Goal: Task Accomplishment & Management: Complete application form

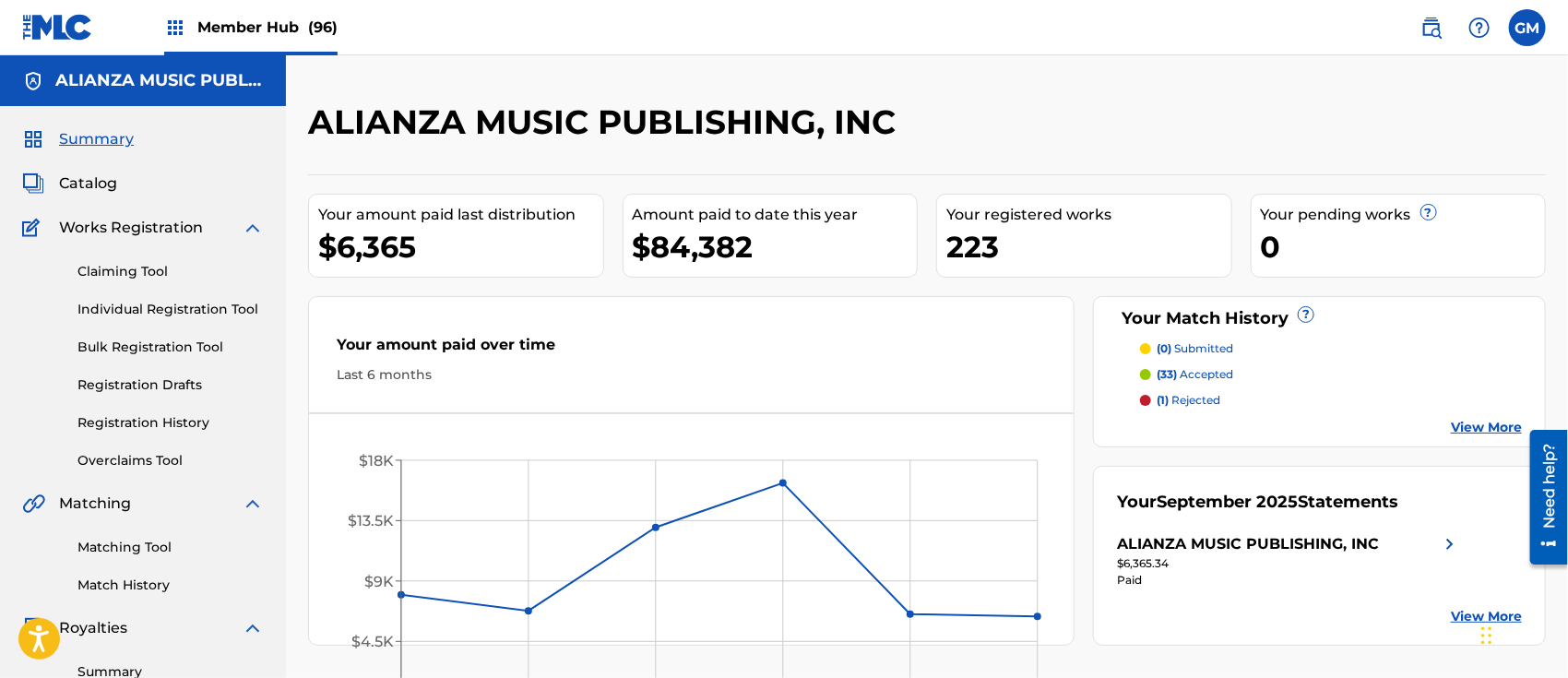
click at [236, 23] on span "Member Hub (96)" at bounding box center [267, 27] width 140 height 21
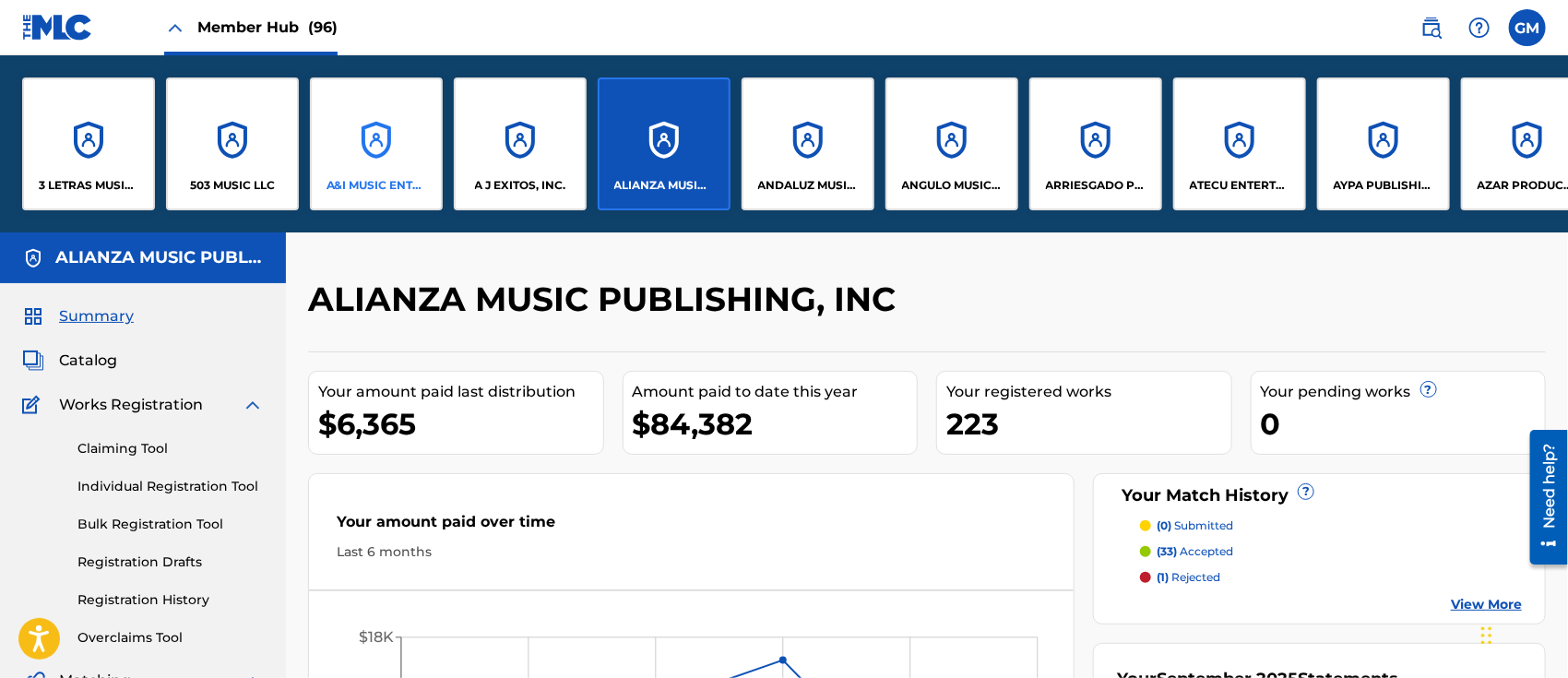
click at [376, 159] on div "A&I MUSIC ENTERTAINMENT, INC" at bounding box center [376, 143] width 133 height 133
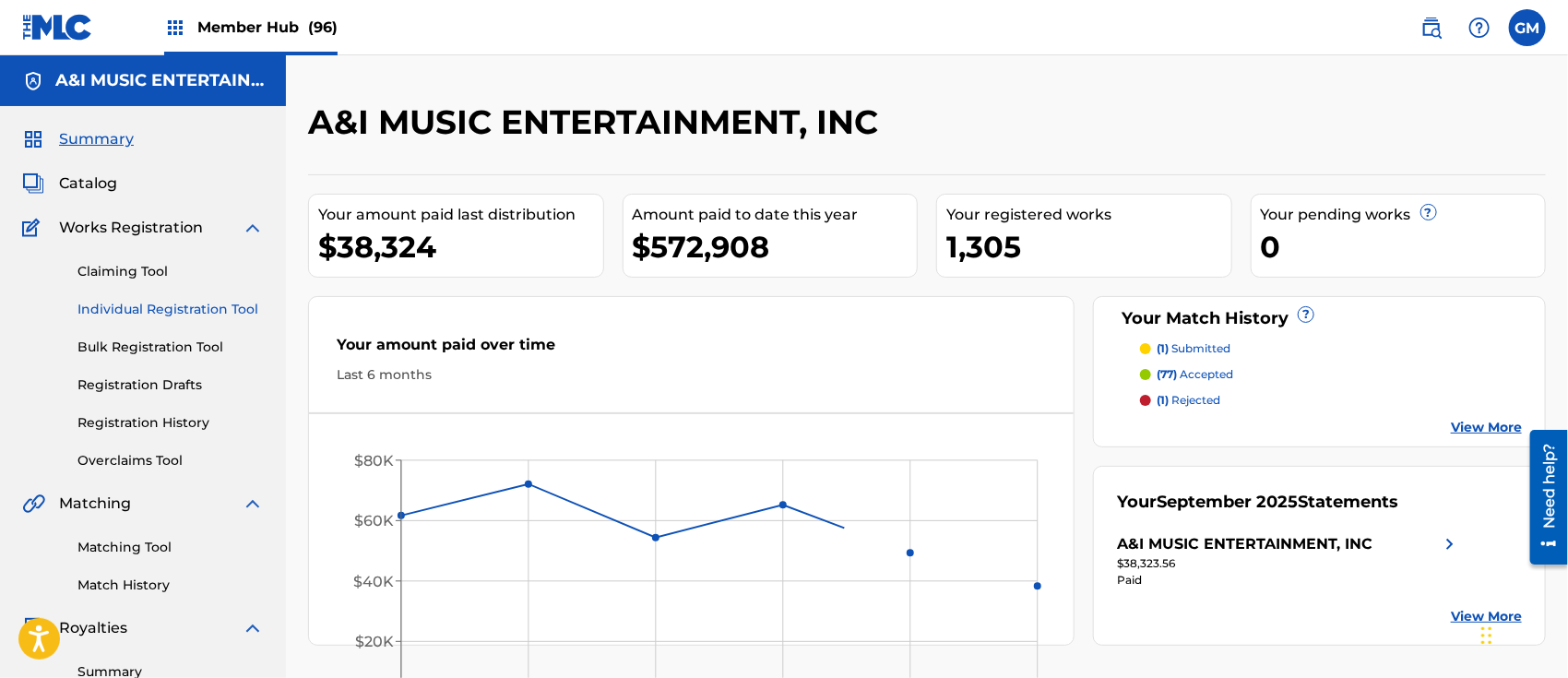
click at [162, 303] on link "Individual Registration Tool" at bounding box center [170, 310] width 186 height 20
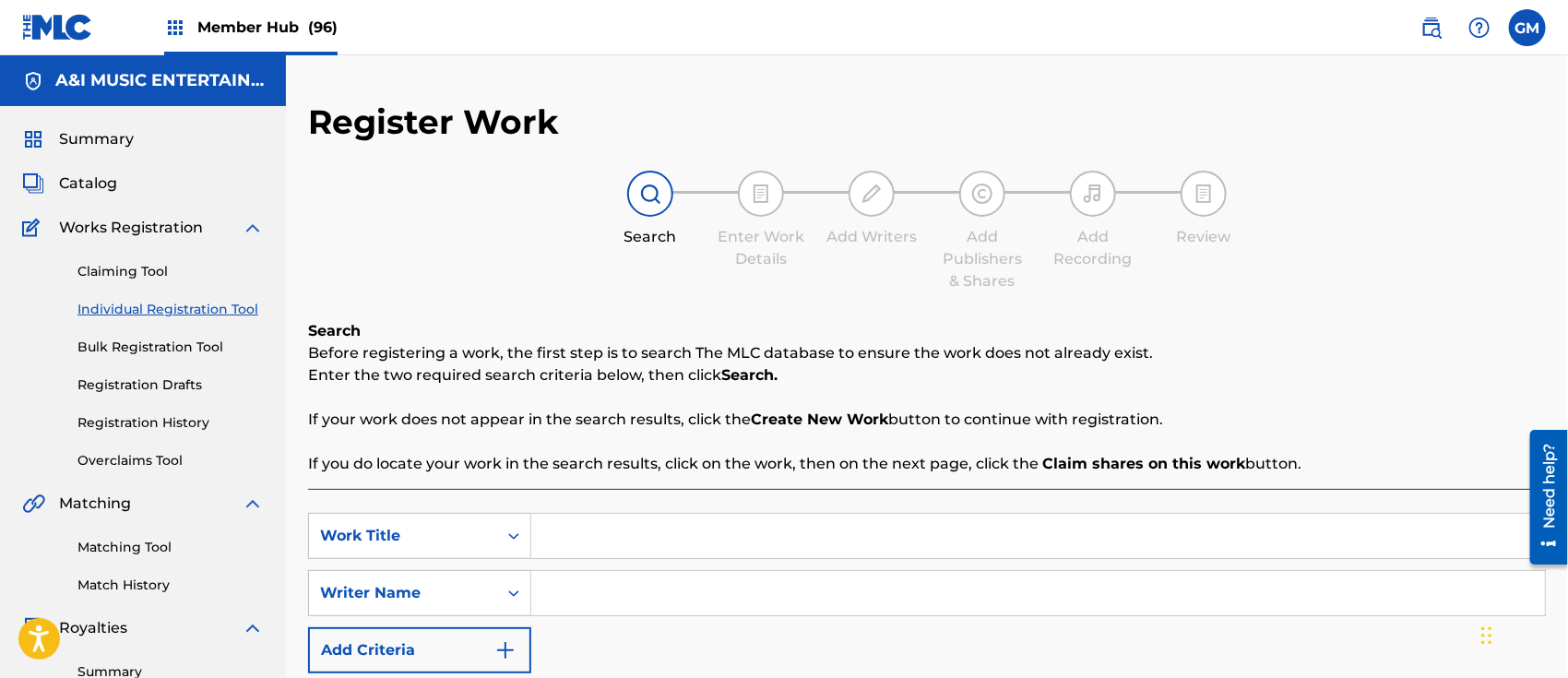
click at [594, 529] on input "Search Form" at bounding box center [1038, 537] width 1014 height 45
type input "HOJITA E [PERSON_NAME]"
click at [634, 587] on input "Search Form" at bounding box center [1038, 593] width 1014 height 45
paste input "[PERSON_NAME] [PERSON_NAME]"
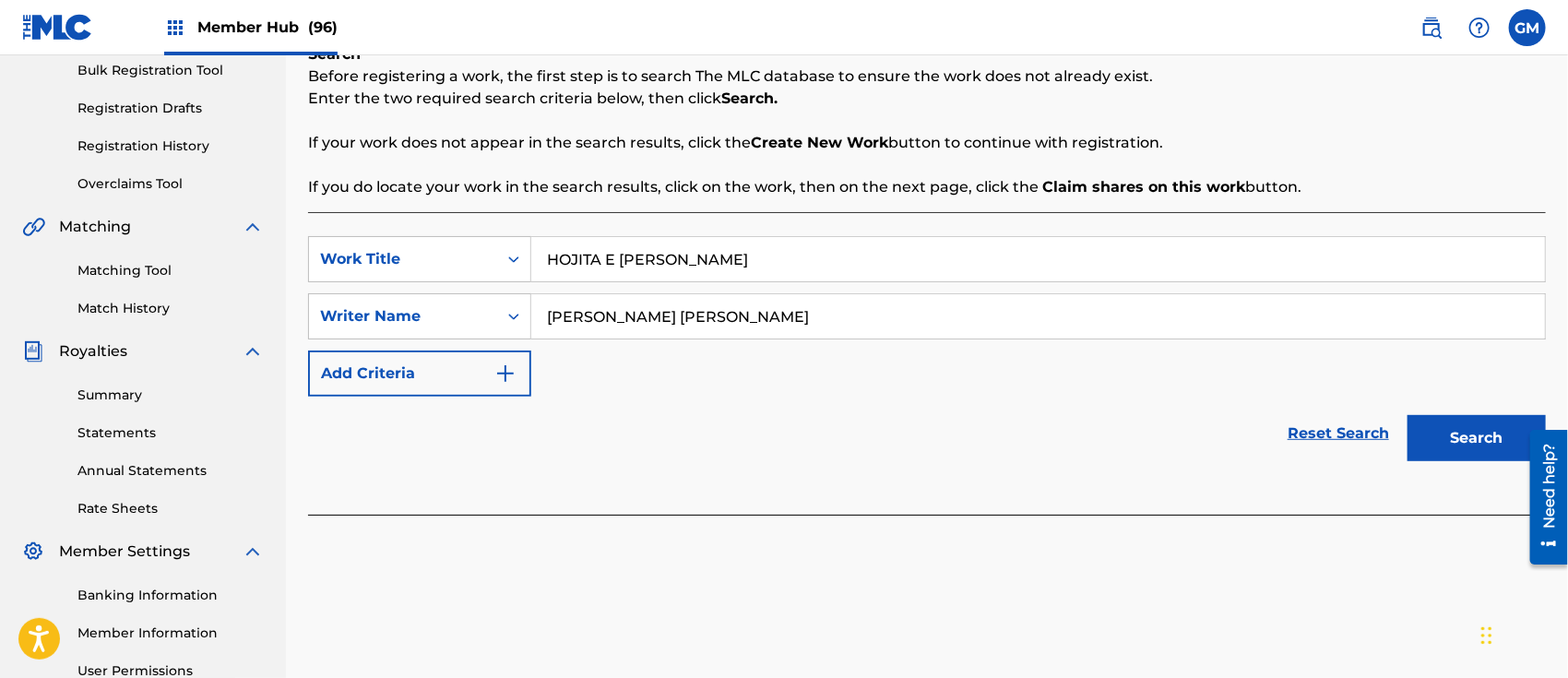
scroll to position [287, 0]
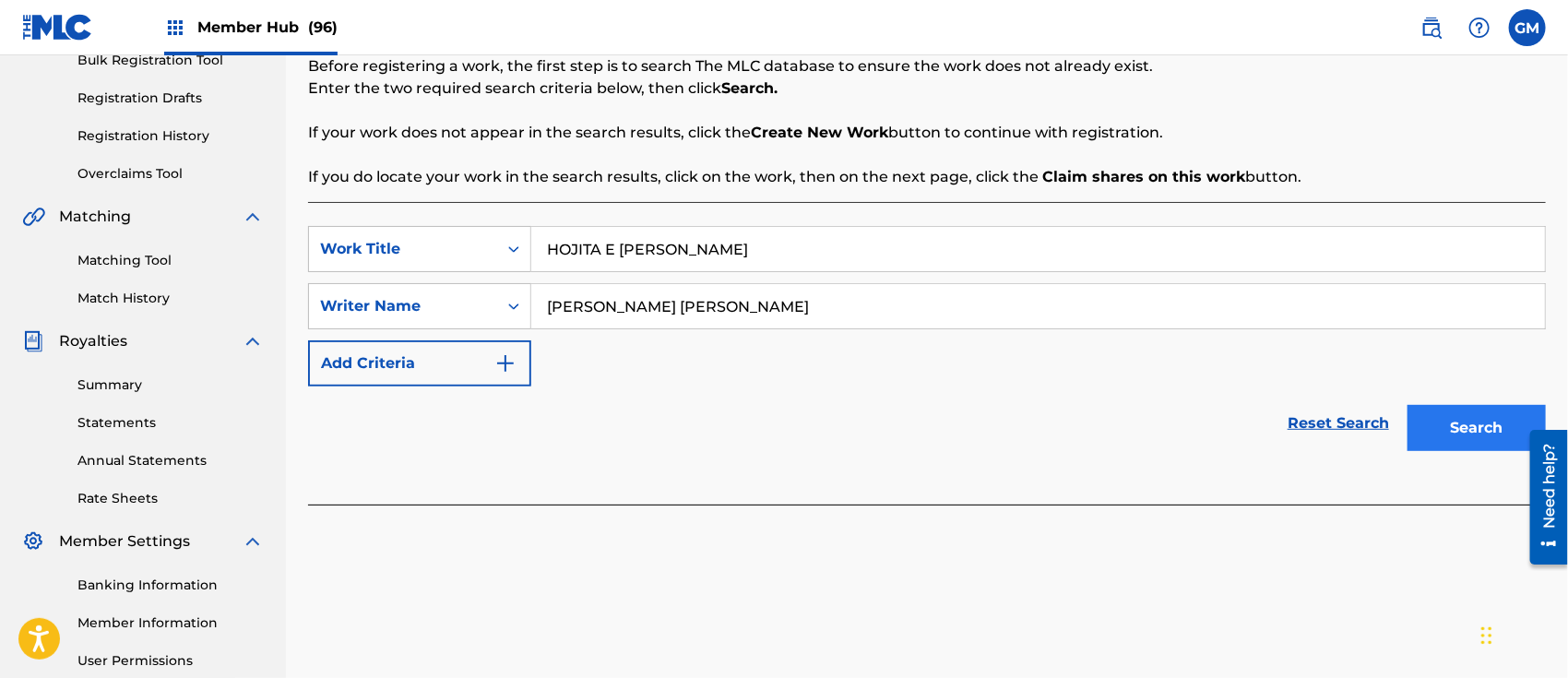
type input "[PERSON_NAME] [PERSON_NAME]"
click at [1456, 416] on button "Search" at bounding box center [1476, 429] width 138 height 47
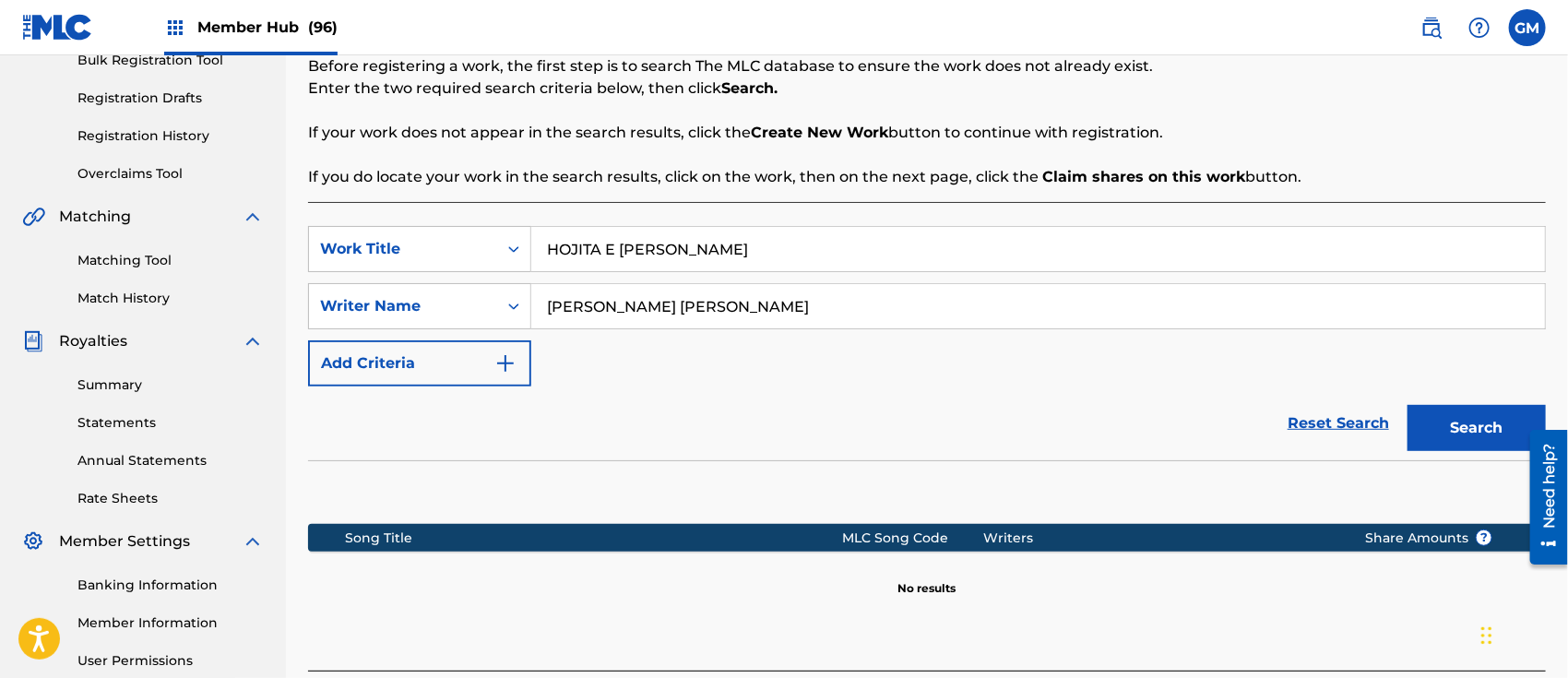
scroll to position [465, 0]
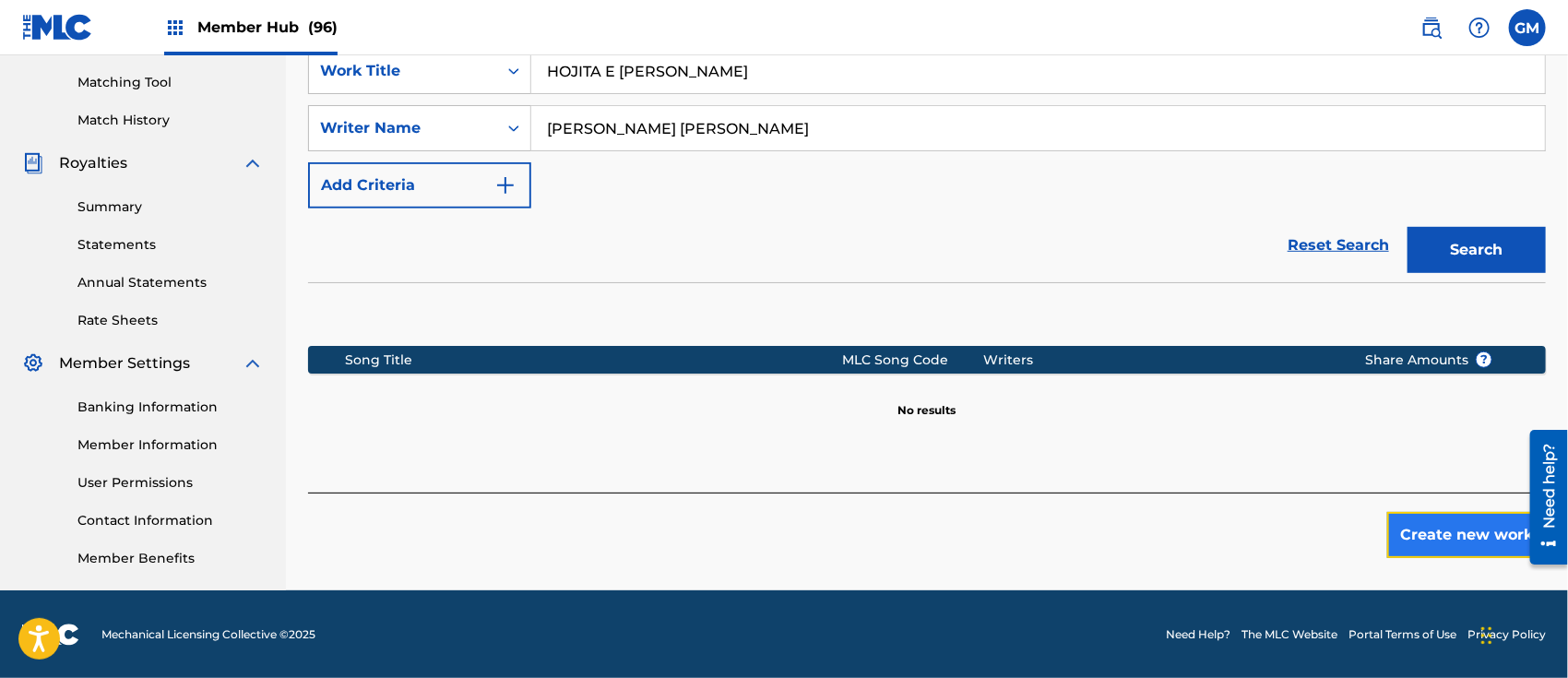
click at [1450, 528] on button "Create new work" at bounding box center [1467, 536] width 159 height 47
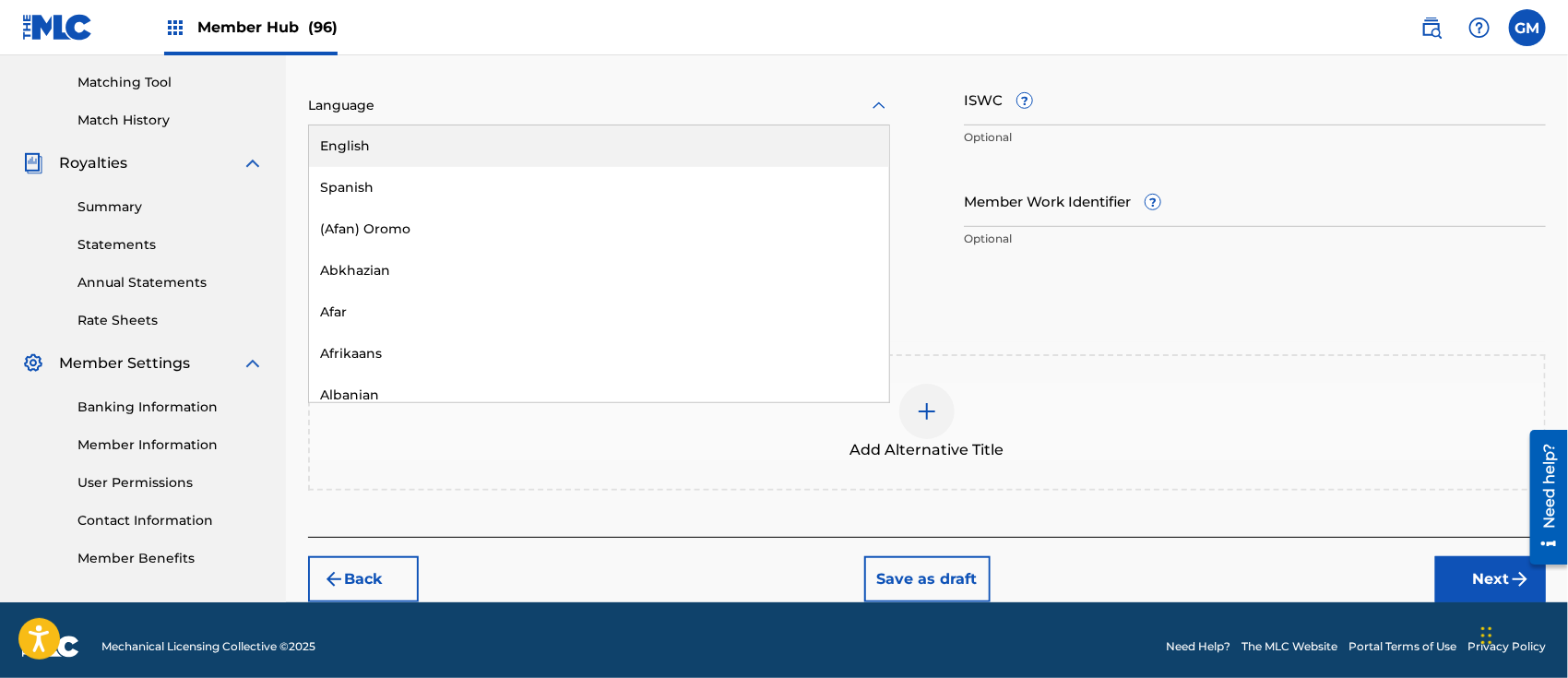
click at [384, 105] on div at bounding box center [599, 105] width 582 height 23
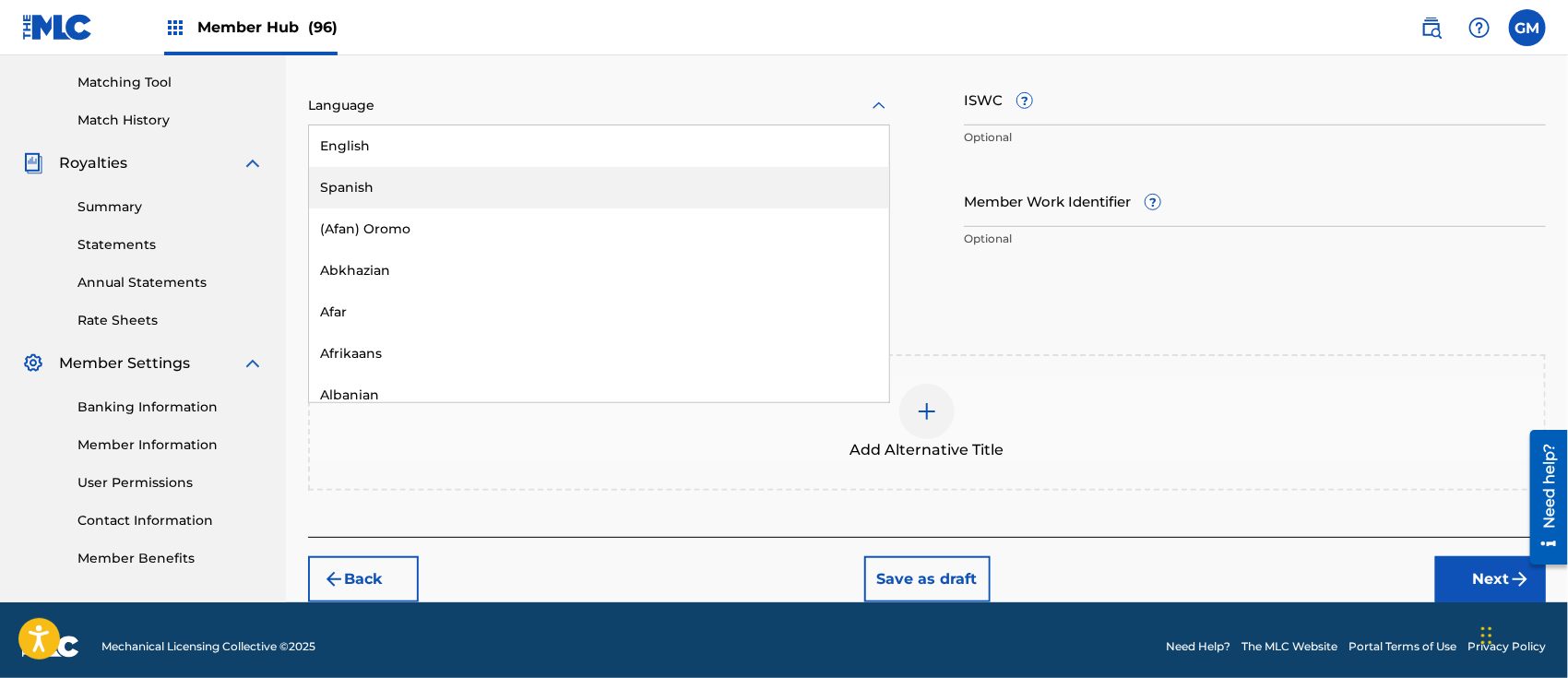
click at [379, 172] on div "Spanish" at bounding box center [599, 188] width 580 height 42
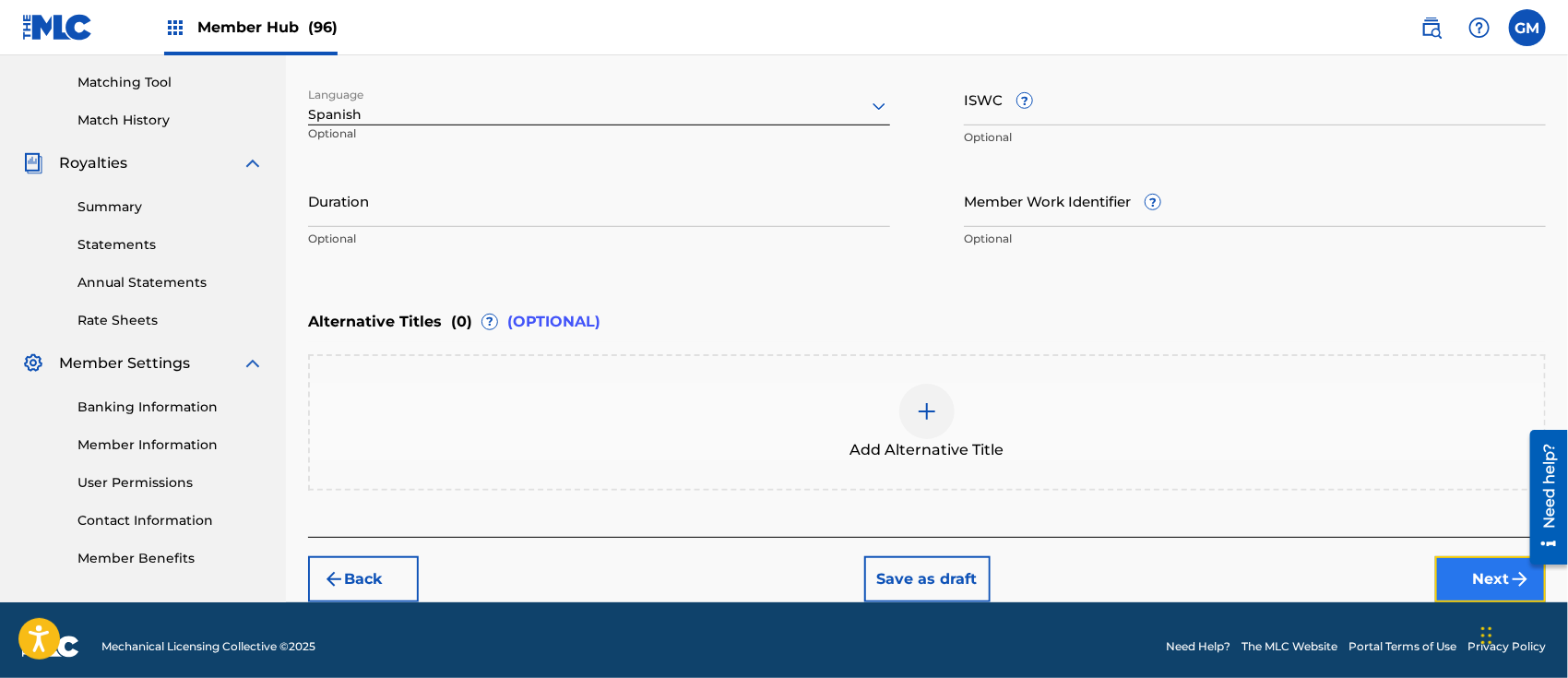
click at [1476, 571] on button "Next" at bounding box center [1490, 579] width 111 height 47
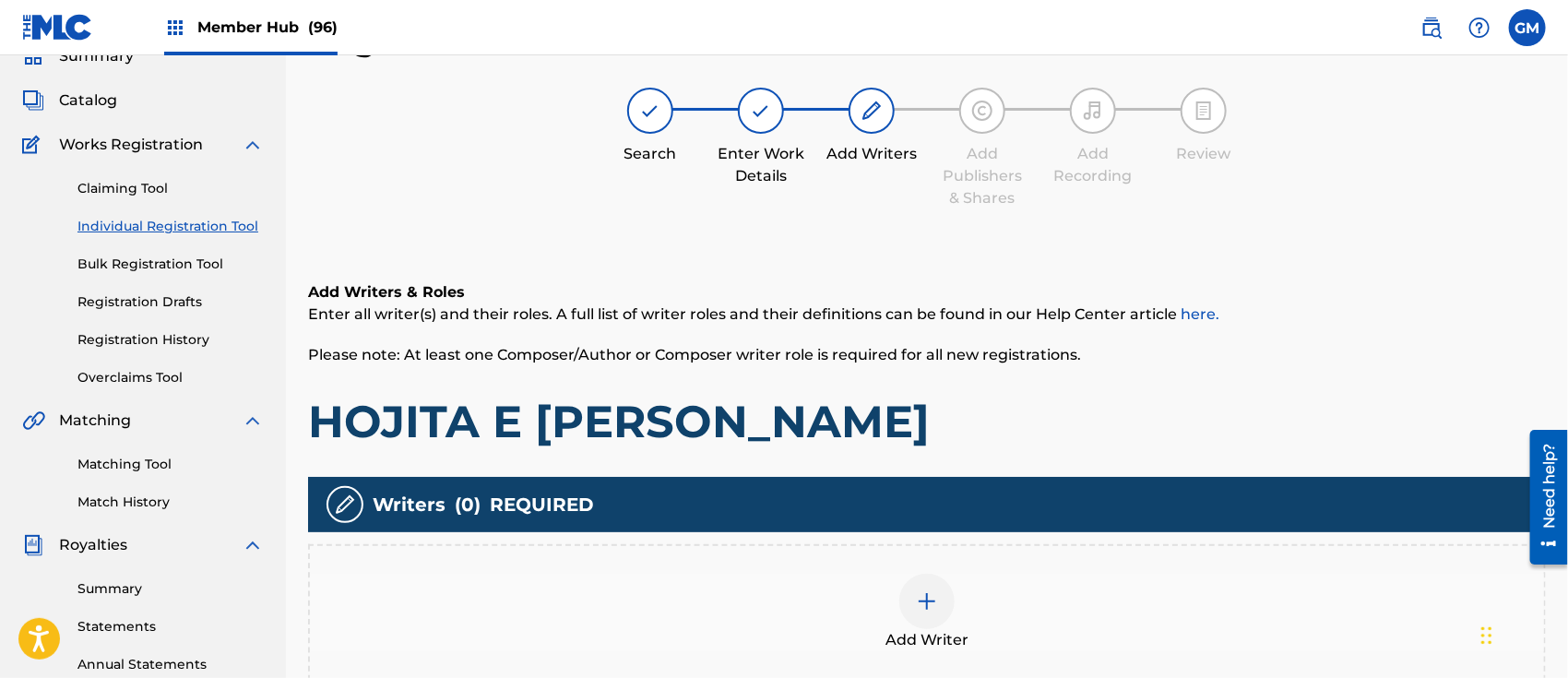
scroll to position [82, 0]
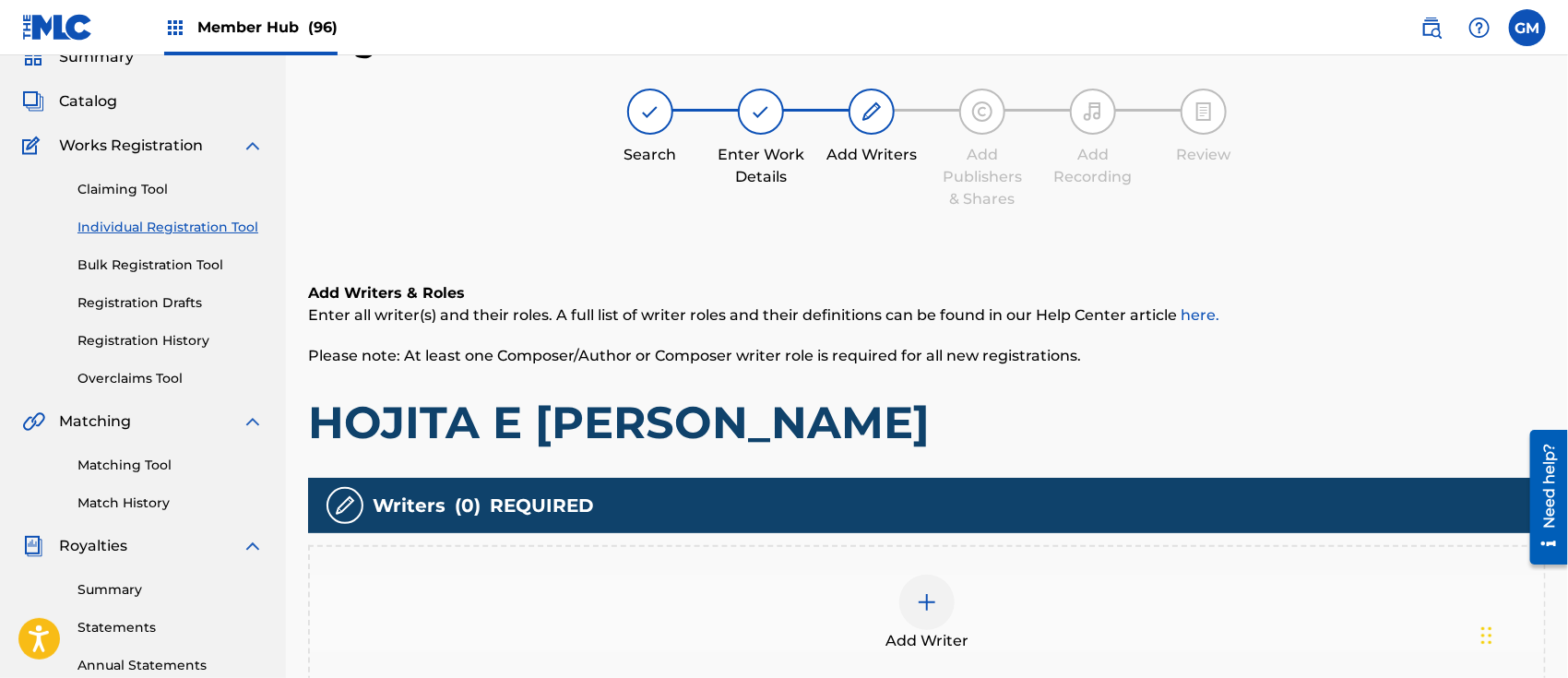
click at [924, 594] on img at bounding box center [928, 603] width 22 height 22
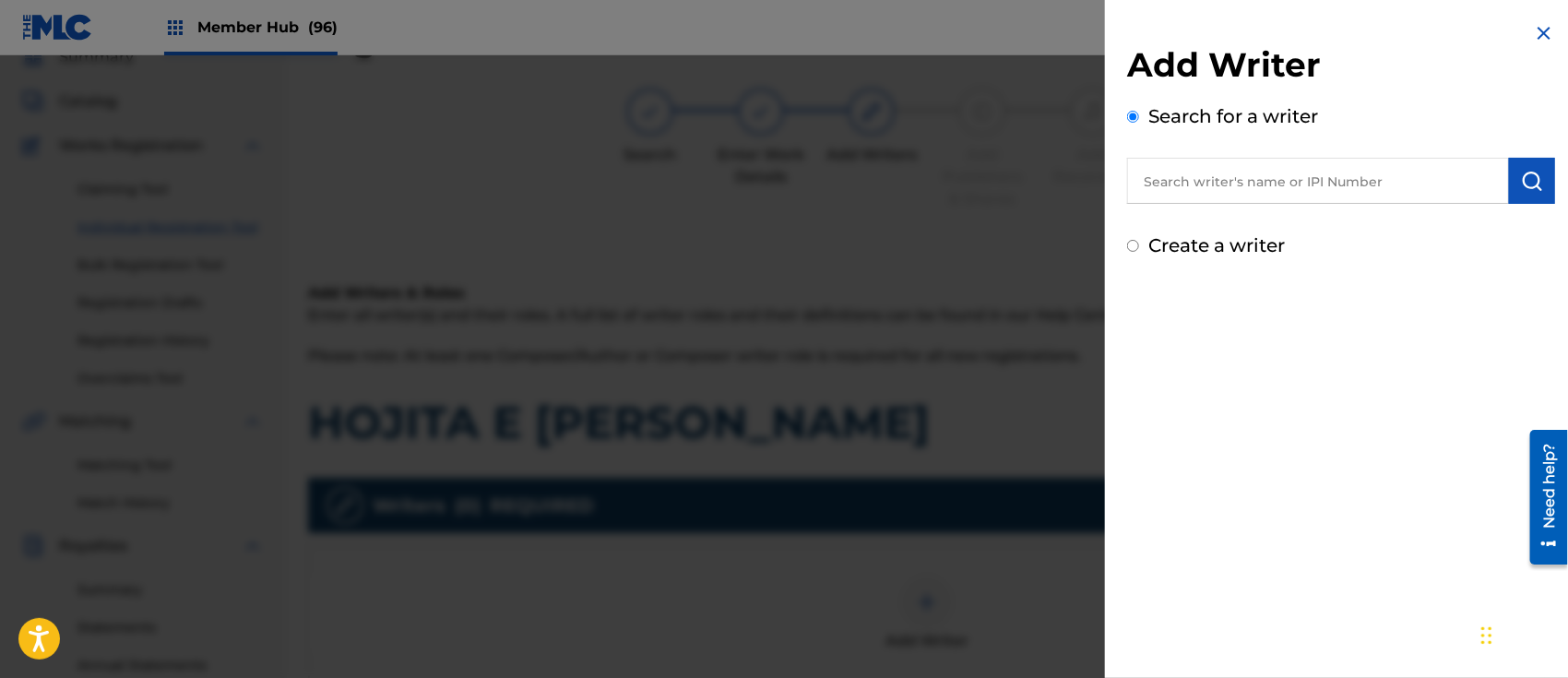
click at [1182, 187] on input "text" at bounding box center [1318, 181] width 382 height 47
paste input "[PERSON_NAME] [PERSON_NAME]"
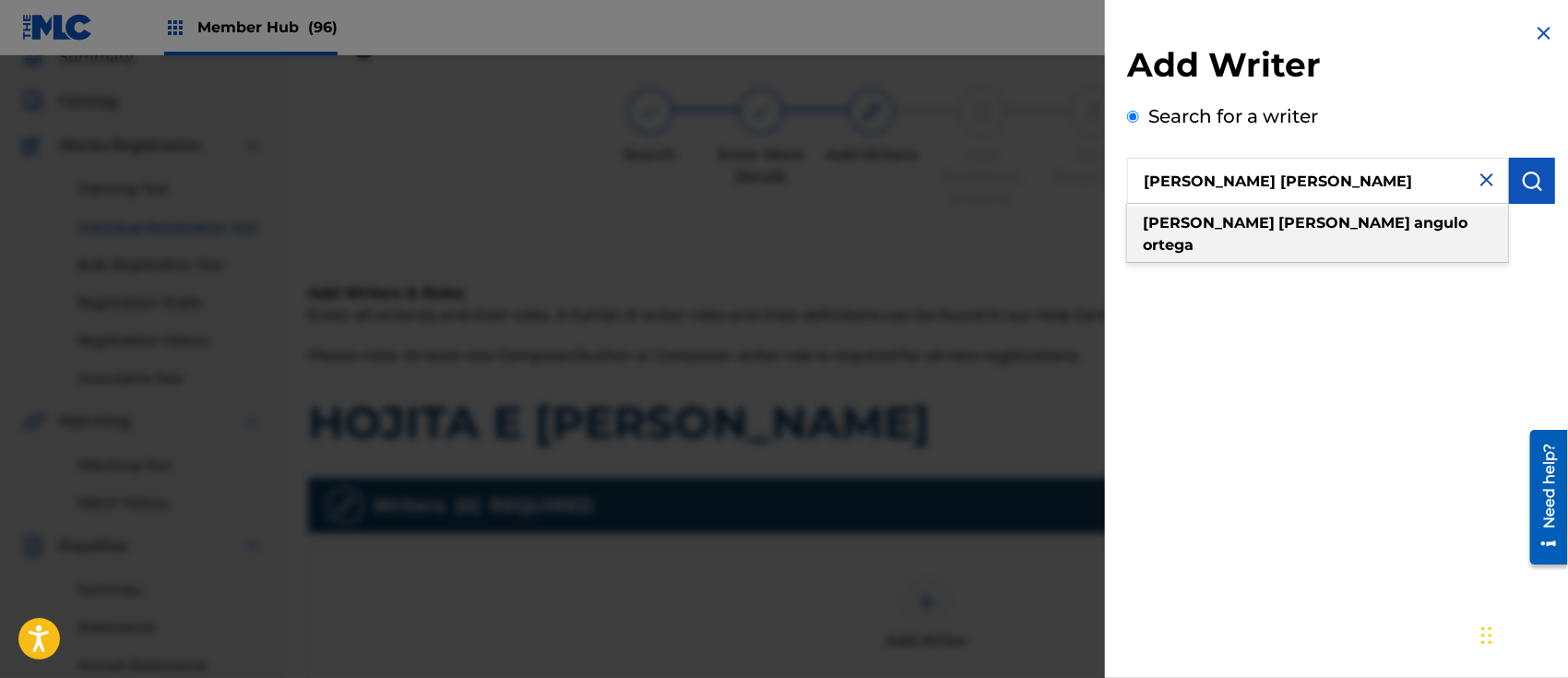
click at [1233, 212] on div "[PERSON_NAME] [PERSON_NAME]" at bounding box center [1318, 234] width 381 height 56
type input "[PERSON_NAME] [PERSON_NAME]"
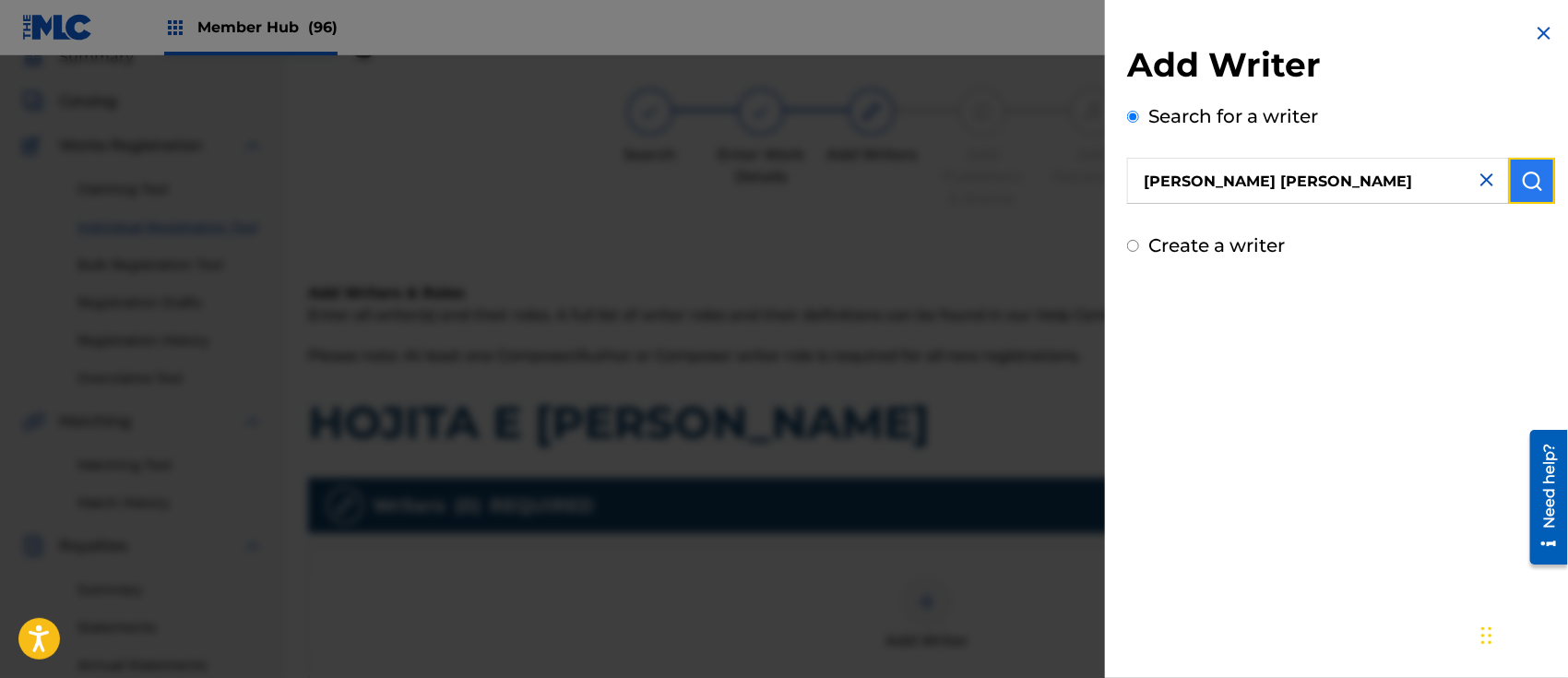
click at [1545, 169] on button "submit" at bounding box center [1533, 181] width 46 height 47
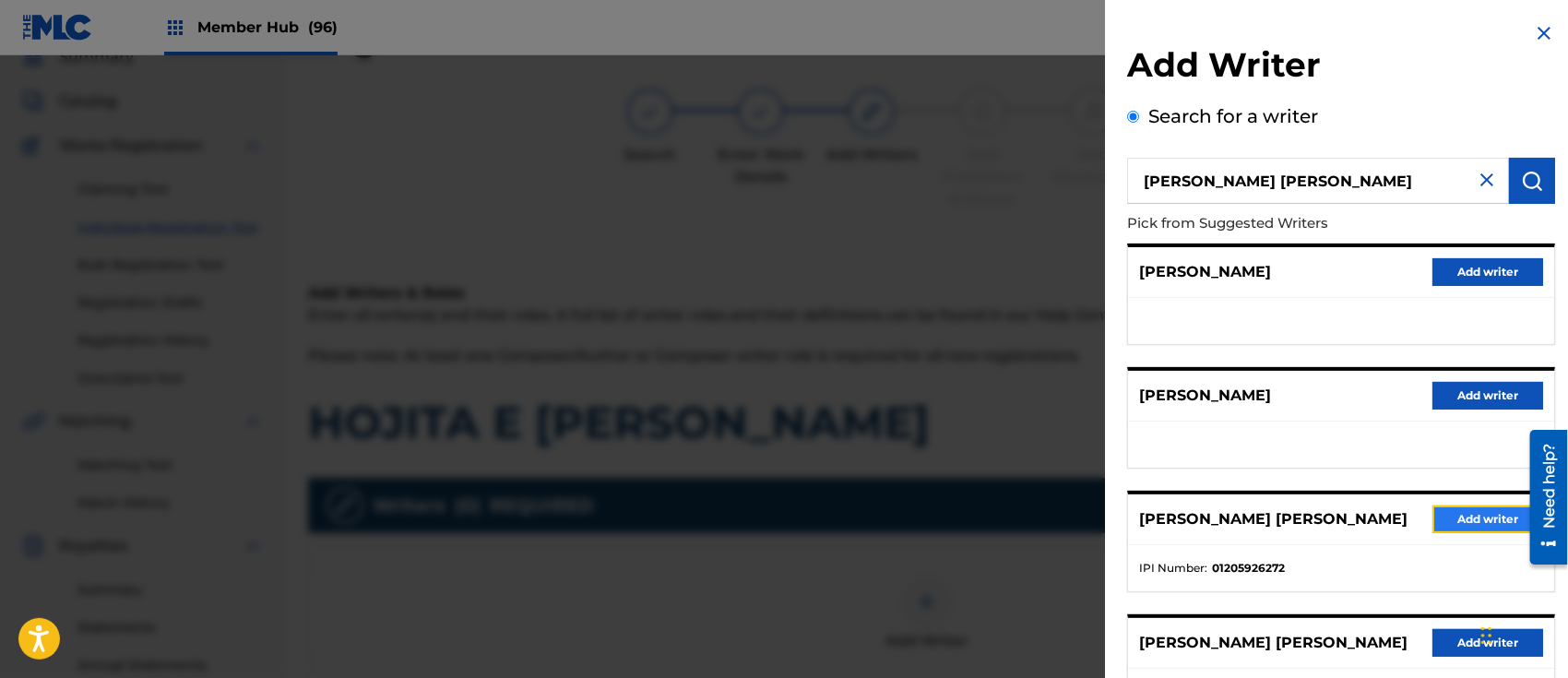
click at [1486, 517] on button "Add writer" at bounding box center [1487, 520] width 111 height 28
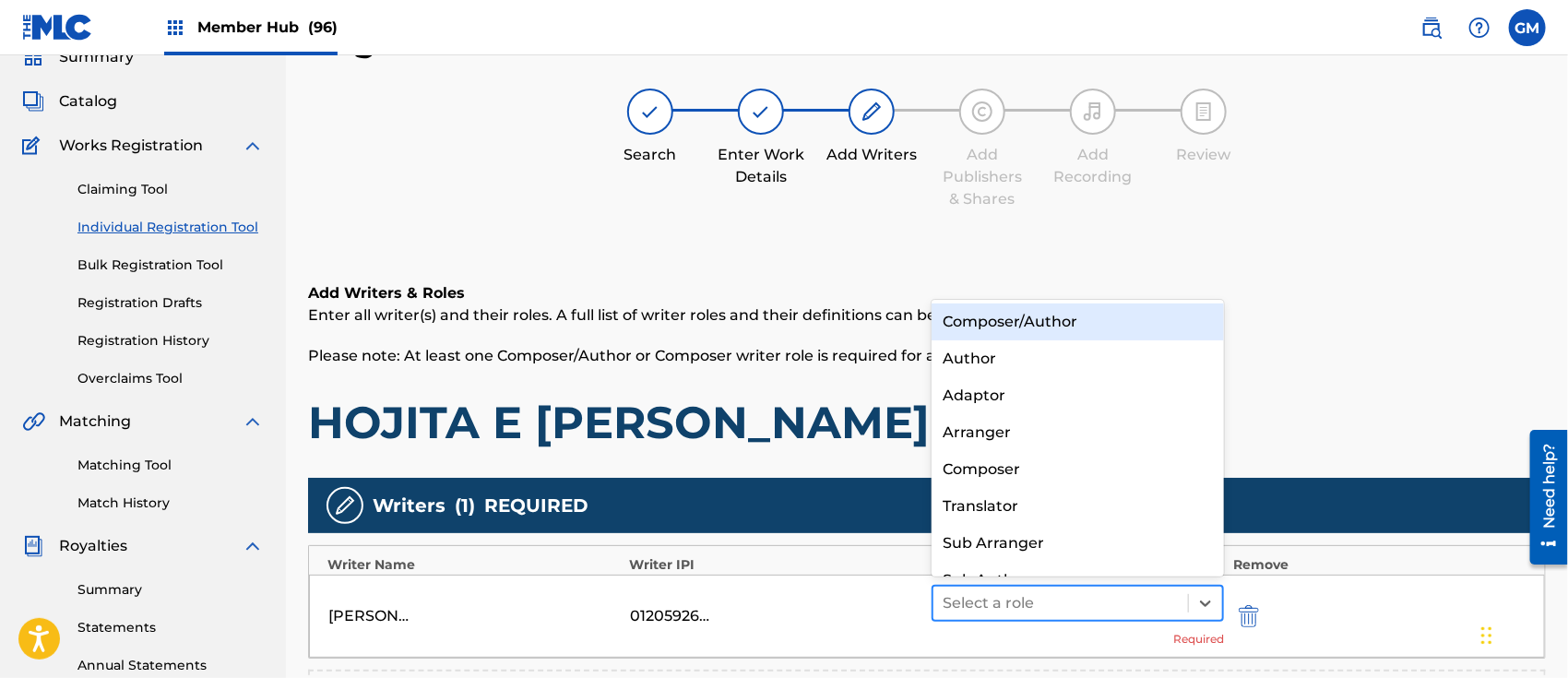
click at [1005, 594] on div at bounding box center [1061, 604] width 236 height 26
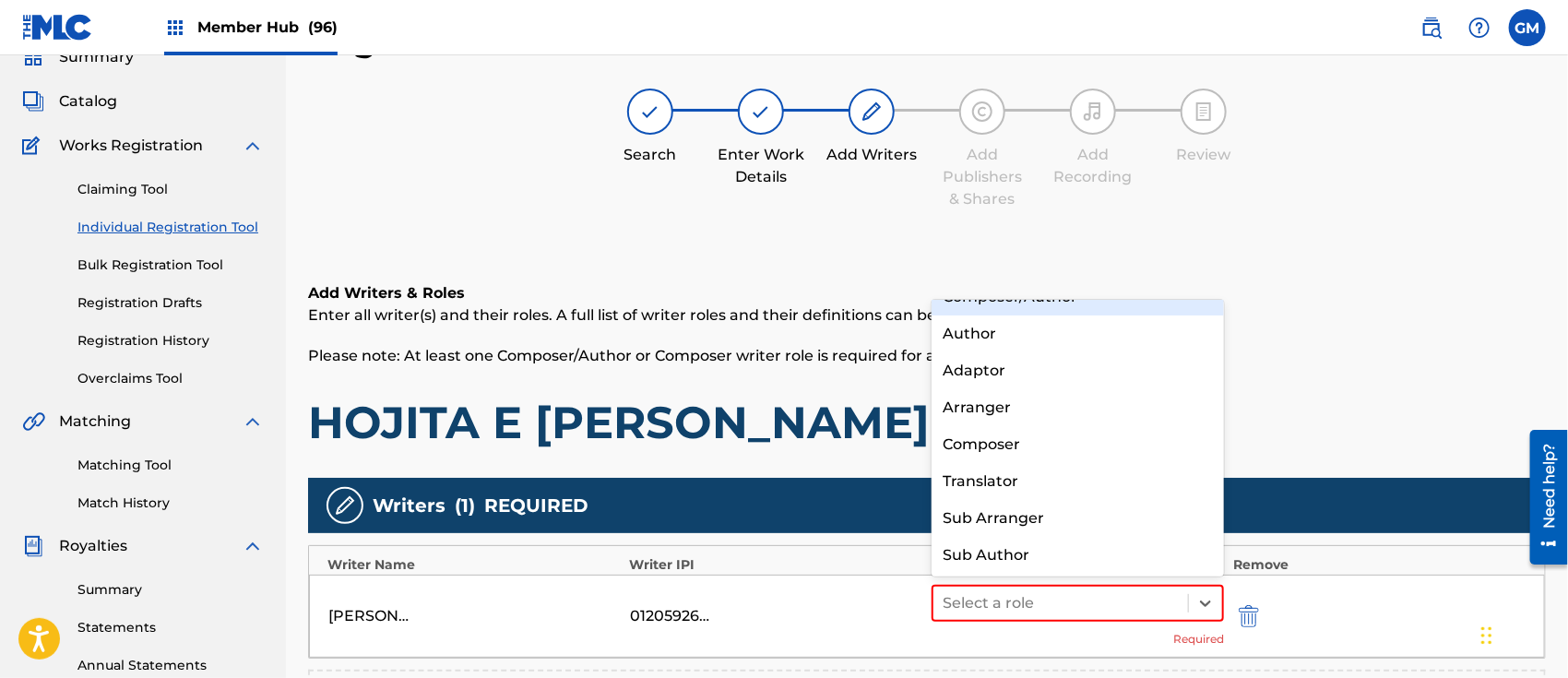
scroll to position [0, 0]
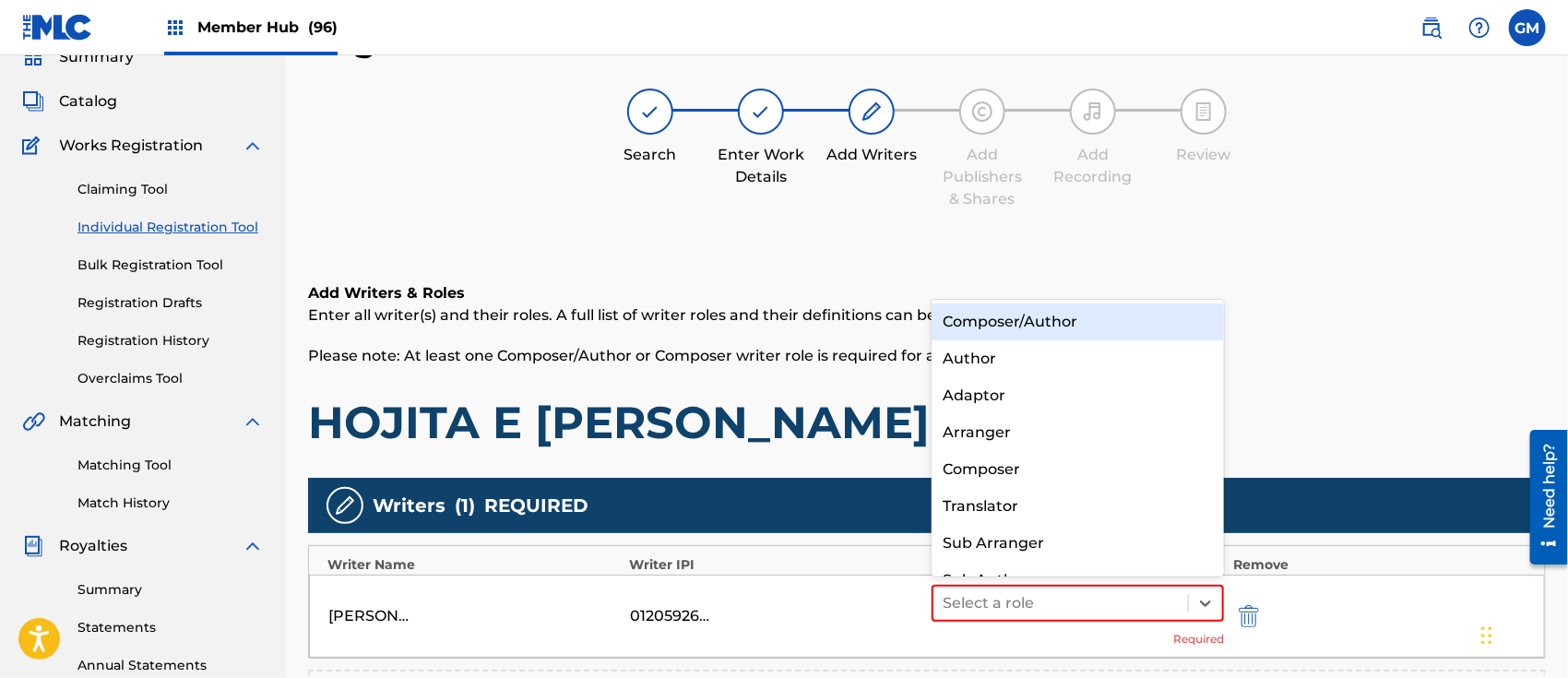
click at [1060, 317] on div "Composer/Author" at bounding box center [1077, 323] width 293 height 37
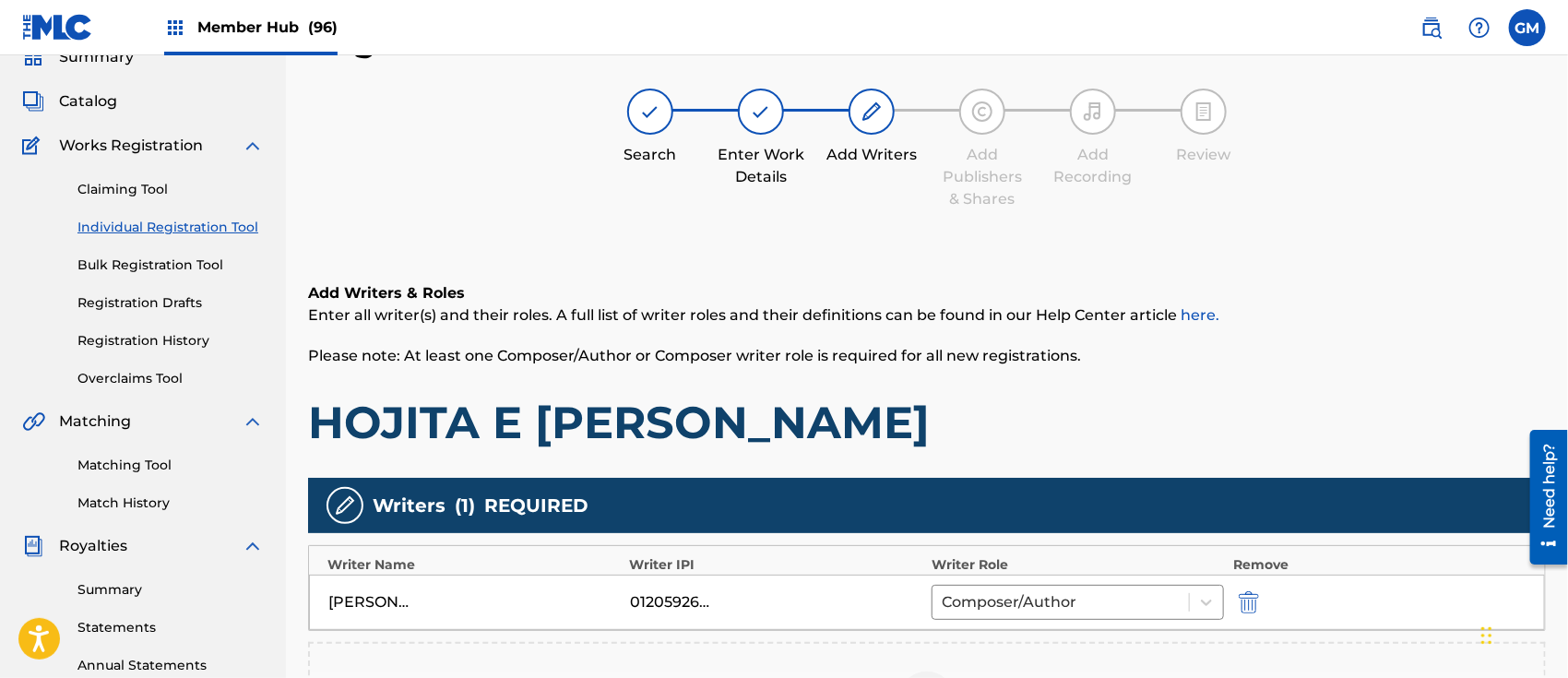
scroll to position [465, 0]
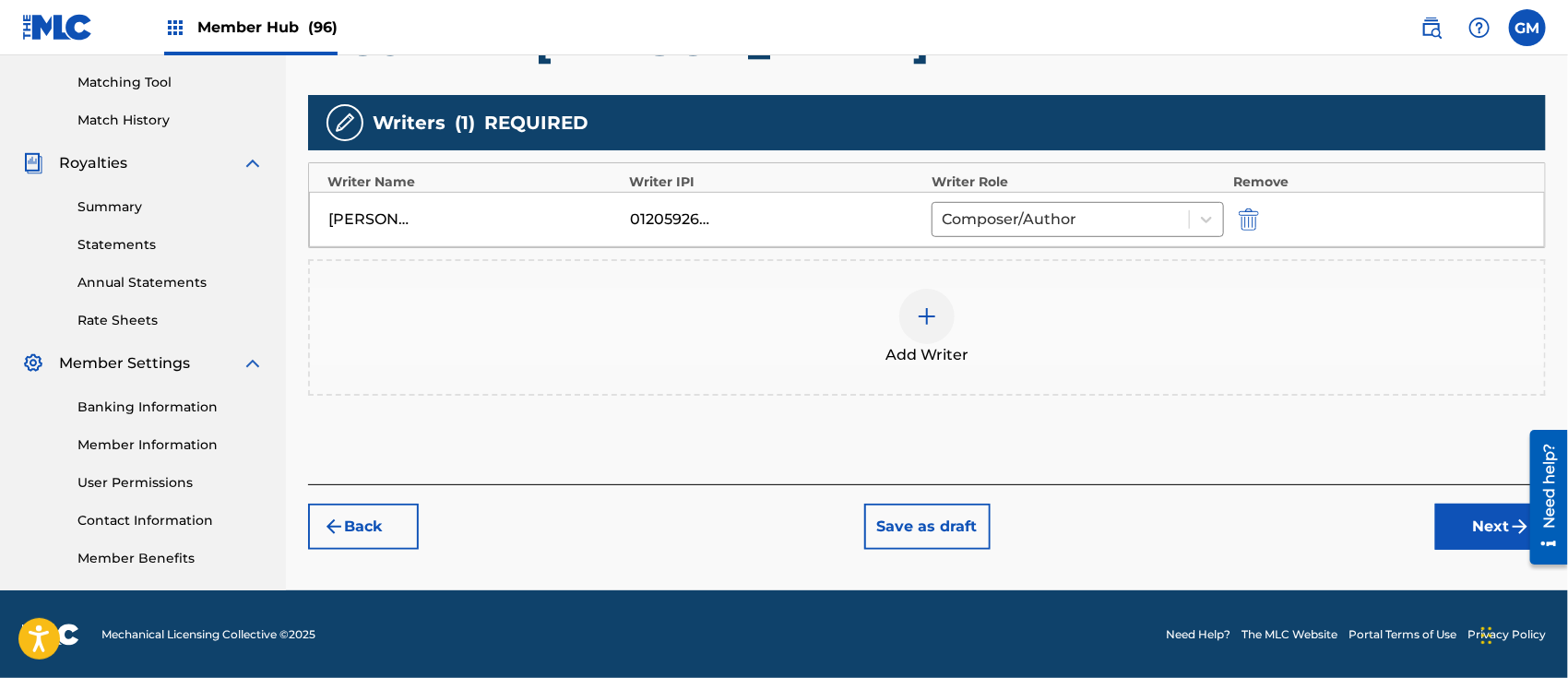
click at [924, 318] on img at bounding box center [928, 317] width 22 height 22
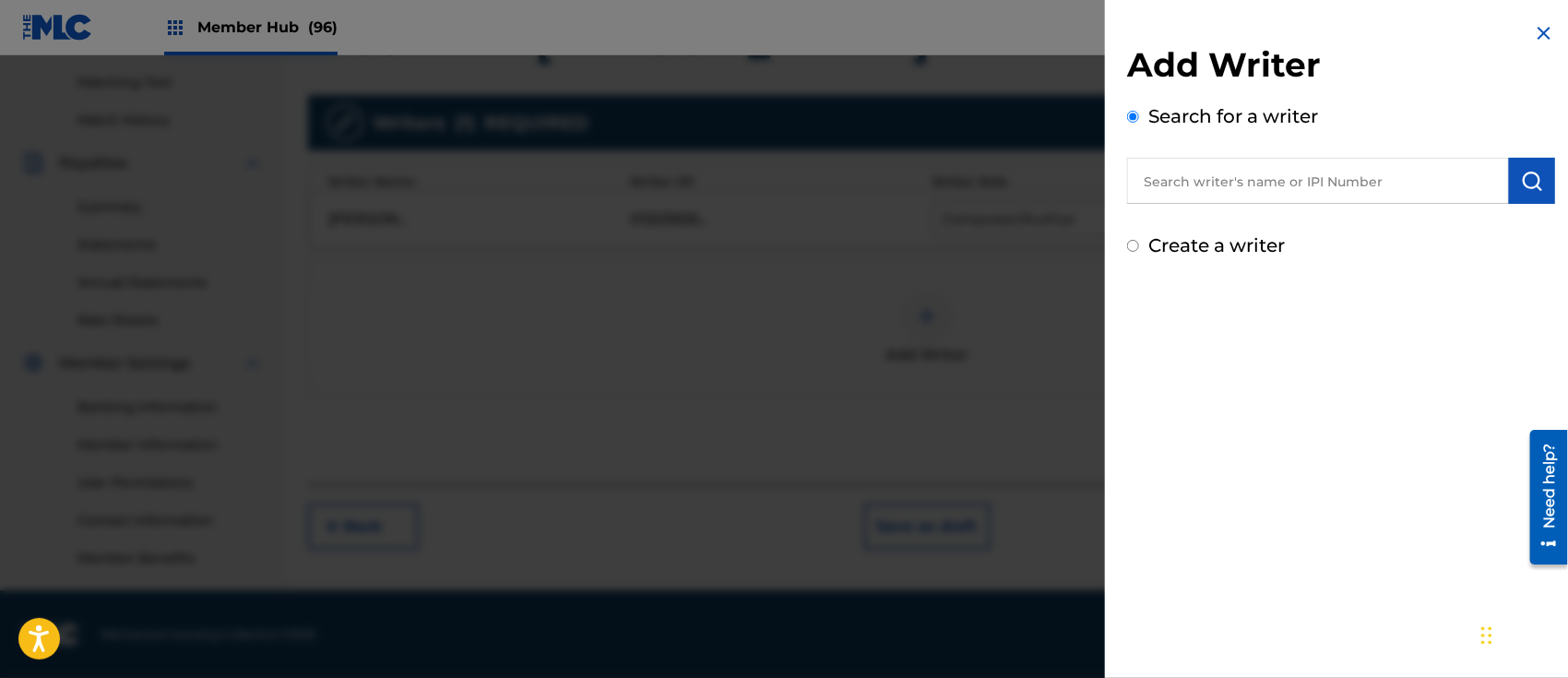
click at [1272, 182] on input "text" at bounding box center [1318, 181] width 382 height 47
type input "[PERSON_NAME] [PERSON_NAME]"
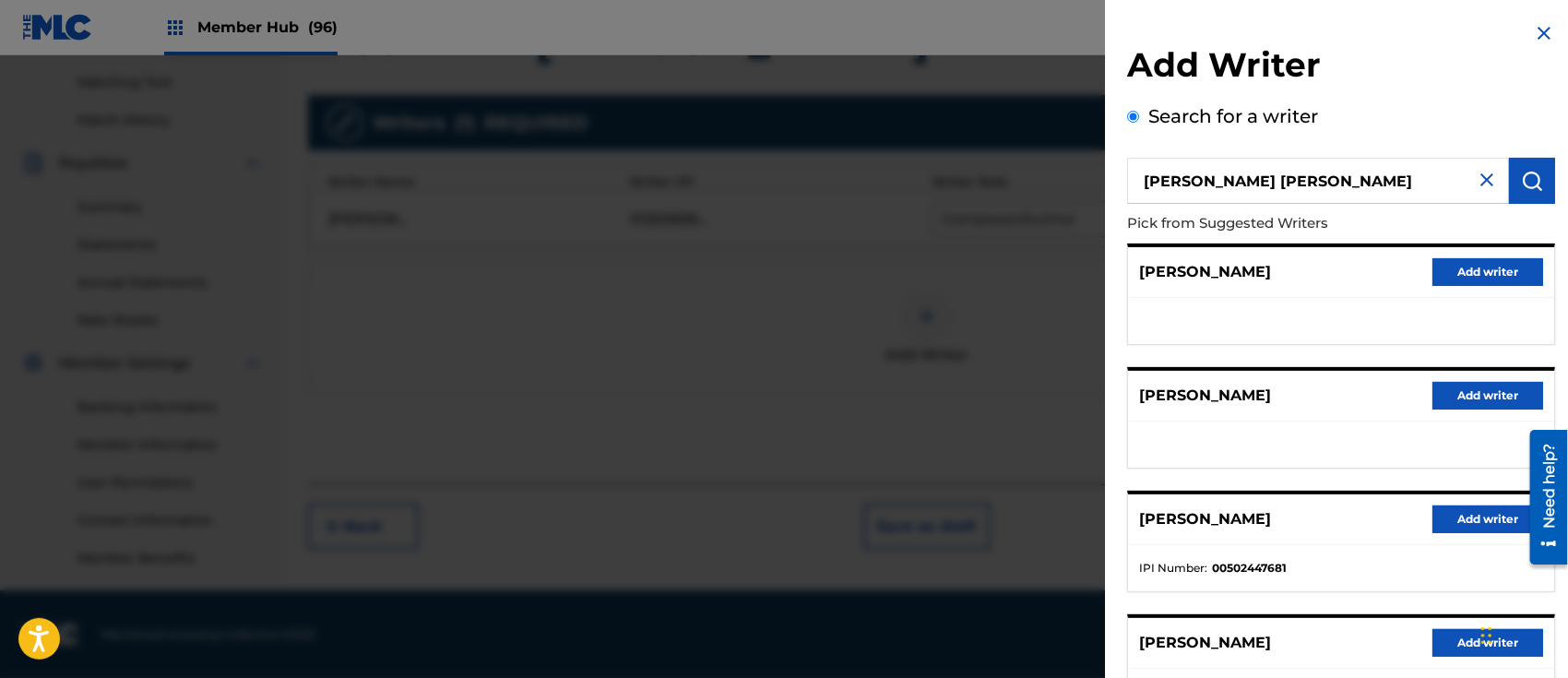
scroll to position [274, 0]
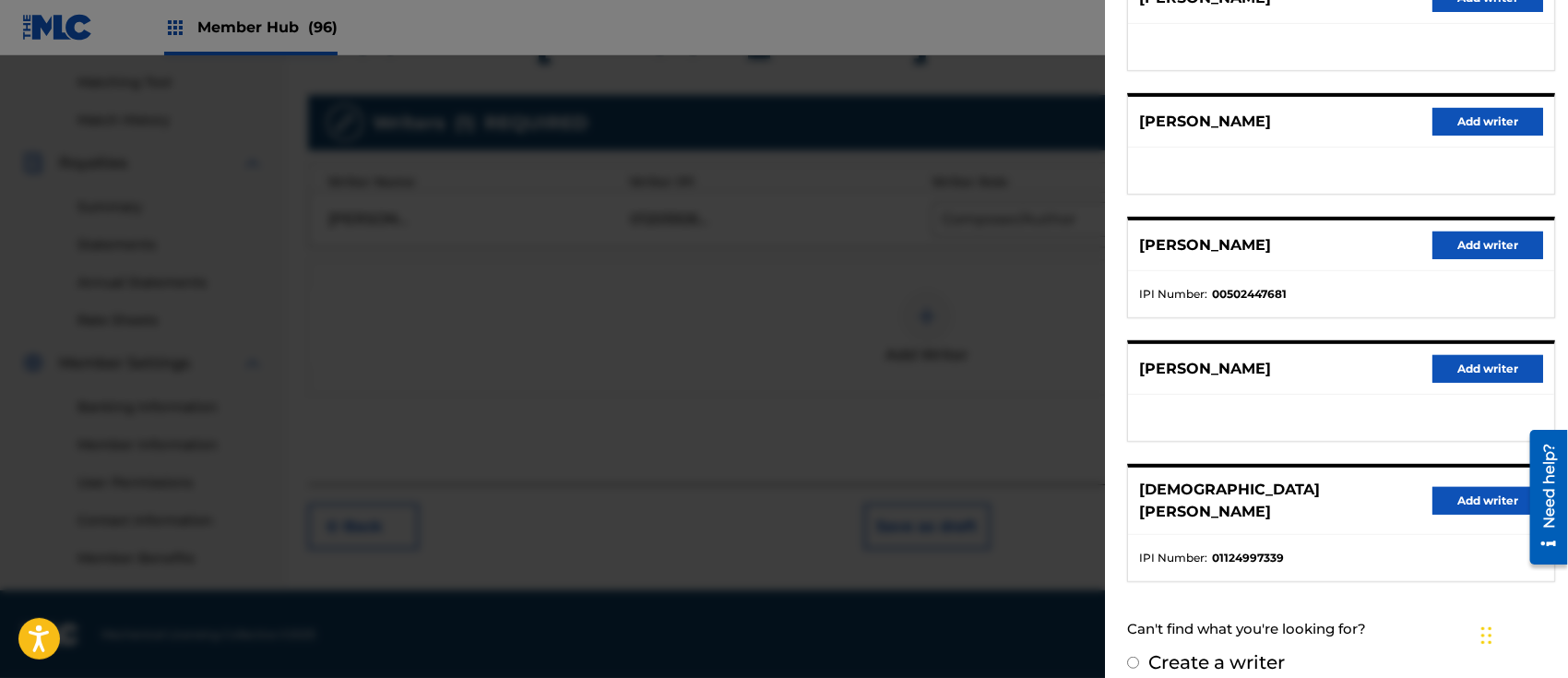
click at [1137, 658] on input "Create a writer" at bounding box center [1133, 663] width 12 height 12
radio input "false"
radio input "true"
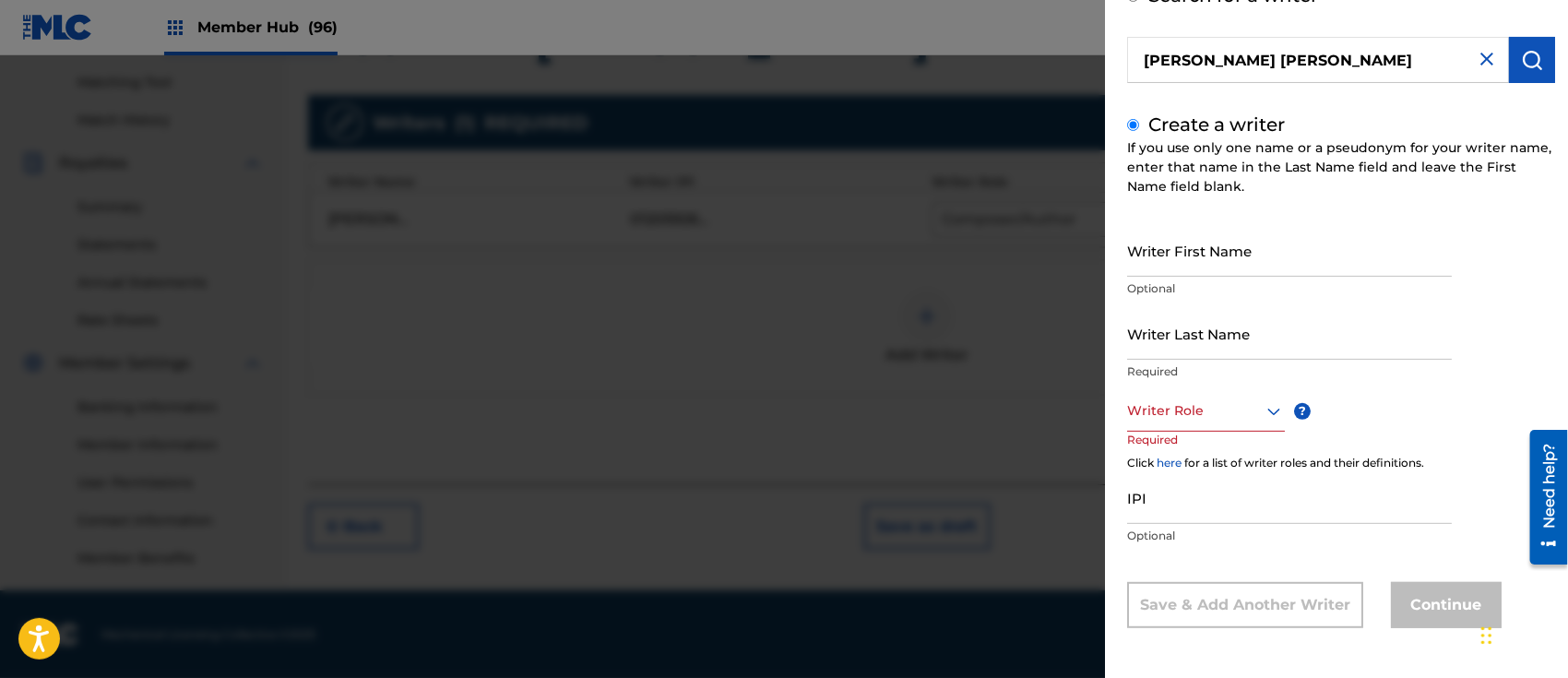
scroll to position [120, 0]
click at [1203, 251] on input "Writer First Name" at bounding box center [1289, 251] width 324 height 53
paste input "[PERSON_NAME] [PERSON_NAME]"
type input "[PERSON_NAME] [PERSON_NAME]"
click at [1192, 337] on input "Writer Last Name" at bounding box center [1289, 334] width 324 height 53
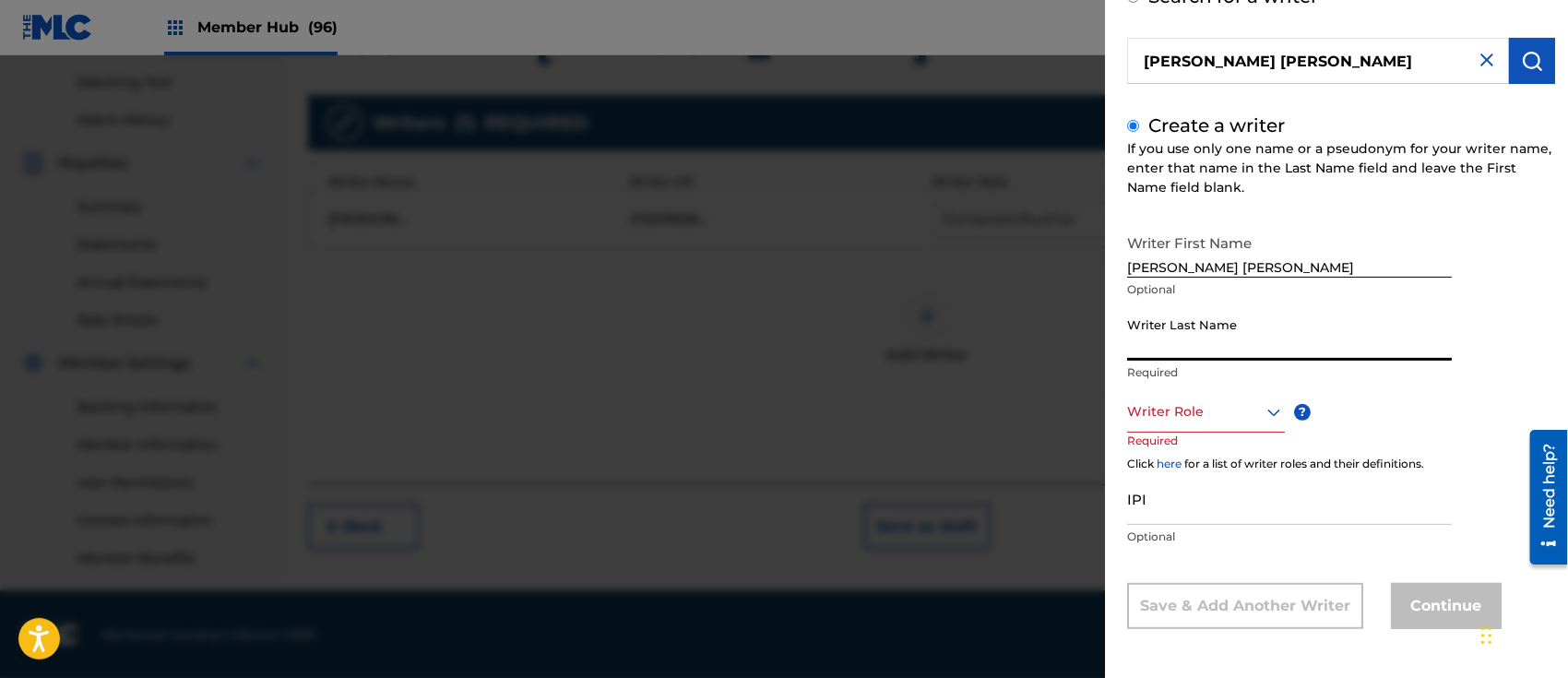
paste input "[PERSON_NAME] [PERSON_NAME]"
drag, startPoint x: 1230, startPoint y: 346, endPoint x: 1434, endPoint y: 358, distance: 204.4
click at [1434, 358] on input "[PERSON_NAME] [PERSON_NAME]" at bounding box center [1289, 334] width 324 height 53
type input "[PERSON_NAME]"
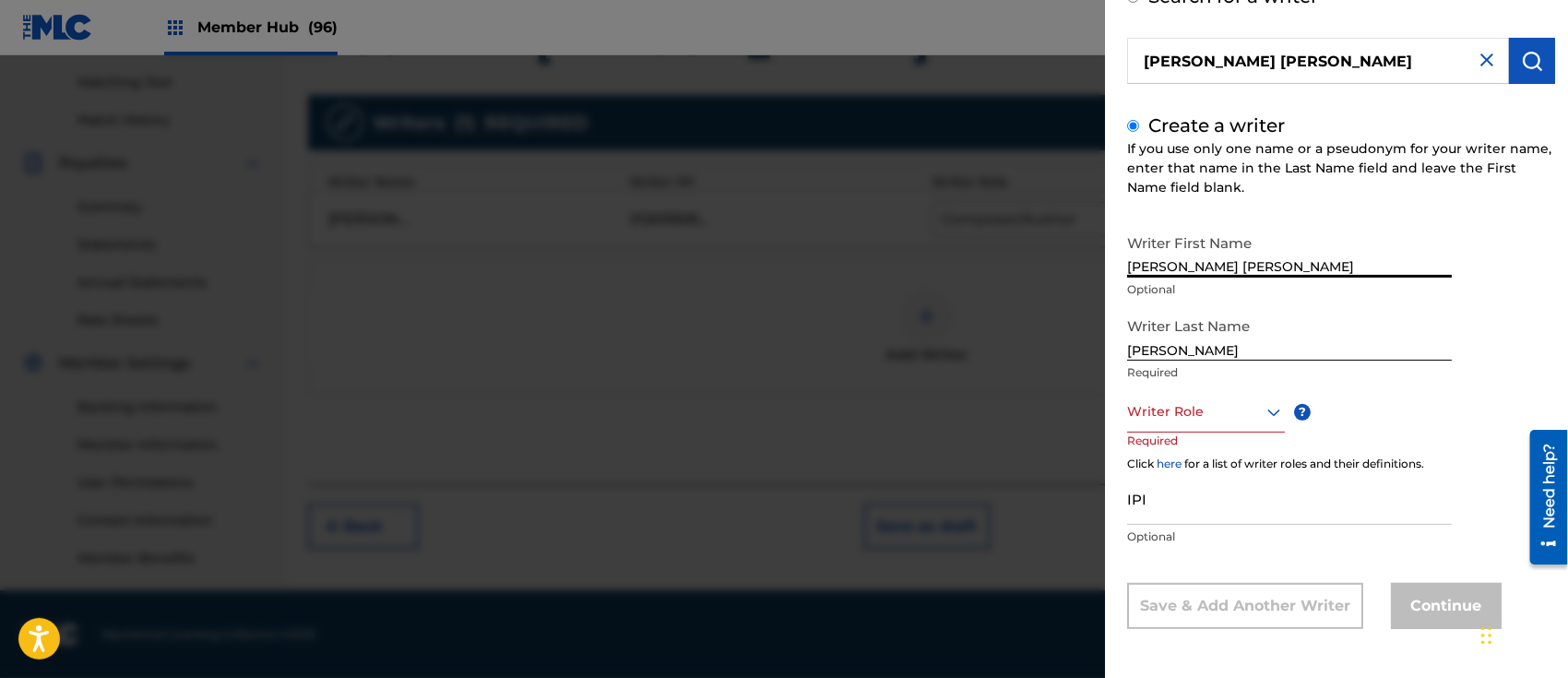
drag, startPoint x: 1232, startPoint y: 258, endPoint x: 1377, endPoint y: 278, distance: 146.4
click at [1377, 278] on div "Writer First Name [PERSON_NAME] [PERSON_NAME] Optional" at bounding box center [1289, 266] width 324 height 83
click at [1235, 264] on input "[PERSON_NAME] [PERSON_NAME]" at bounding box center [1289, 251] width 324 height 53
drag, startPoint x: 1234, startPoint y: 265, endPoint x: 869, endPoint y: 268, distance: 365.0
click at [869, 268] on div "Add Writer Search for a writer [PERSON_NAME] [PERSON_NAME] Create a writer If y…" at bounding box center [784, 367] width 1568 height 623
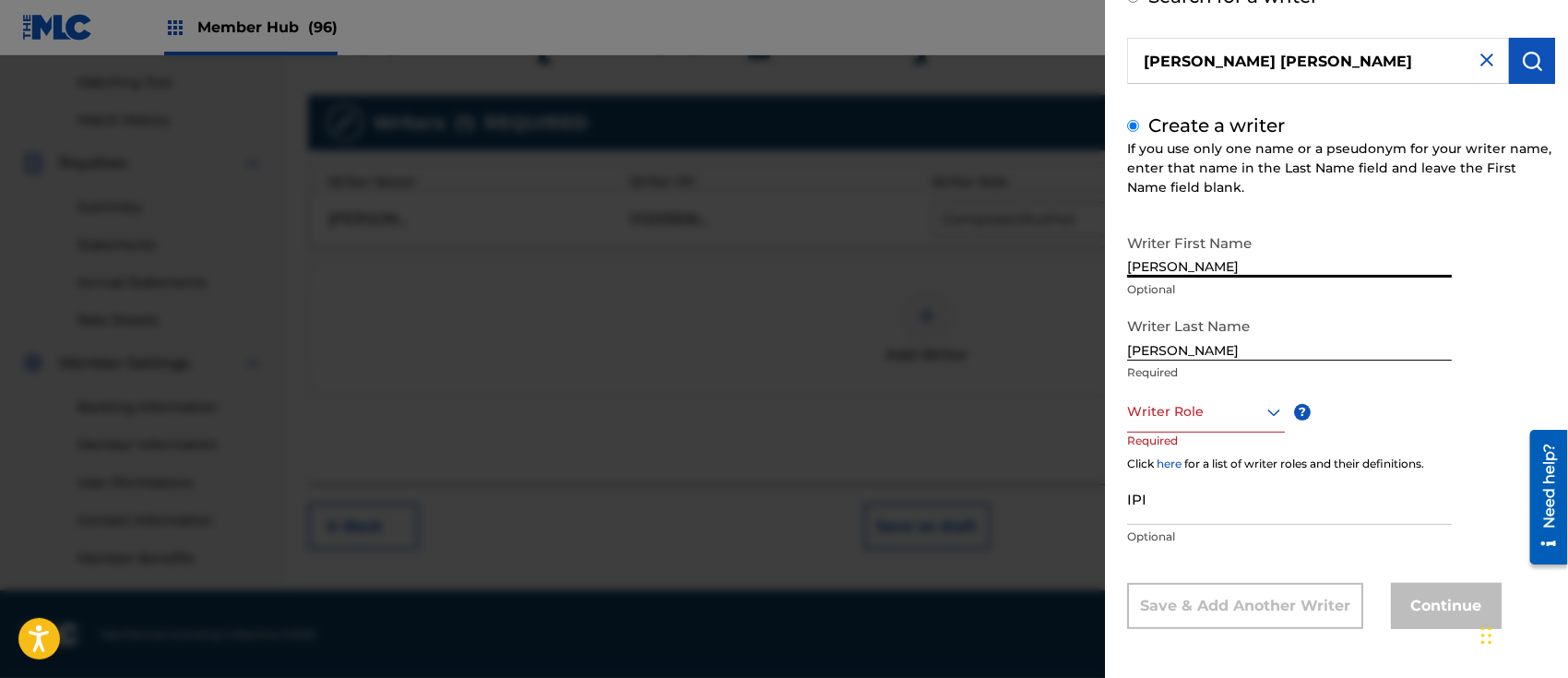
type input "[PERSON_NAME]"
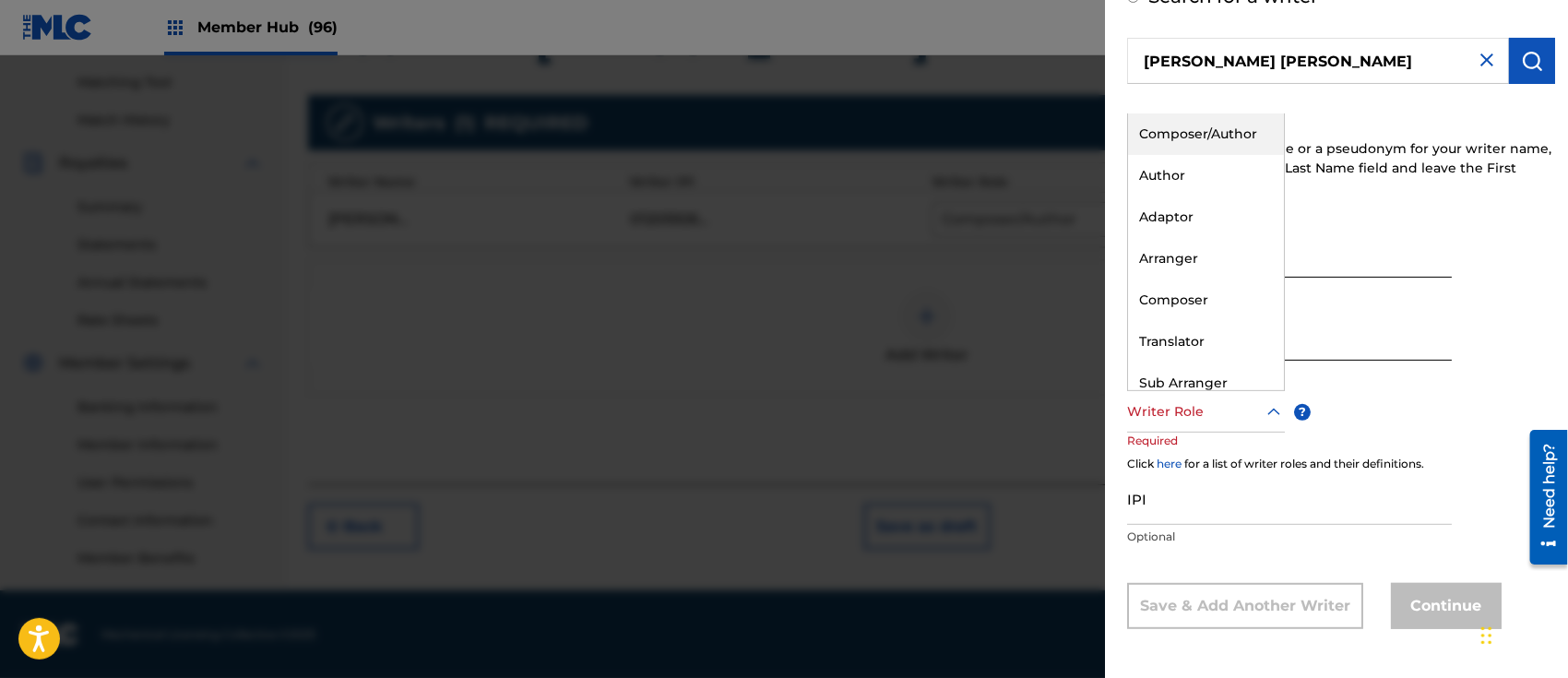
click at [1168, 402] on div at bounding box center [1206, 412] width 158 height 23
click at [1193, 128] on div "Composer/Author" at bounding box center [1206, 134] width 156 height 42
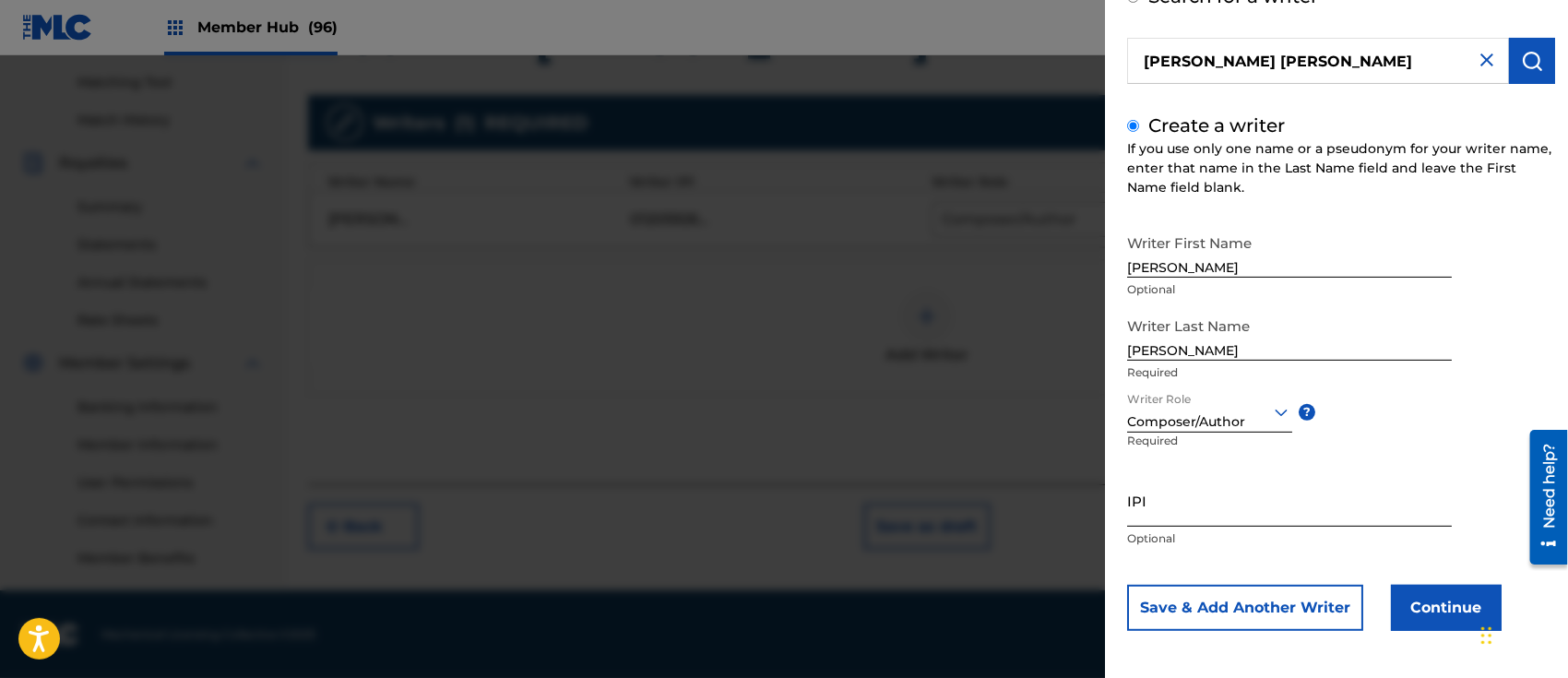
click at [1197, 499] on input "IPI" at bounding box center [1289, 500] width 324 height 53
paste input "1270122795"
type input "1270122795"
click at [1452, 609] on button "Continue" at bounding box center [1446, 608] width 111 height 47
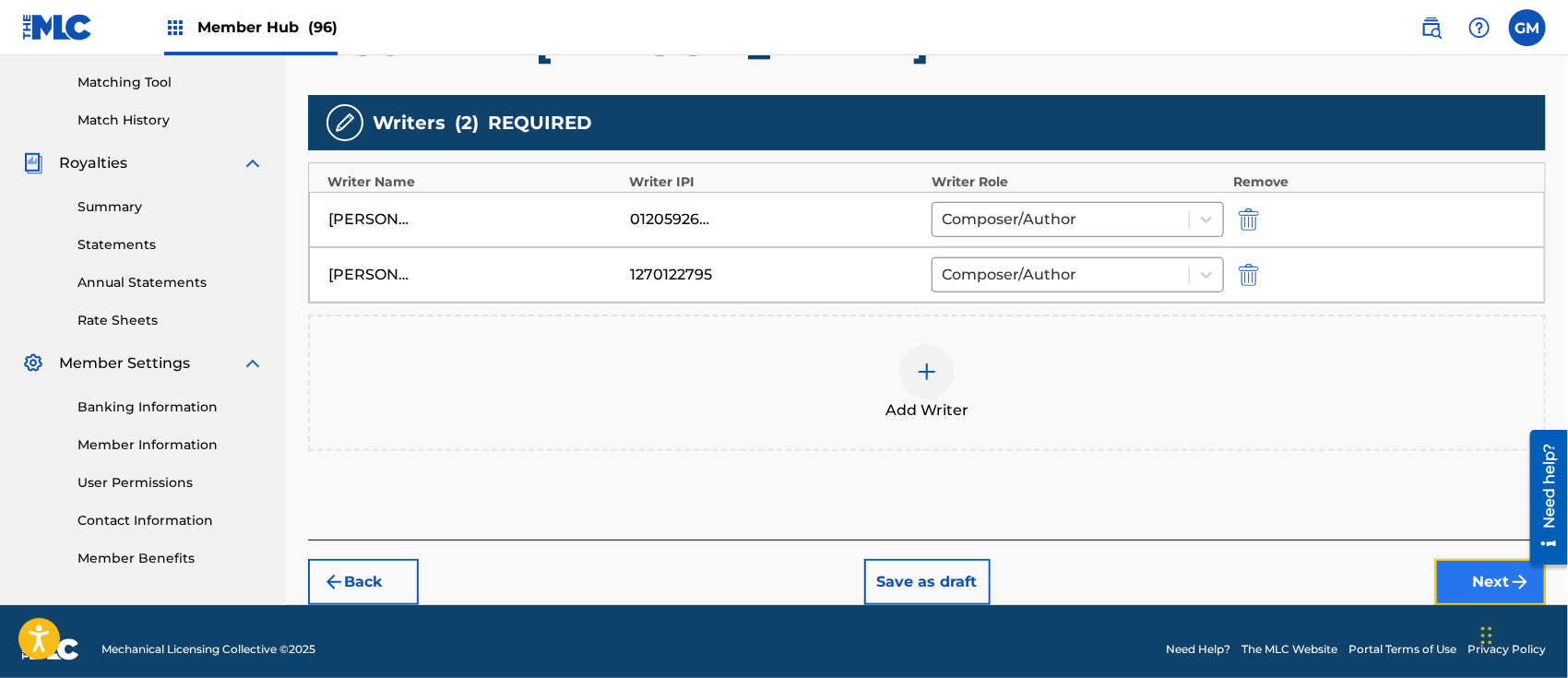
click at [1446, 571] on button "Next" at bounding box center [1490, 582] width 111 height 47
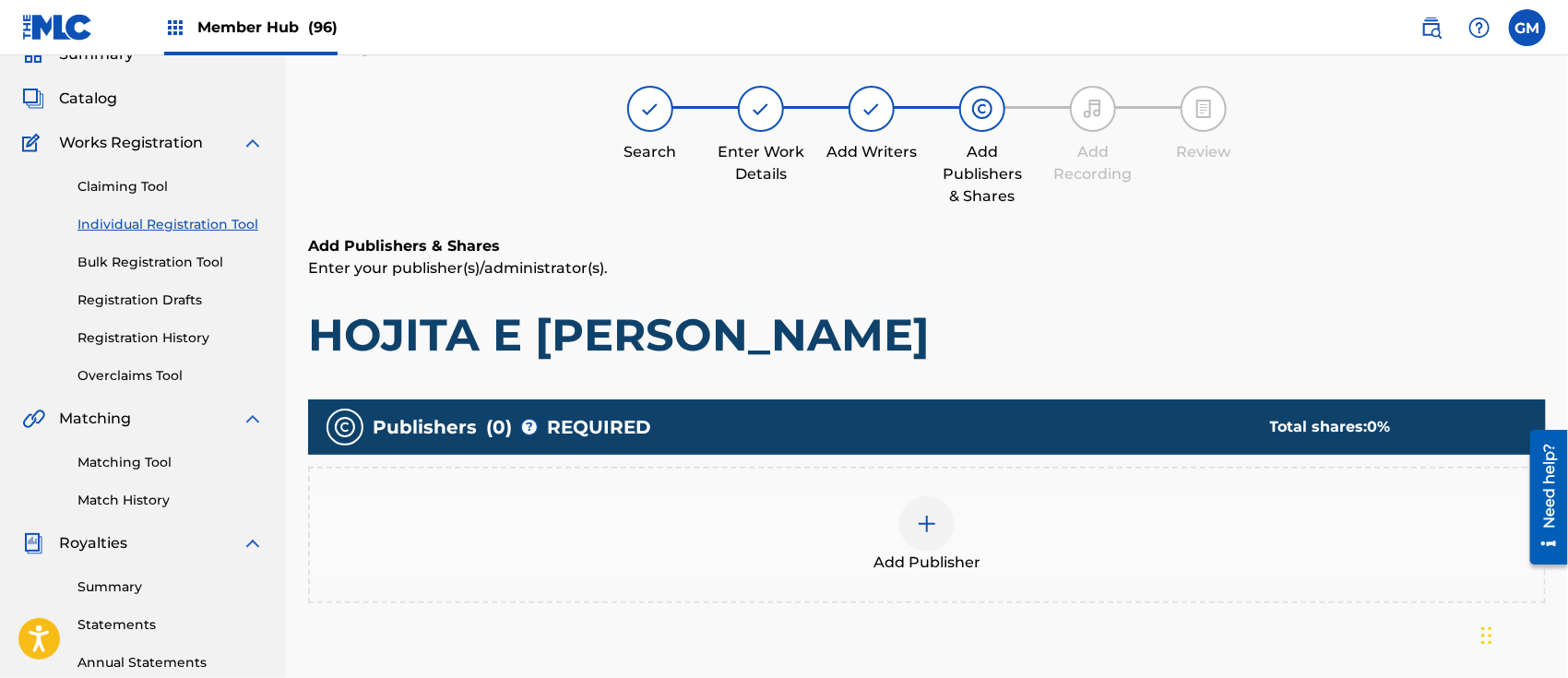
scroll to position [82, 0]
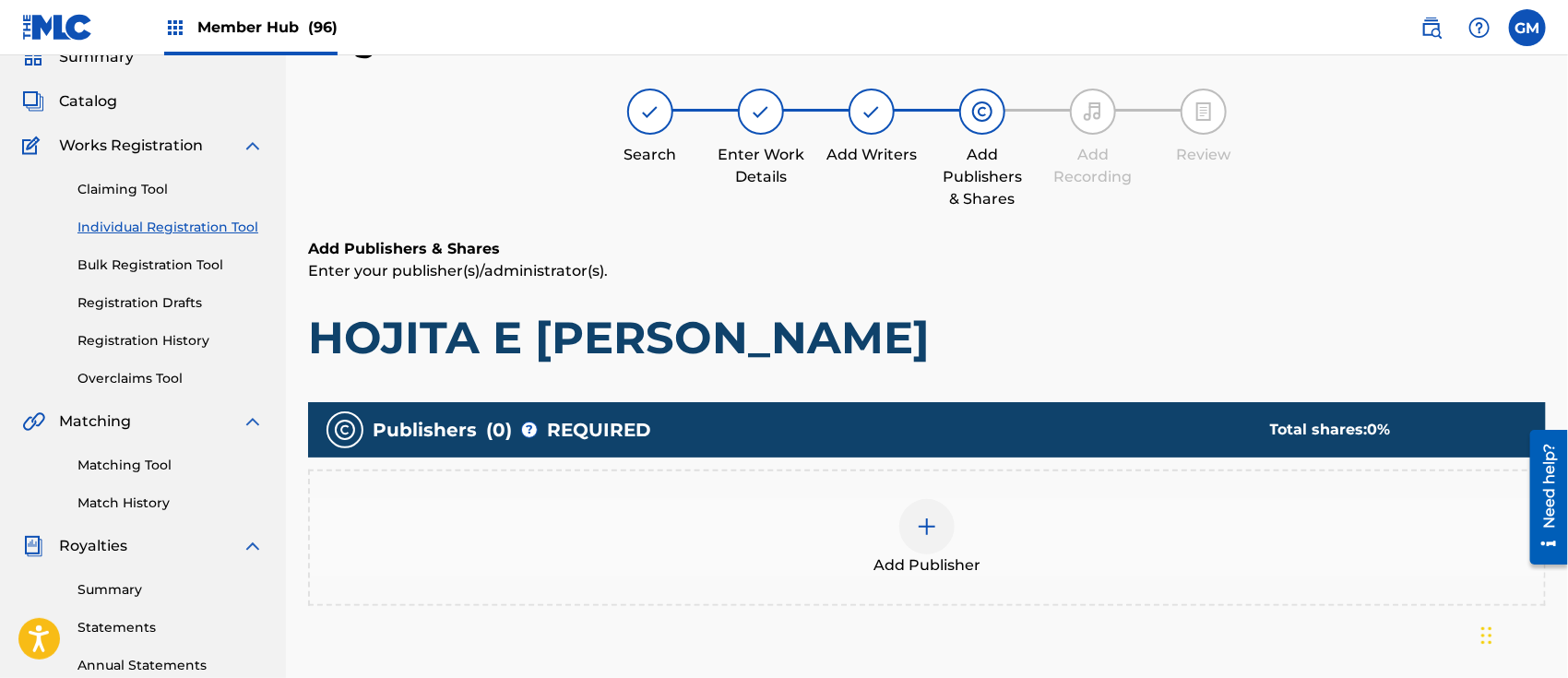
click at [921, 516] on img at bounding box center [928, 527] width 22 height 22
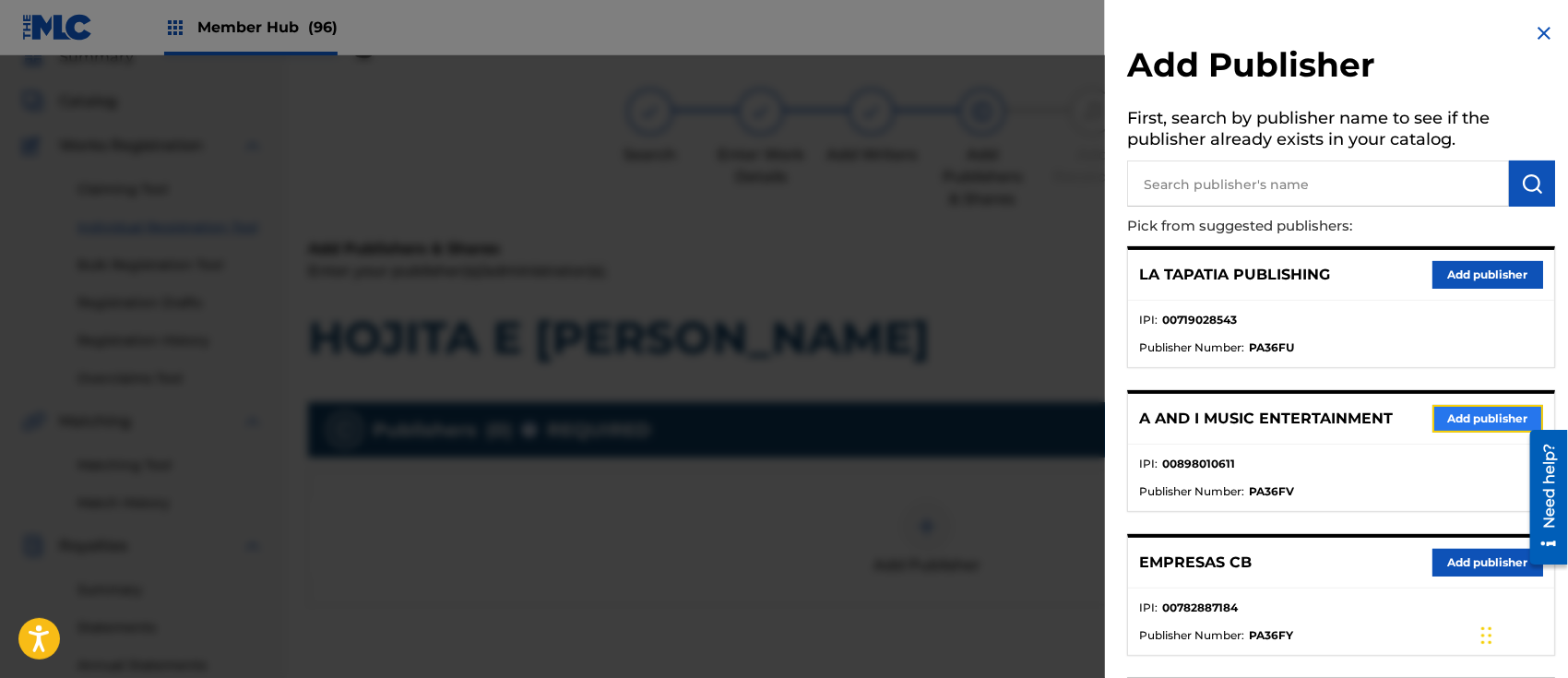
click at [1459, 410] on button "Add publisher" at bounding box center [1487, 419] width 111 height 28
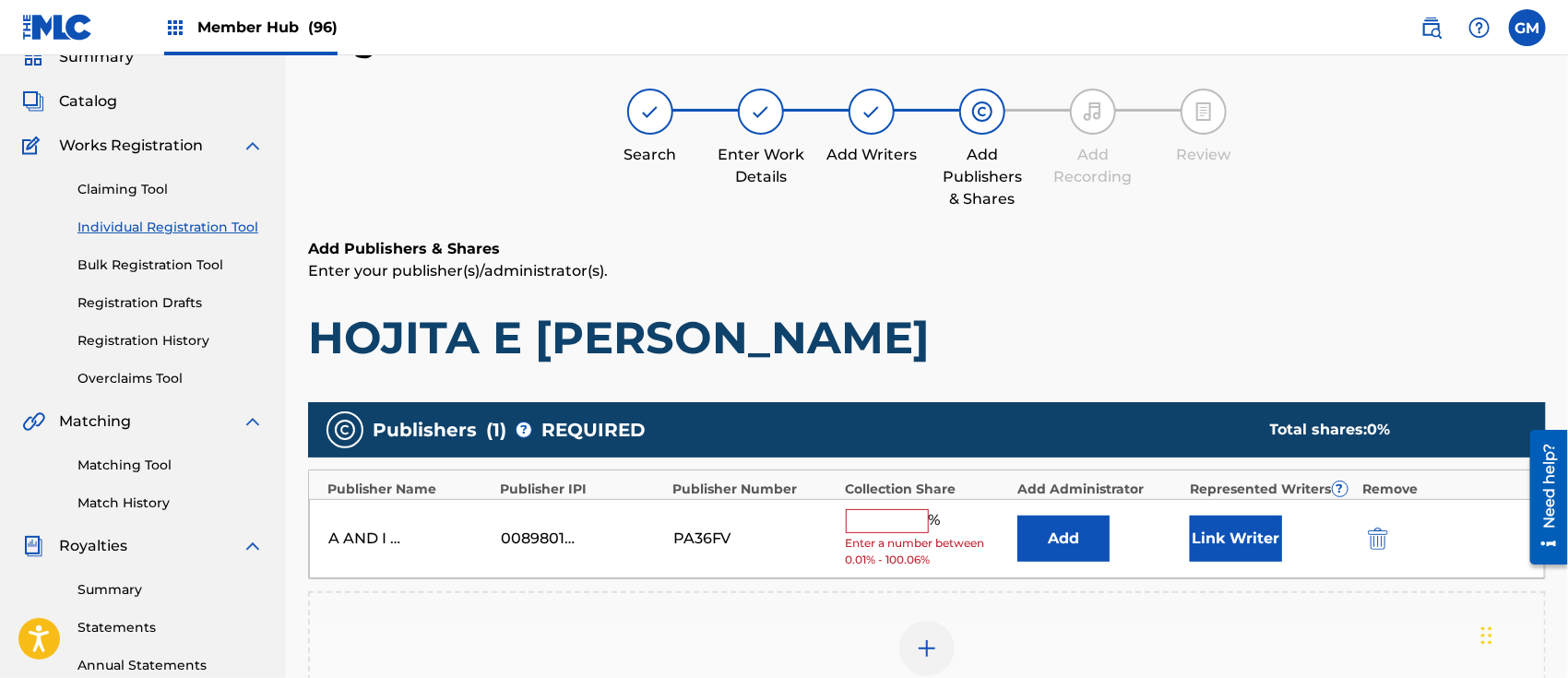
click at [906, 521] on input "text" at bounding box center [887, 522] width 83 height 24
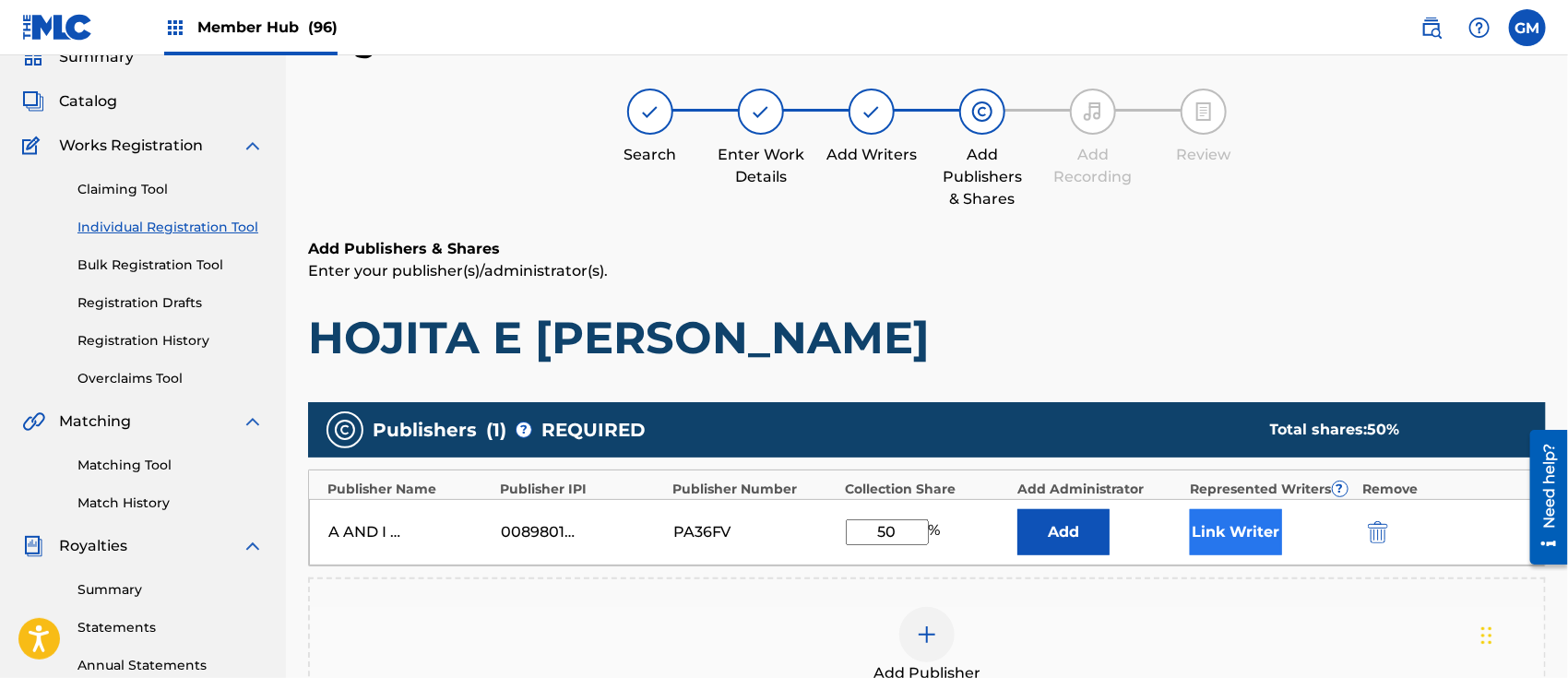
type input "50"
click at [1248, 529] on button "Link Writer" at bounding box center [1235, 533] width 92 height 47
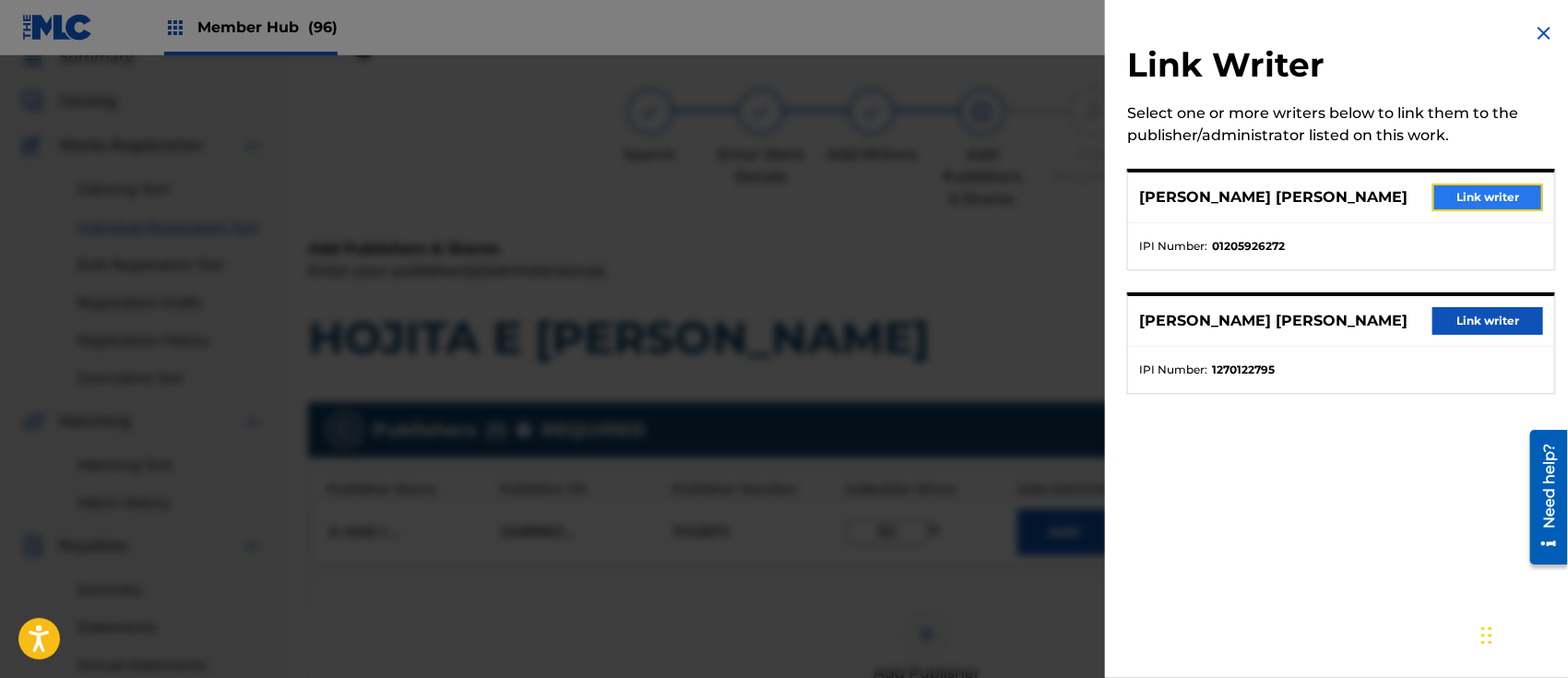
click at [1470, 194] on button "Link writer" at bounding box center [1487, 197] width 111 height 28
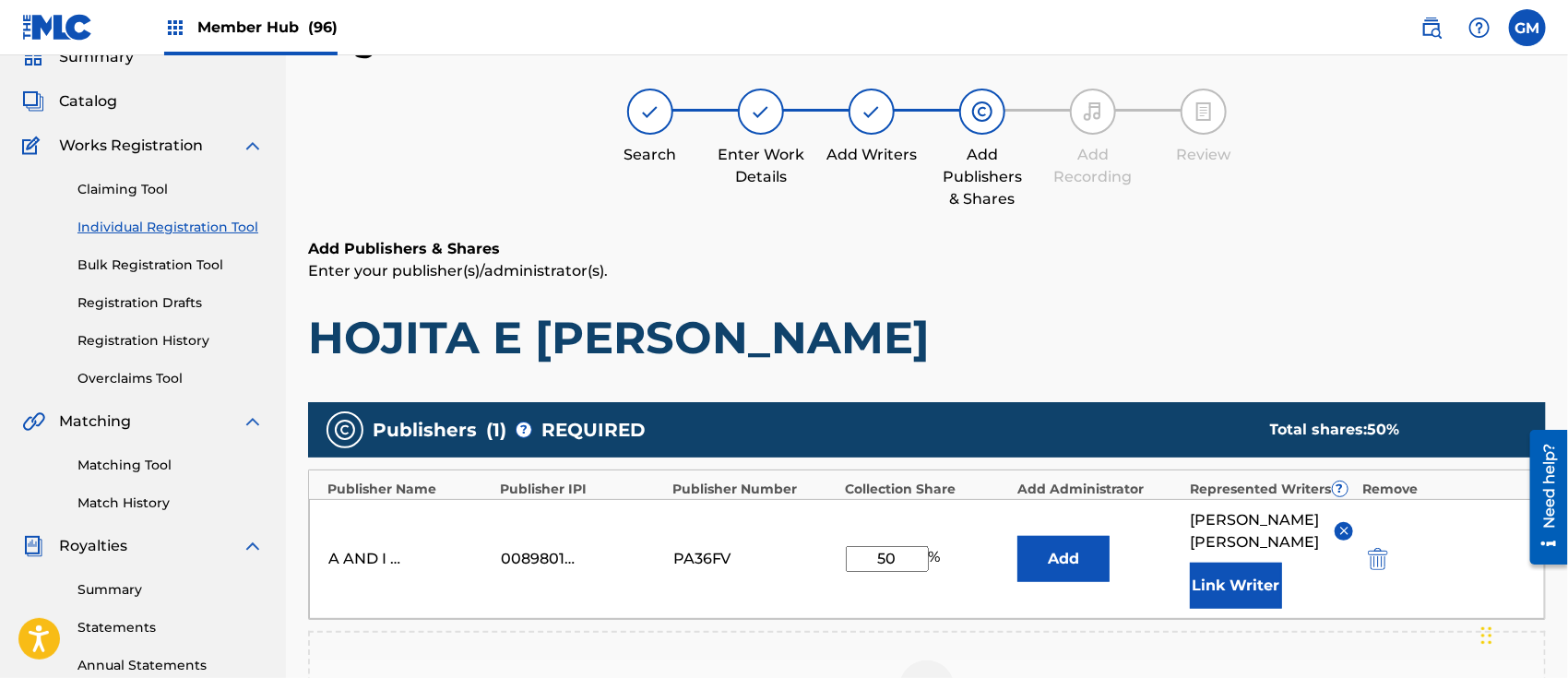
scroll to position [490, 0]
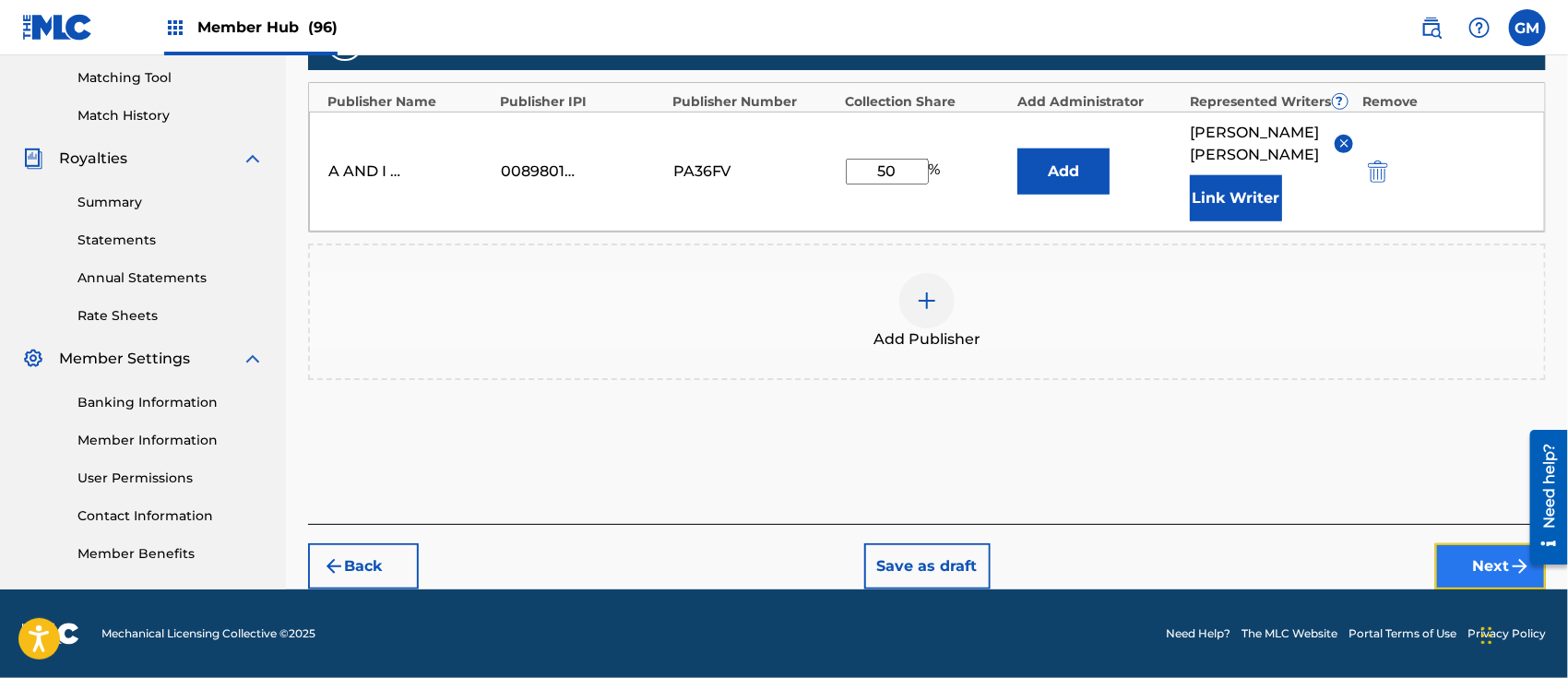
click at [1470, 565] on button "Next" at bounding box center [1490, 567] width 111 height 47
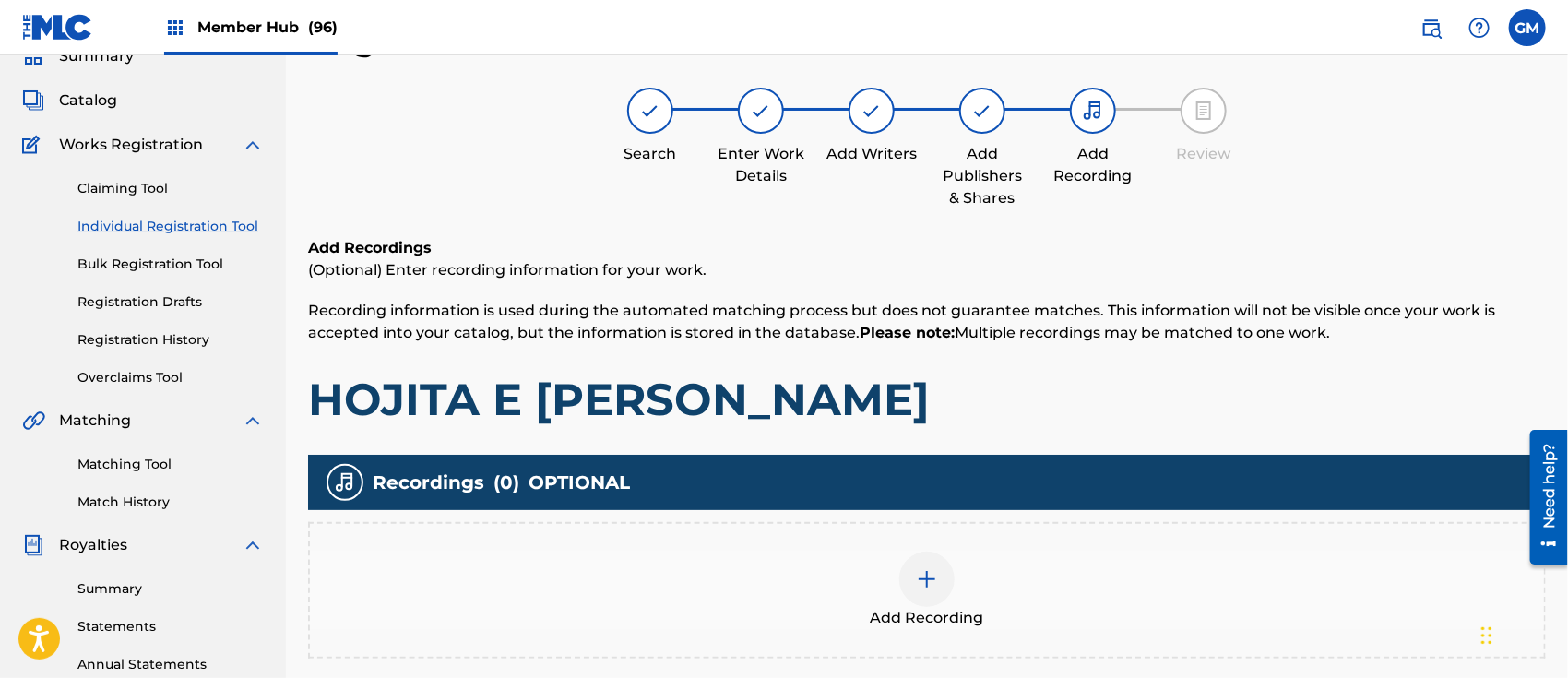
scroll to position [82, 0]
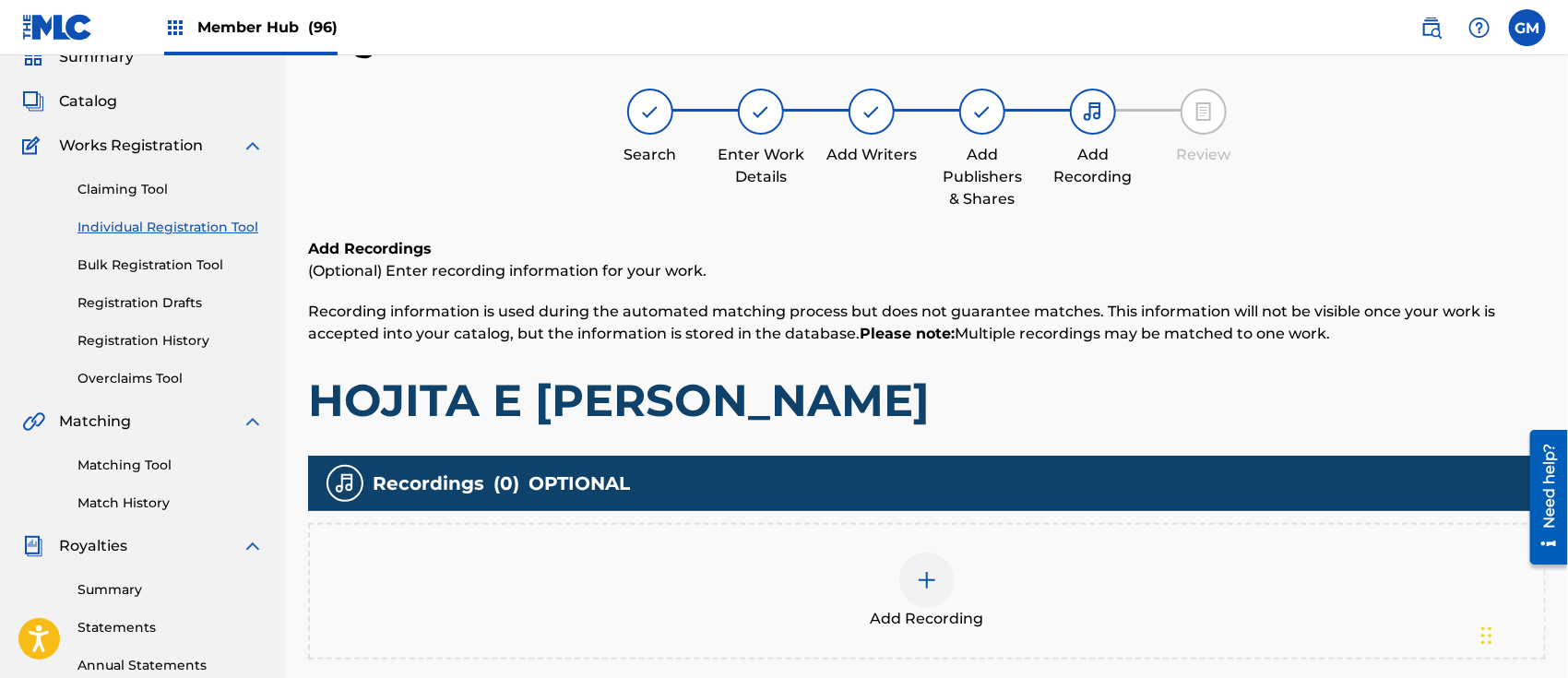
click at [916, 572] on img at bounding box center [928, 580] width 22 height 22
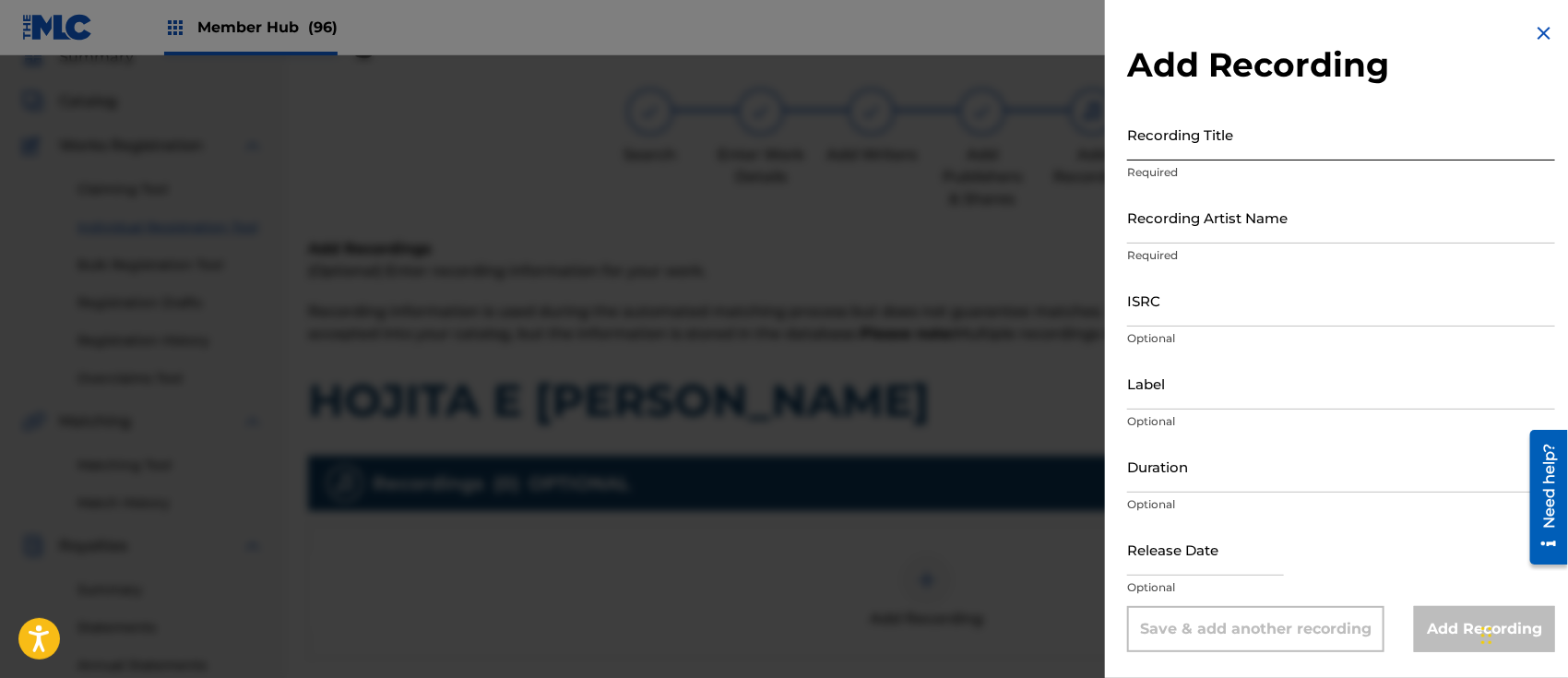
click at [1230, 140] on input "Recording Title" at bounding box center [1341, 134] width 428 height 53
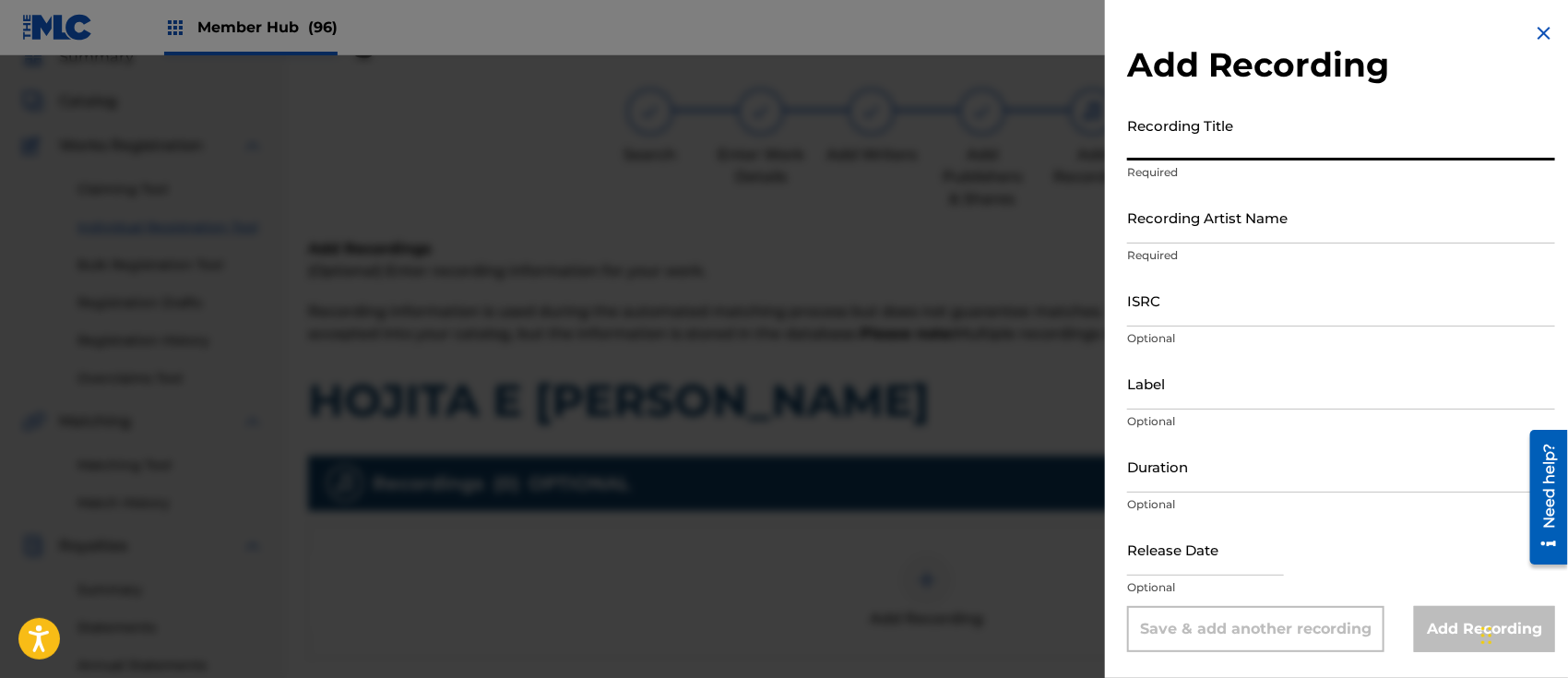
paste input ""HOJITA [PERSON_NAME]" ISRC: USANG2523028"
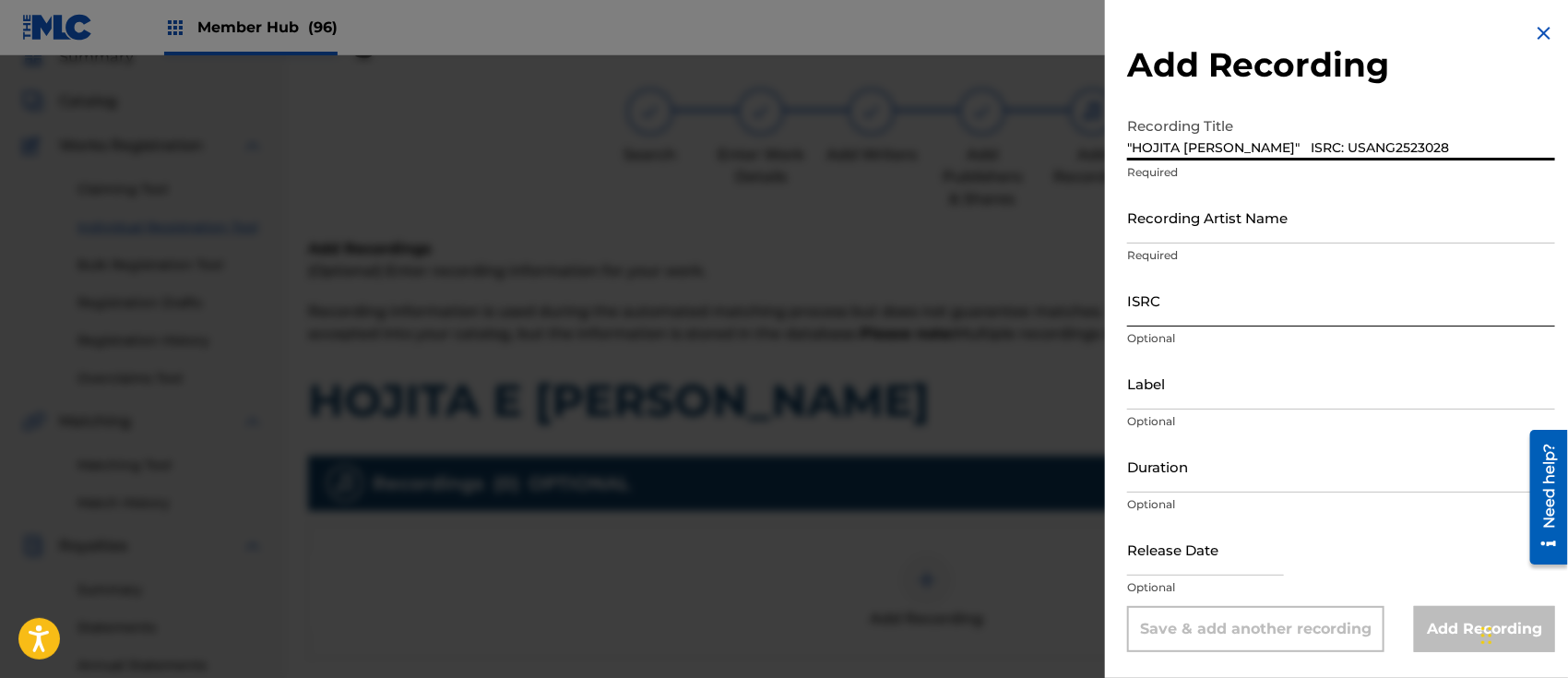
type input ""HOJITA [PERSON_NAME]" ISRC: USANG2523028"
click at [1174, 298] on input "ISRC" at bounding box center [1341, 300] width 428 height 53
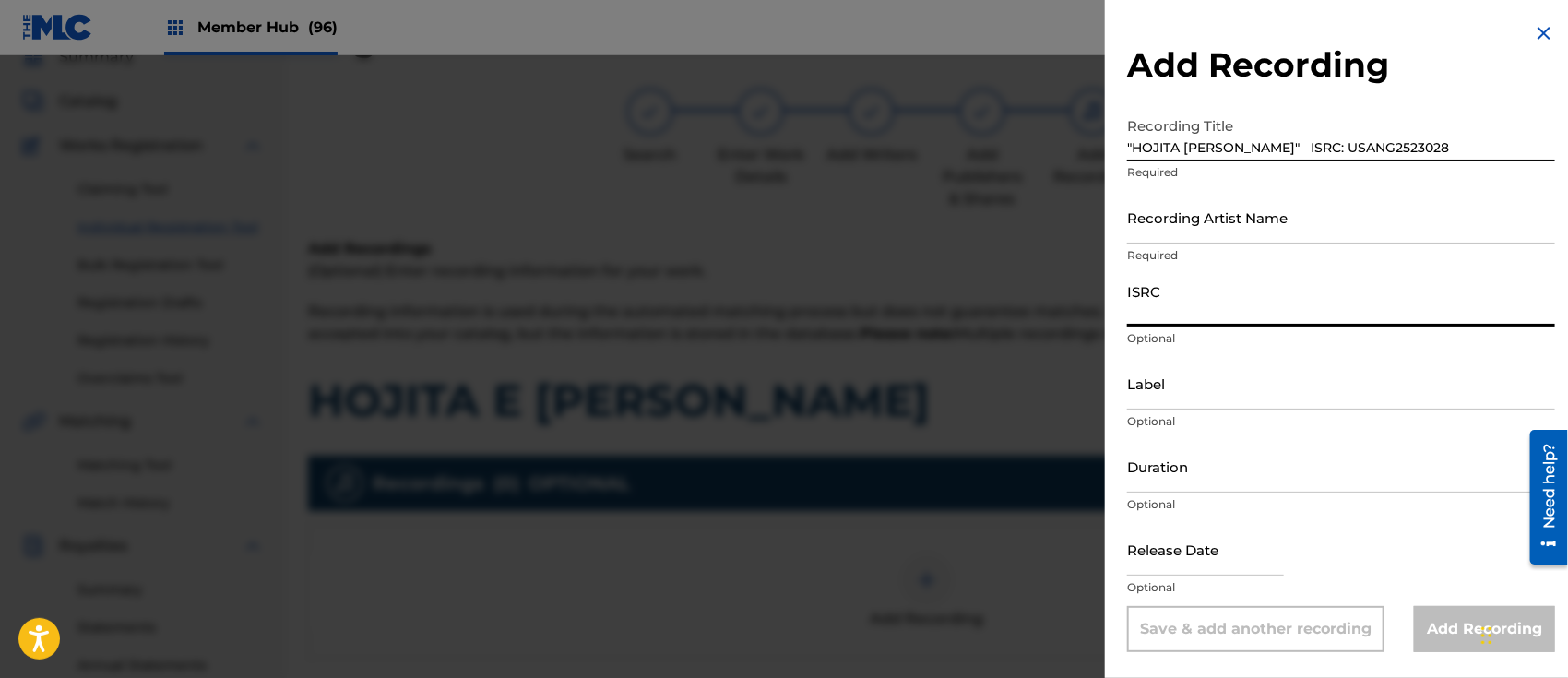
paste input ""HOJITA [PERSON_NAME]" ISRC: USANG2523028"
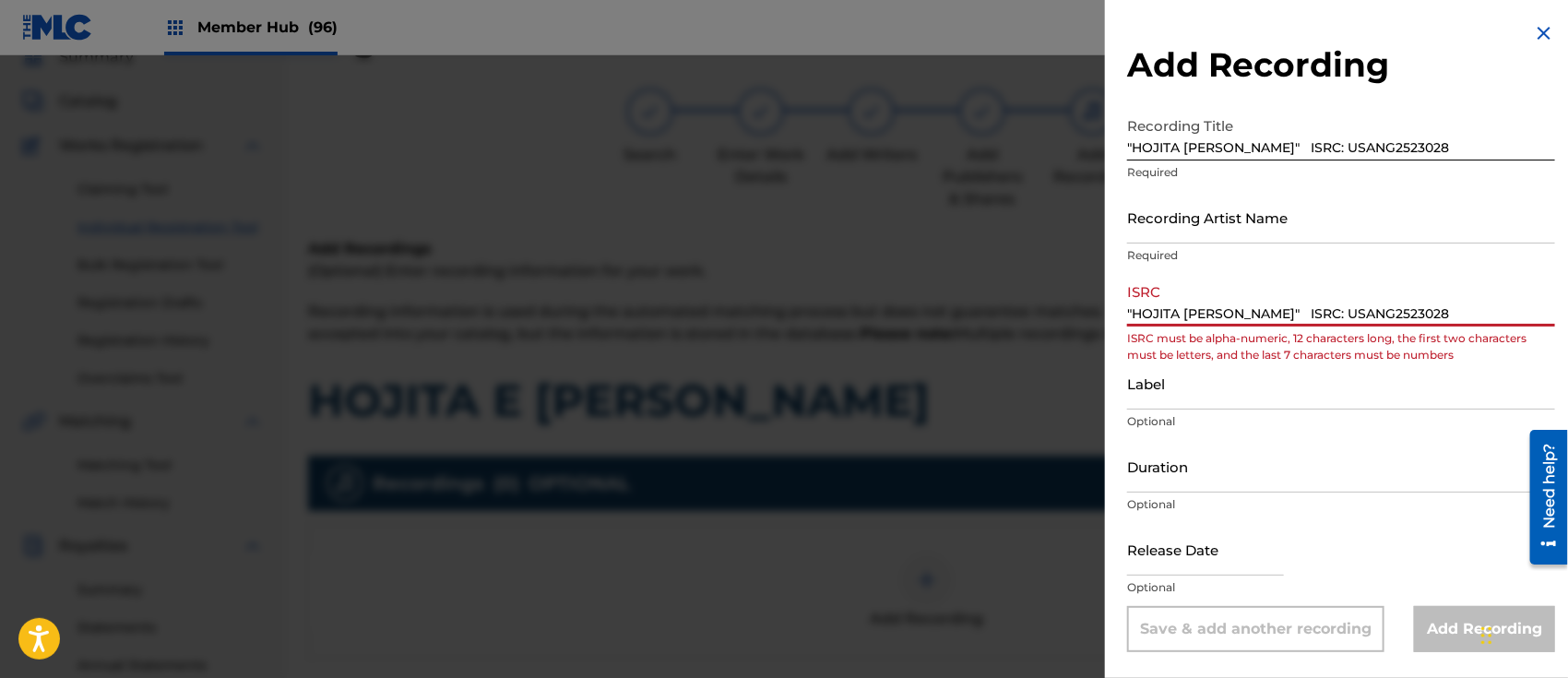
drag, startPoint x: 1306, startPoint y: 313, endPoint x: 1105, endPoint y: 318, distance: 201.1
click at [1105, 318] on div "Add Recording Recording Title "HOJITA [PERSON_NAME]" ISRC: USANG2523028 Require…" at bounding box center [1341, 337] width 472 height 674
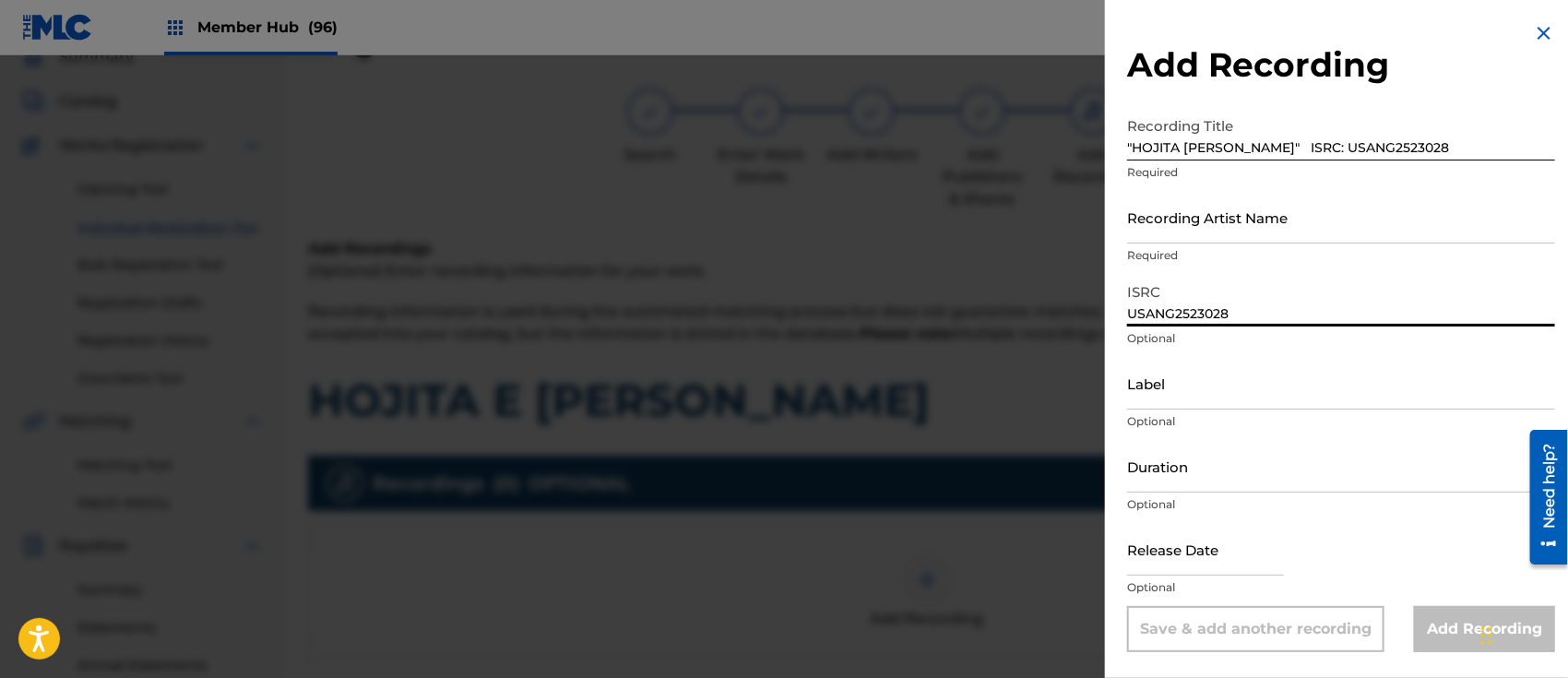
type input "USANG2523028"
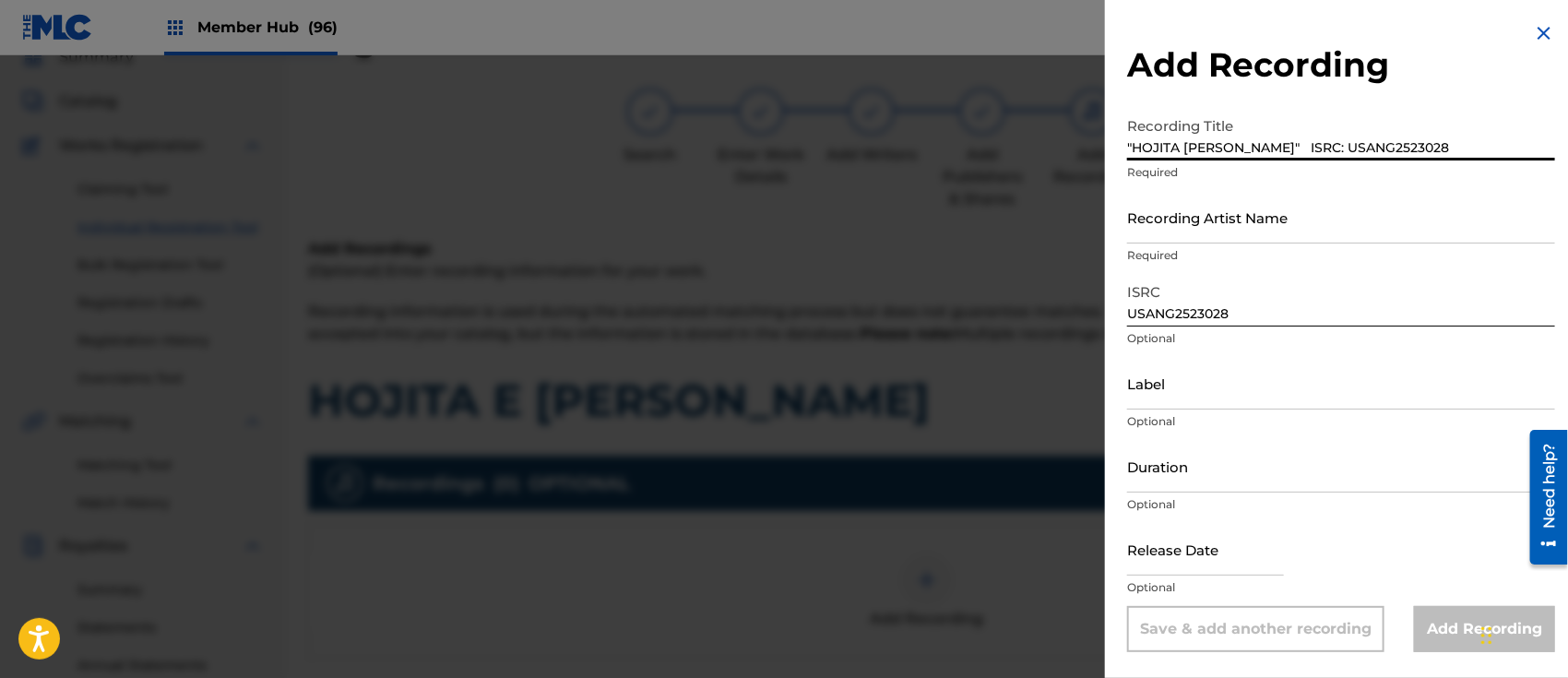
drag, startPoint x: 1255, startPoint y: 142, endPoint x: 1469, endPoint y: 153, distance: 214.3
click at [1469, 153] on input ""HOJITA [PERSON_NAME]" ISRC: USANG2523028" at bounding box center [1341, 134] width 428 height 53
click at [1127, 150] on input ""HOJITA [PERSON_NAME]" at bounding box center [1341, 134] width 428 height 53
type input "HOJITA [PERSON_NAME]"
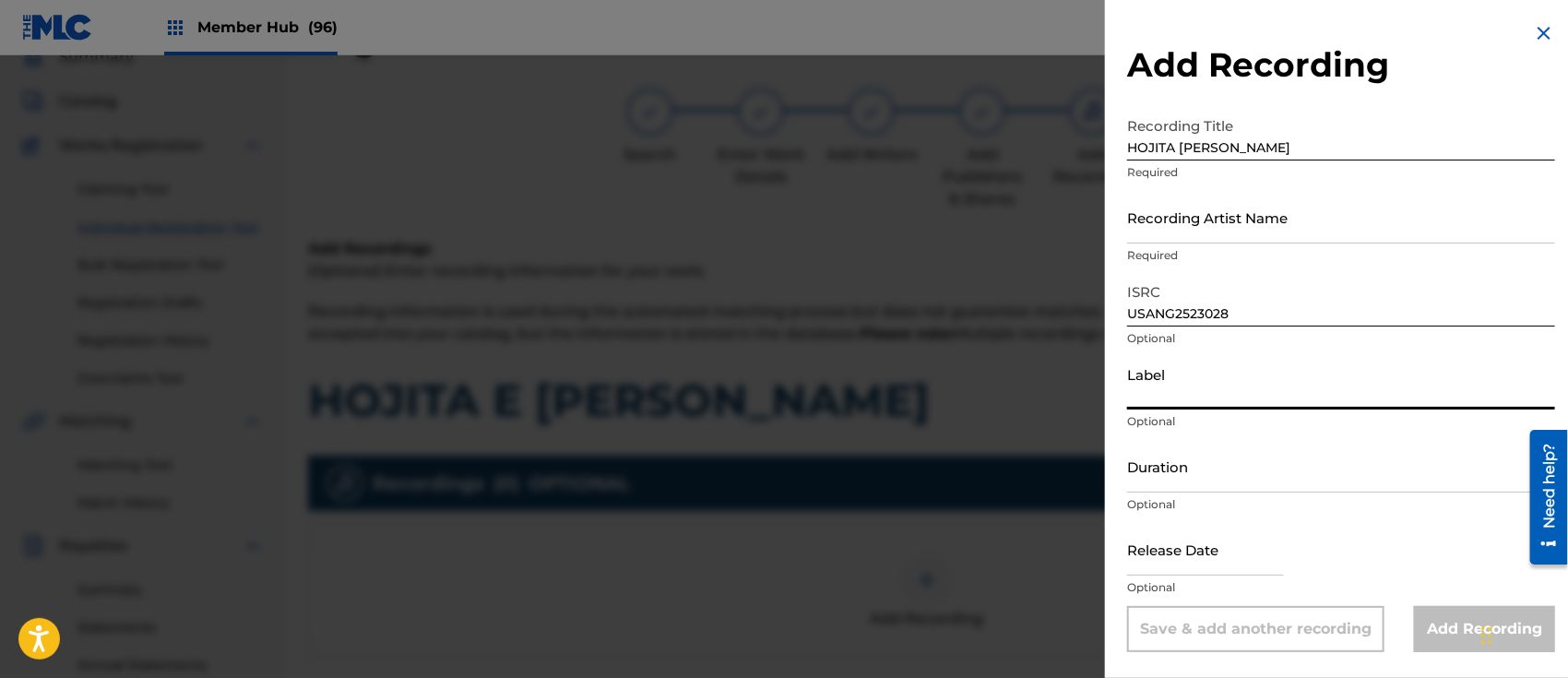
click at [1214, 394] on input "Label" at bounding box center [1341, 383] width 428 height 53
type input "JOSA RECORDS"
click at [1197, 551] on input "text" at bounding box center [1206, 550] width 157 height 53
select select "8"
select select "2025"
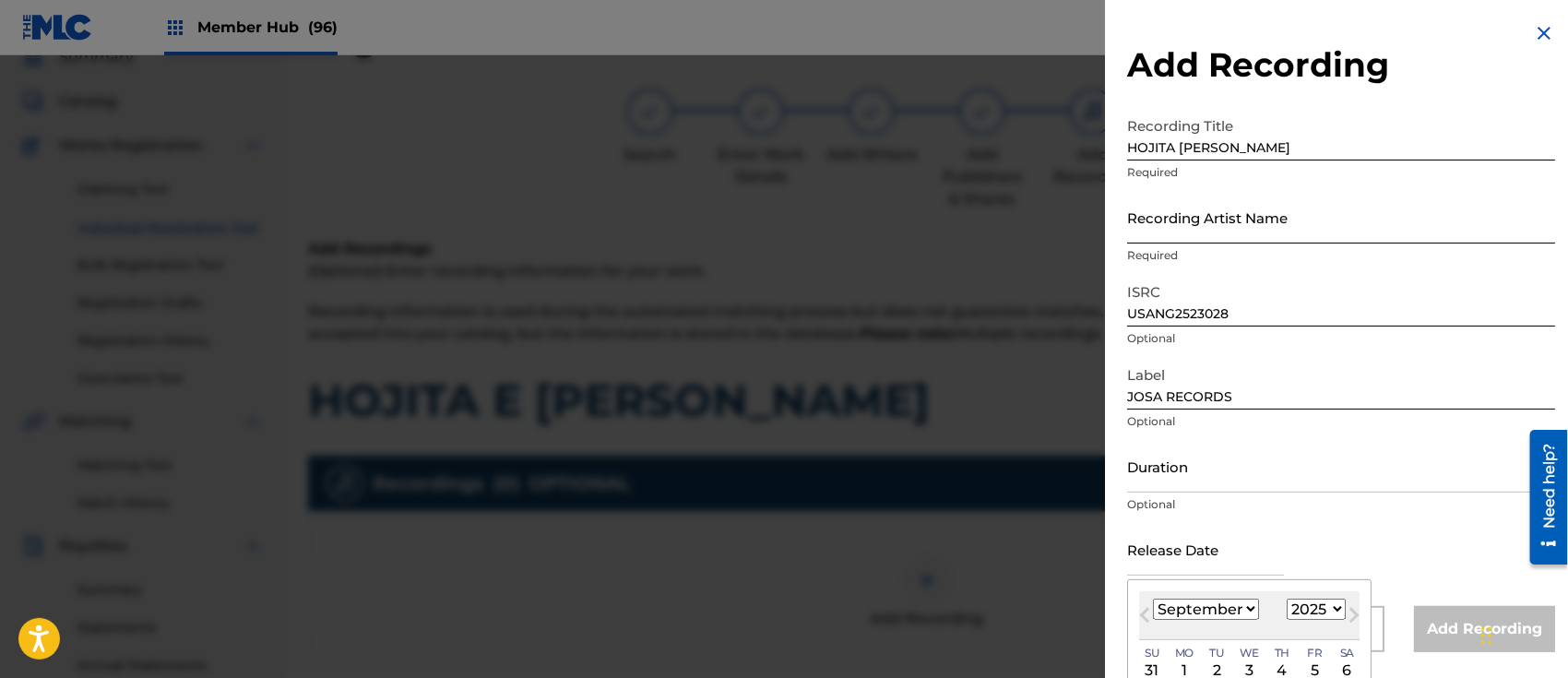
click at [1161, 226] on input "Recording Artist Name" at bounding box center [1341, 217] width 428 height 53
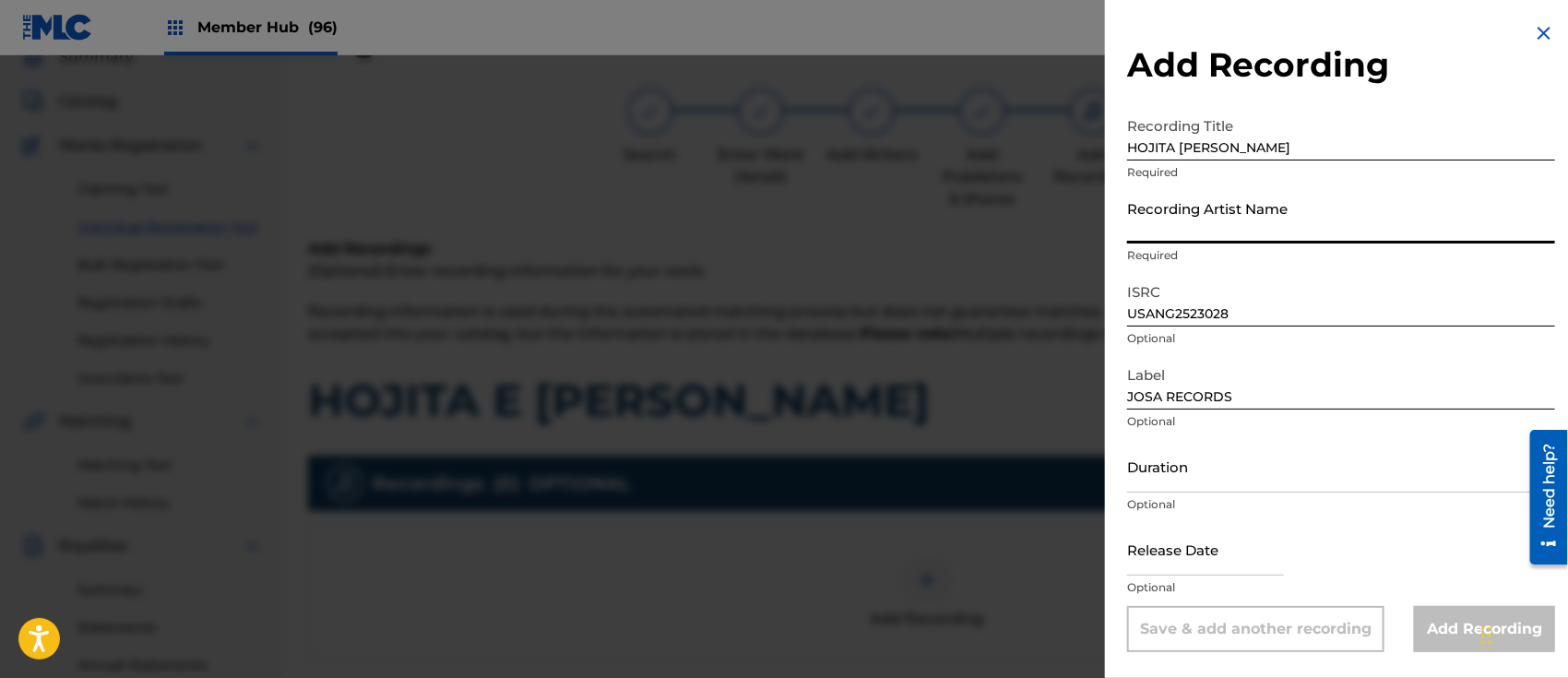
paste input "[PERSON_NAME] & CHELUIS"
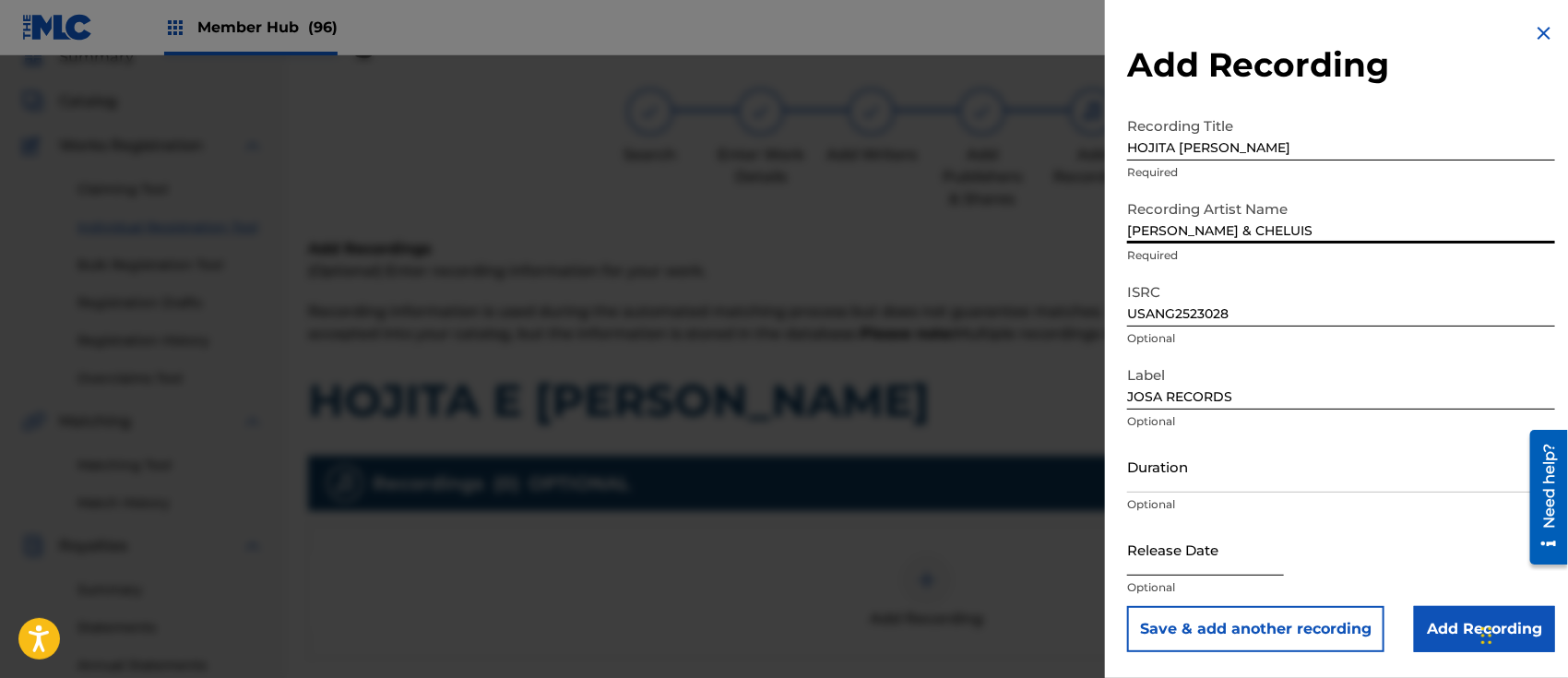
type input "[PERSON_NAME] & CHELUIS"
click at [1188, 536] on input "text" at bounding box center [1206, 550] width 157 height 53
select select "8"
select select "2025"
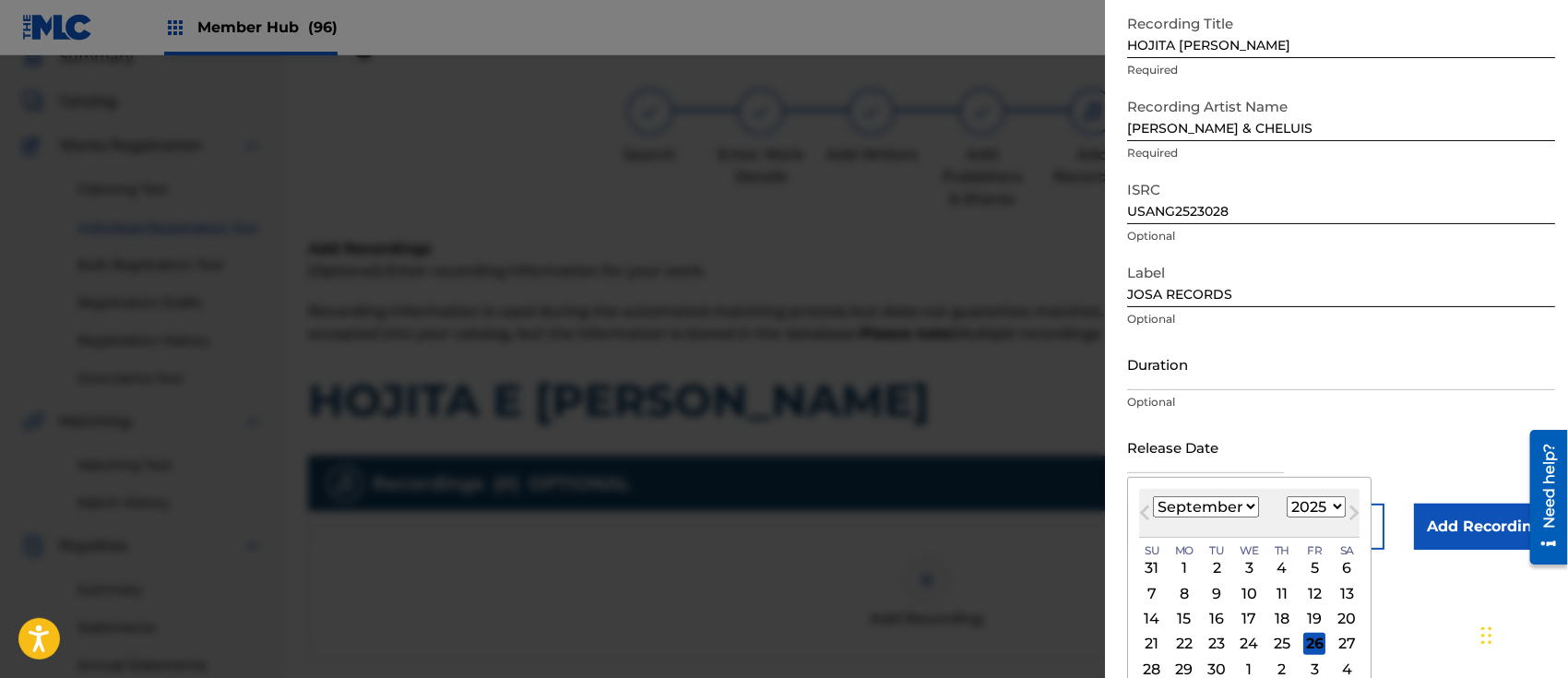
scroll to position [142, 0]
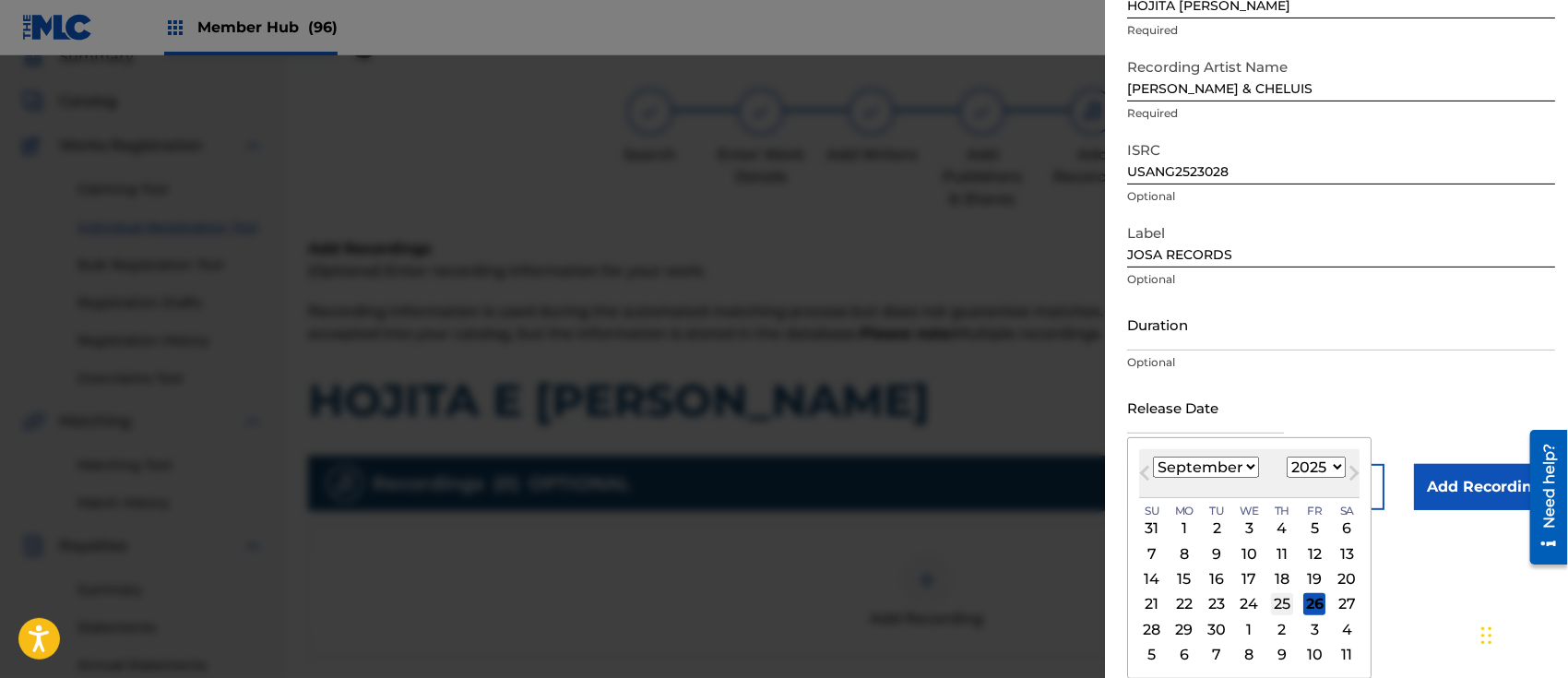
click at [1289, 596] on div "25" at bounding box center [1283, 605] width 22 height 22
type input "[DATE]"
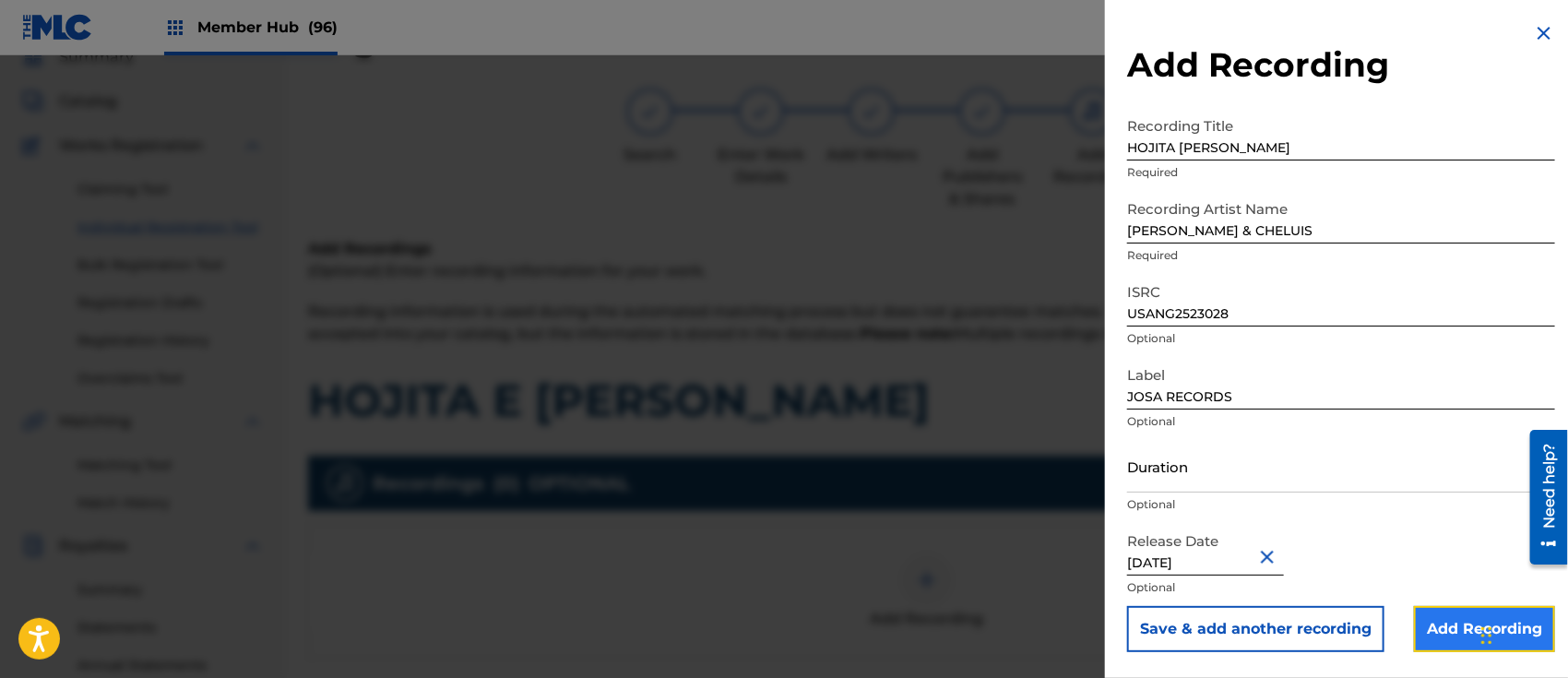
click at [1439, 621] on input "Add Recording" at bounding box center [1484, 630] width 141 height 47
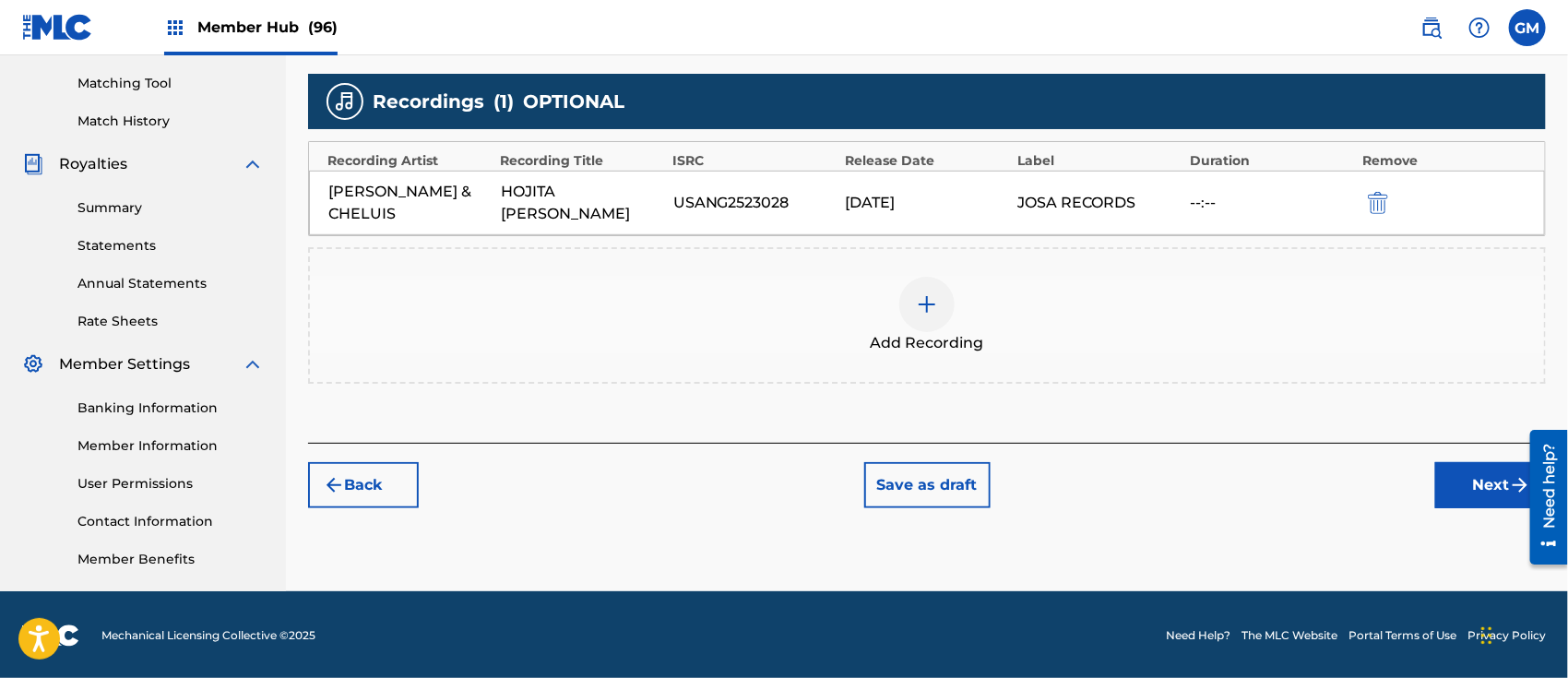
scroll to position [465, 0]
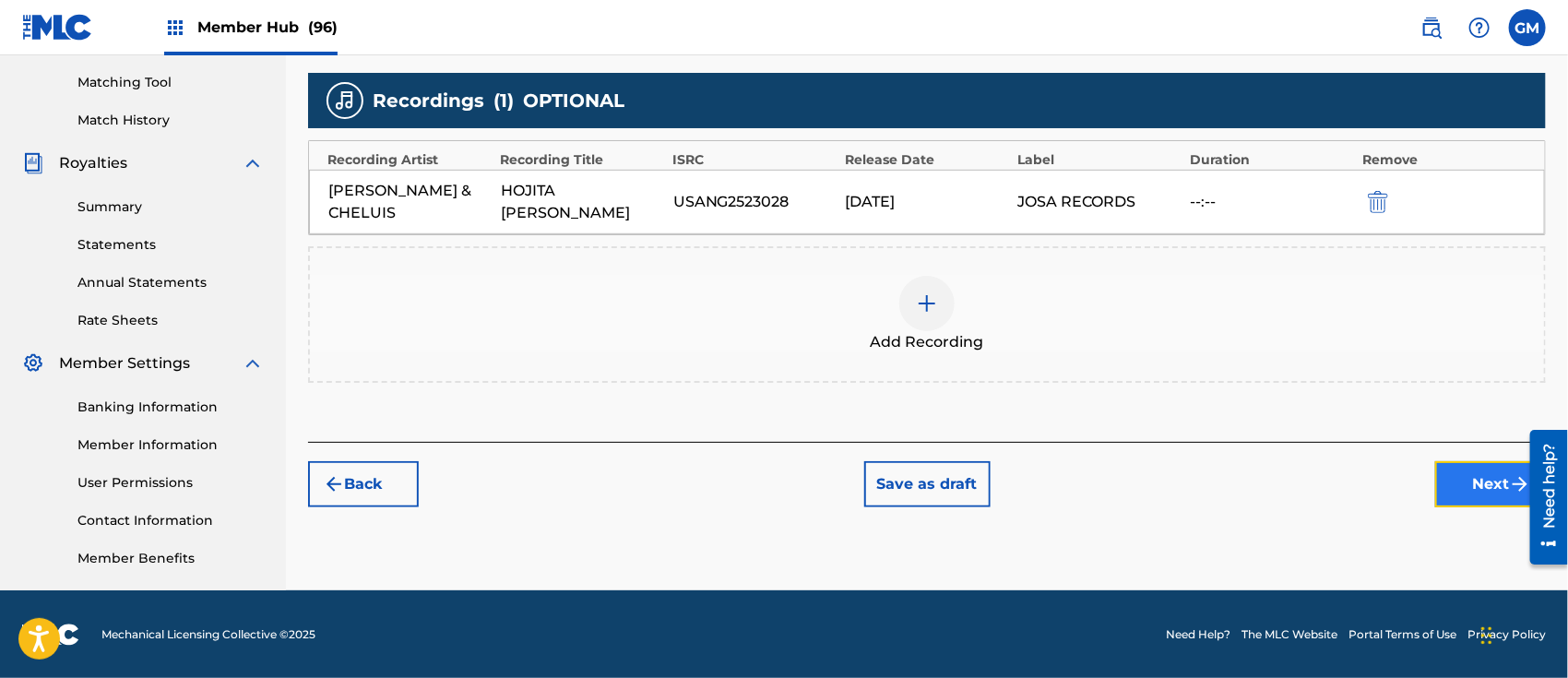
click at [1470, 485] on button "Next" at bounding box center [1490, 485] width 111 height 47
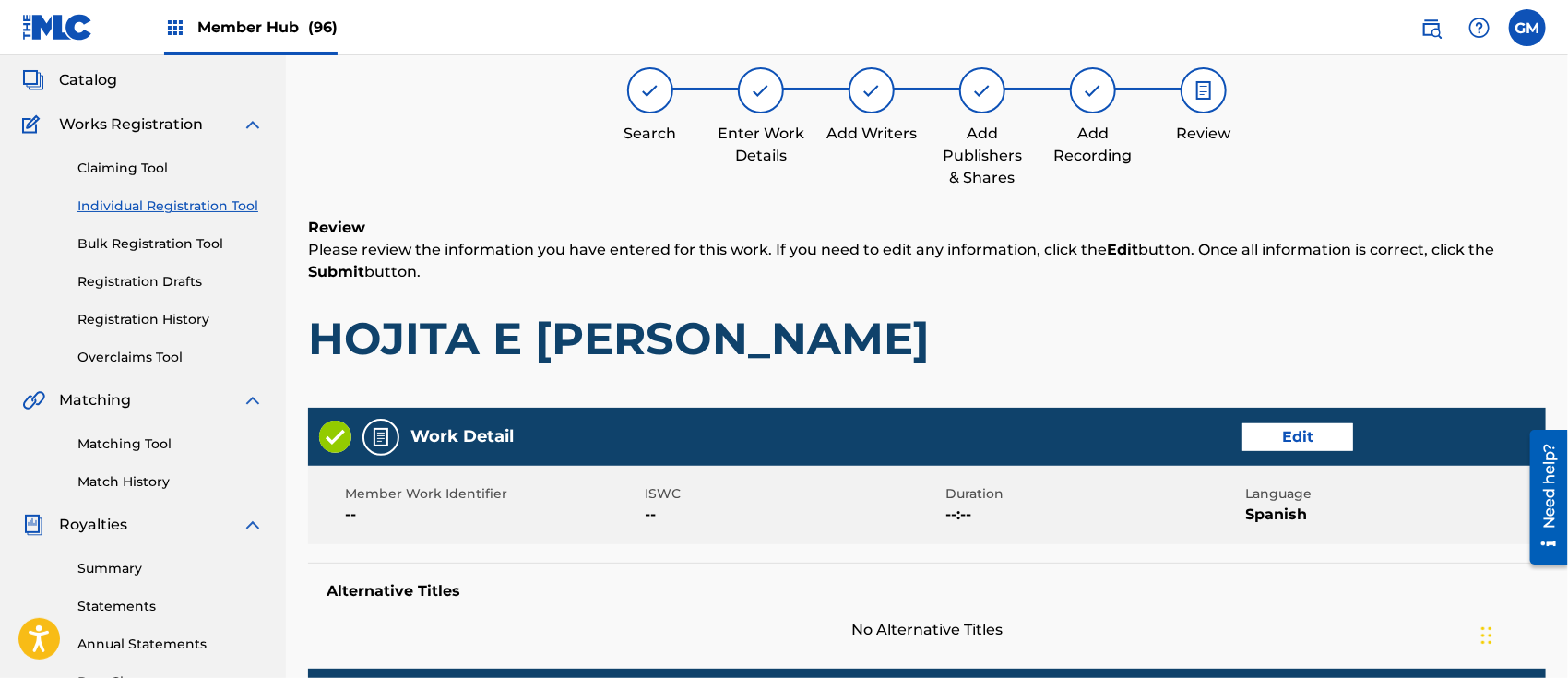
scroll to position [82, 0]
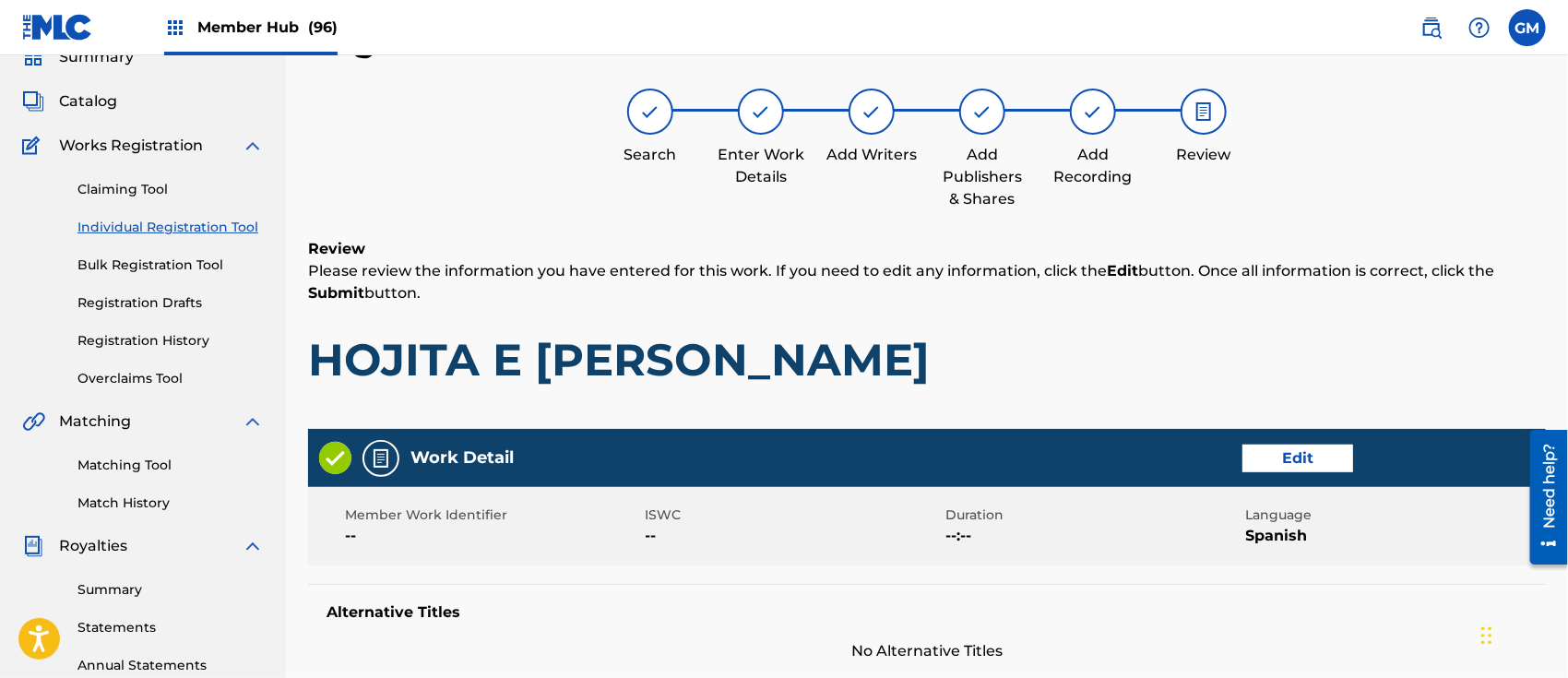
click at [1294, 442] on div "Work Detail Edit" at bounding box center [927, 458] width 1238 height 59
click at [1285, 462] on button "Edit" at bounding box center [1298, 459] width 111 height 28
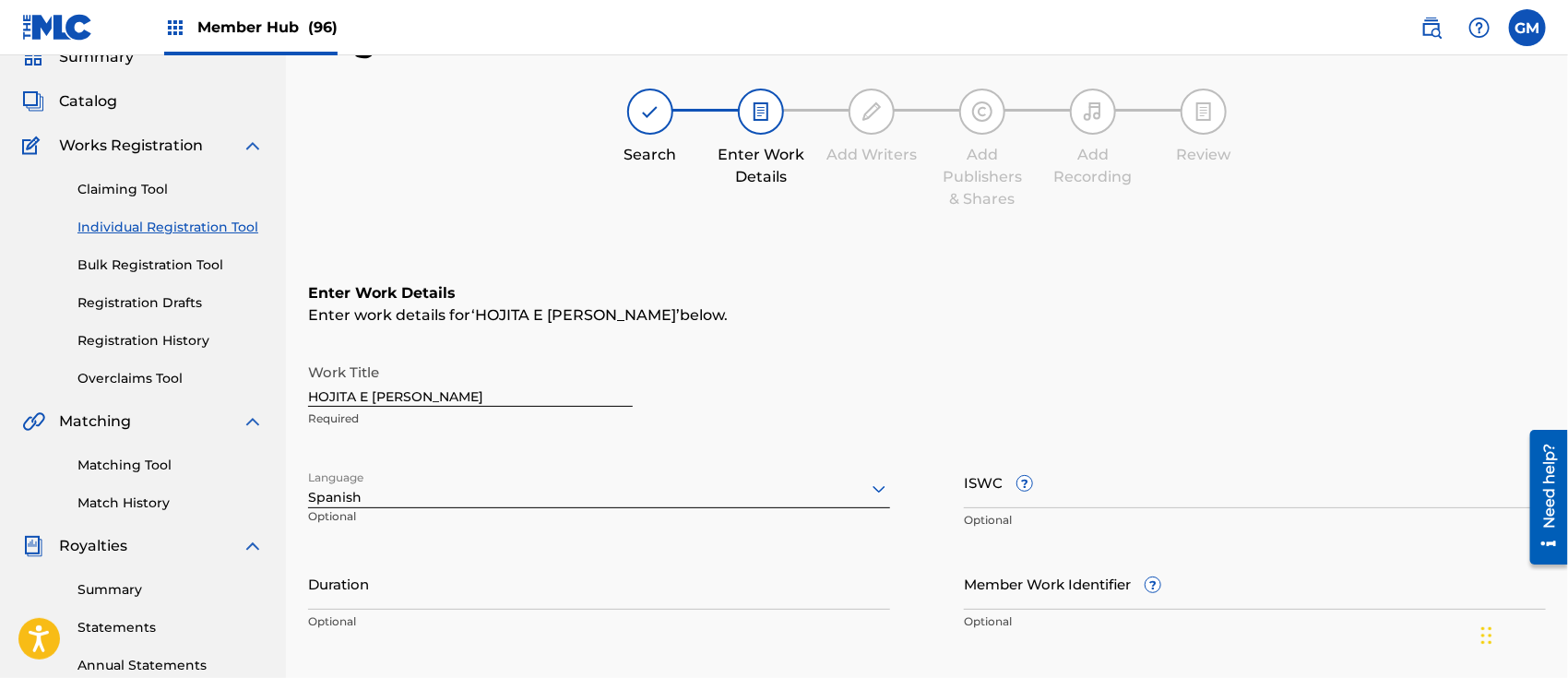
click at [364, 386] on input "HOJITA E [PERSON_NAME]" at bounding box center [469, 380] width 324 height 53
click at [358, 385] on input "HOJITA E [PERSON_NAME]" at bounding box center [469, 380] width 324 height 53
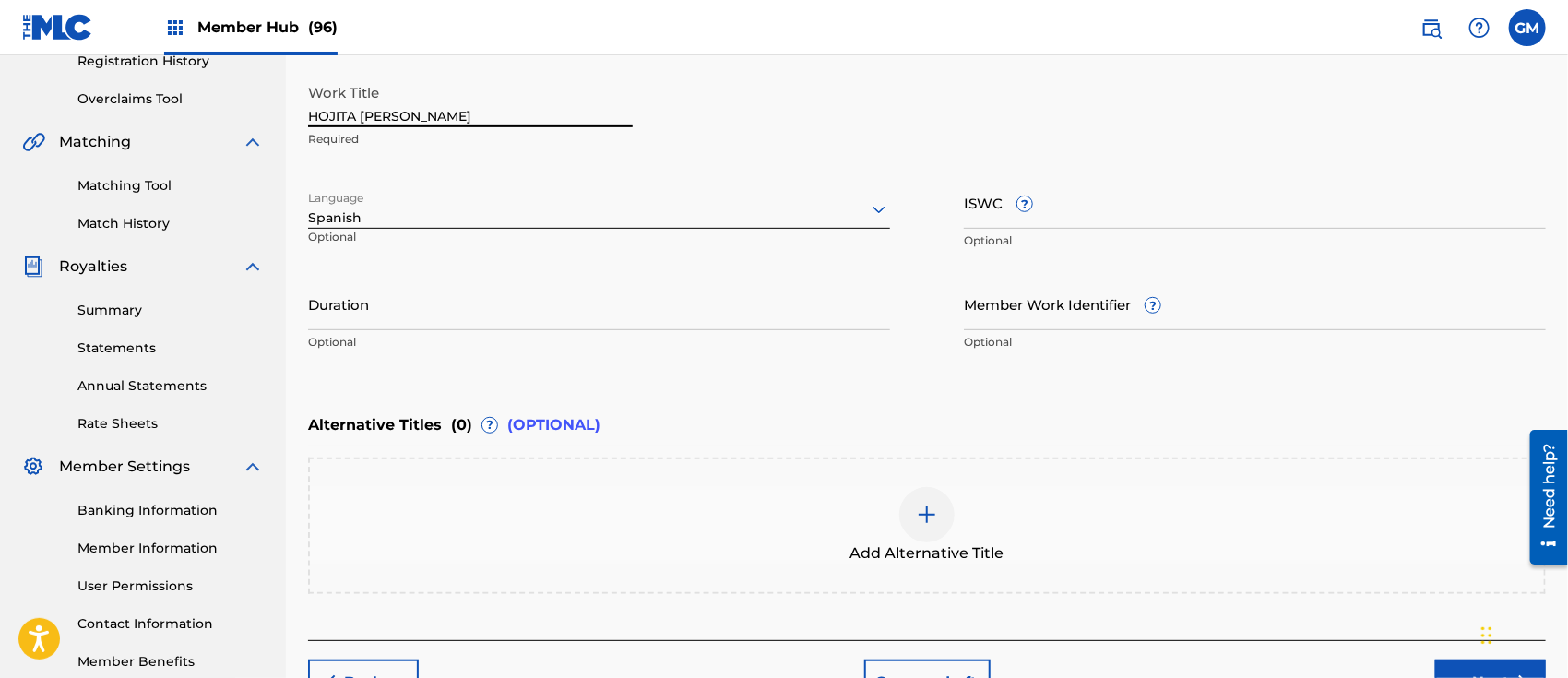
scroll to position [369, 0]
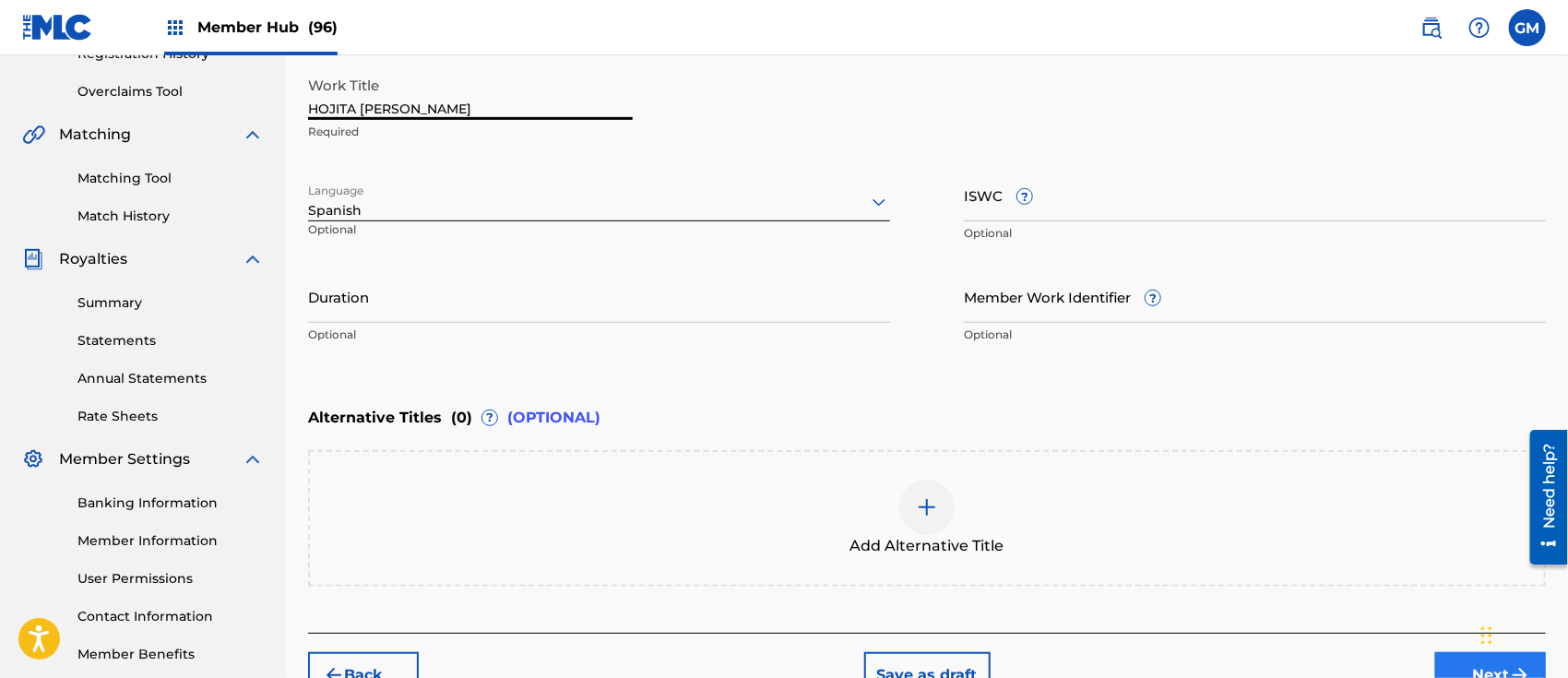
type input "HOJITA [PERSON_NAME]"
click at [1459, 655] on button "Next" at bounding box center [1490, 676] width 111 height 47
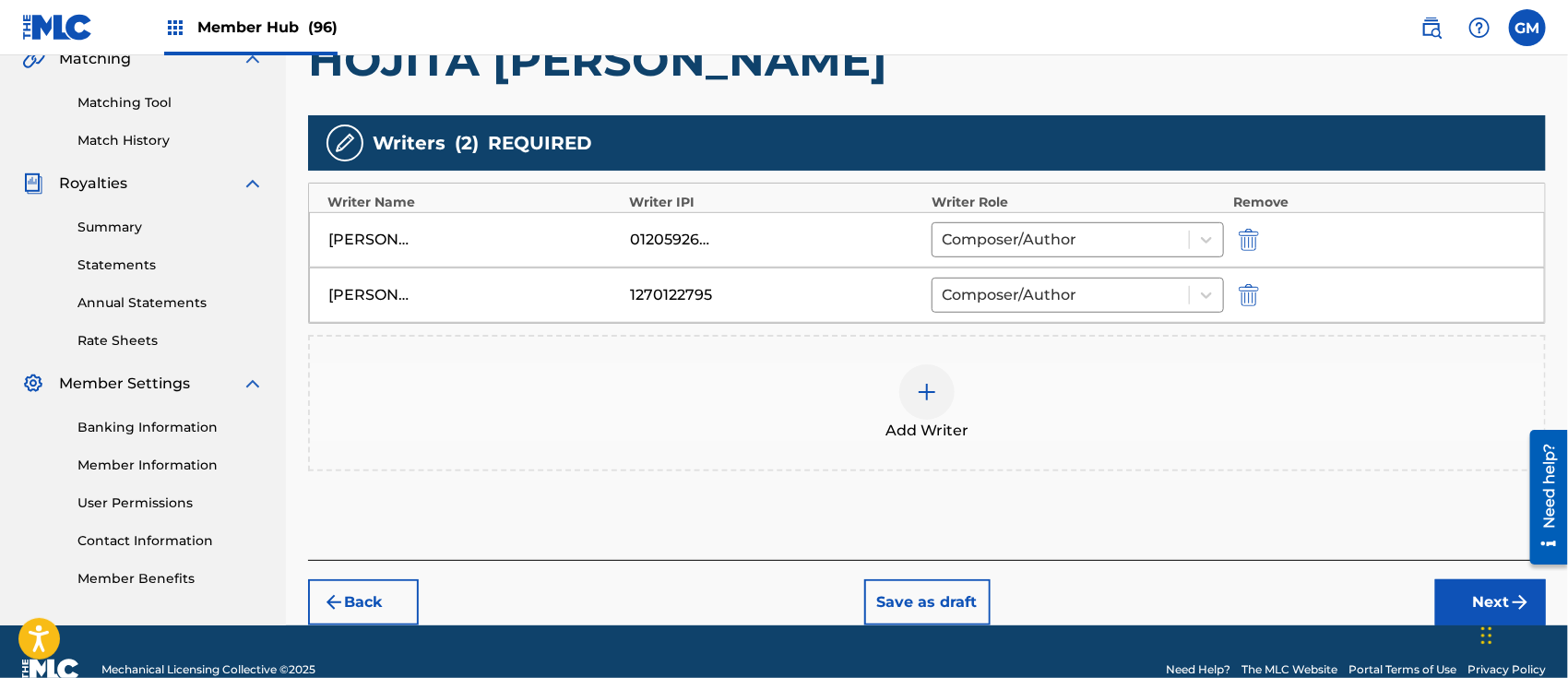
scroll to position [0, 0]
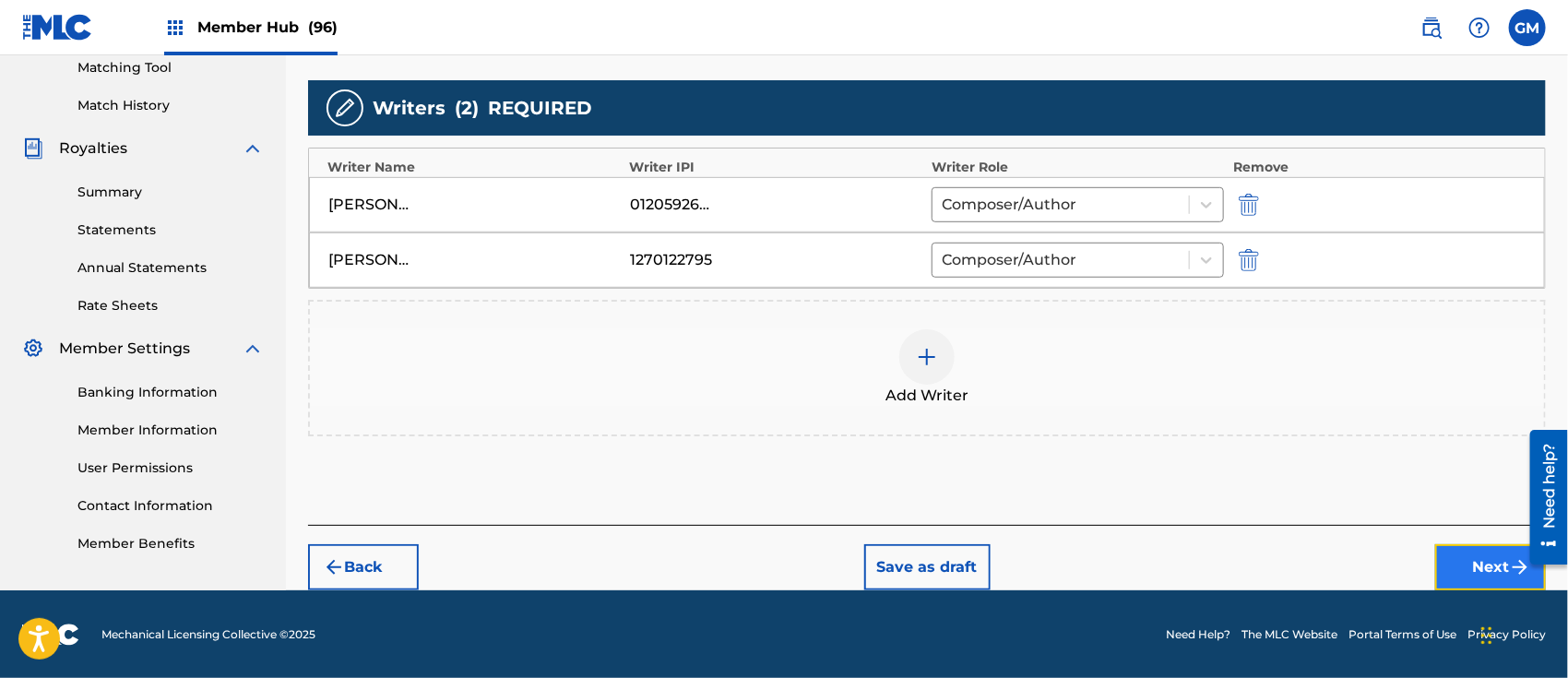
click at [1469, 557] on button "Next" at bounding box center [1490, 568] width 111 height 47
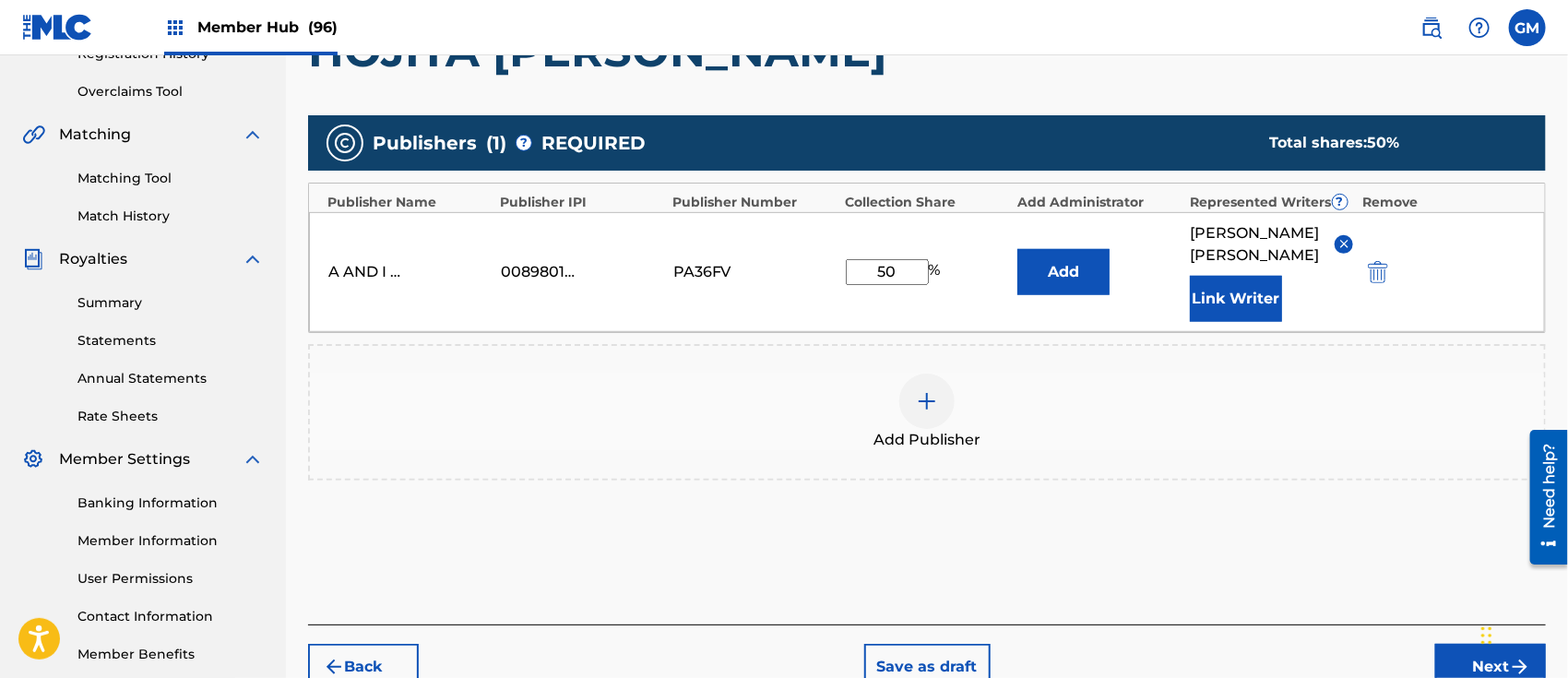
scroll to position [490, 0]
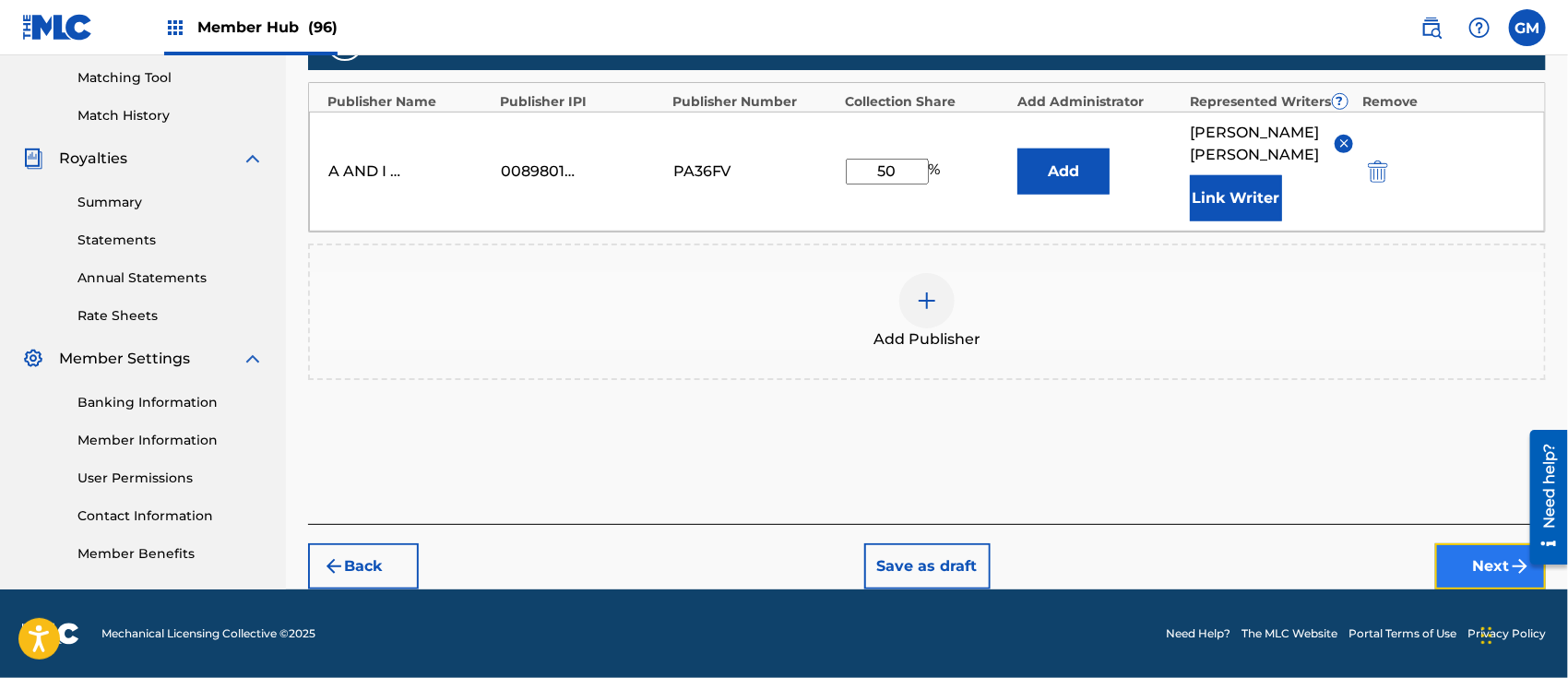
click at [1462, 572] on button "Next" at bounding box center [1490, 567] width 111 height 47
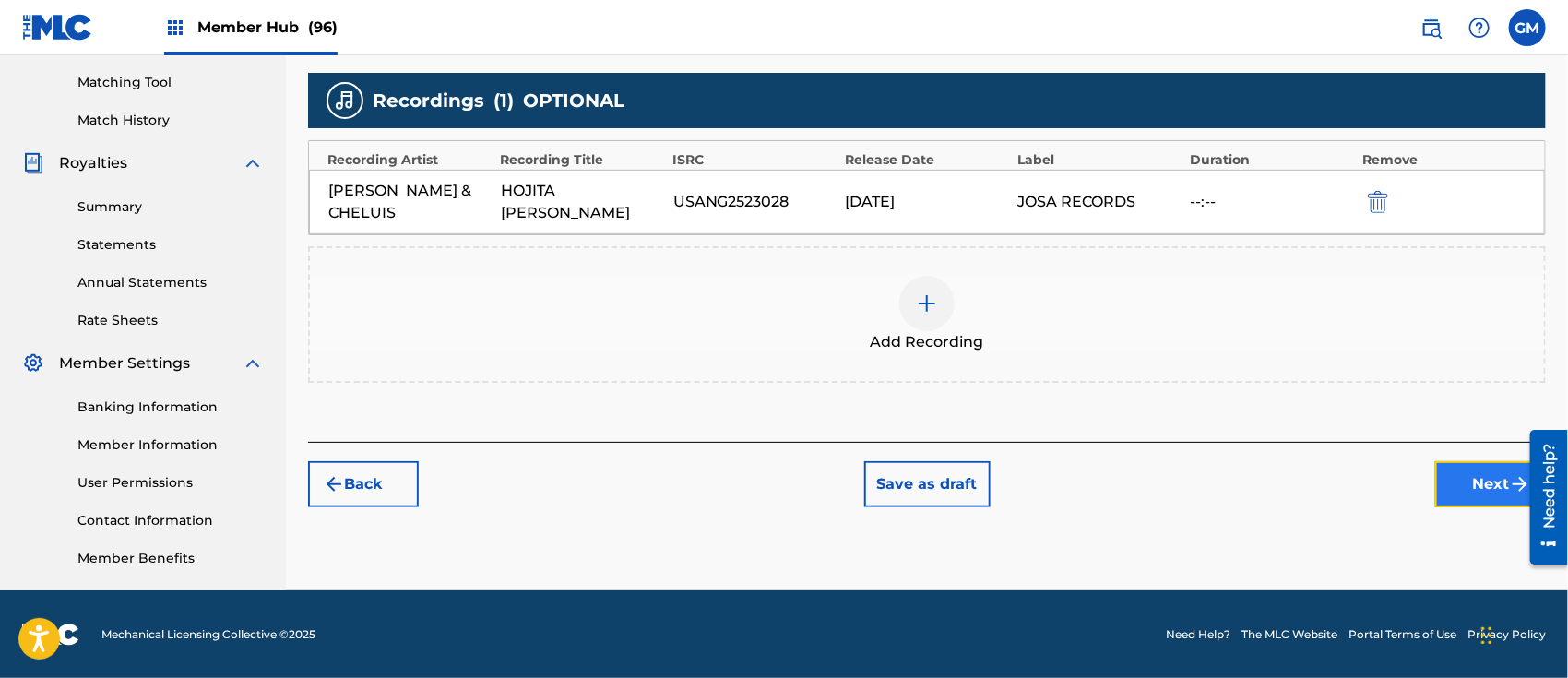
click at [1478, 484] on button "Next" at bounding box center [1490, 485] width 111 height 47
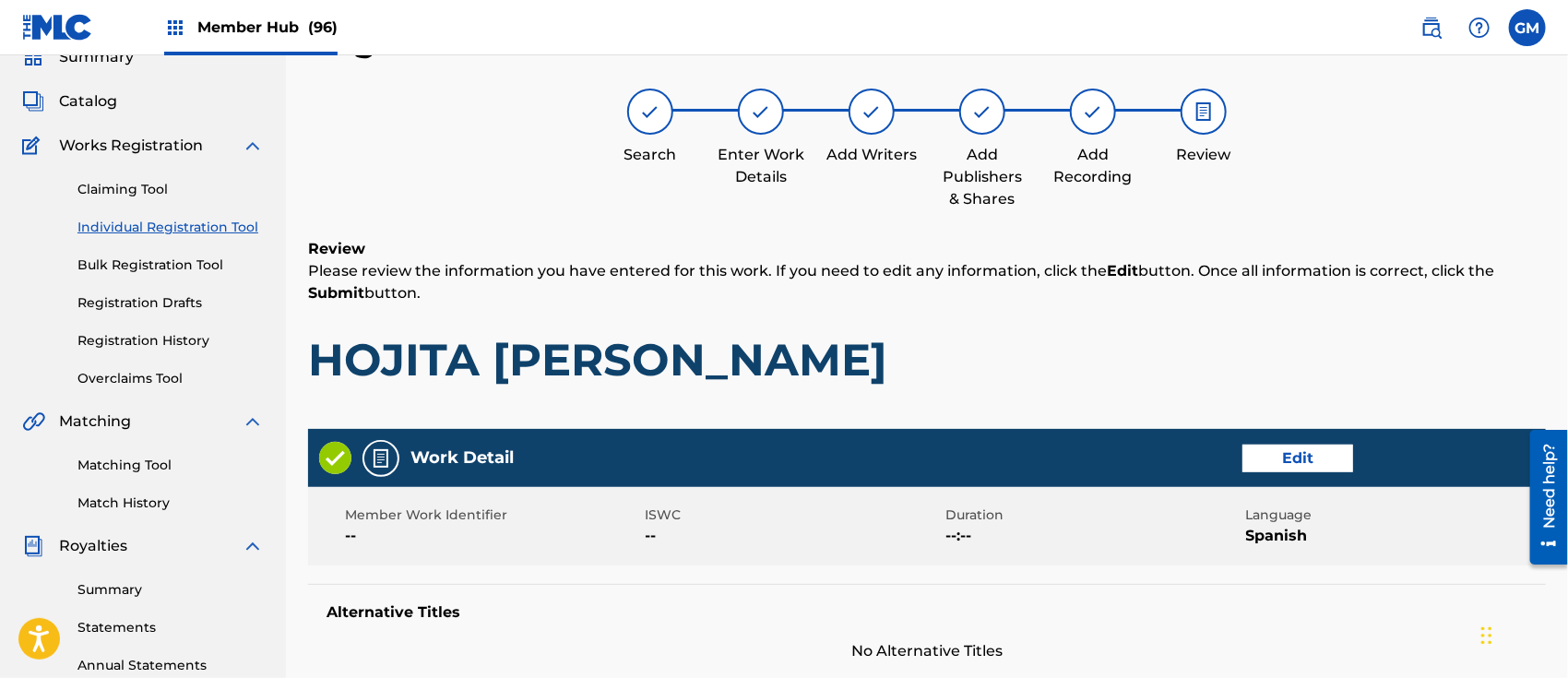
scroll to position [916, 0]
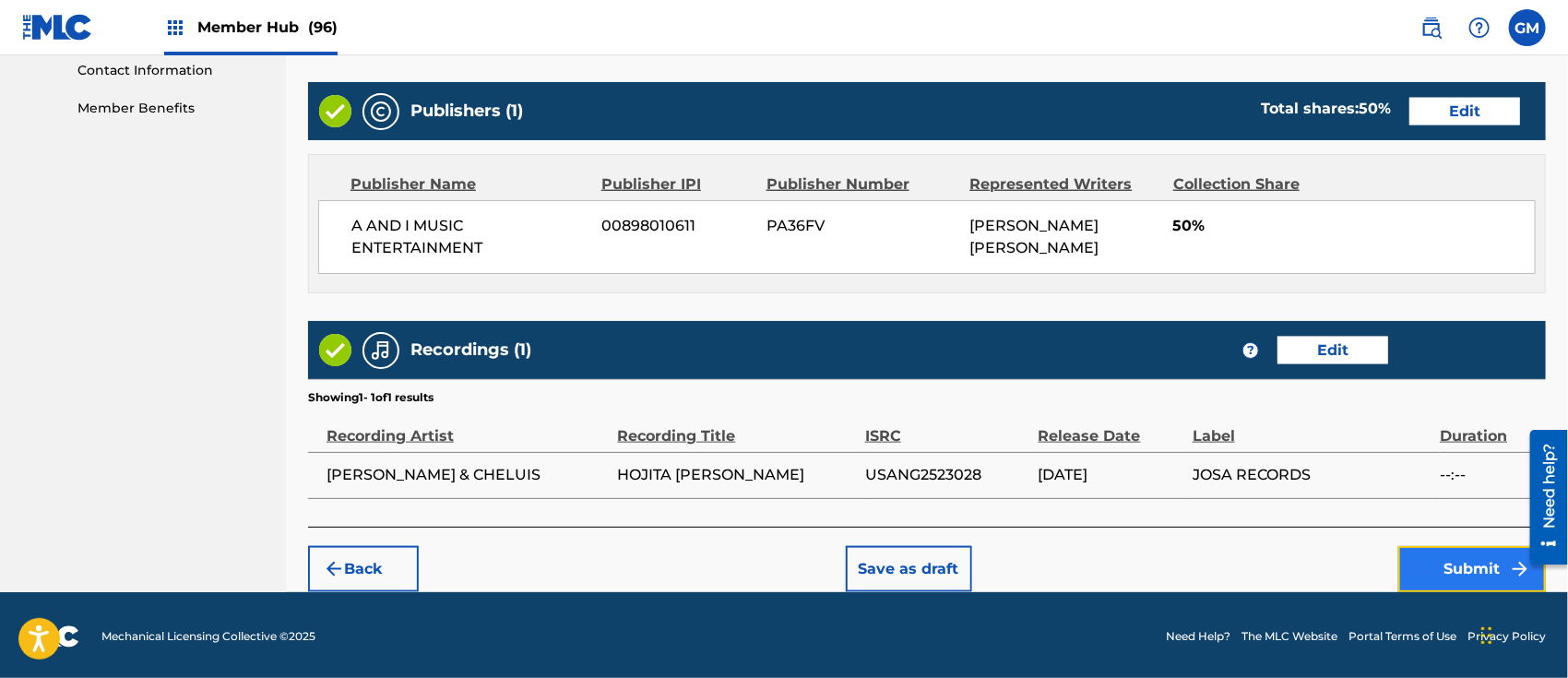
click at [1469, 563] on button "Submit" at bounding box center [1472, 570] width 148 height 47
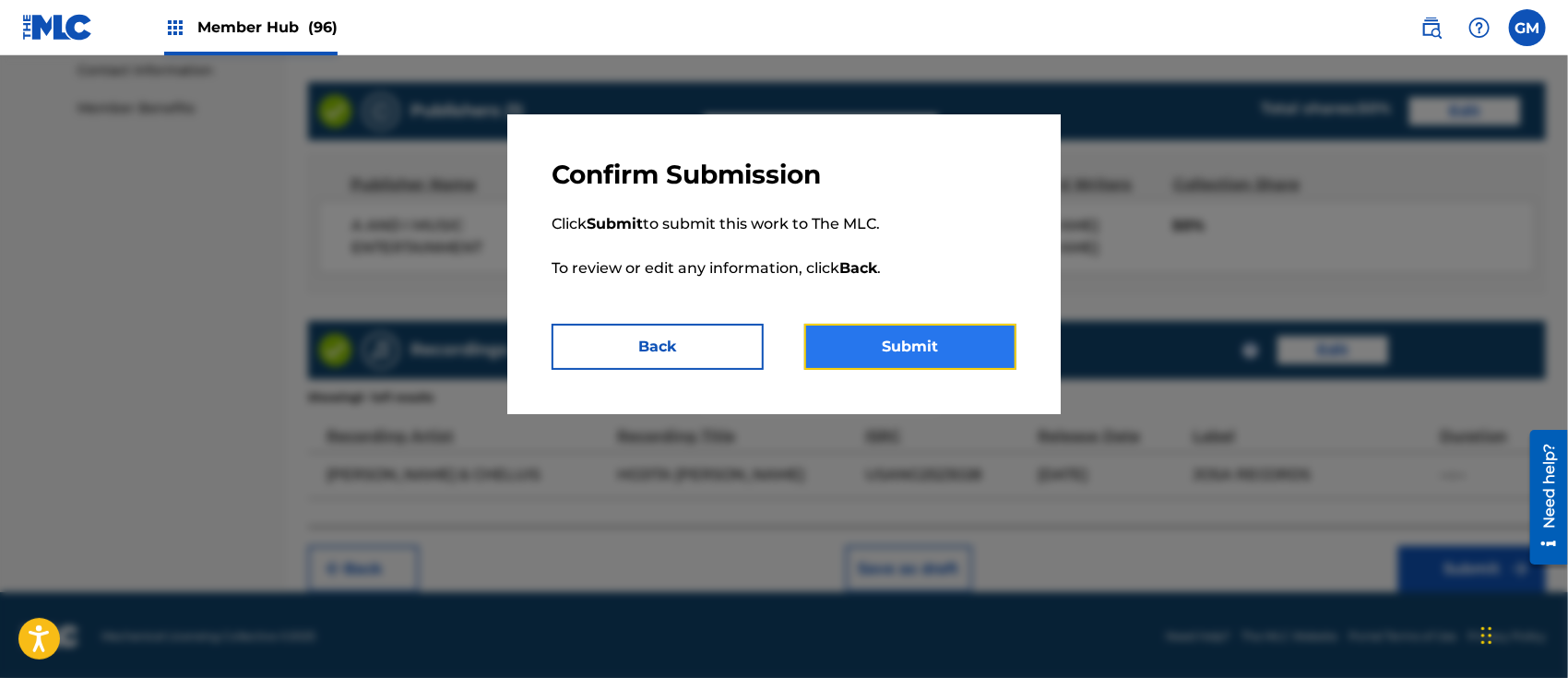
click at [922, 343] on button "Submit" at bounding box center [910, 347] width 212 height 47
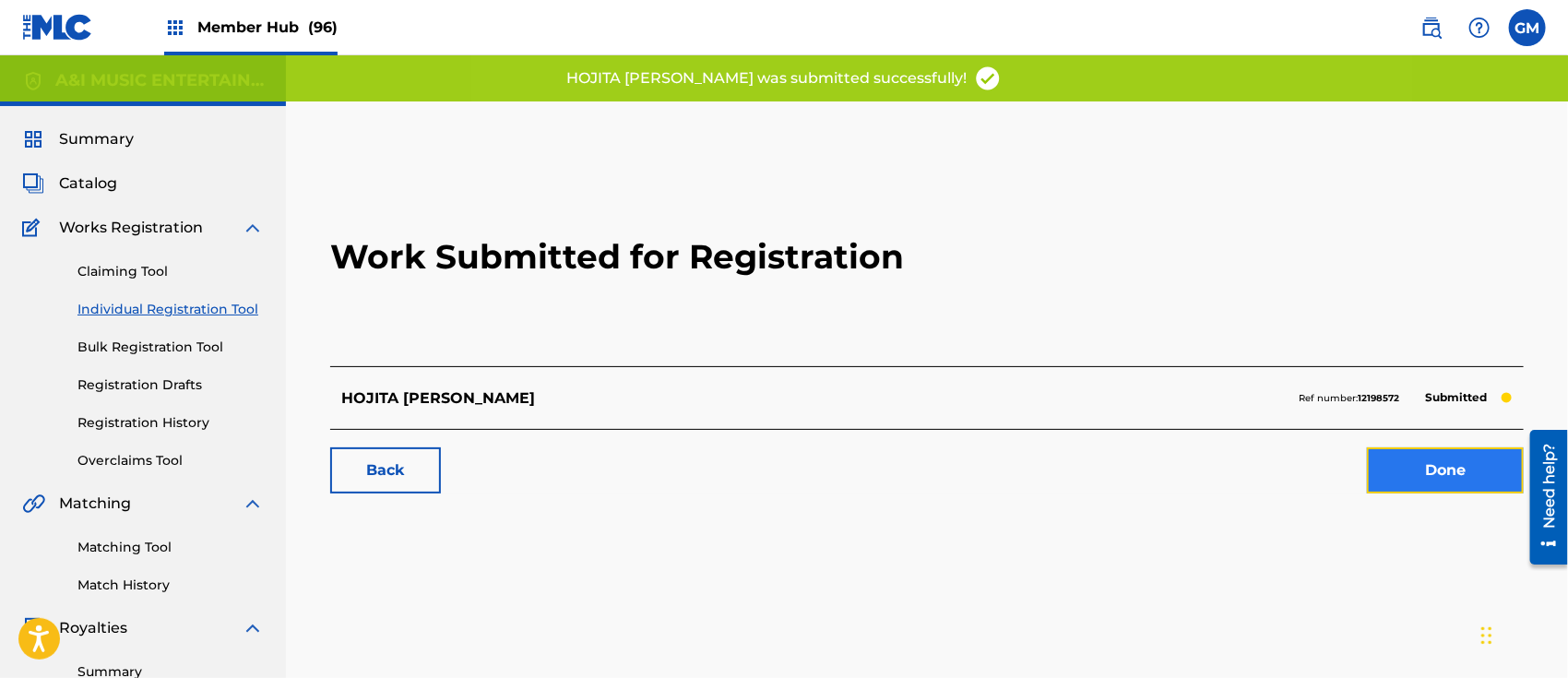
click at [1387, 472] on link "Done" at bounding box center [1445, 471] width 157 height 47
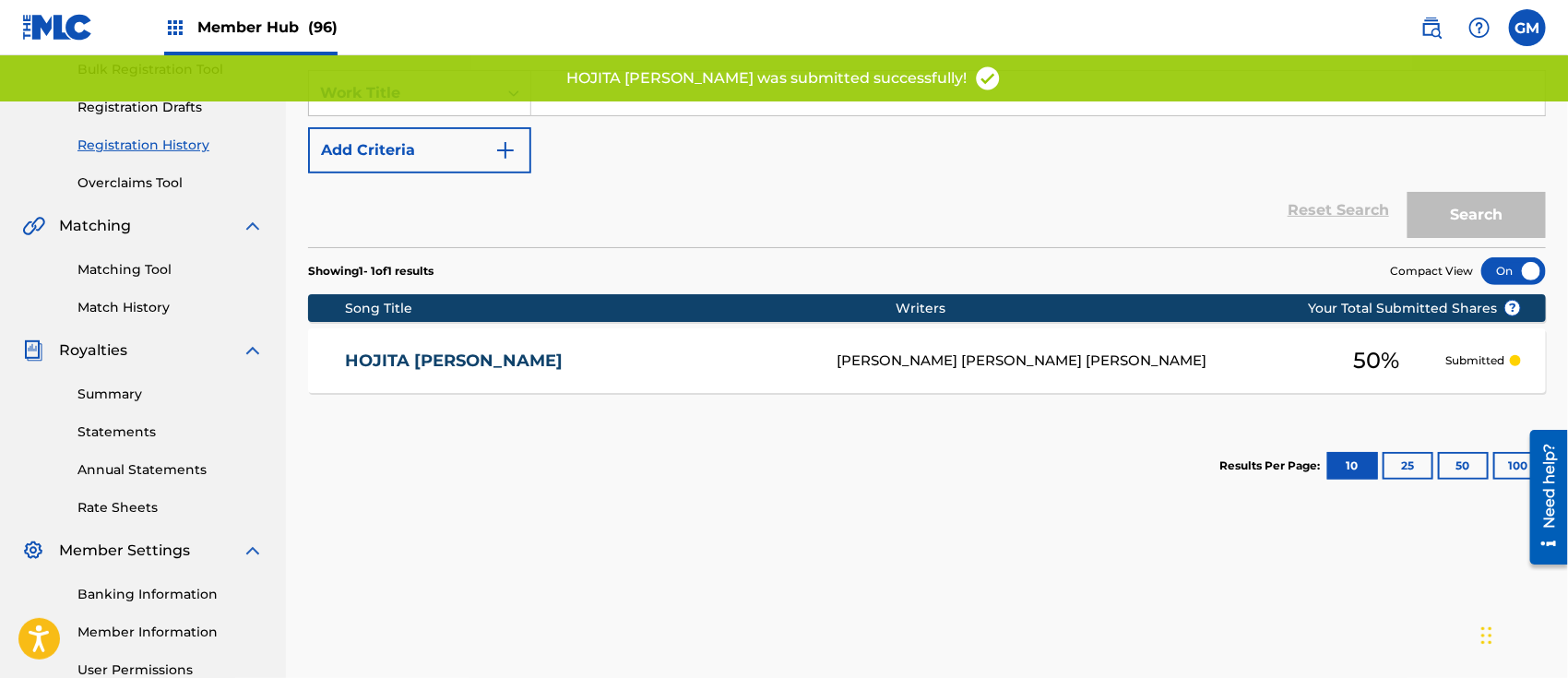
scroll to position [287, 0]
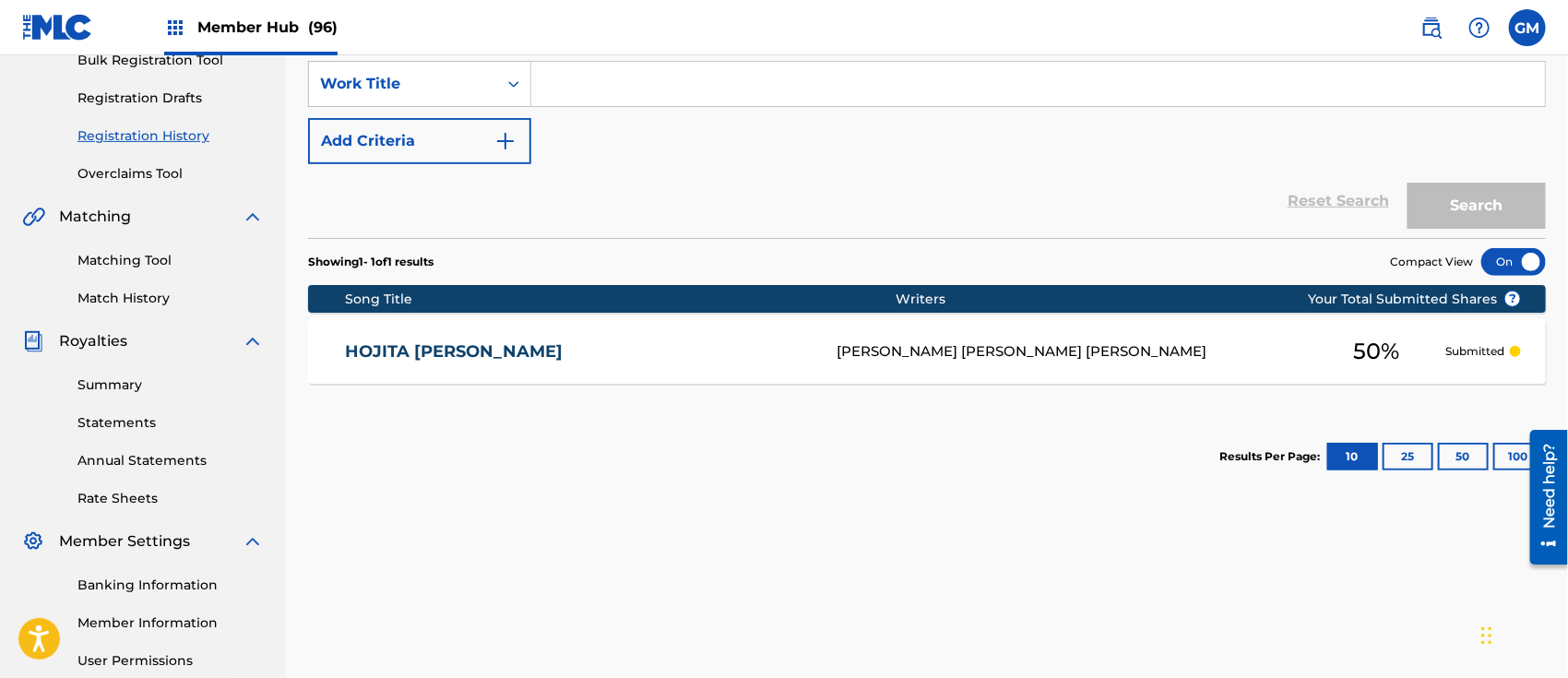
click at [267, 22] on span "Member Hub (96)" at bounding box center [267, 27] width 140 height 21
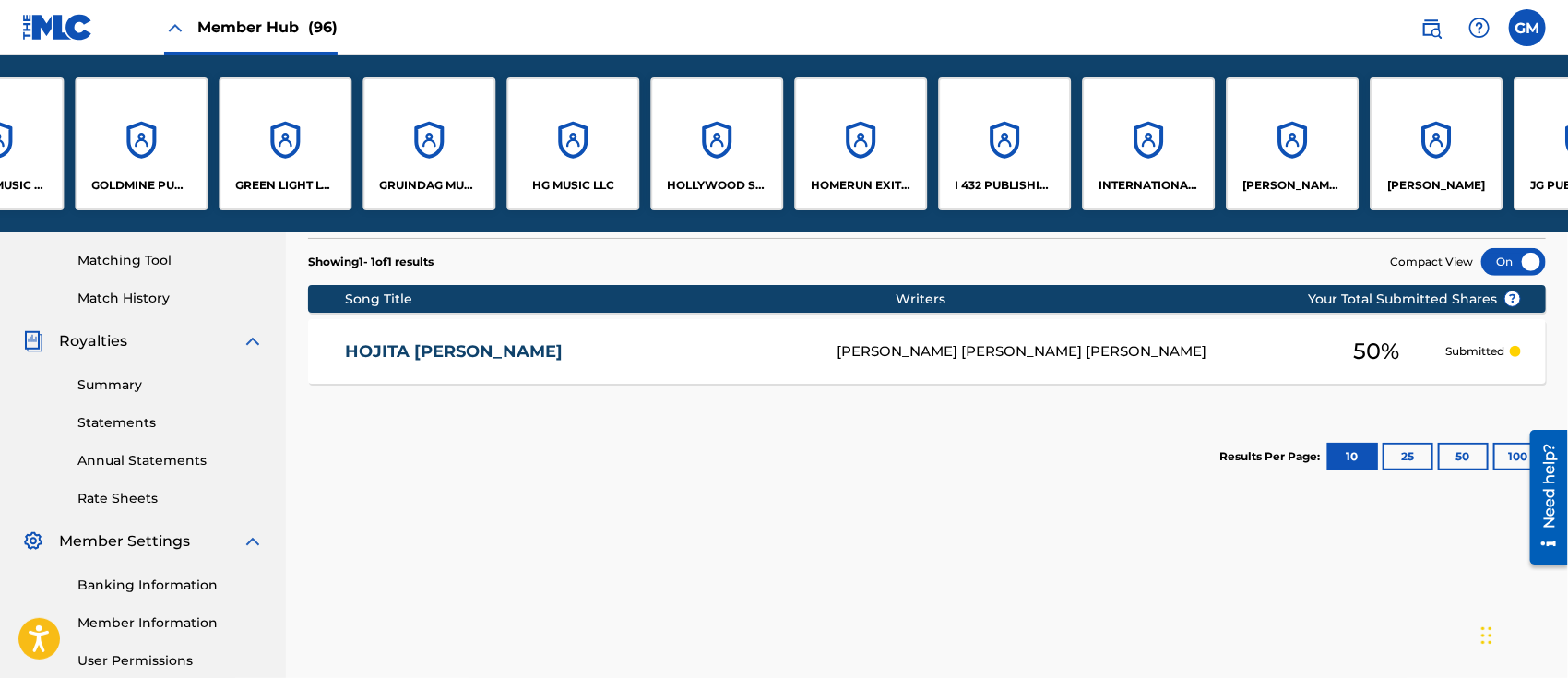
scroll to position [0, 6841]
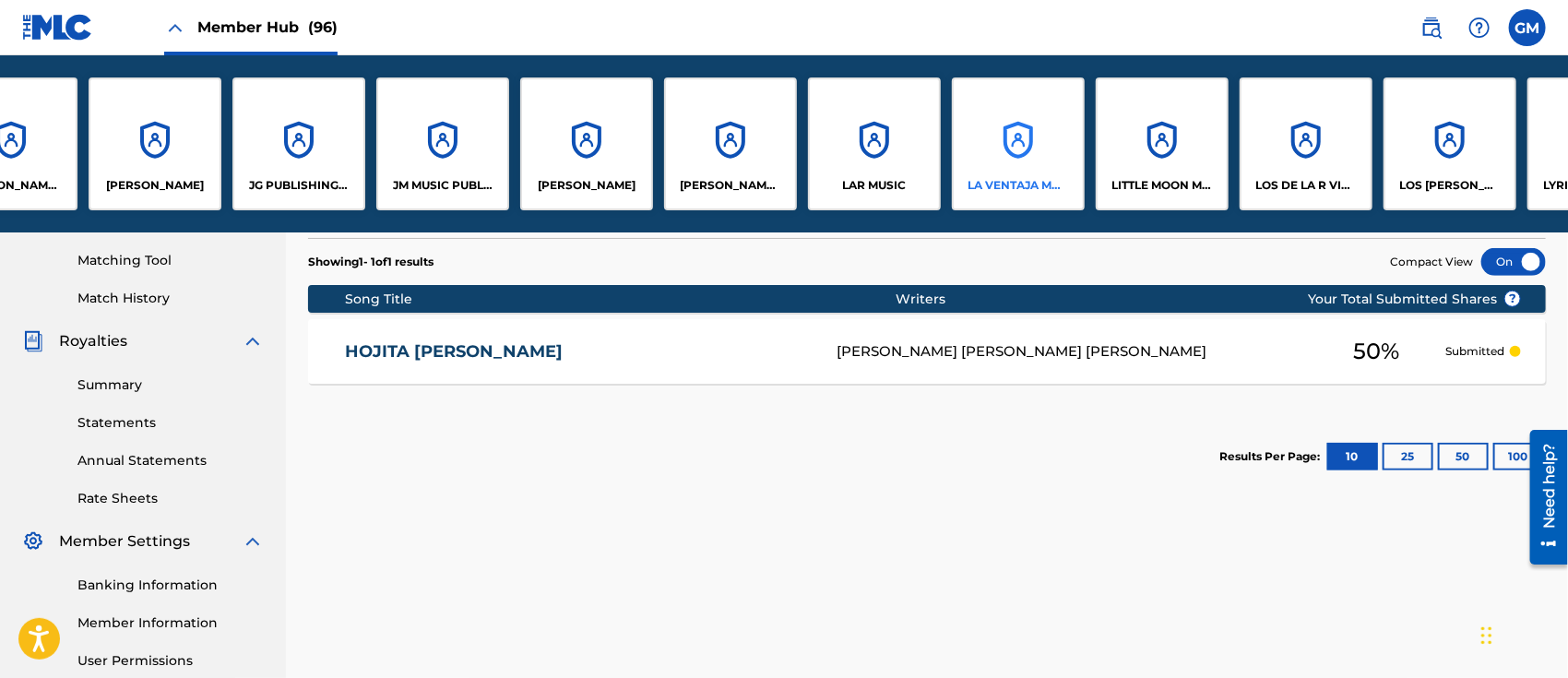
click at [1029, 157] on div "LA VENTAJA MUSIC, INC." at bounding box center [1018, 143] width 133 height 133
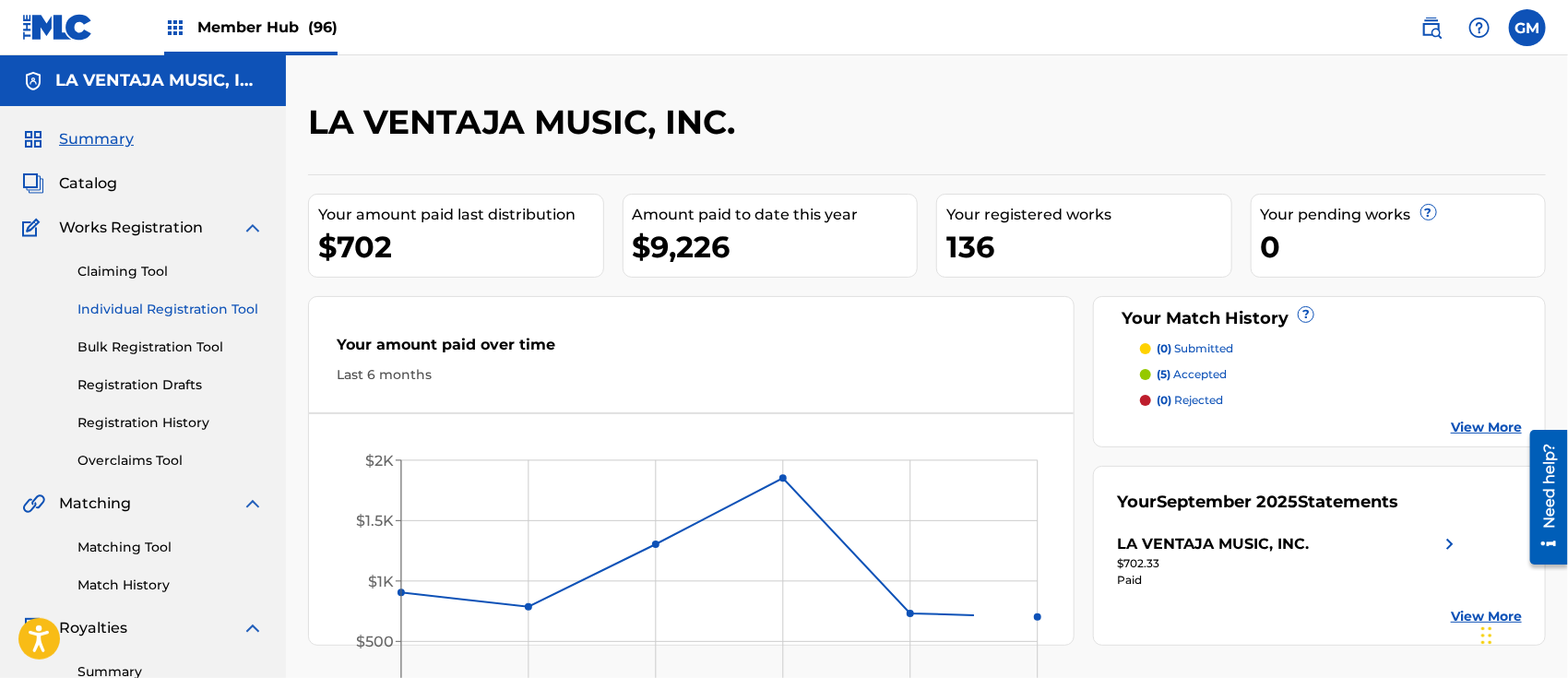
click at [129, 306] on link "Individual Registration Tool" at bounding box center [170, 310] width 186 height 20
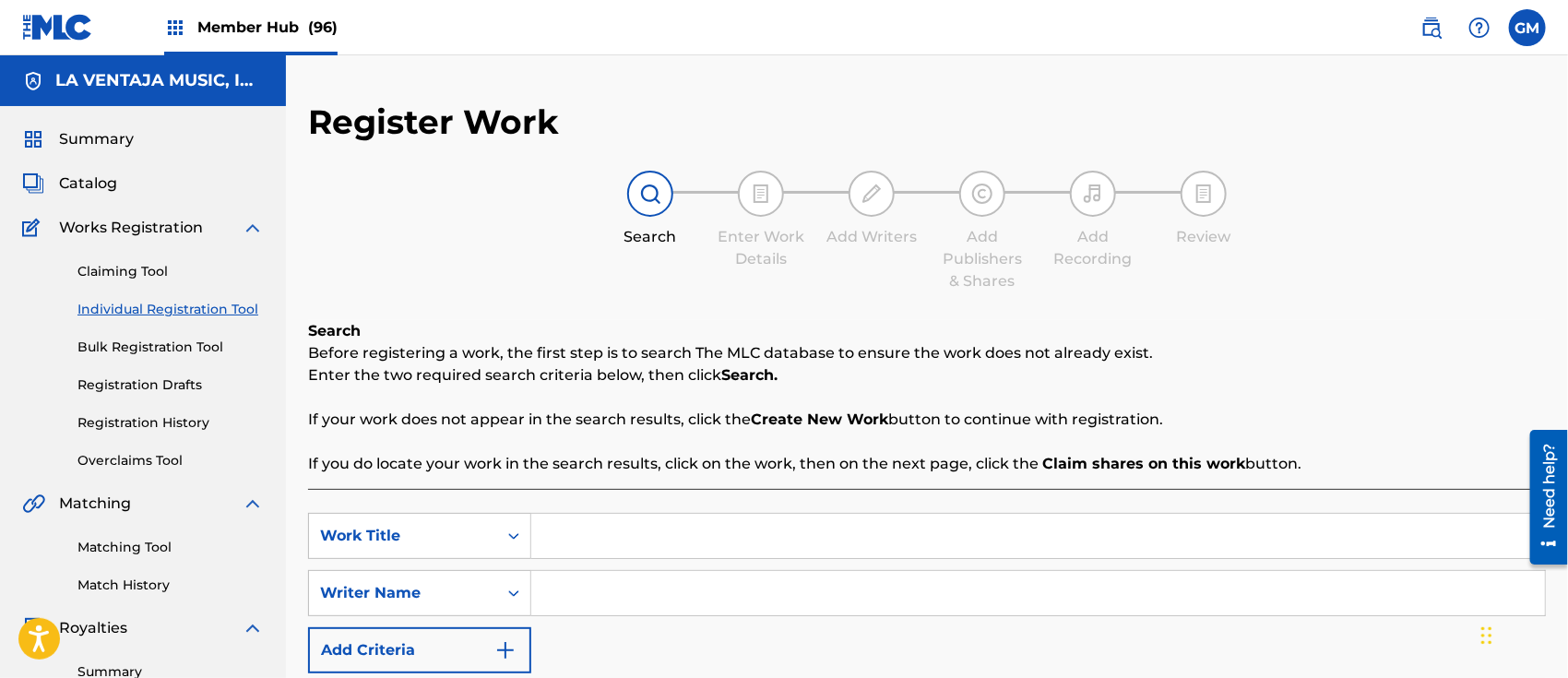
click at [581, 542] on input "Search Form" at bounding box center [1038, 537] width 1014 height 45
type input "SIN FIN DE LUCRO"
click at [611, 594] on input "Search Form" at bounding box center [1038, 593] width 1014 height 45
paste input "[PERSON_NAME] [PERSON_NAME]"
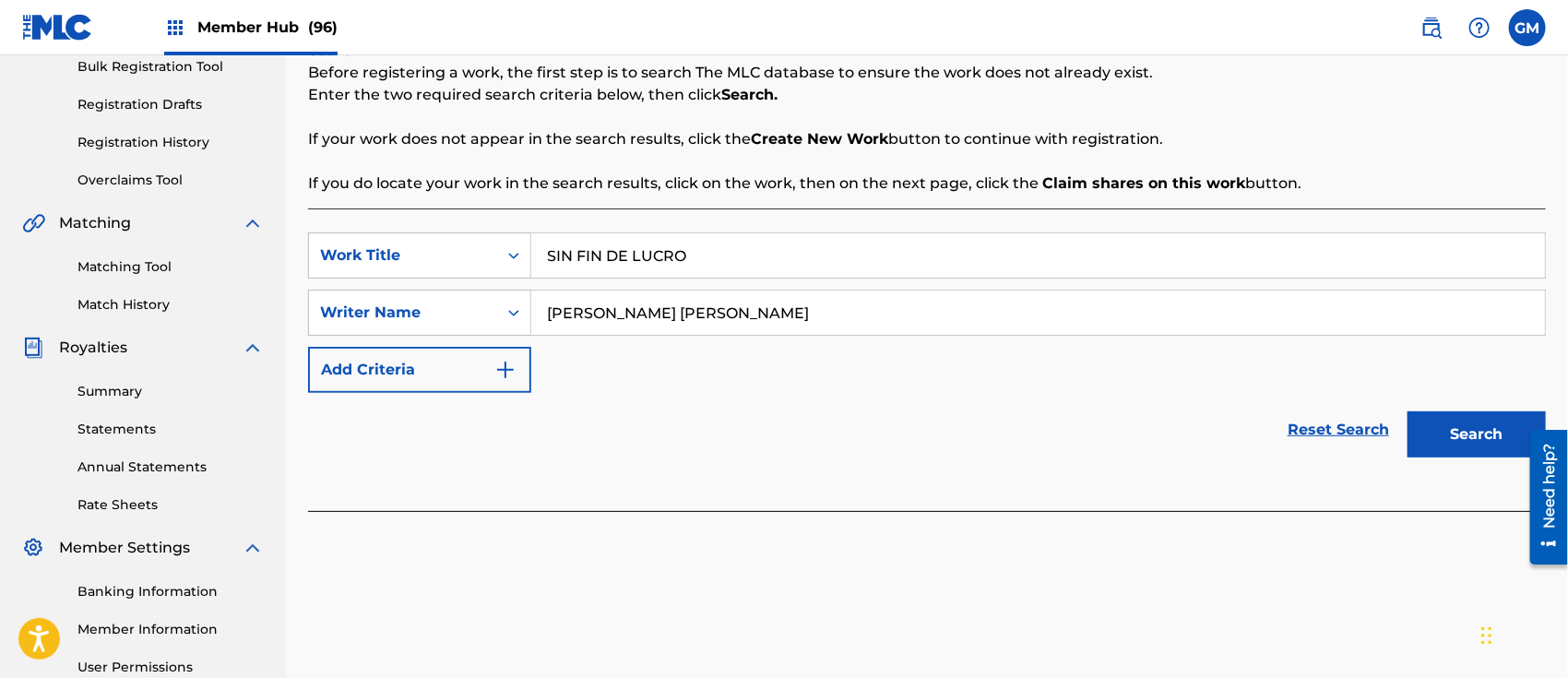
scroll to position [287, 0]
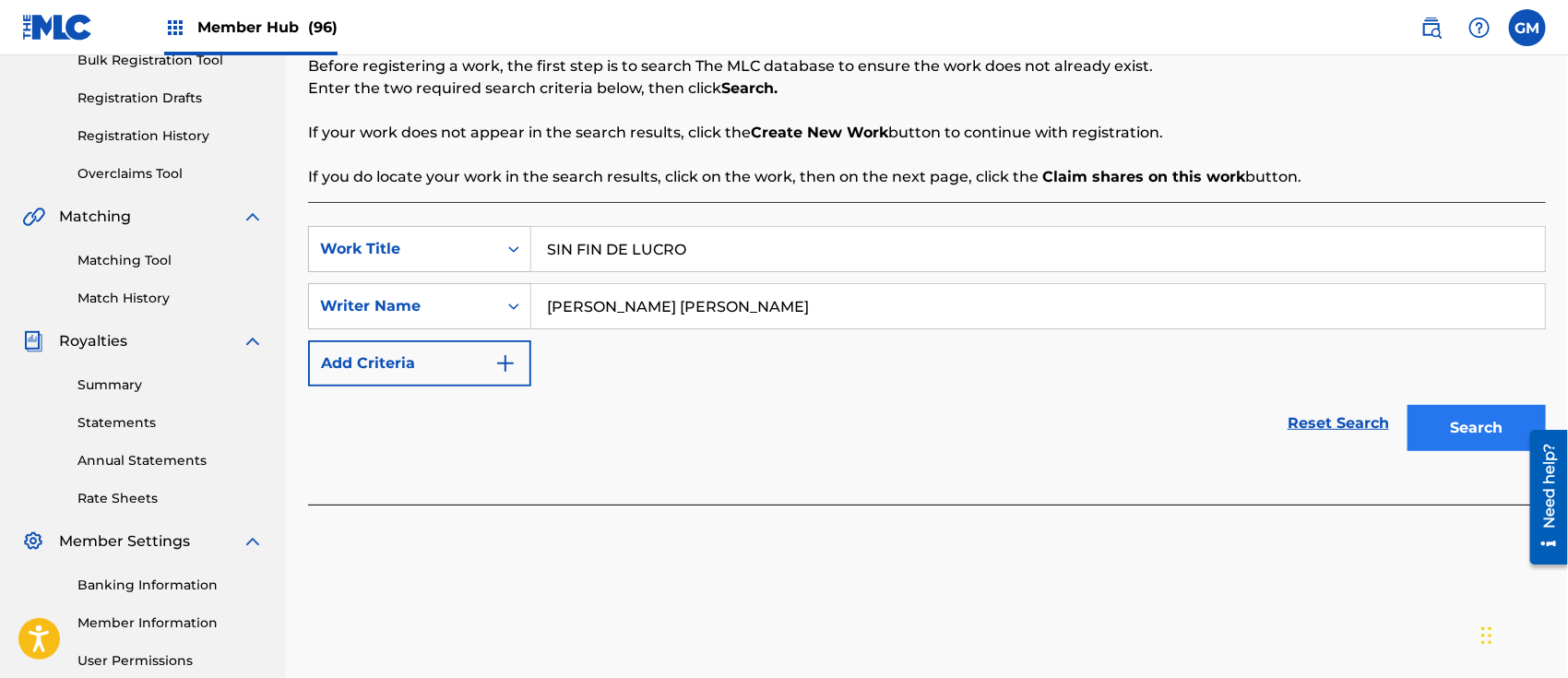
type input "[PERSON_NAME] [PERSON_NAME]"
click at [1477, 425] on button "Search" at bounding box center [1476, 429] width 138 height 47
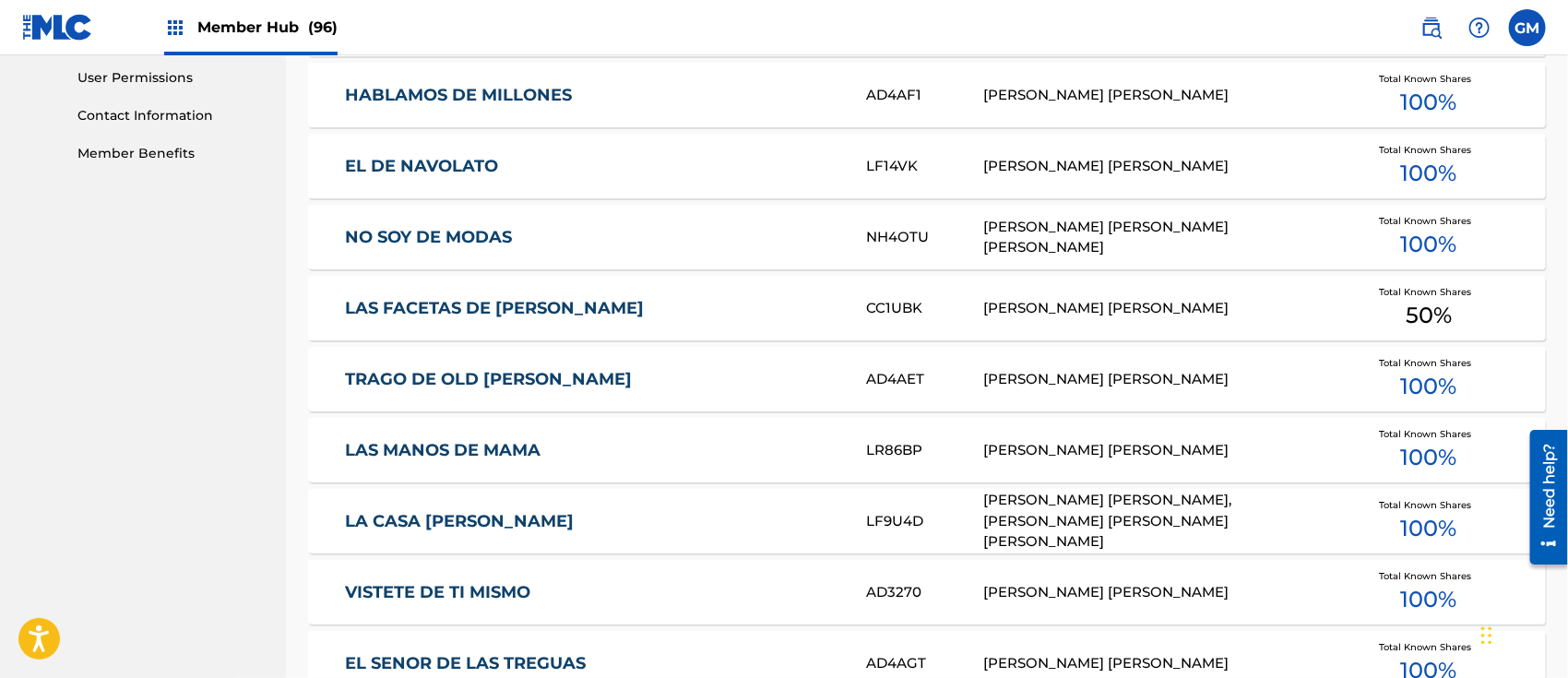
scroll to position [1149, 0]
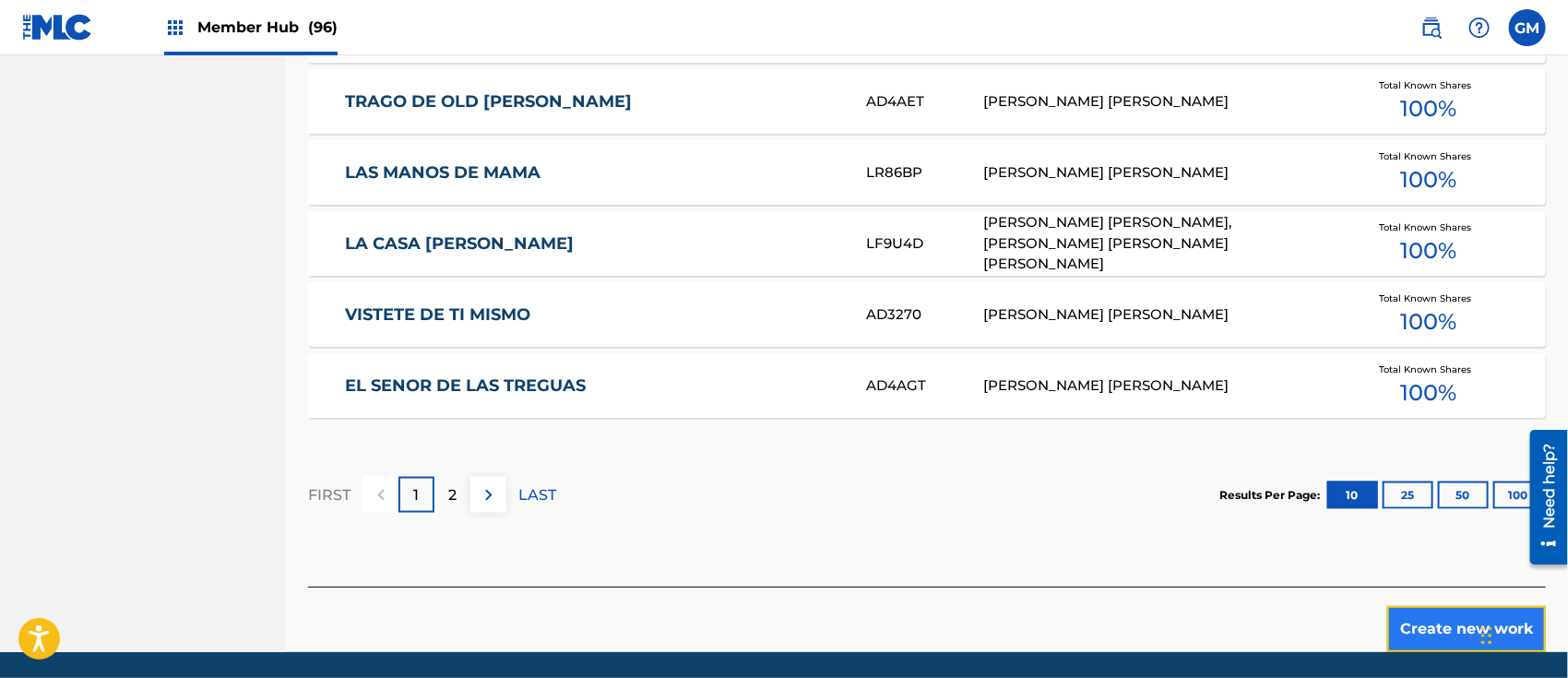
click at [1426, 629] on button "Create new work" at bounding box center [1467, 630] width 159 height 47
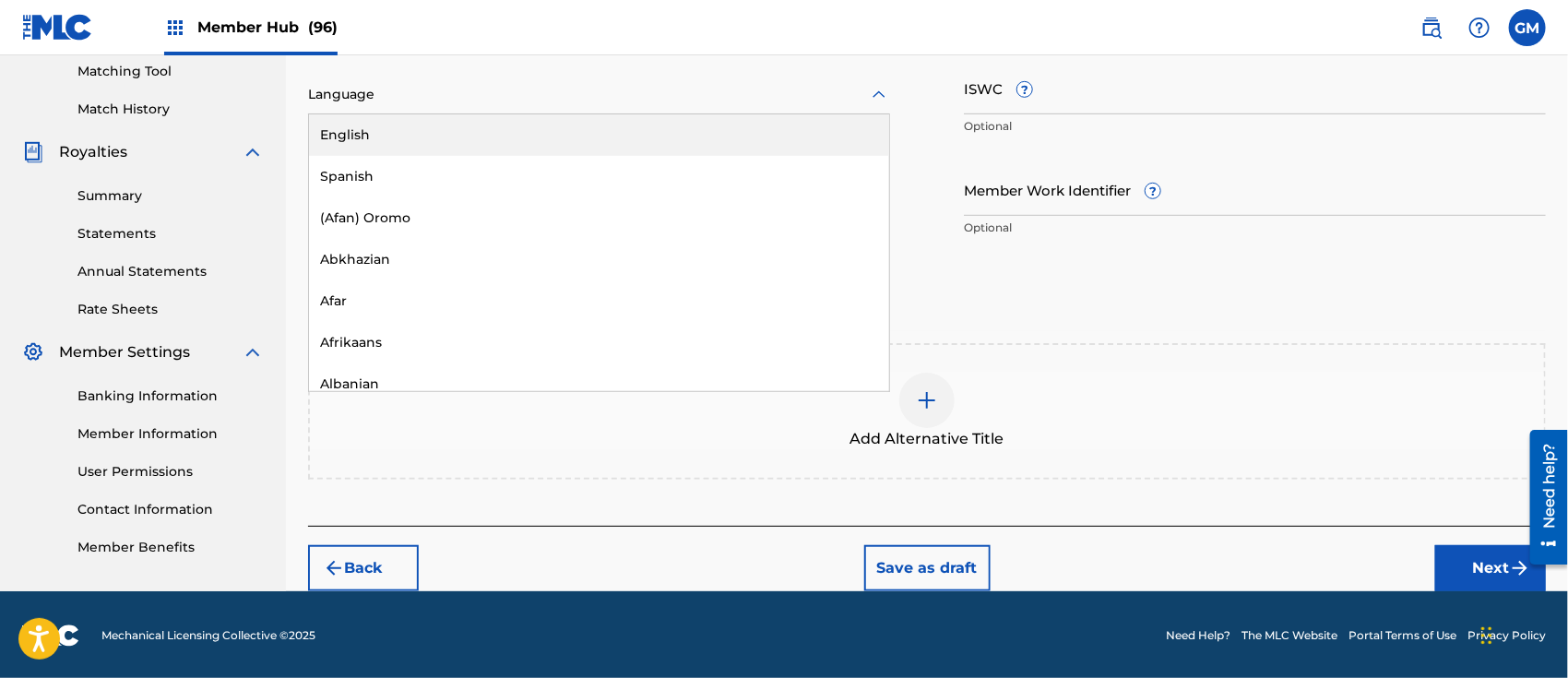
click at [368, 91] on div at bounding box center [599, 94] width 582 height 23
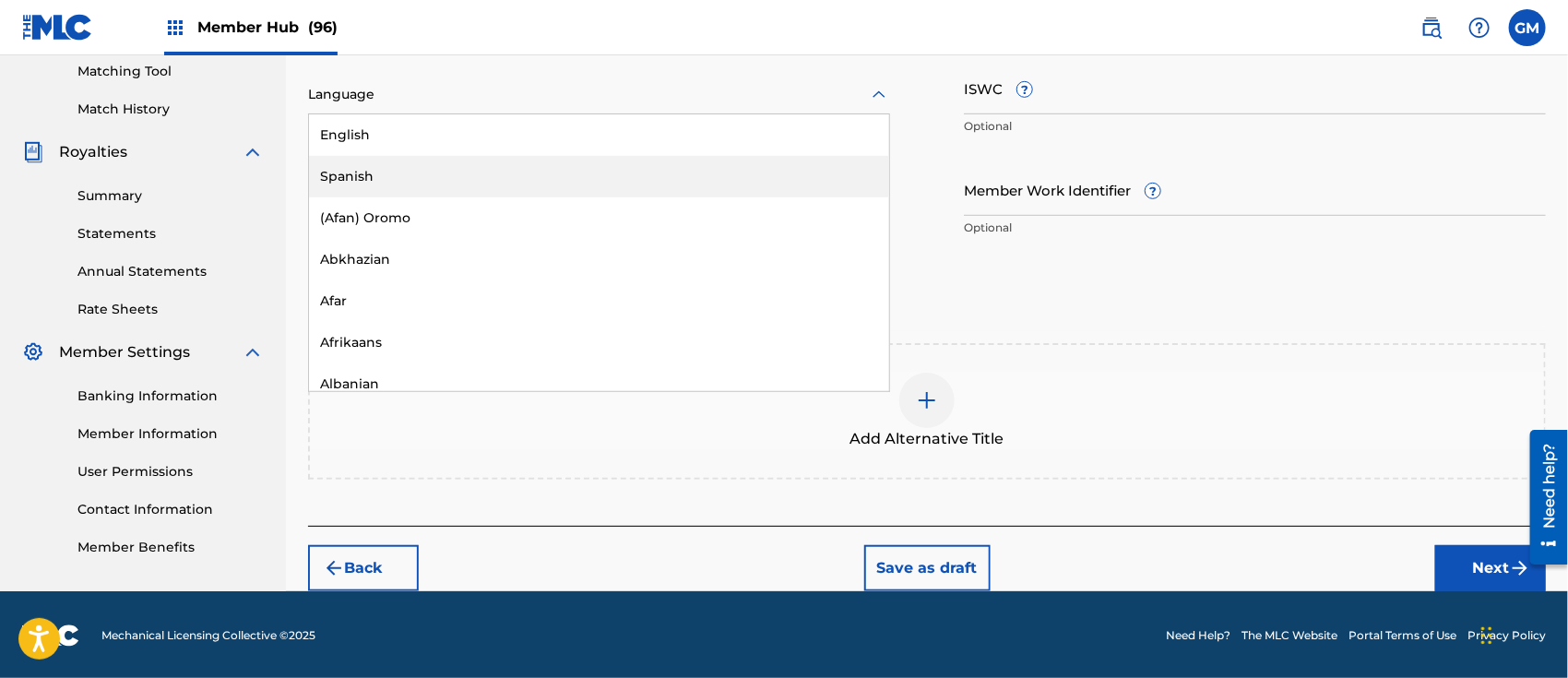
click at [362, 168] on div "Spanish" at bounding box center [599, 177] width 580 height 42
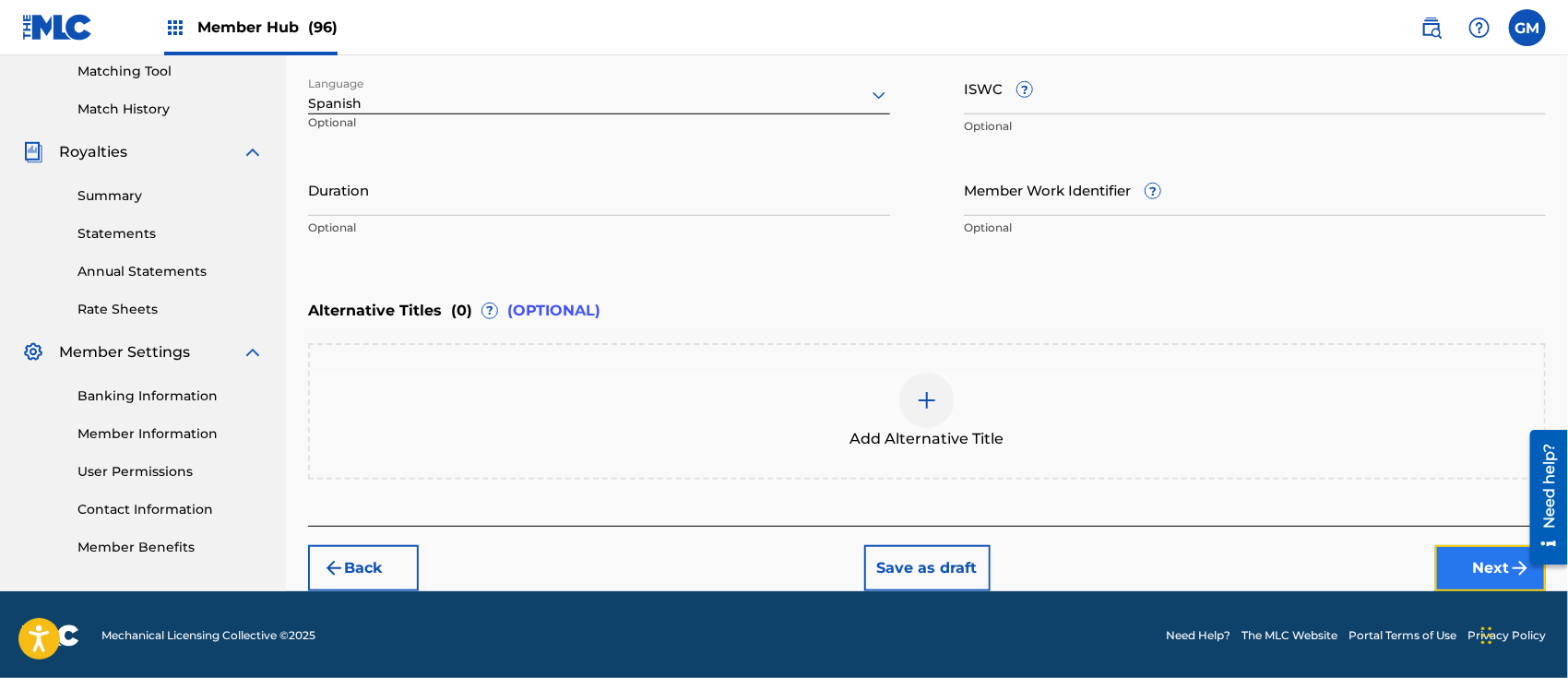
click at [1449, 555] on button "Next" at bounding box center [1490, 569] width 111 height 47
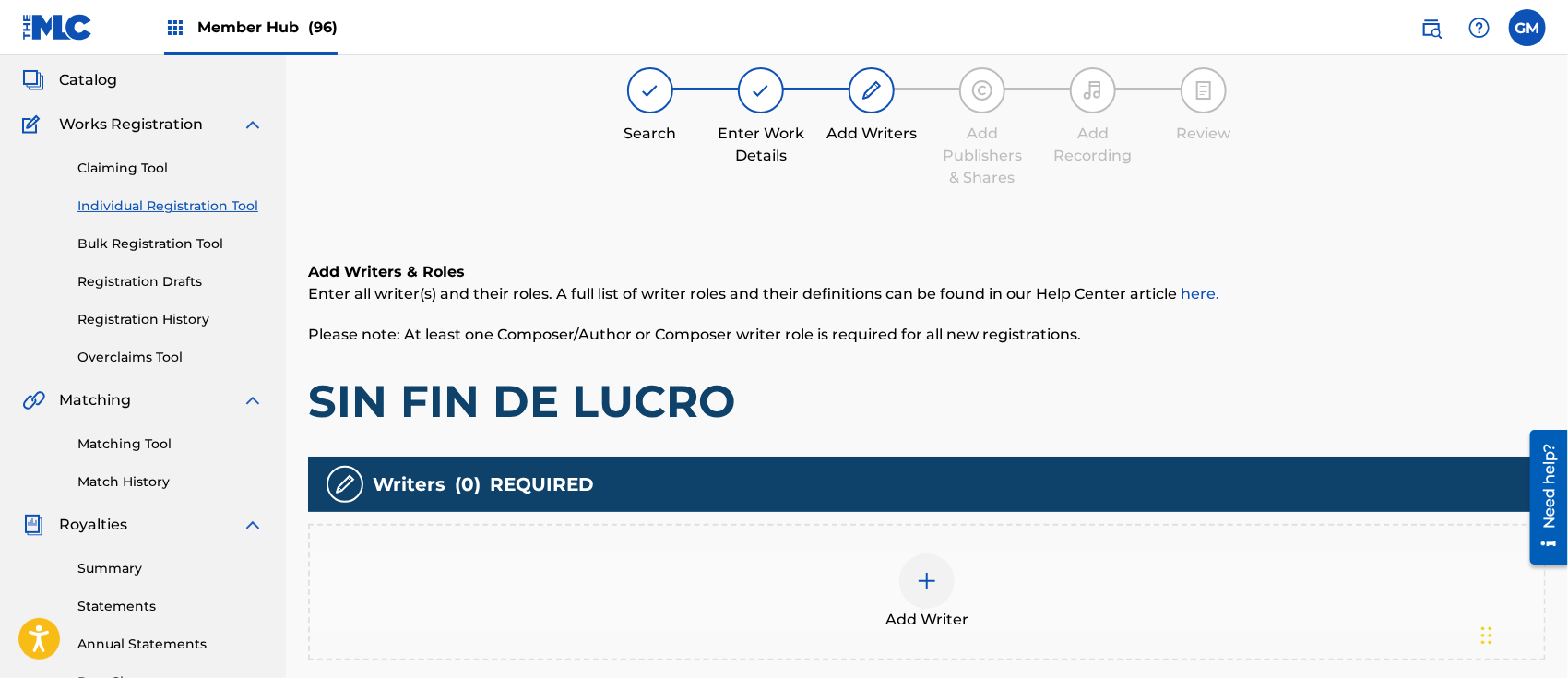
scroll to position [82, 0]
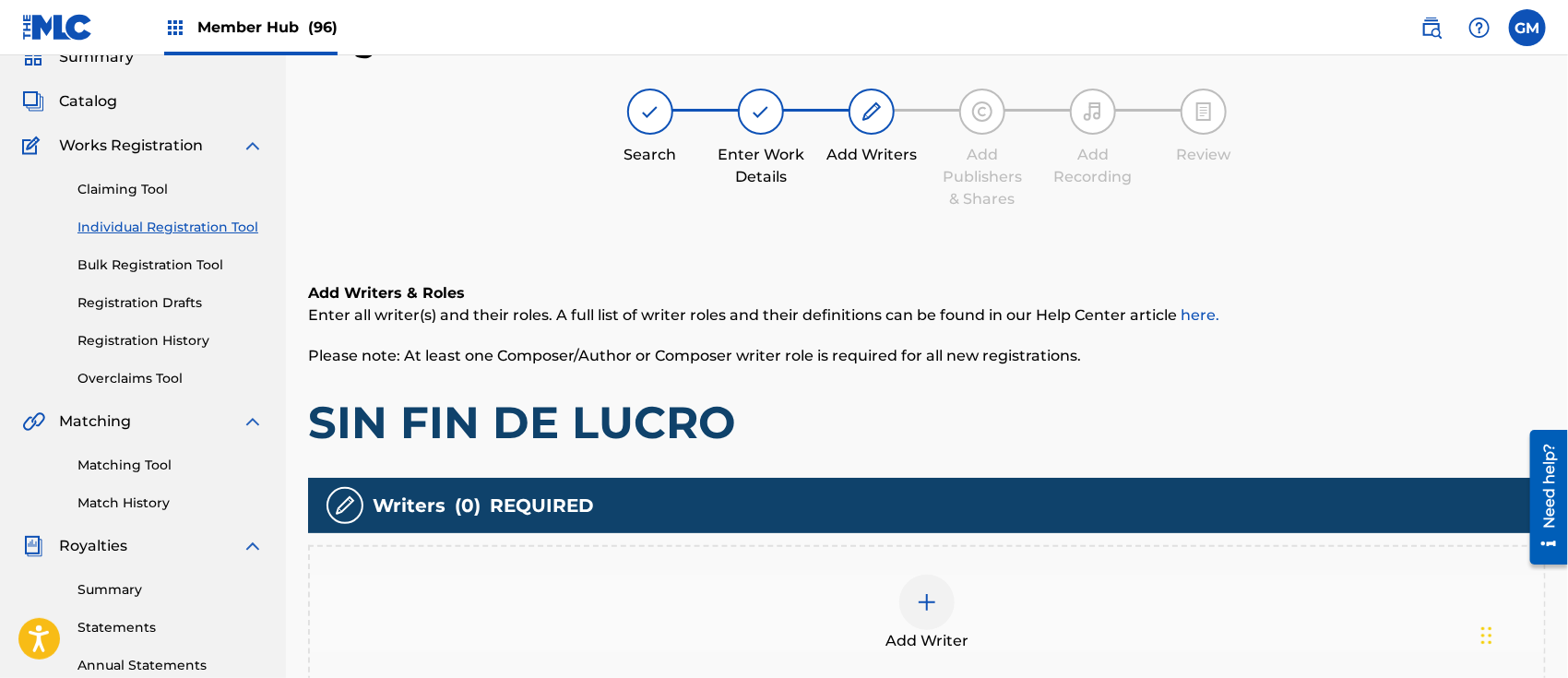
click at [922, 599] on img at bounding box center [928, 603] width 22 height 22
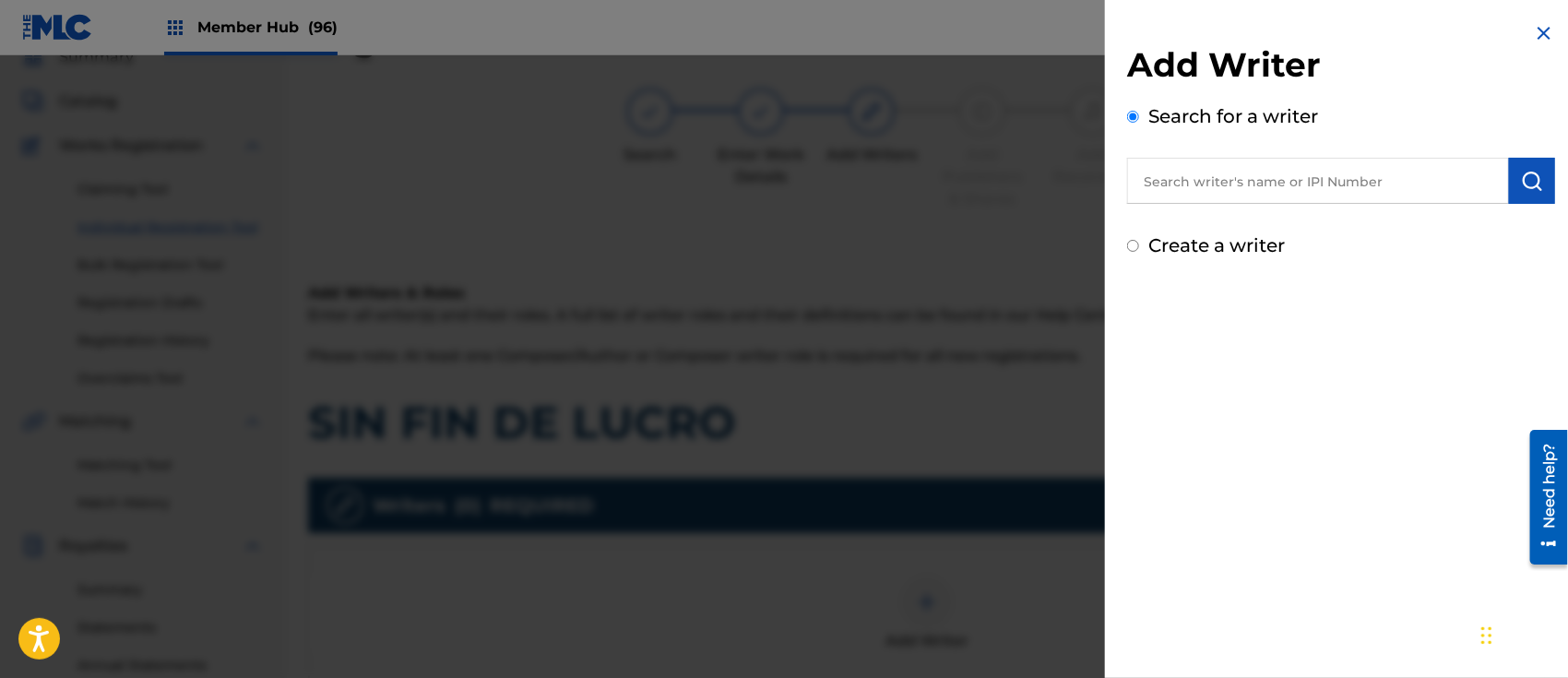
click at [1163, 183] on input "text" at bounding box center [1318, 181] width 382 height 47
paste input "[PERSON_NAME] [PERSON_NAME]"
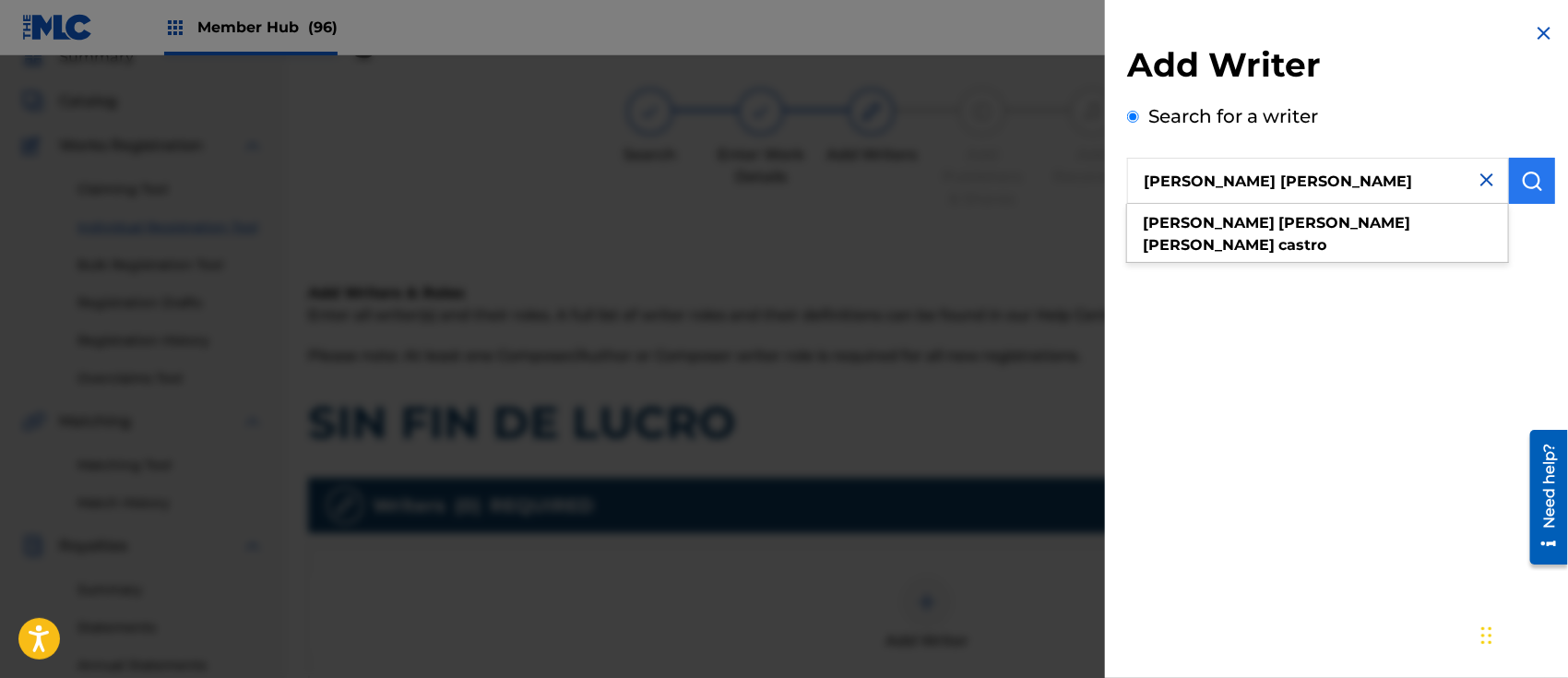
type input "[PERSON_NAME] [PERSON_NAME]"
click at [1529, 179] on img "submit" at bounding box center [1533, 181] width 22 height 22
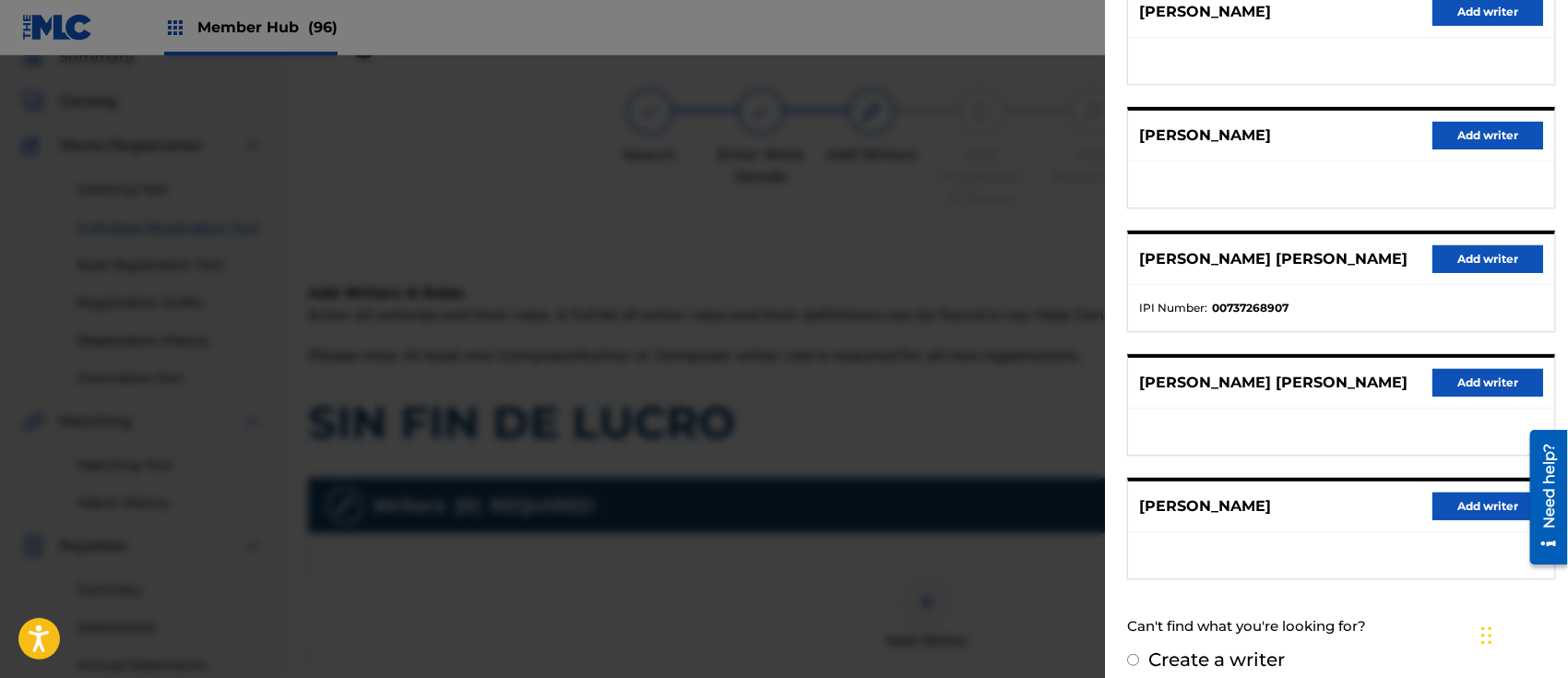
scroll to position [274, 0]
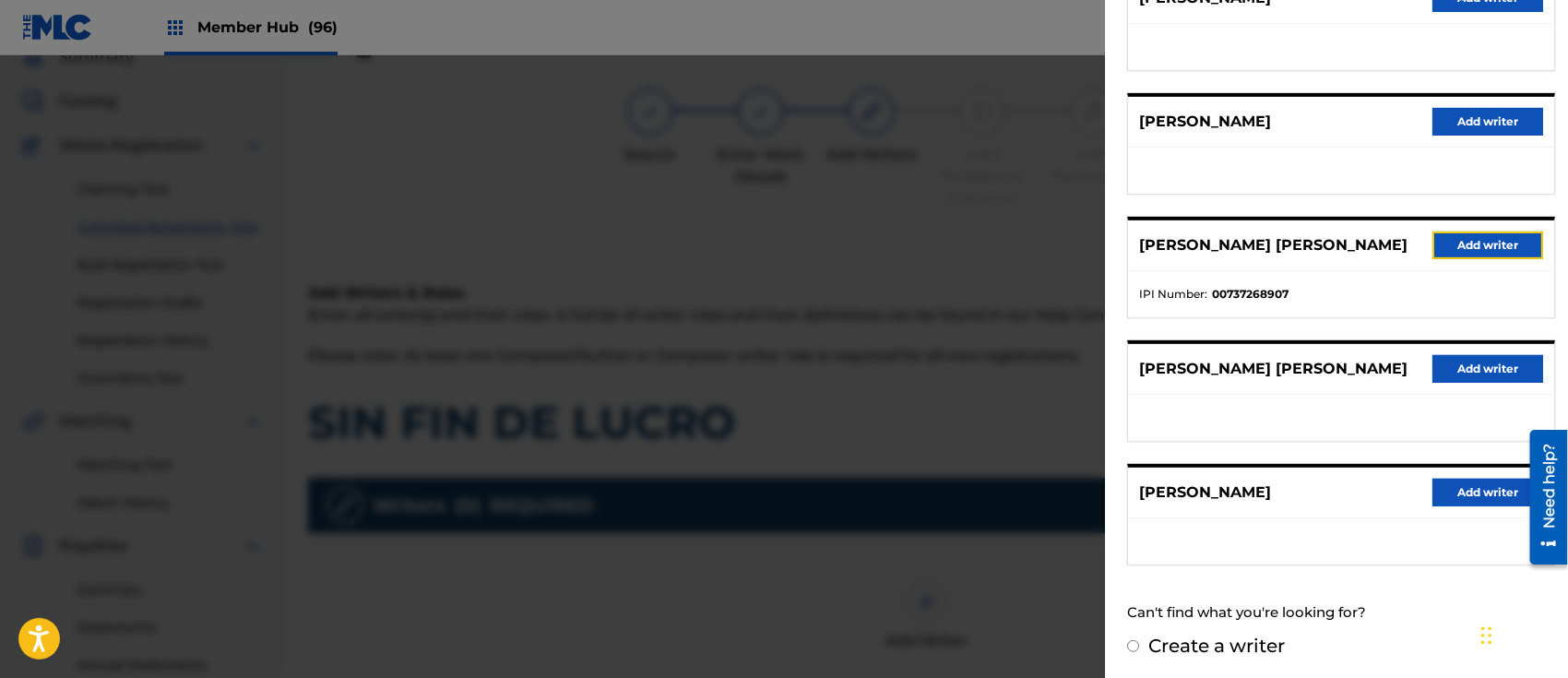
click at [1467, 233] on button "Add writer" at bounding box center [1487, 246] width 111 height 28
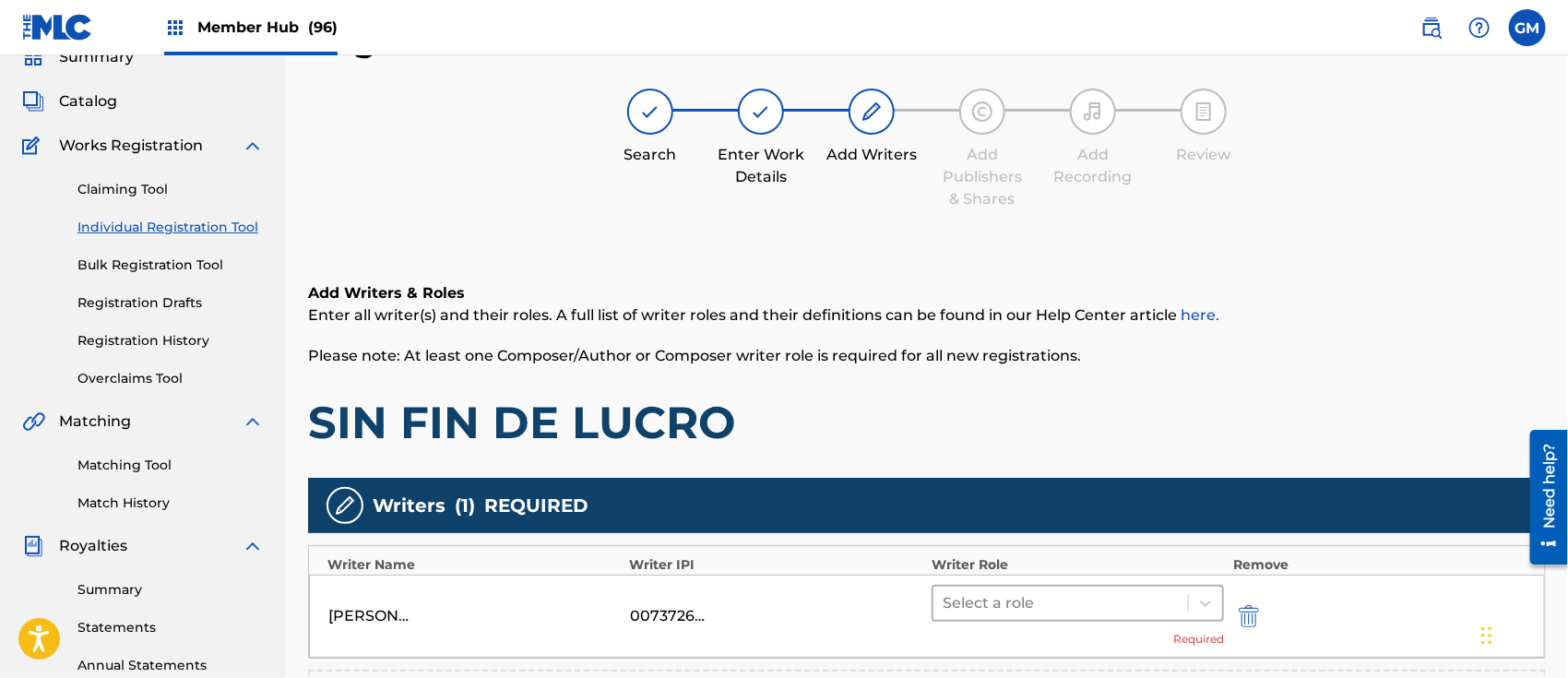
click at [996, 602] on div at bounding box center [1061, 604] width 236 height 26
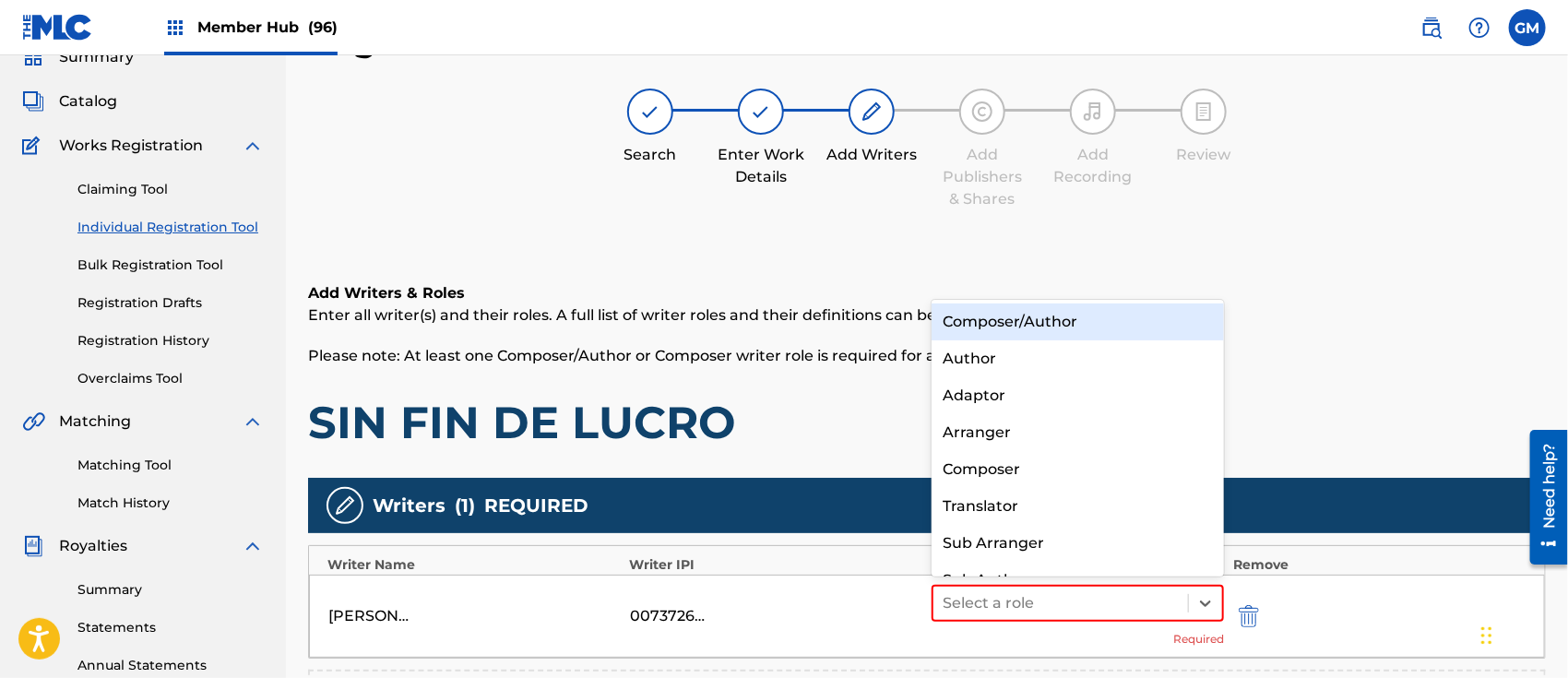
click at [1049, 320] on div "Composer/Author" at bounding box center [1077, 323] width 293 height 37
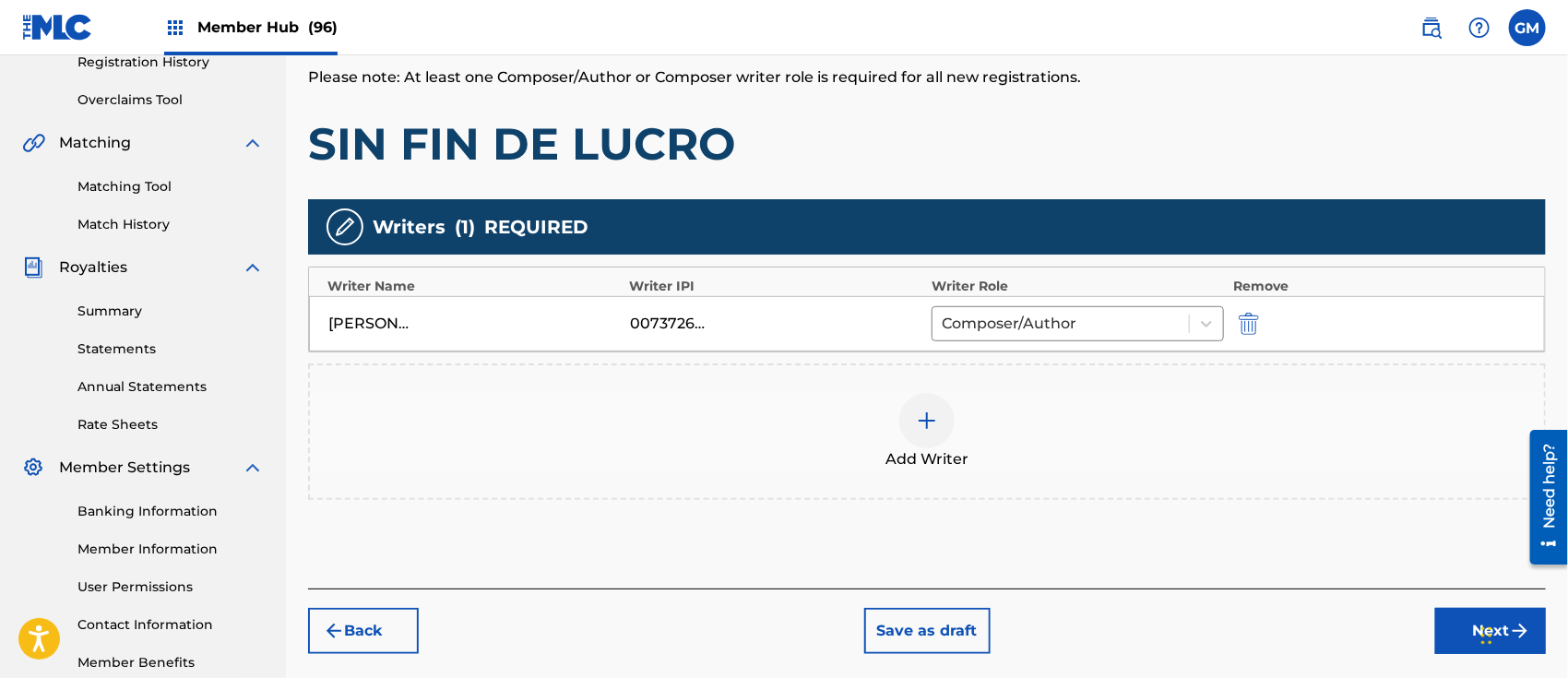
scroll to position [369, 0]
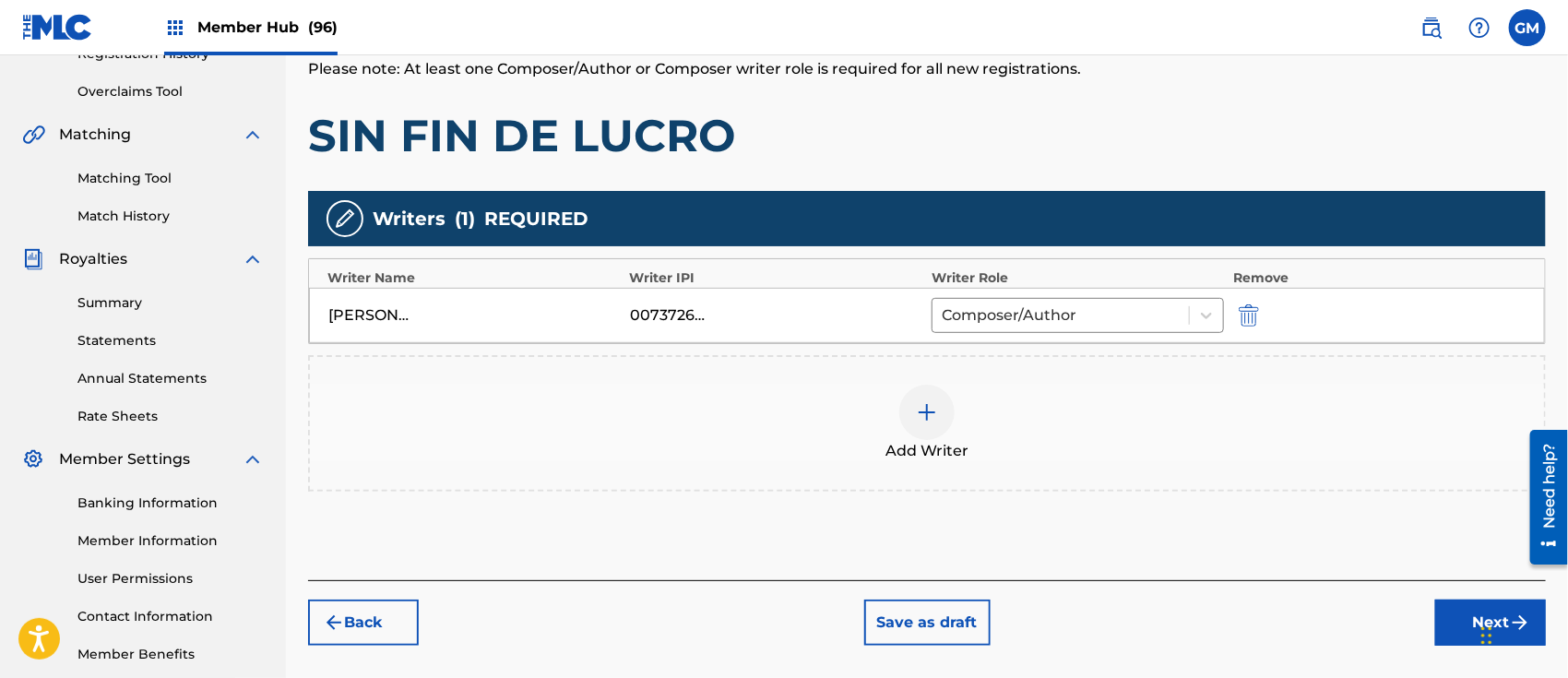
click at [923, 411] on img at bounding box center [928, 413] width 22 height 22
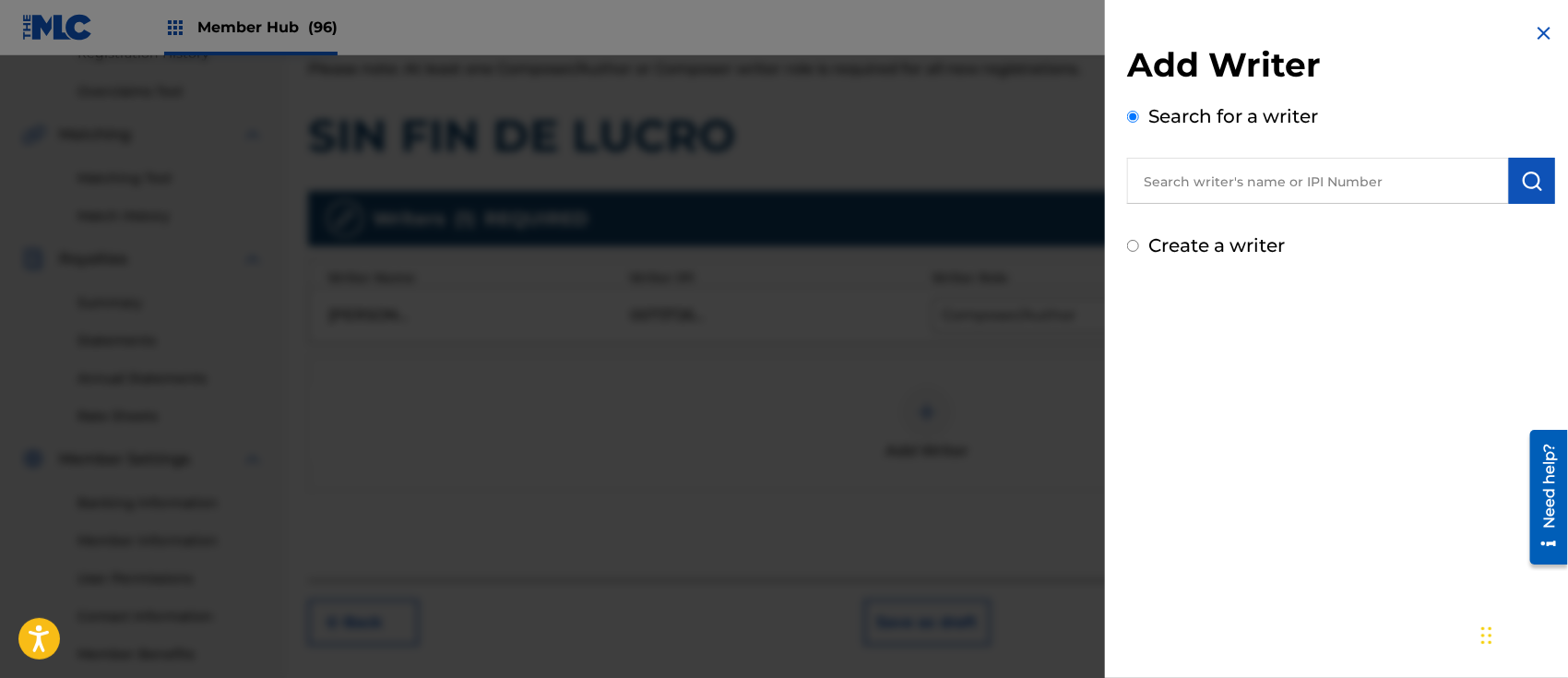
click at [1132, 247] on input "Create a writer" at bounding box center [1133, 246] width 12 height 12
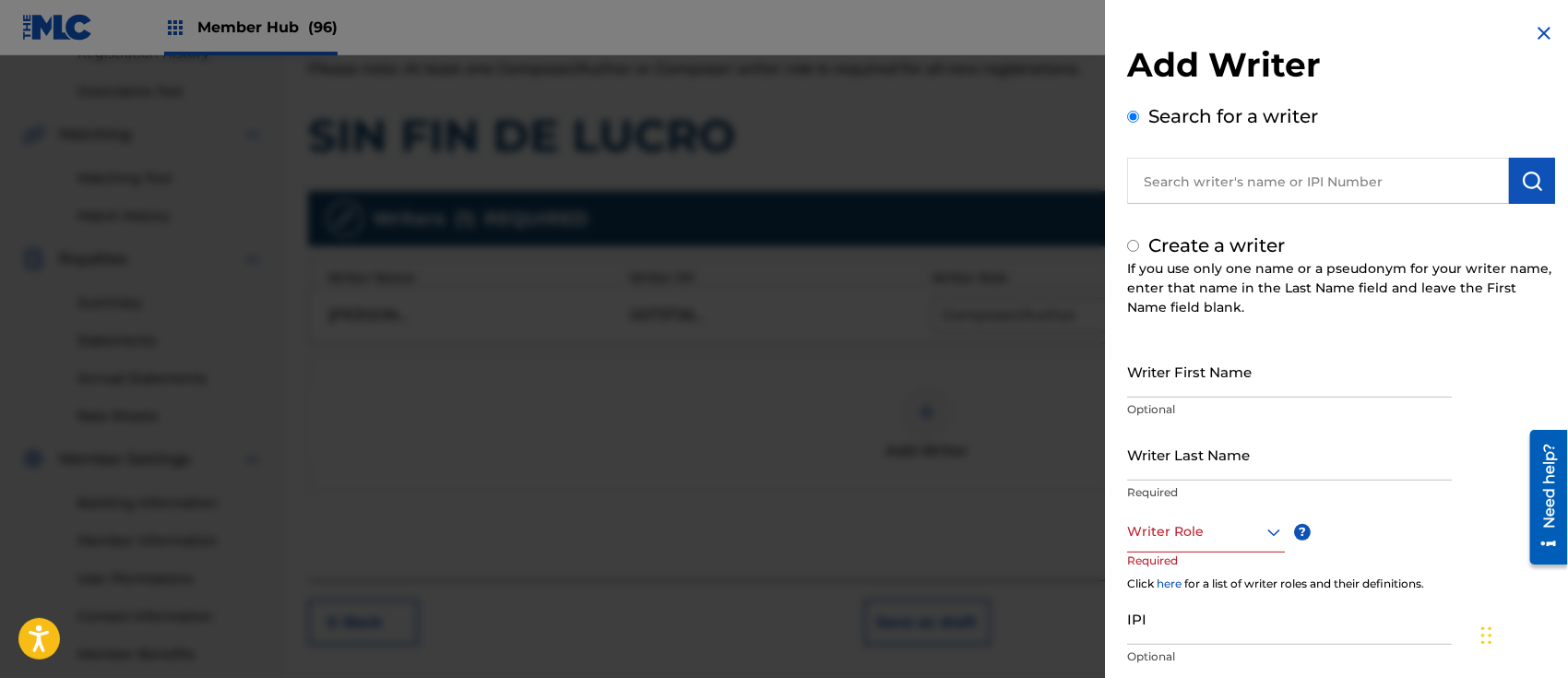
radio input "false"
radio input "true"
click at [1173, 358] on input "Writer First Name" at bounding box center [1289, 371] width 324 height 53
paste input "[PERSON_NAME] [PERSON_NAME]"
drag, startPoint x: 1243, startPoint y: 386, endPoint x: 1463, endPoint y: 404, distance: 220.7
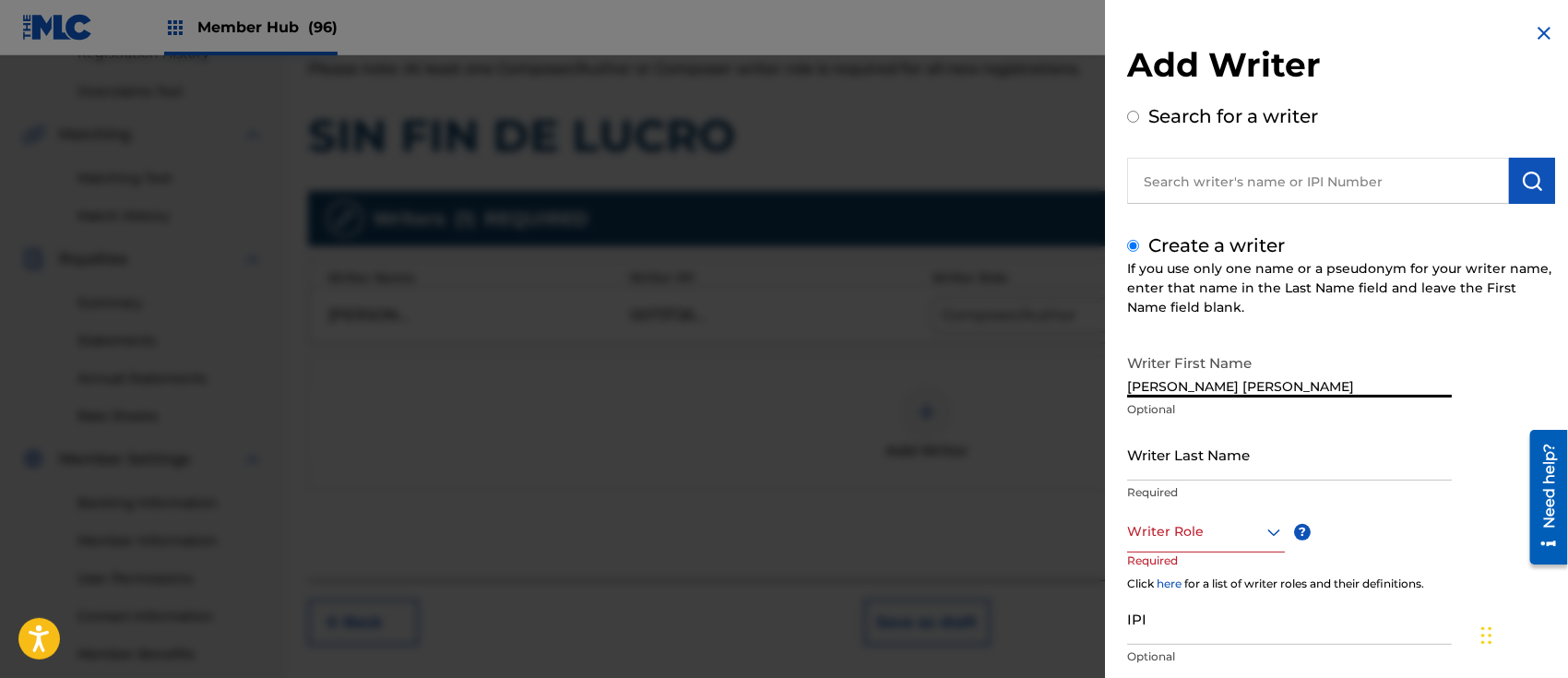
click at [1463, 404] on div "Writer First Name [PERSON_NAME] [PERSON_NAME] Optional Writer Last Name Require…" at bounding box center [1341, 547] width 428 height 405
type input "[PERSON_NAME] [PERSON_NAME]"
click at [1140, 468] on input "Writer Last Name" at bounding box center [1289, 455] width 324 height 53
paste input "[PERSON_NAME] [PERSON_NAME]"
drag, startPoint x: 1251, startPoint y: 468, endPoint x: 916, endPoint y: 462, distance: 335.1
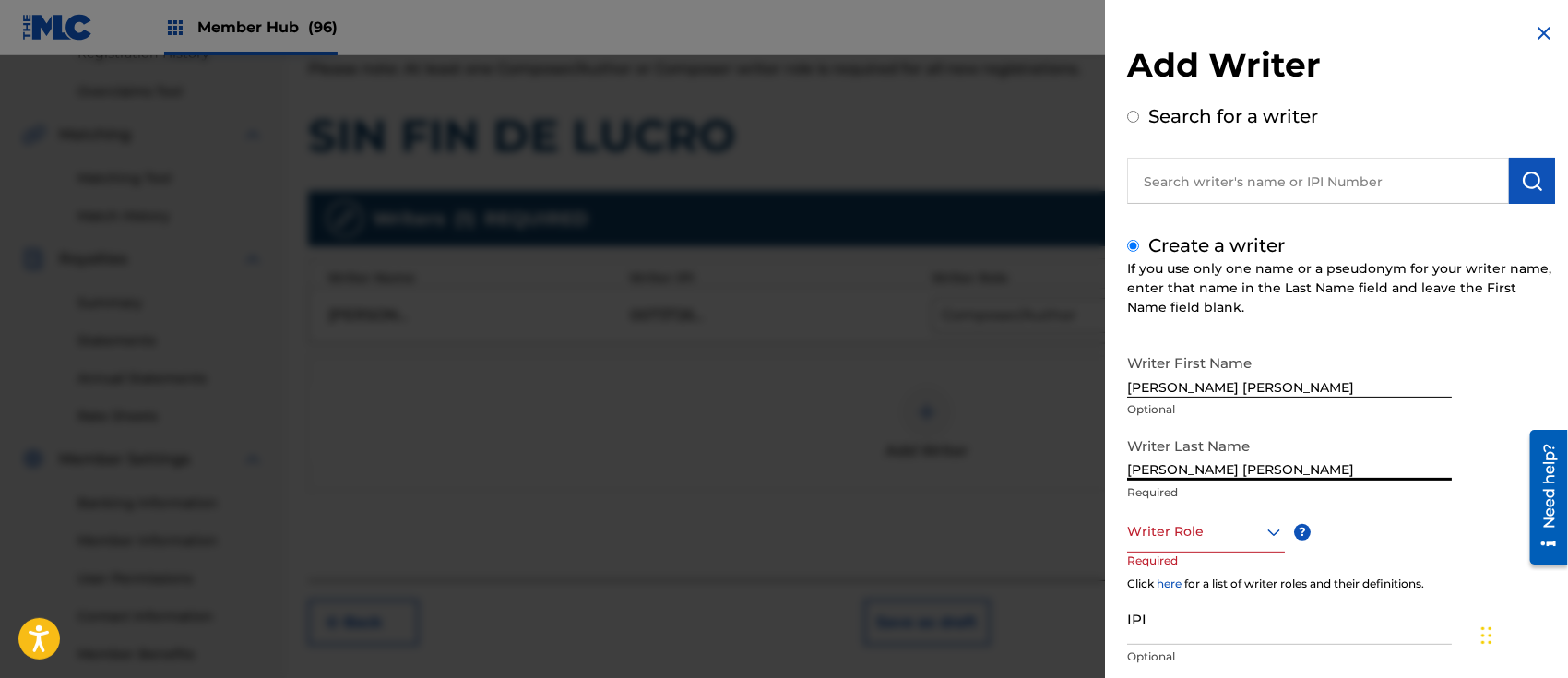
click at [916, 462] on div "Add Writer Search for a writer Create a writer If you use only one name or a ps…" at bounding box center [784, 367] width 1568 height 623
type input "[PERSON_NAME]"
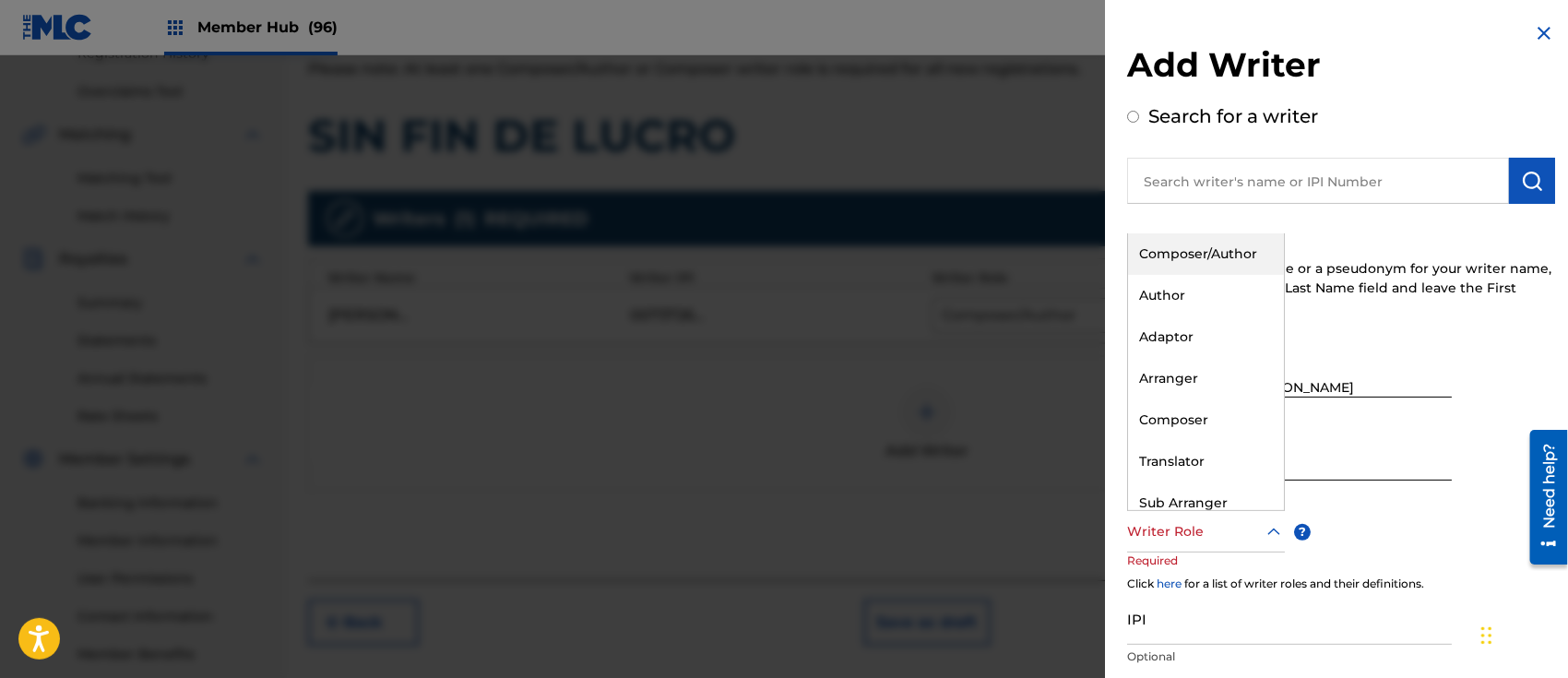
click at [1161, 541] on div at bounding box center [1206, 532] width 158 height 23
click at [1204, 253] on div "Composer/Author" at bounding box center [1206, 254] width 156 height 42
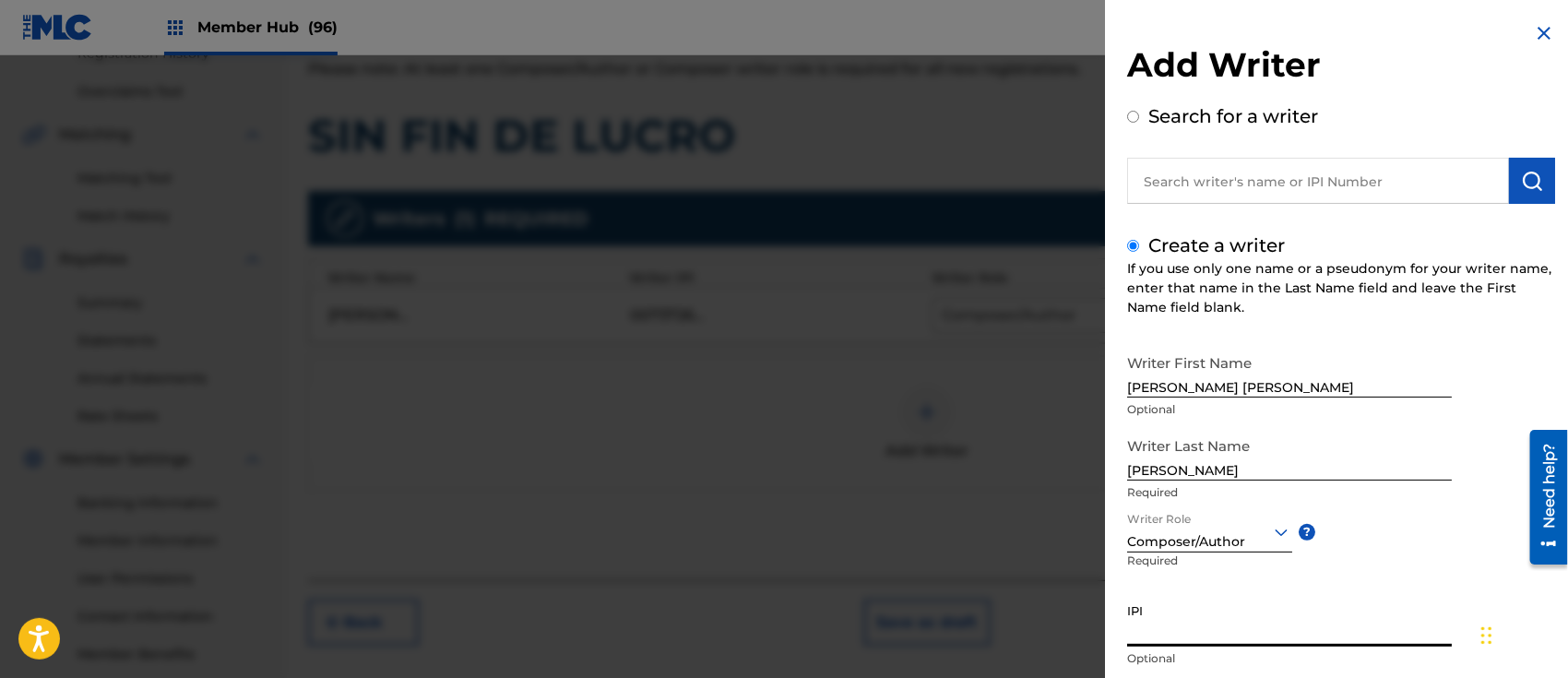
click at [1177, 618] on input "IPI" at bounding box center [1289, 620] width 324 height 53
paste input "1313347974"
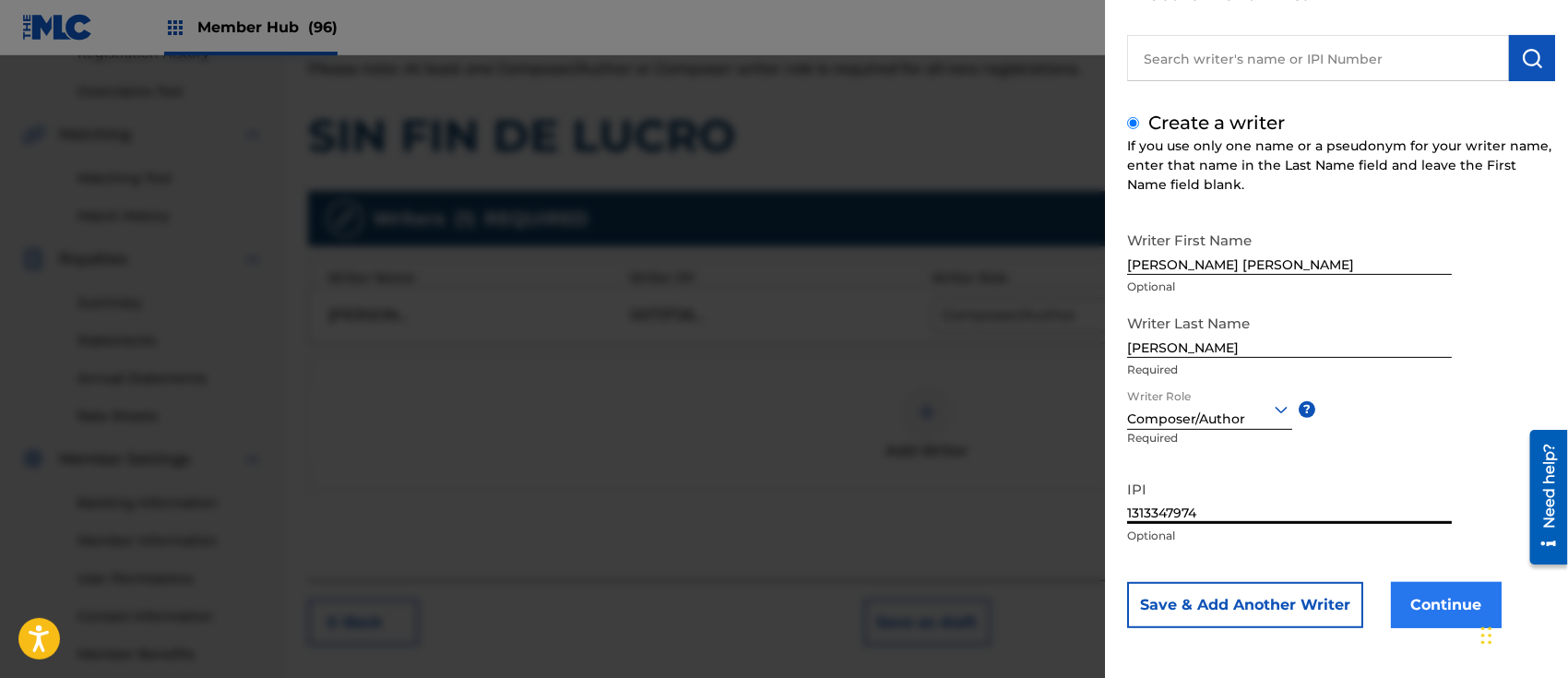
type input "1313347974"
click at [1438, 600] on button "Continue" at bounding box center [1446, 605] width 111 height 47
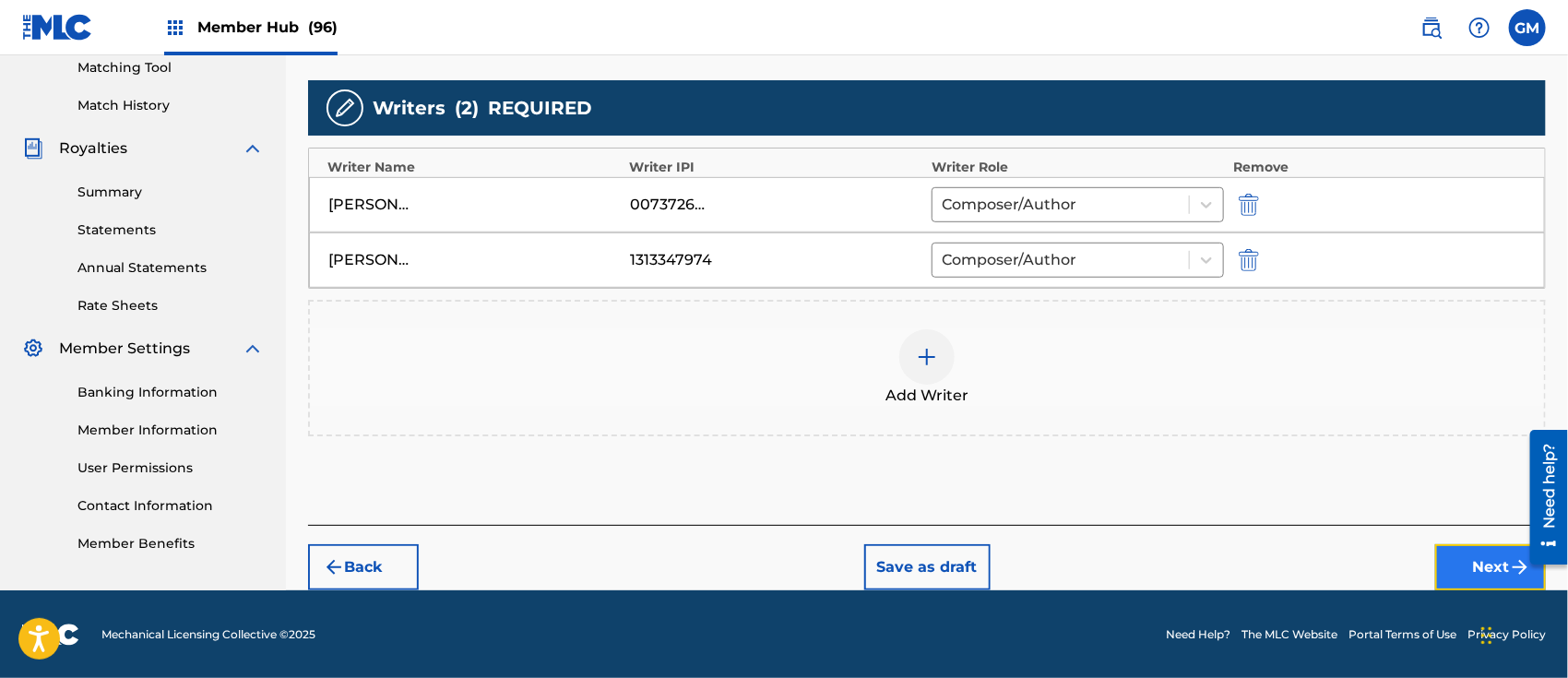
click at [1478, 566] on button "Next" at bounding box center [1490, 568] width 111 height 47
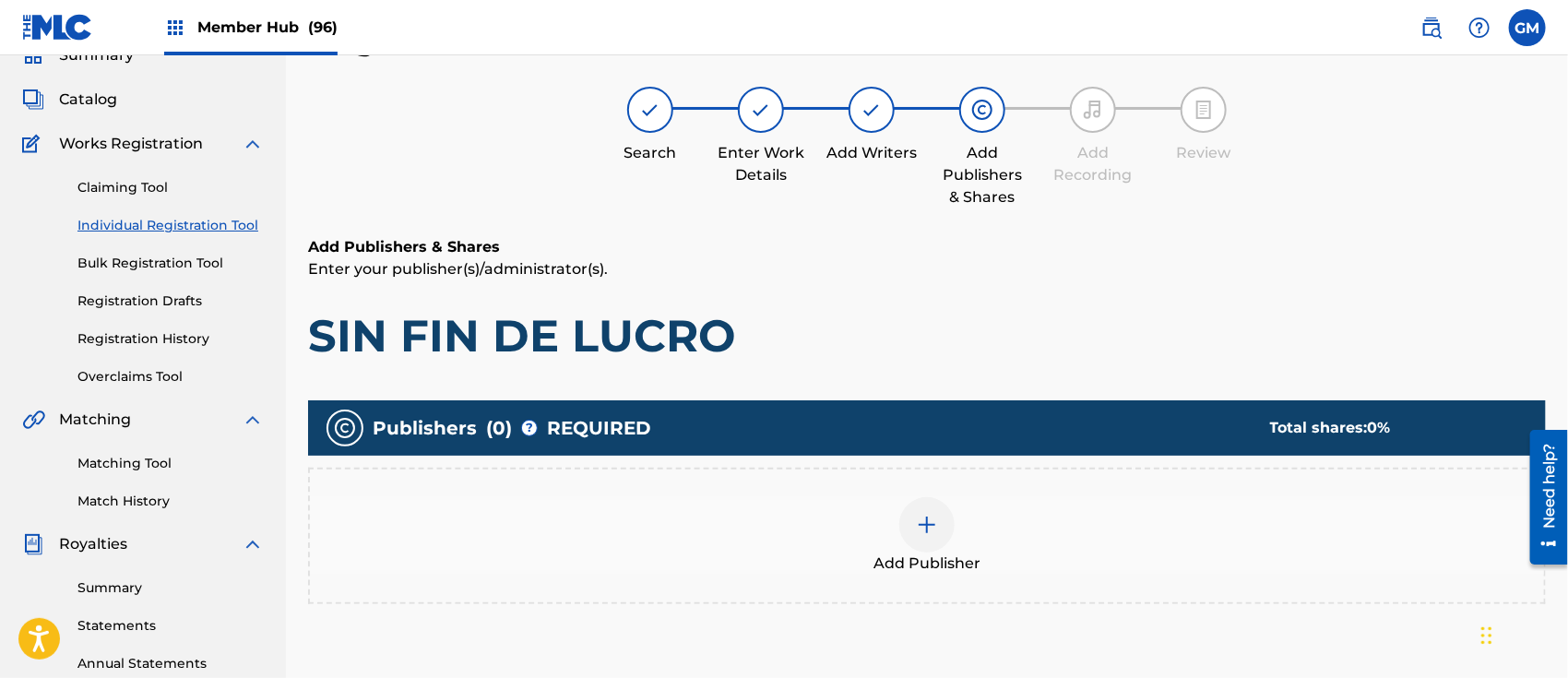
scroll to position [82, 0]
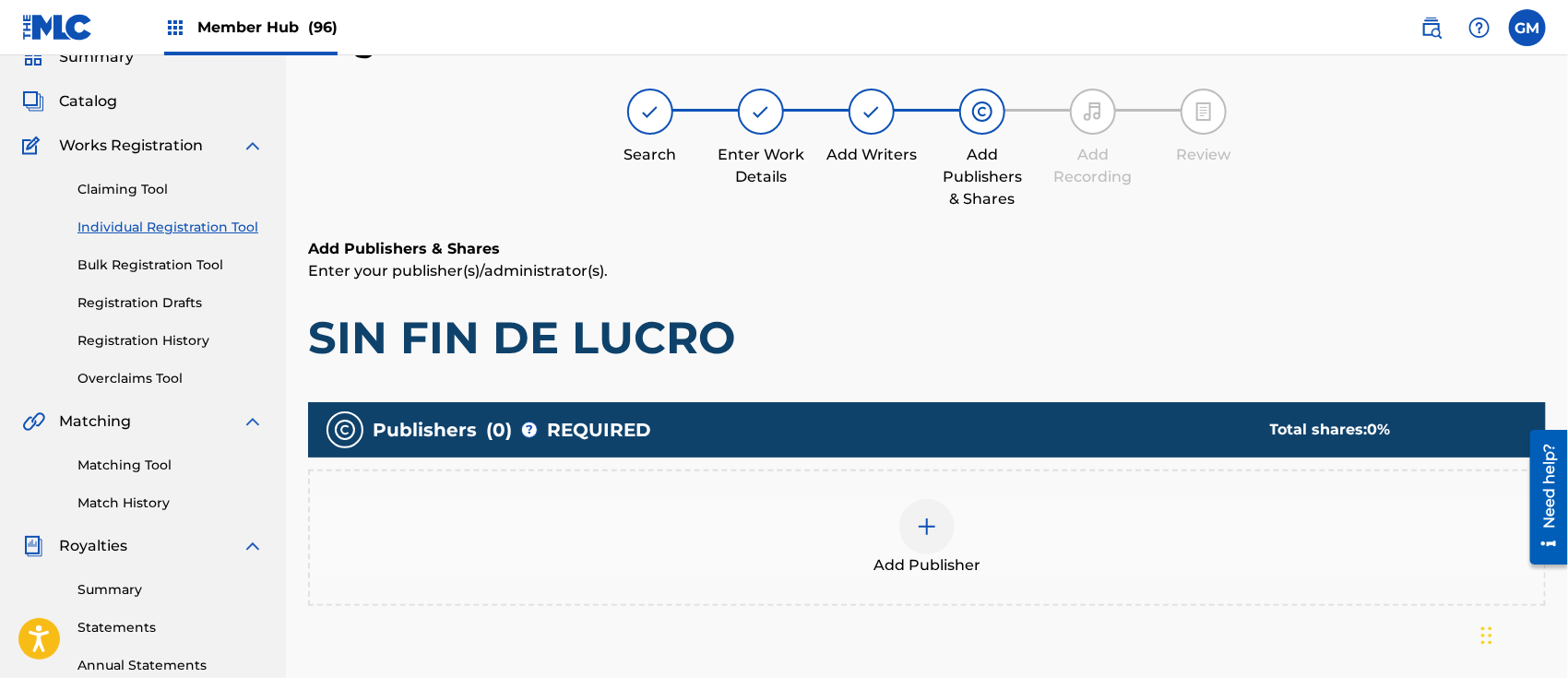
click at [929, 523] on img at bounding box center [928, 527] width 22 height 22
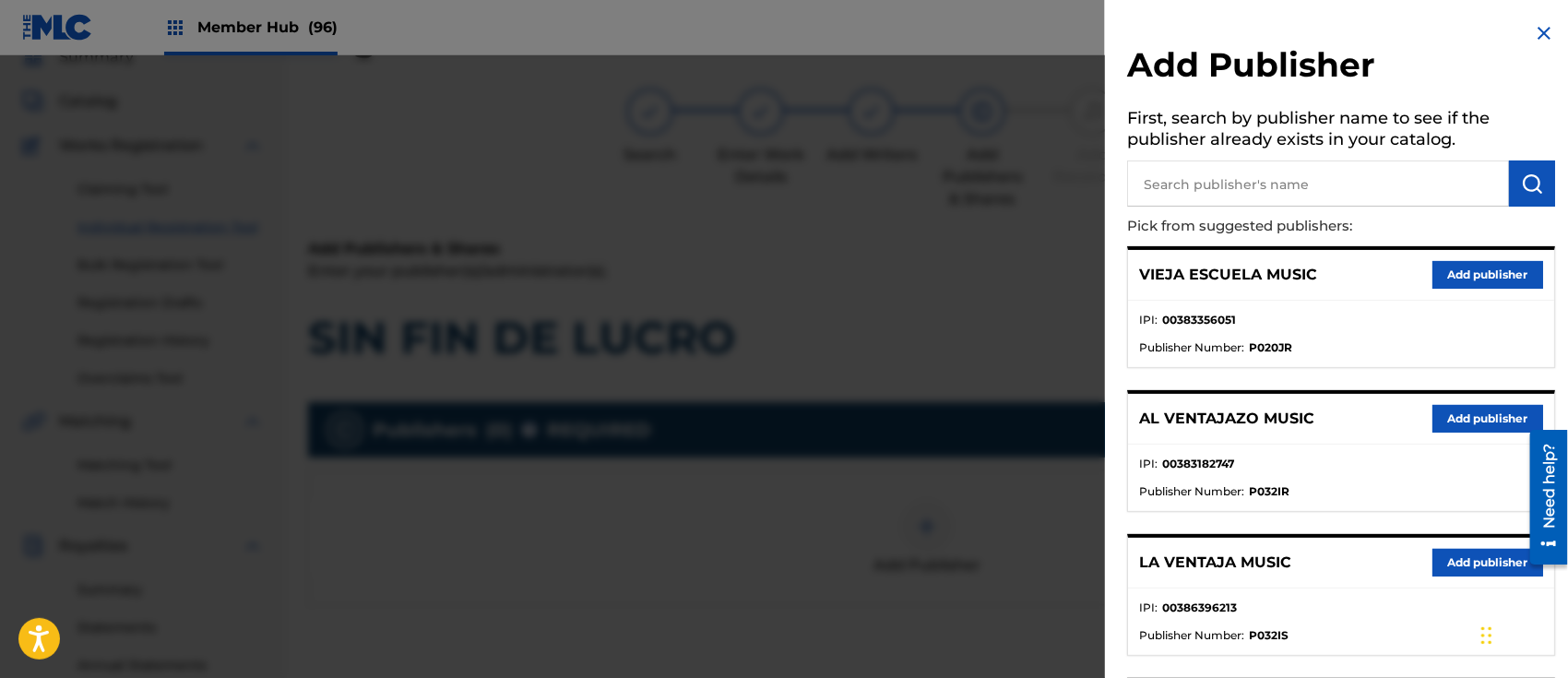
scroll to position [222, 0]
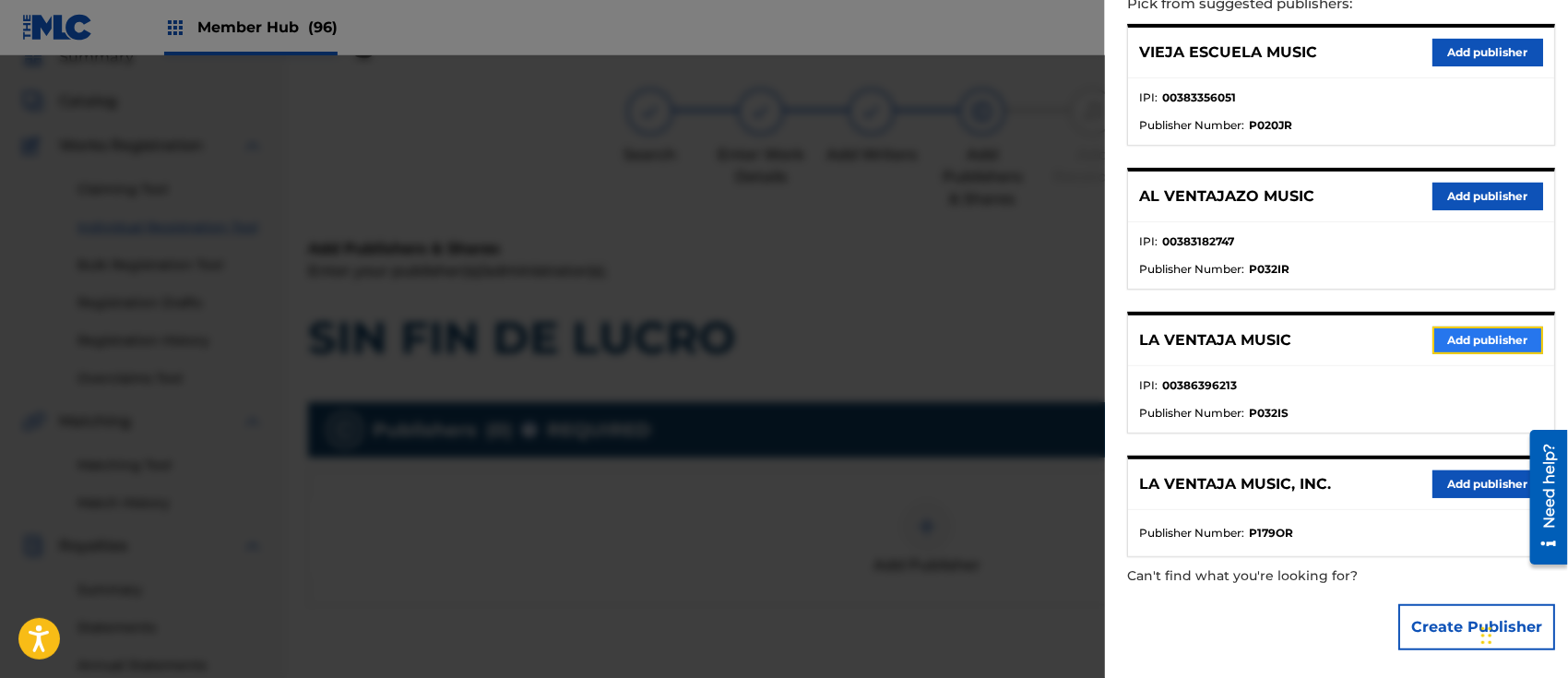
click at [1467, 326] on button "Add publisher" at bounding box center [1487, 340] width 111 height 28
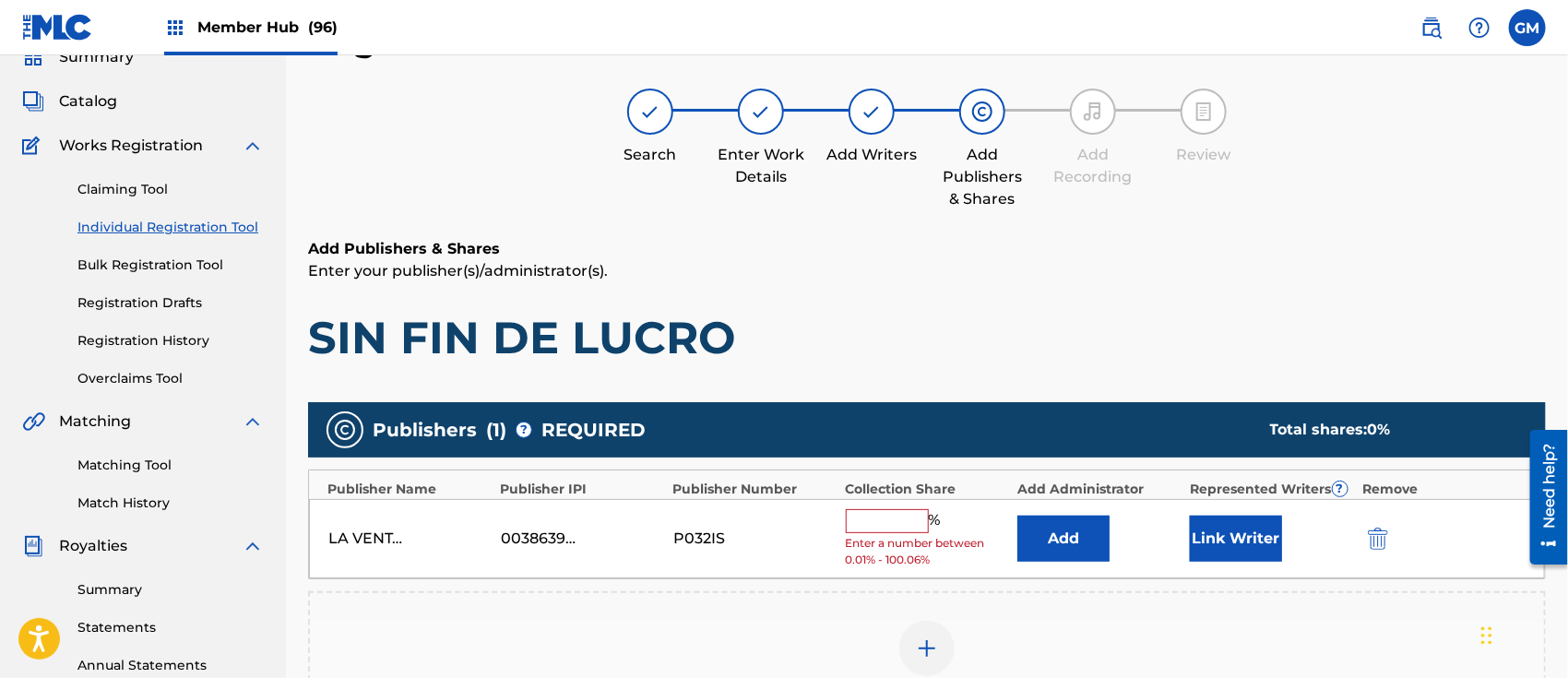
click at [880, 524] on input "text" at bounding box center [887, 522] width 83 height 24
type input "100"
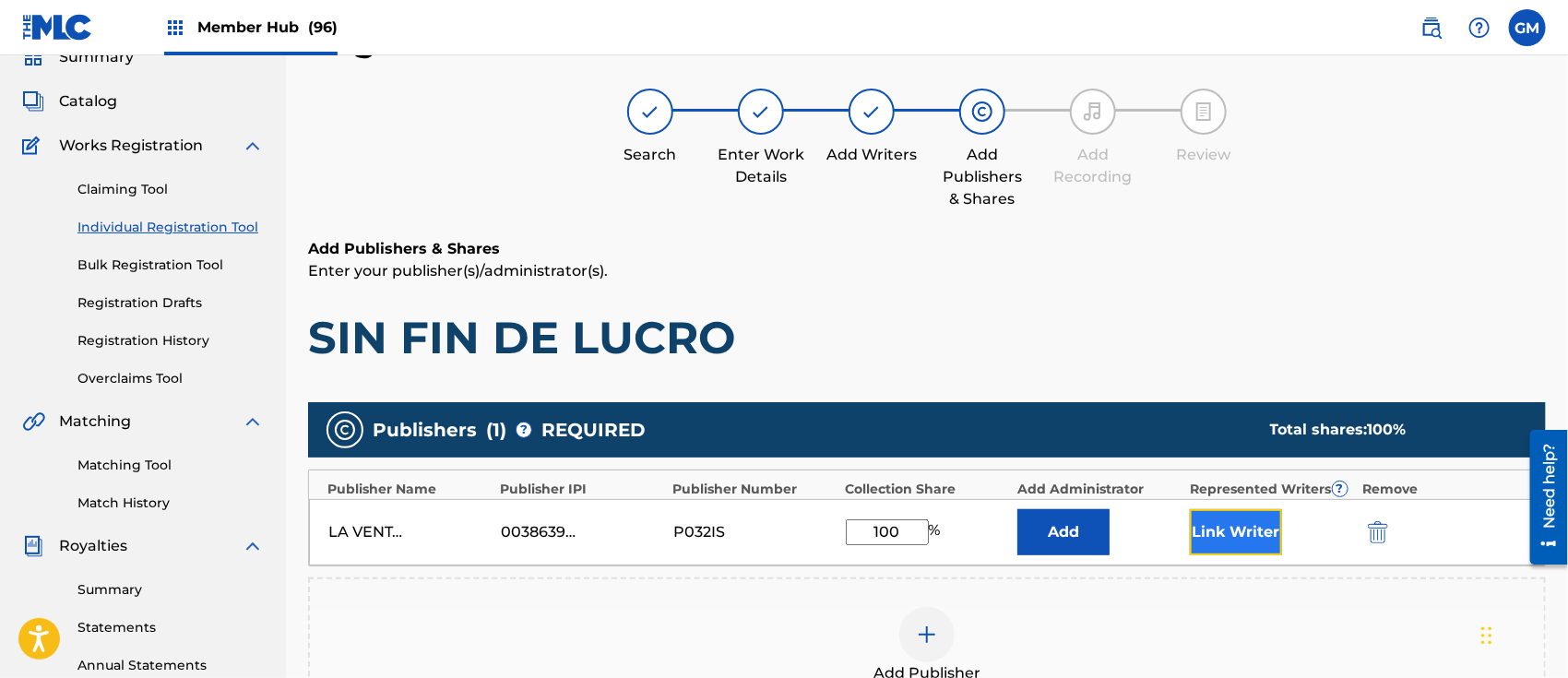
click at [1217, 527] on button "Link Writer" at bounding box center [1235, 533] width 92 height 47
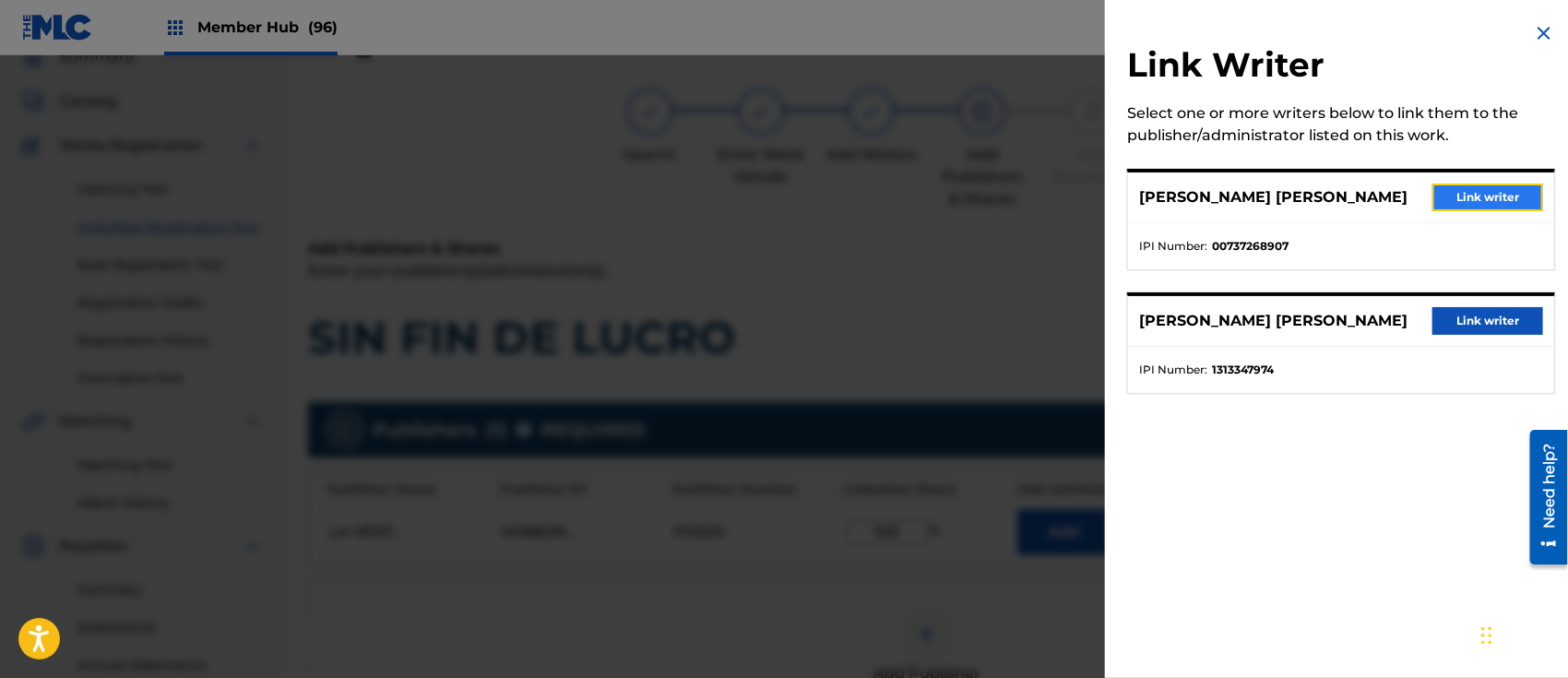
click at [1446, 194] on button "Link writer" at bounding box center [1487, 197] width 111 height 28
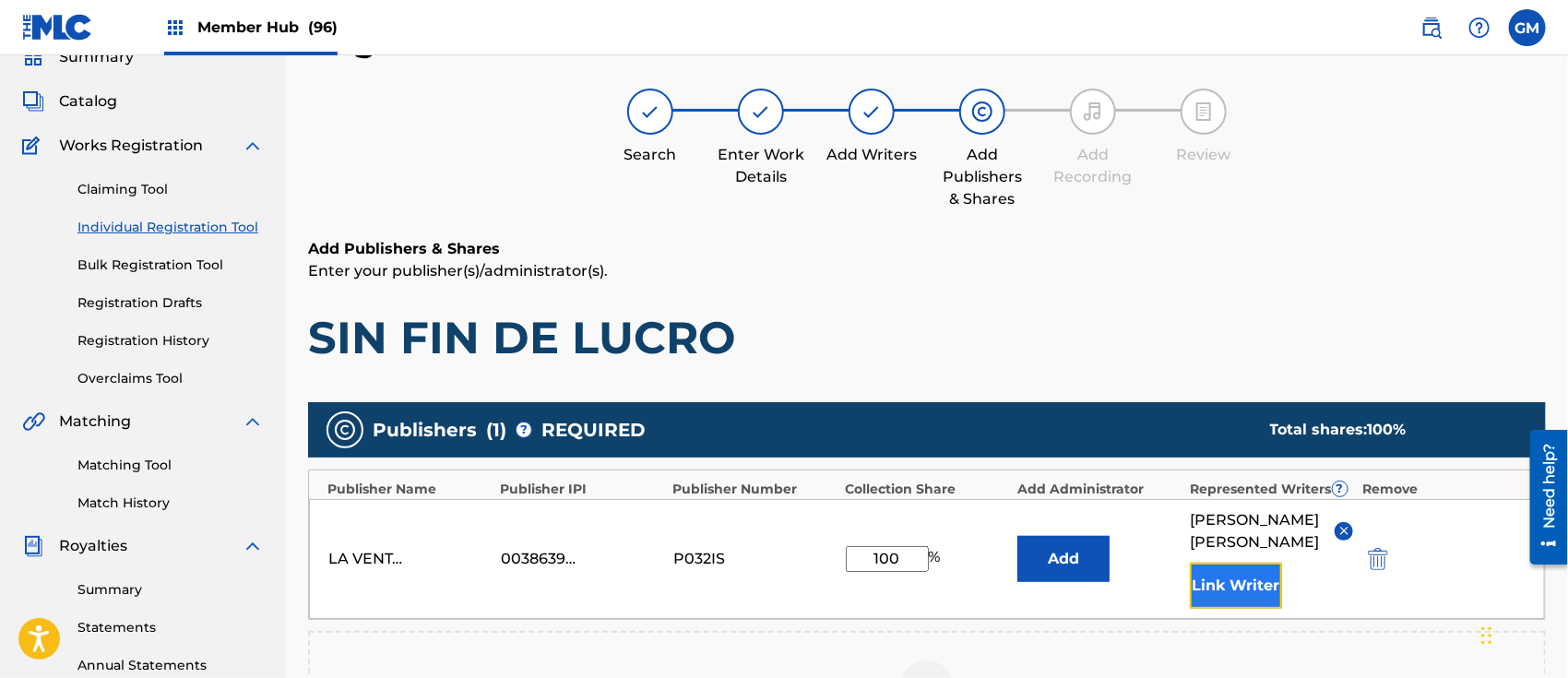
click at [1224, 602] on button "Link Writer" at bounding box center [1235, 586] width 92 height 47
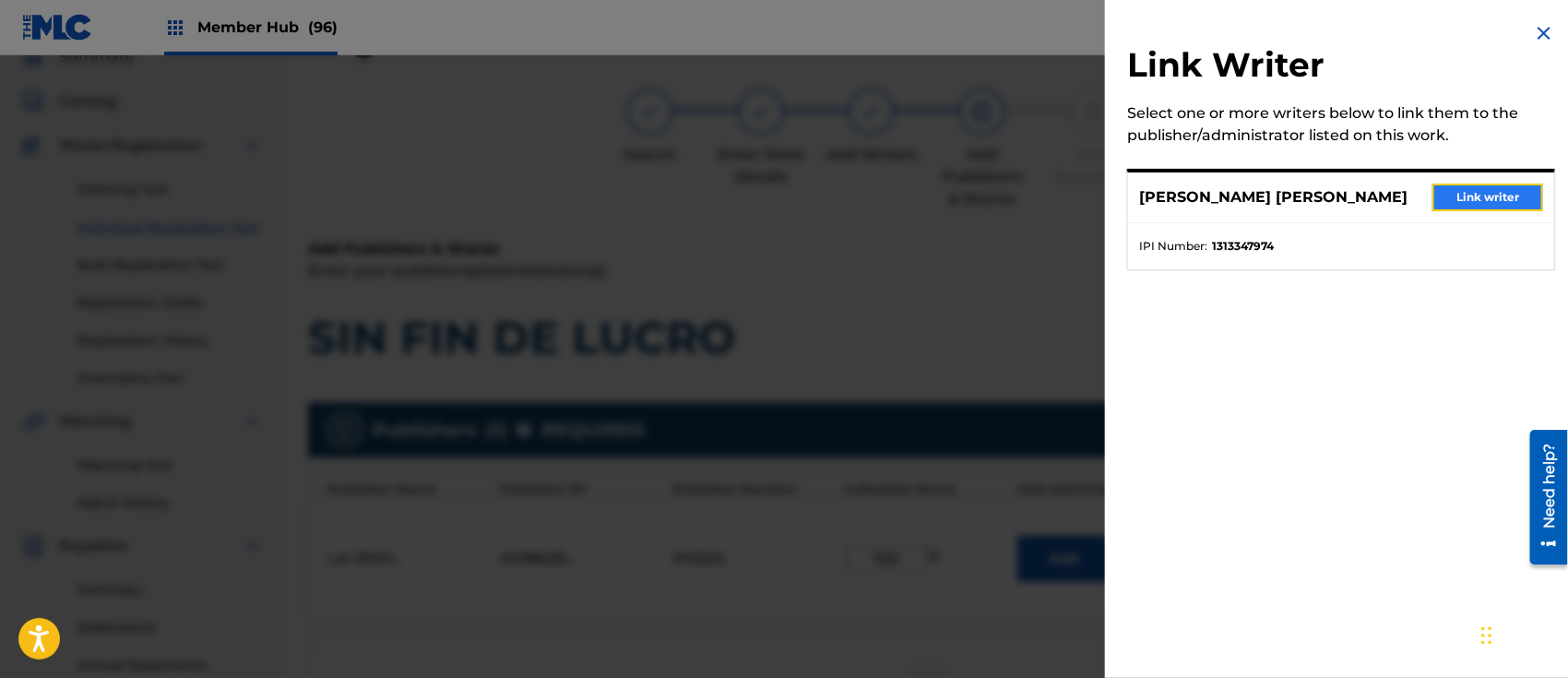
click at [1506, 207] on button "Link writer" at bounding box center [1487, 197] width 111 height 28
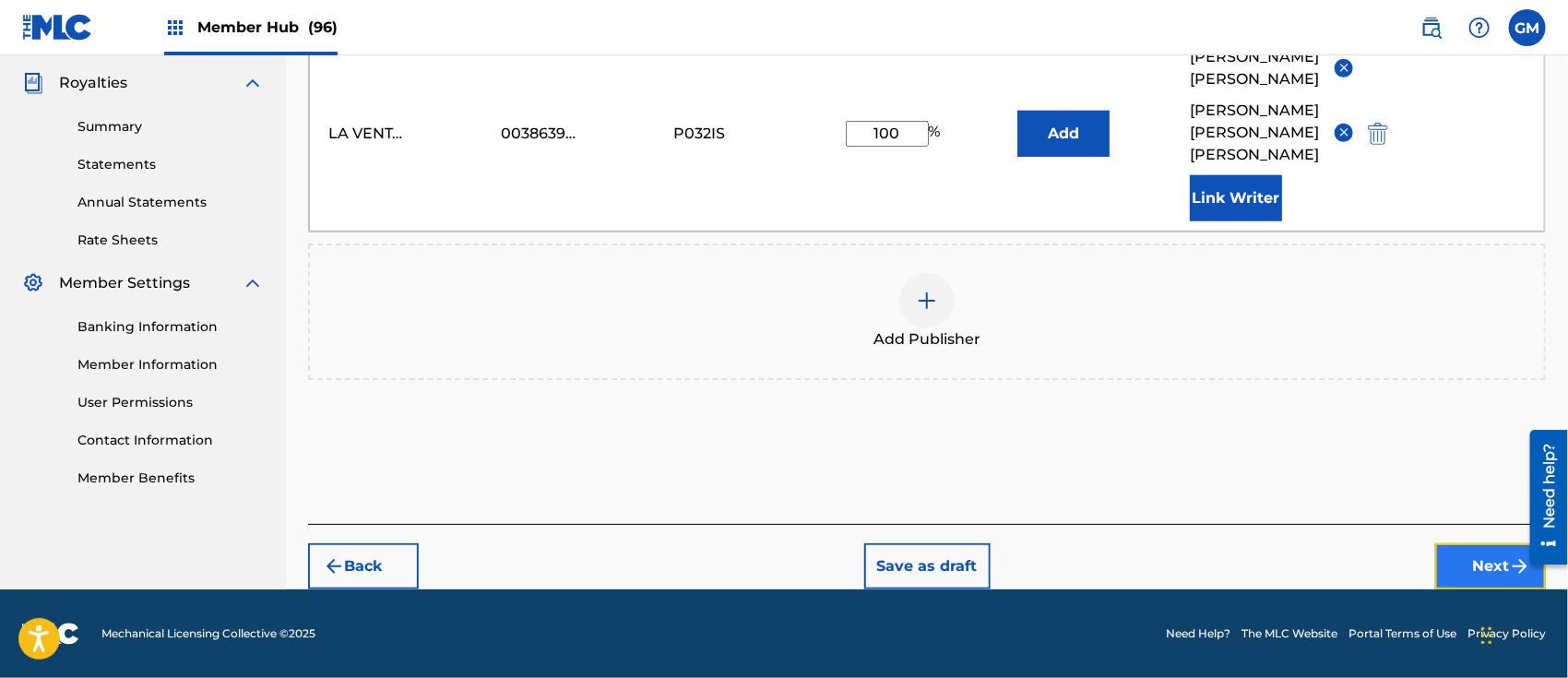
click at [1468, 568] on button "Next" at bounding box center [1490, 567] width 111 height 47
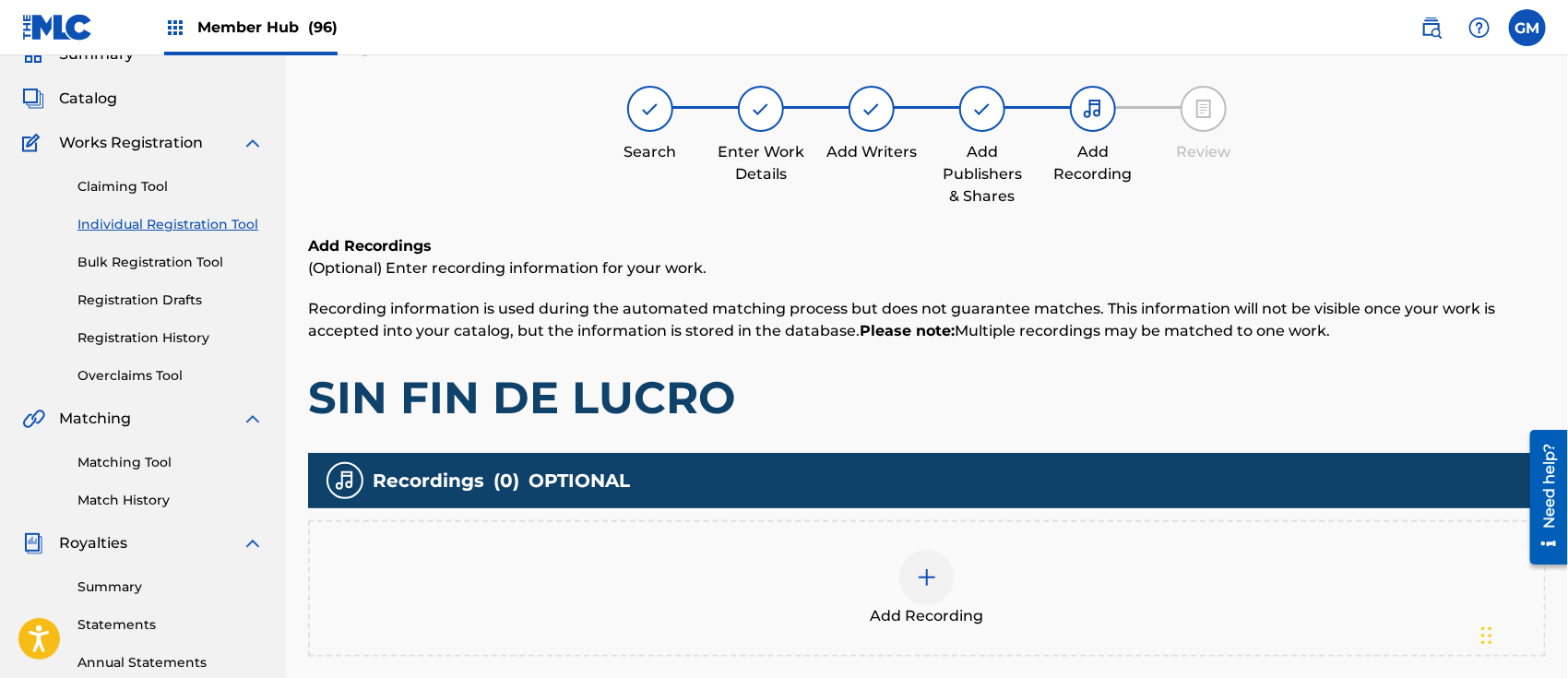
scroll to position [82, 0]
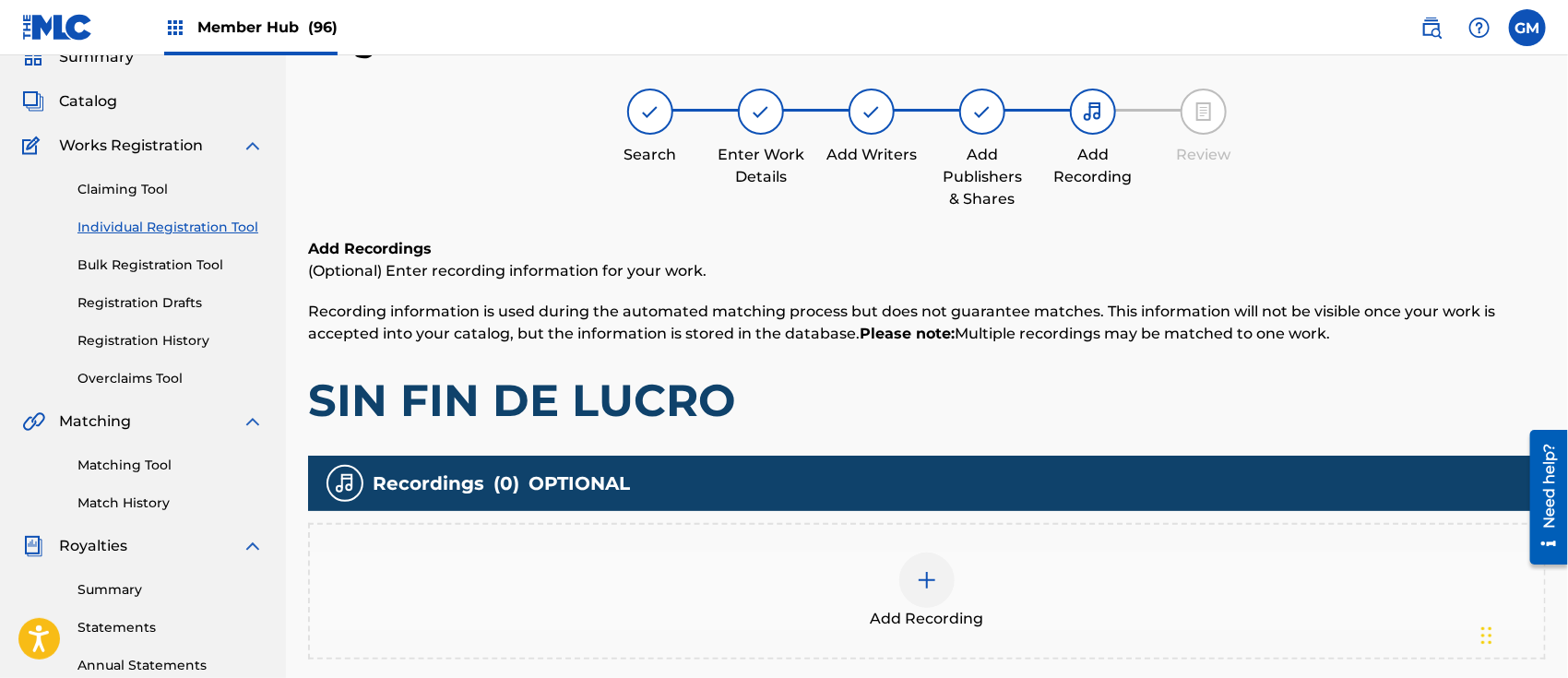
click at [918, 572] on img at bounding box center [928, 580] width 22 height 22
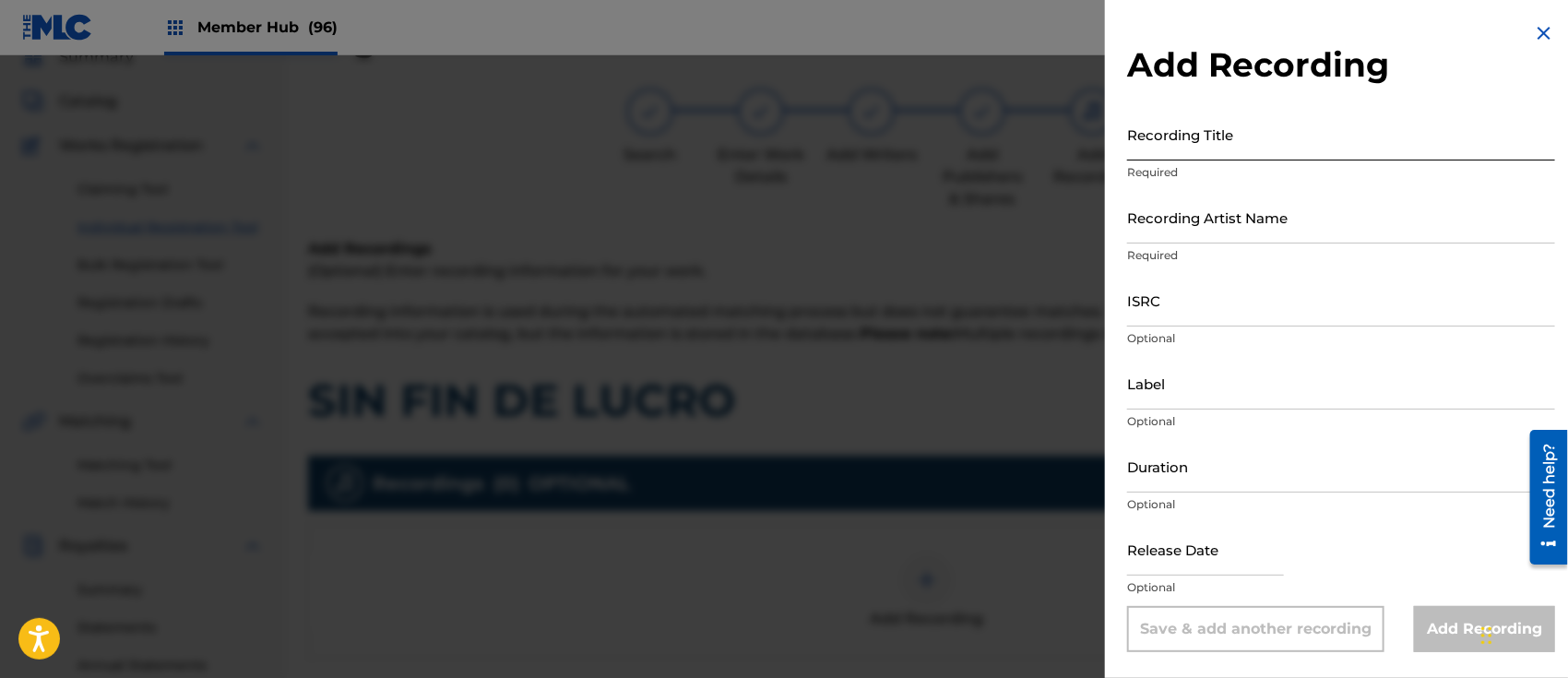
click at [1176, 132] on input "Recording Title" at bounding box center [1341, 134] width 428 height 53
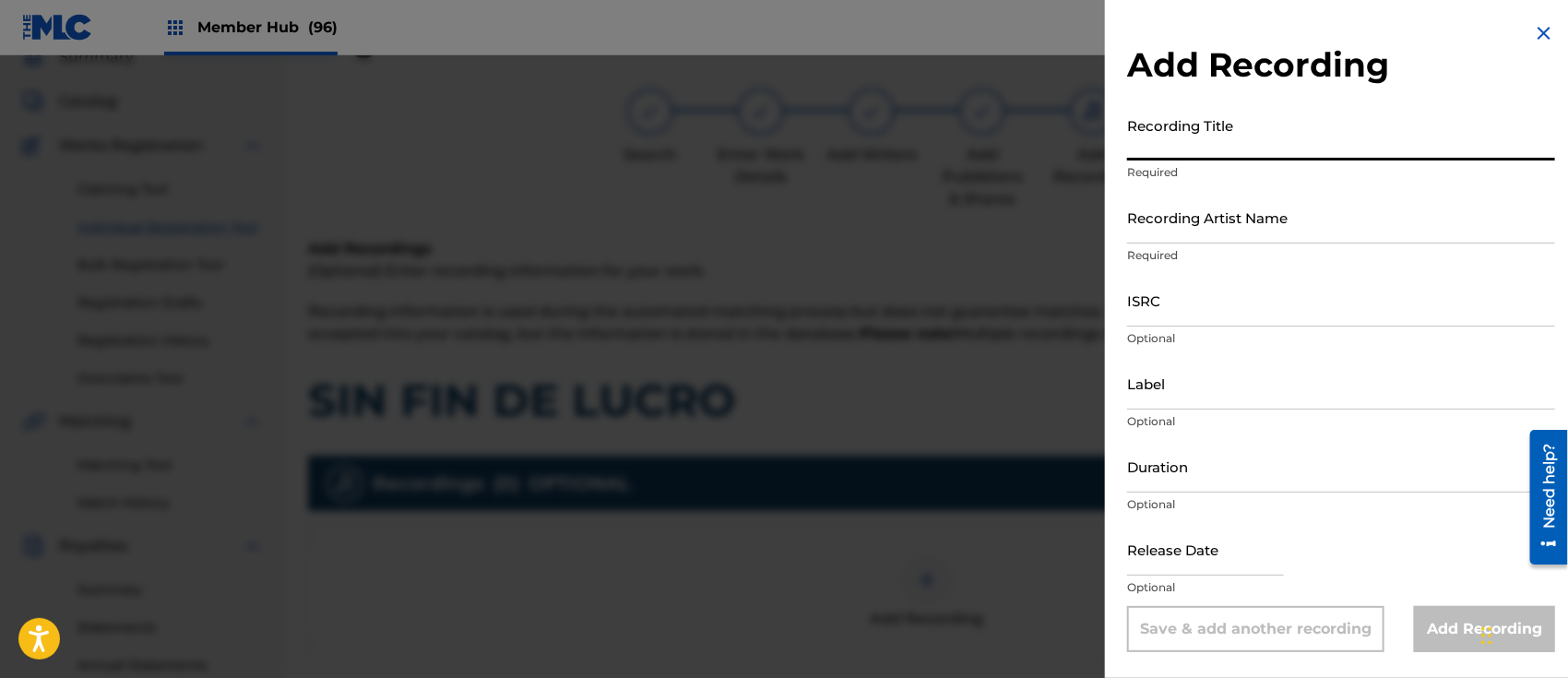
paste input "SIN FIN DE LUCRO" ISRC: QMFME2524486"
drag, startPoint x: 1248, startPoint y: 144, endPoint x: 1496, endPoint y: 169, distance: 249.3
click at [1496, 169] on div "Recording Title SIN FIN DE LUCRO" ISRC: QMFME2524486 Required" at bounding box center [1341, 149] width 428 height 83
type input "SIN FIN DE LUCRO"
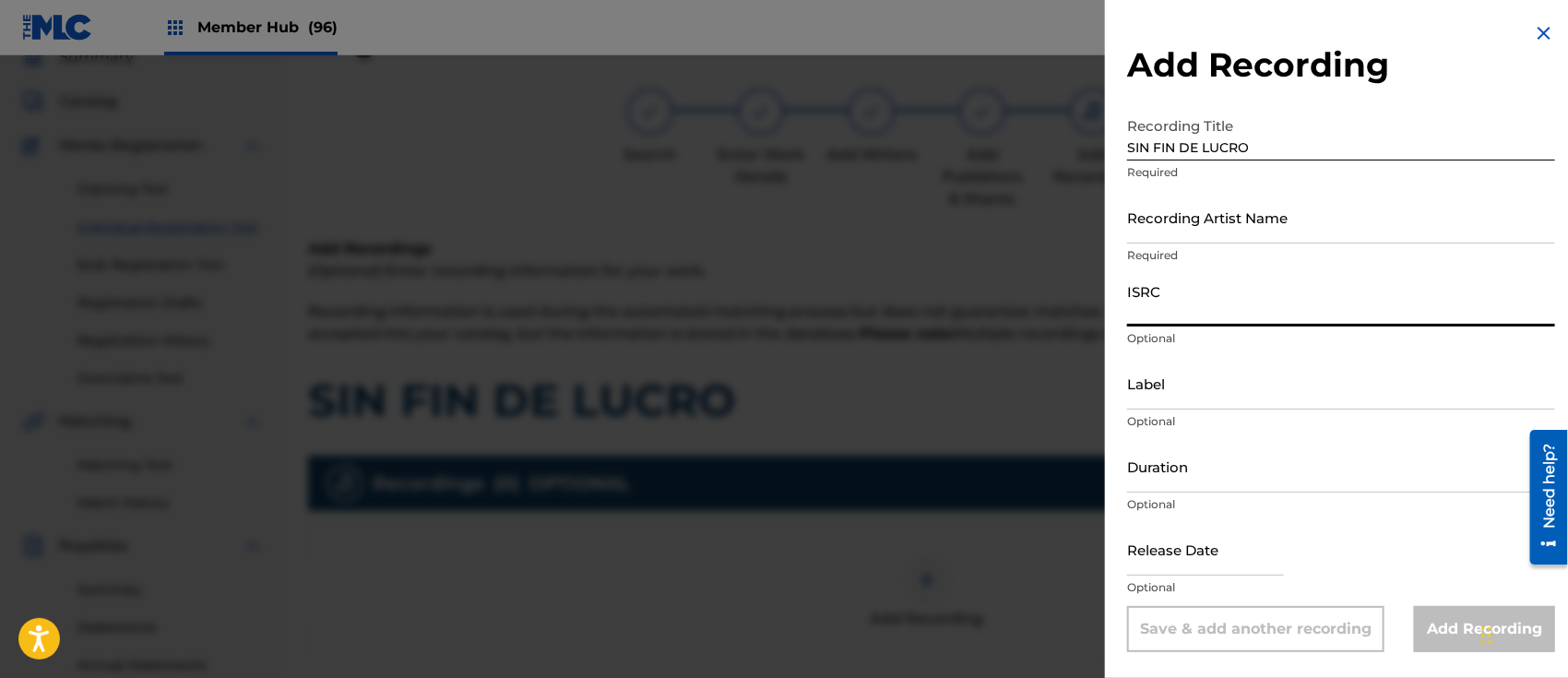
click at [1285, 299] on input "ISRC" at bounding box center [1341, 300] width 428 height 53
paste input "SIN FIN DE LUCRO" ISRC: QMFME2524486"
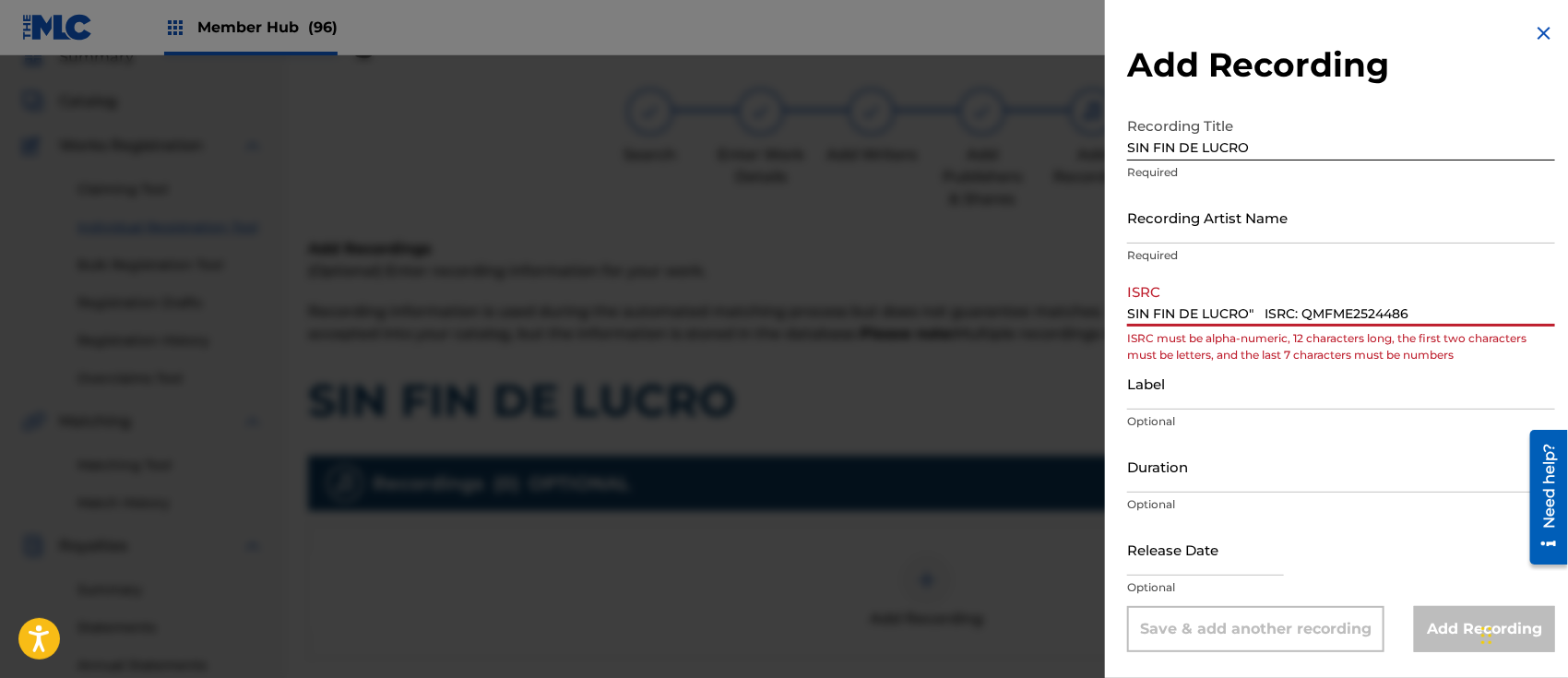
drag, startPoint x: 1299, startPoint y: 312, endPoint x: 776, endPoint y: 312, distance: 523.0
click at [776, 312] on div "Add Recording Recording Title SIN FIN DE LUCRO Required Recording Artist Name R…" at bounding box center [784, 367] width 1568 height 623
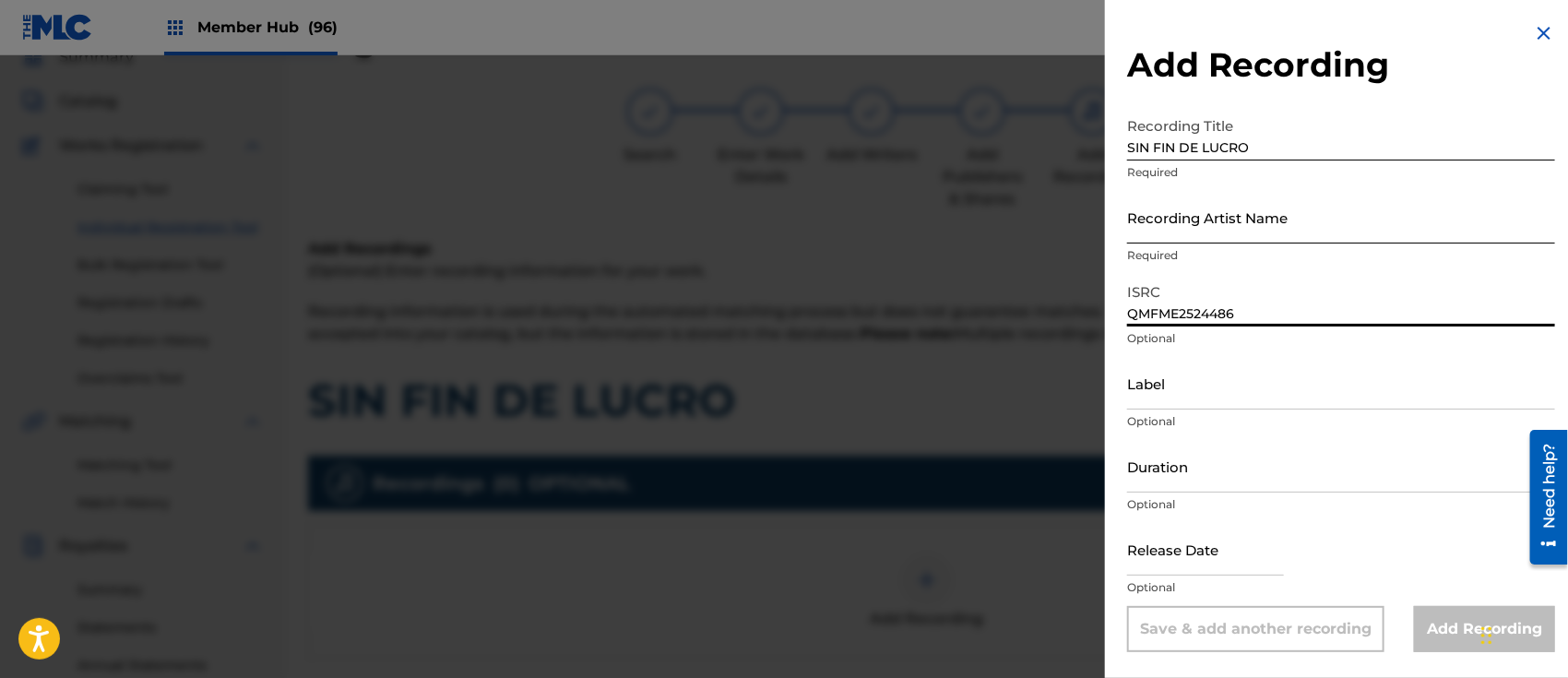
type input "QMFME2524486"
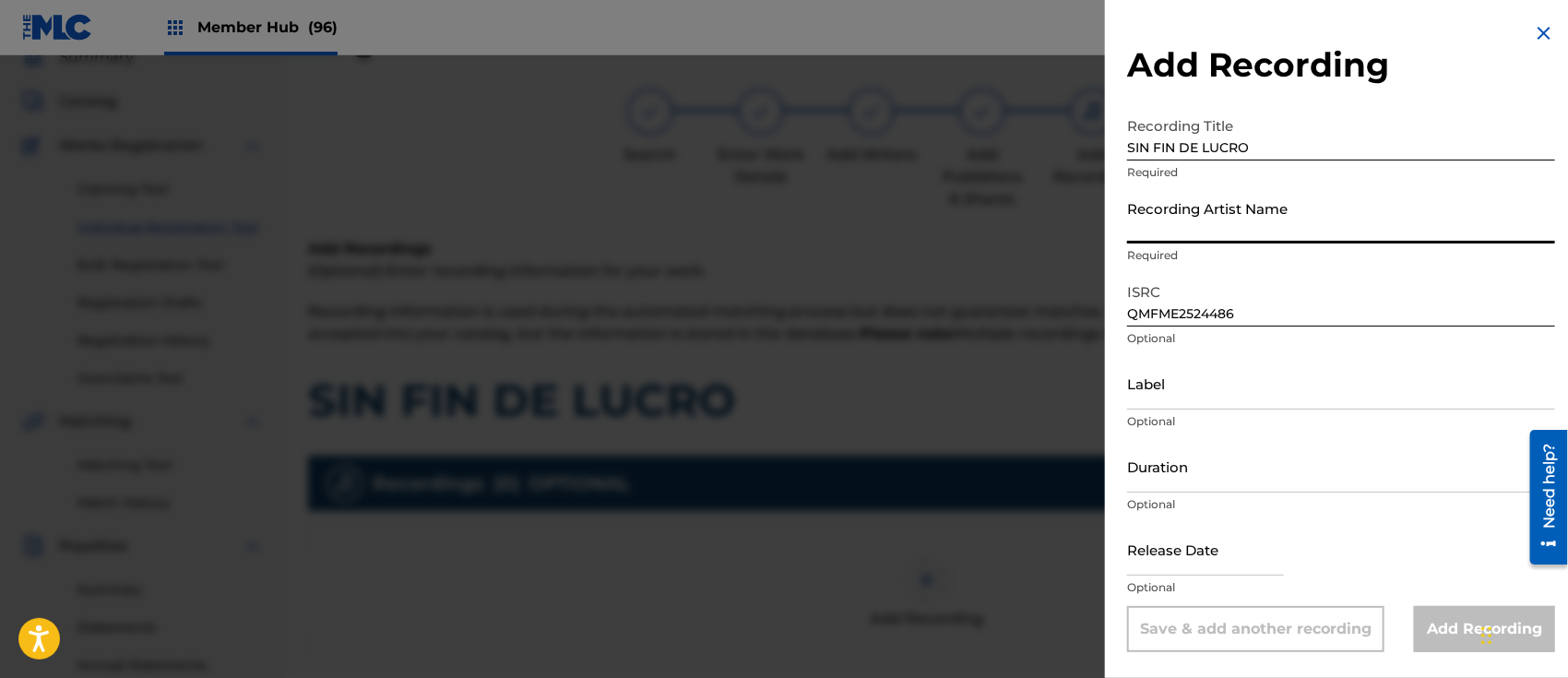
click at [1185, 221] on input "Recording Artist Name" at bounding box center [1341, 217] width 428 height 53
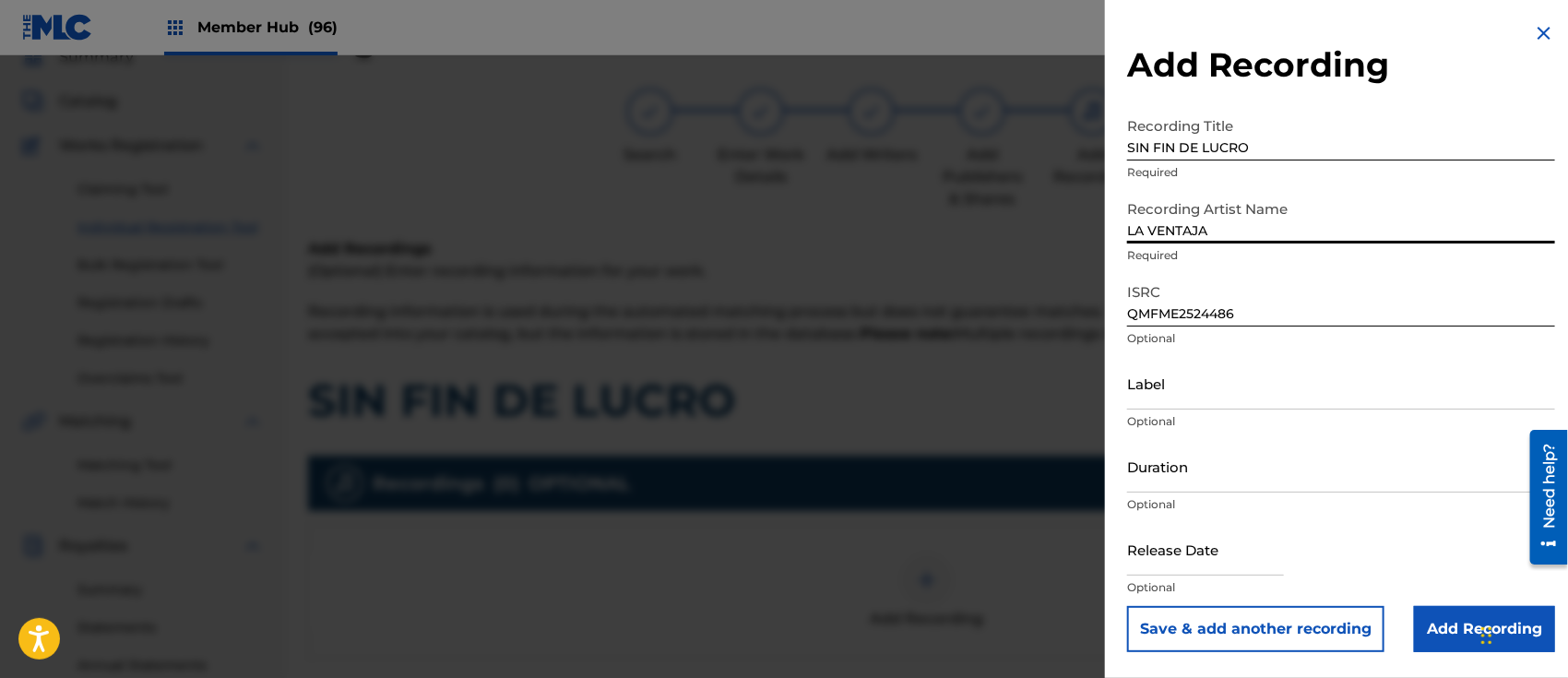
type input "LA VENTAJA"
click at [1218, 372] on input "Label" at bounding box center [1341, 383] width 428 height 53
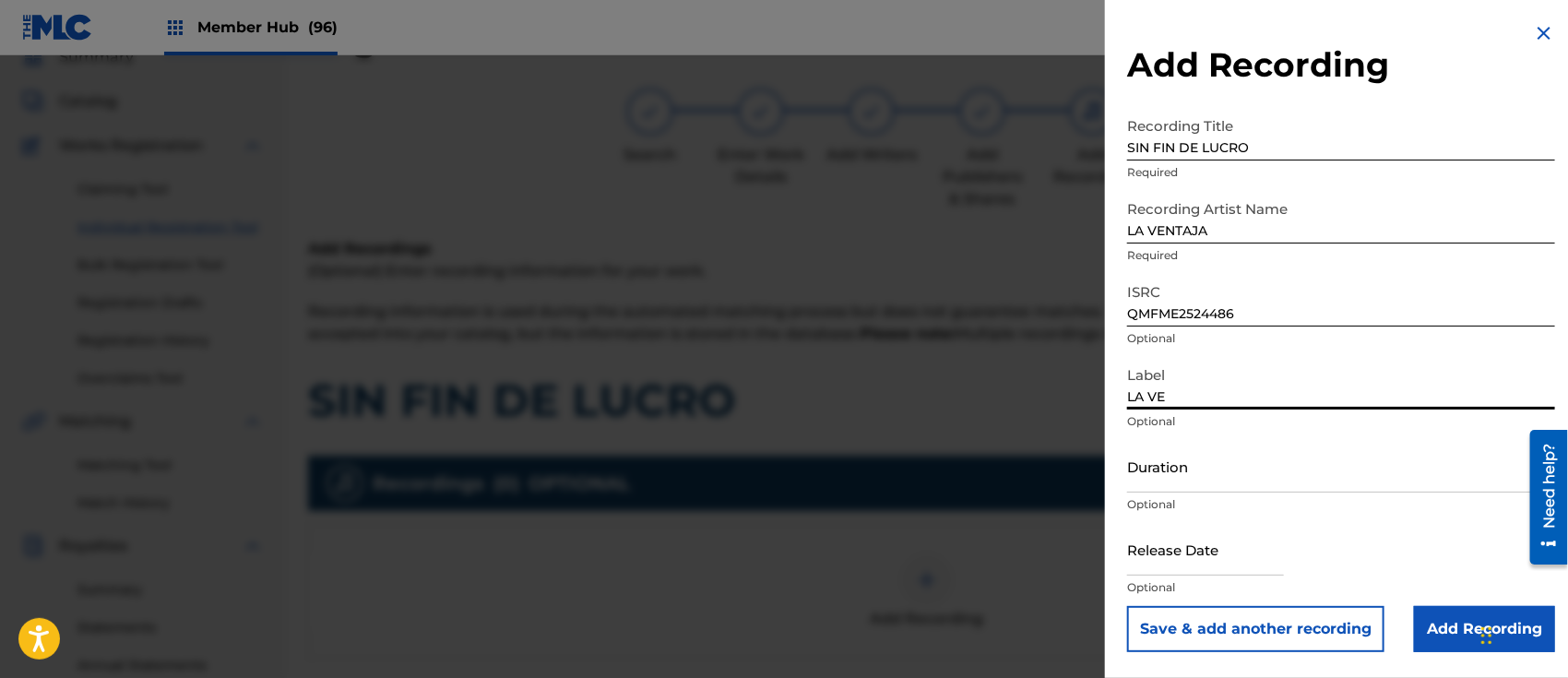
type input "LA VENTAJA MUSIC"
click at [1198, 543] on input "text" at bounding box center [1206, 550] width 157 height 53
select select "8"
select select "2025"
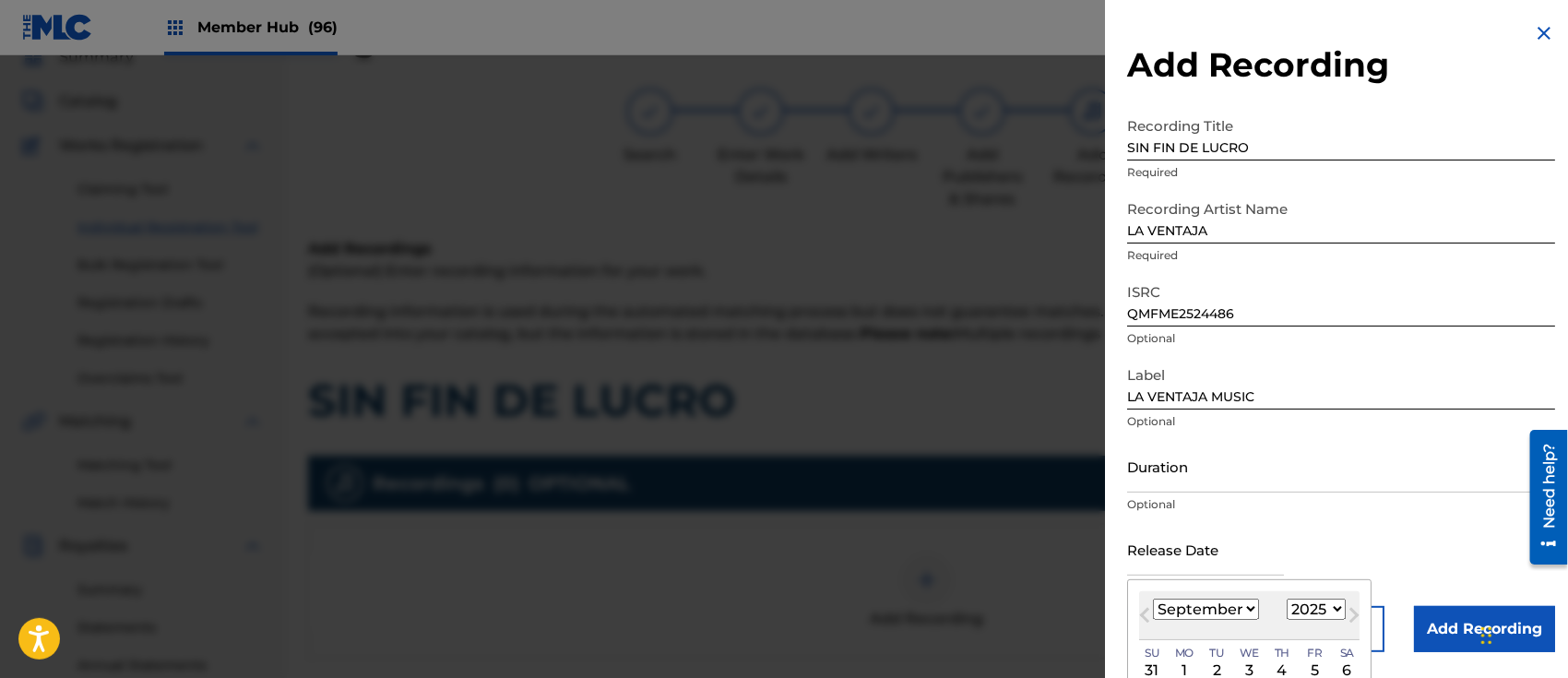
scroll to position [142, 0]
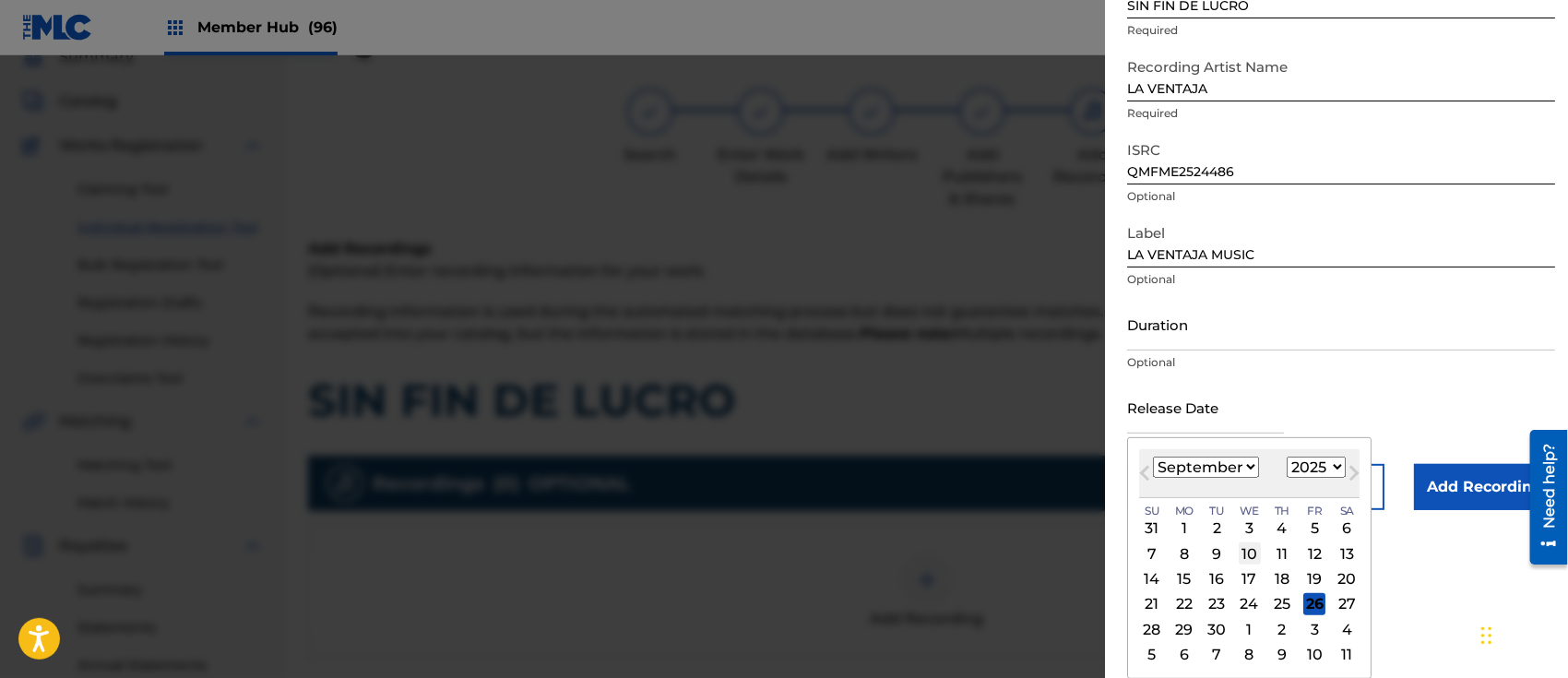
click at [1254, 547] on div "10" at bounding box center [1250, 554] width 22 height 22
type input "[DATE]"
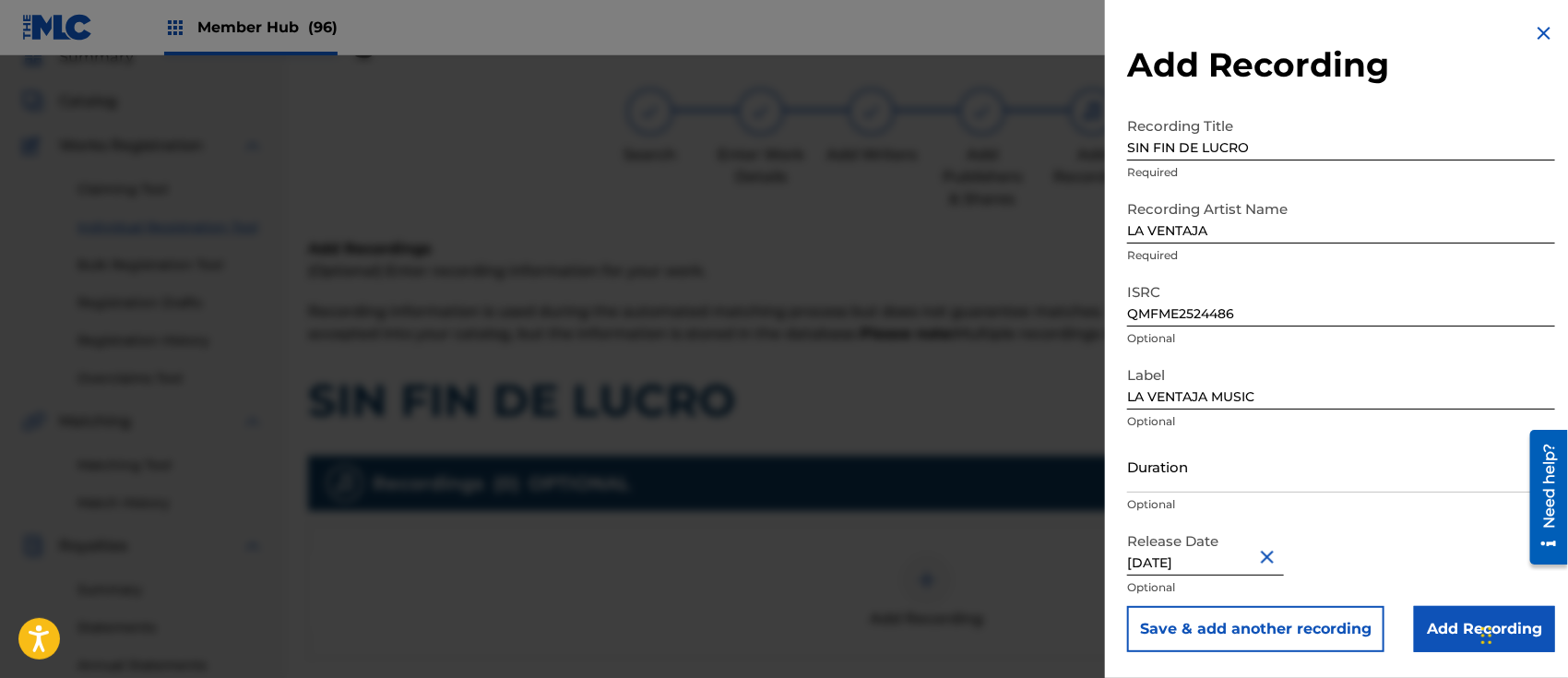
scroll to position [0, 0]
click at [1439, 620] on input "Add Recording" at bounding box center [1484, 630] width 141 height 47
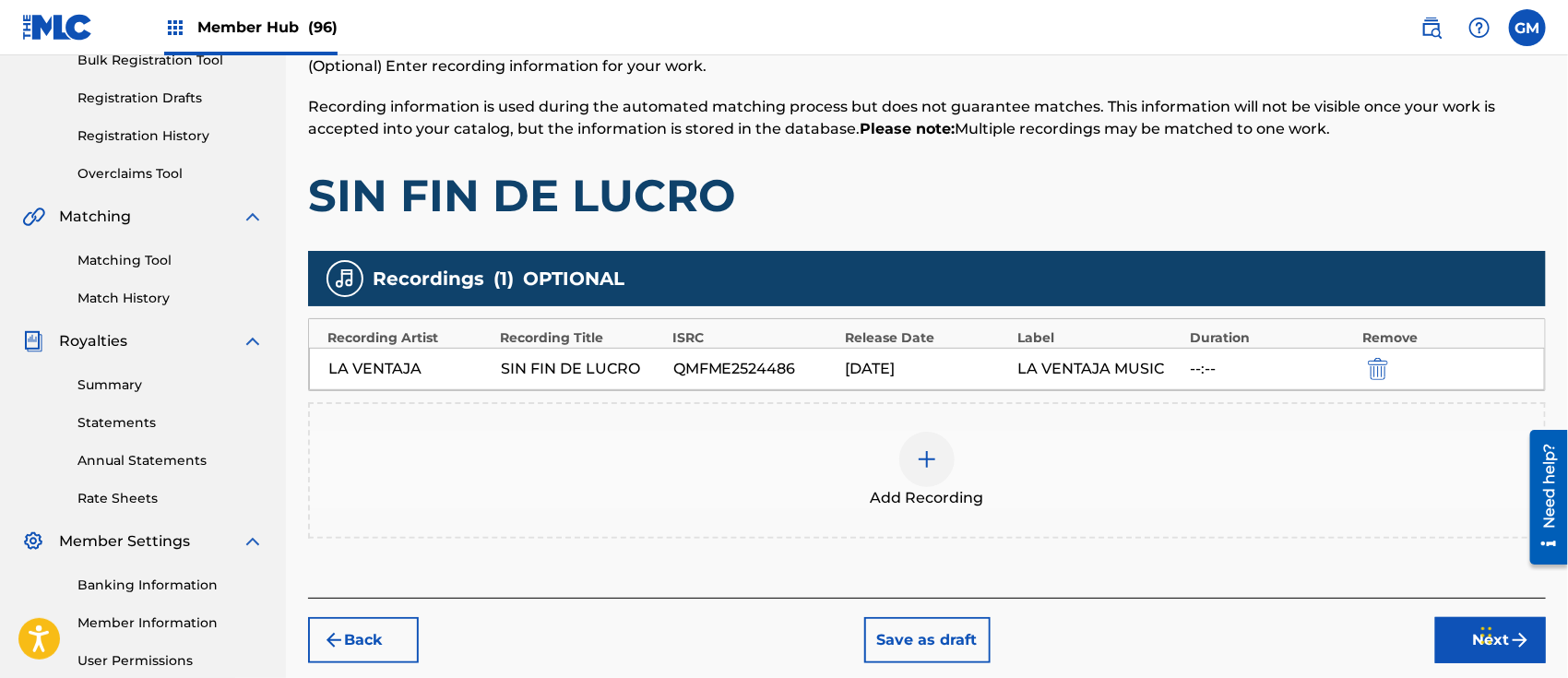
scroll to position [465, 0]
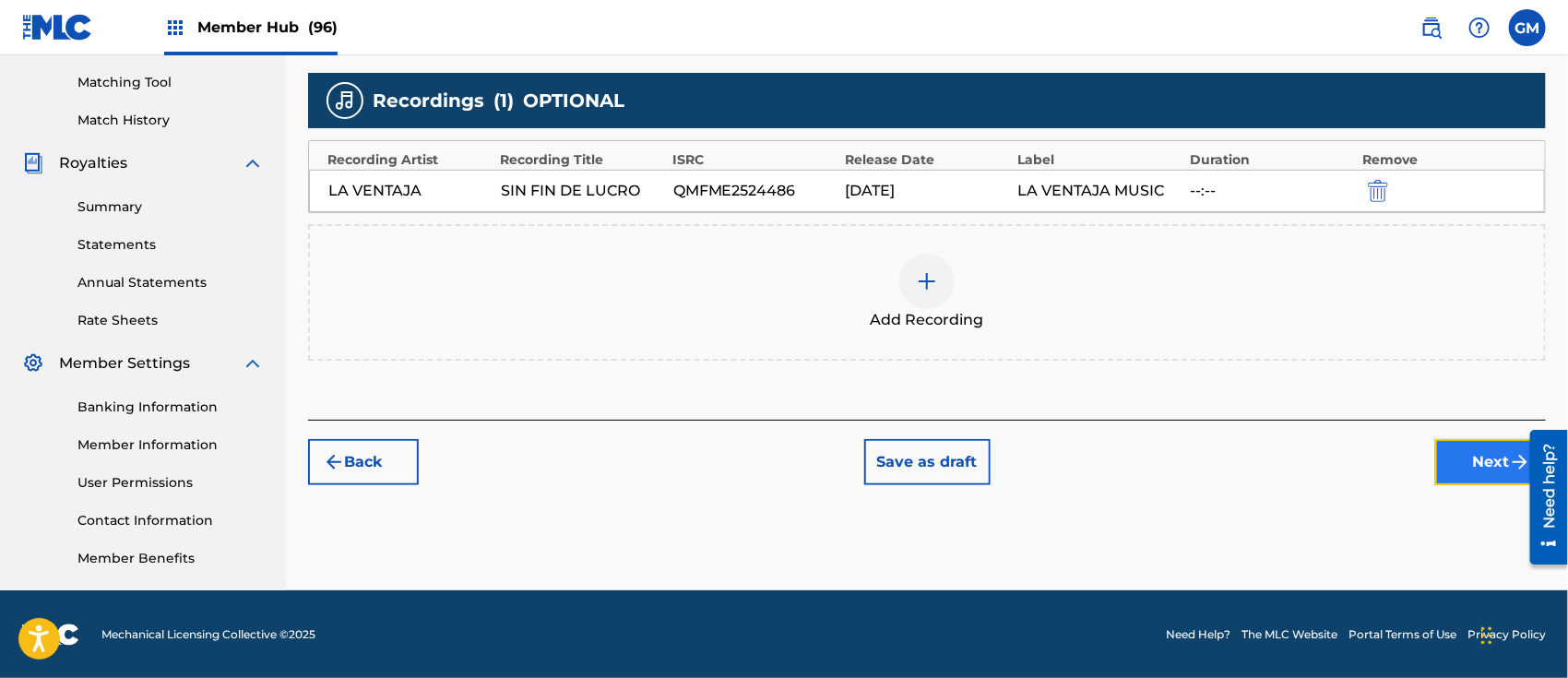
click at [1461, 454] on button "Next" at bounding box center [1490, 462] width 111 height 47
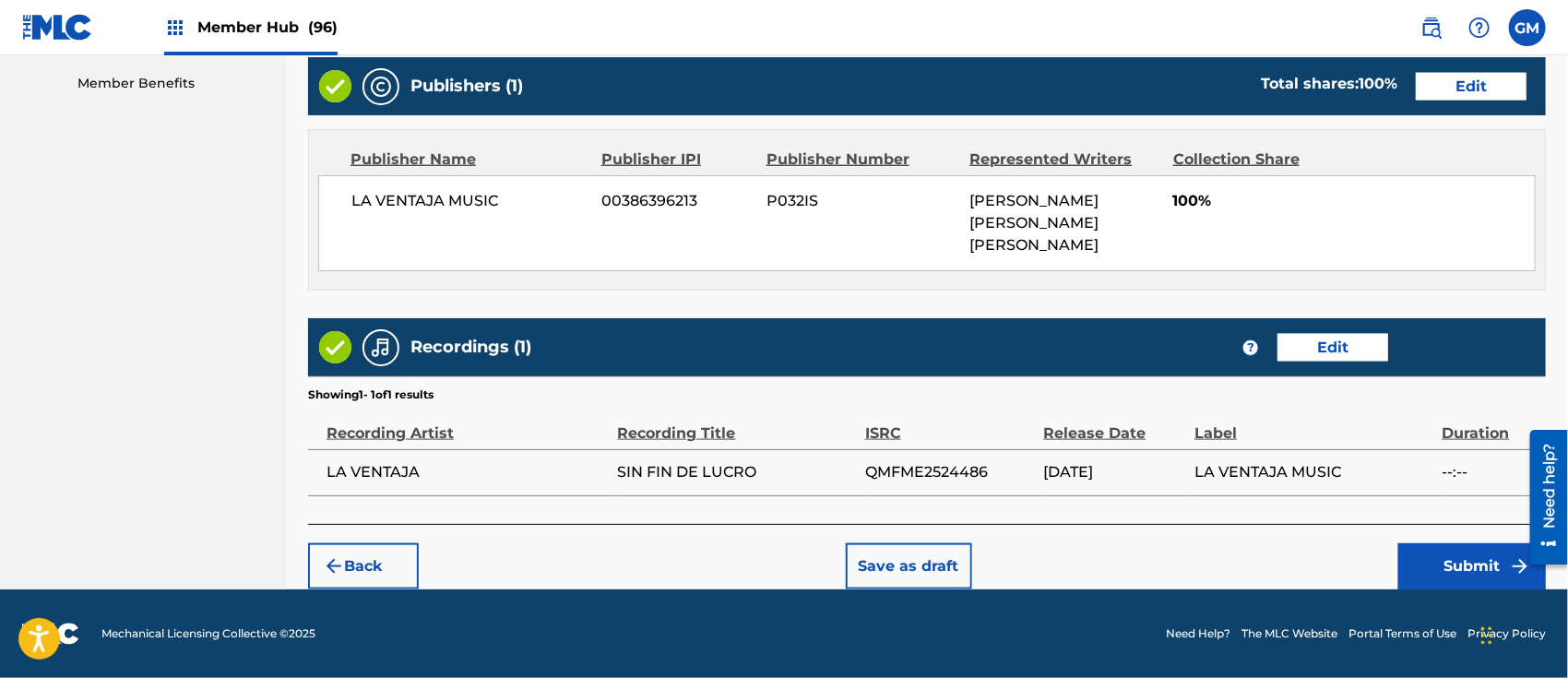
scroll to position [944, 0]
click at [1442, 579] on button "Submit" at bounding box center [1472, 567] width 148 height 47
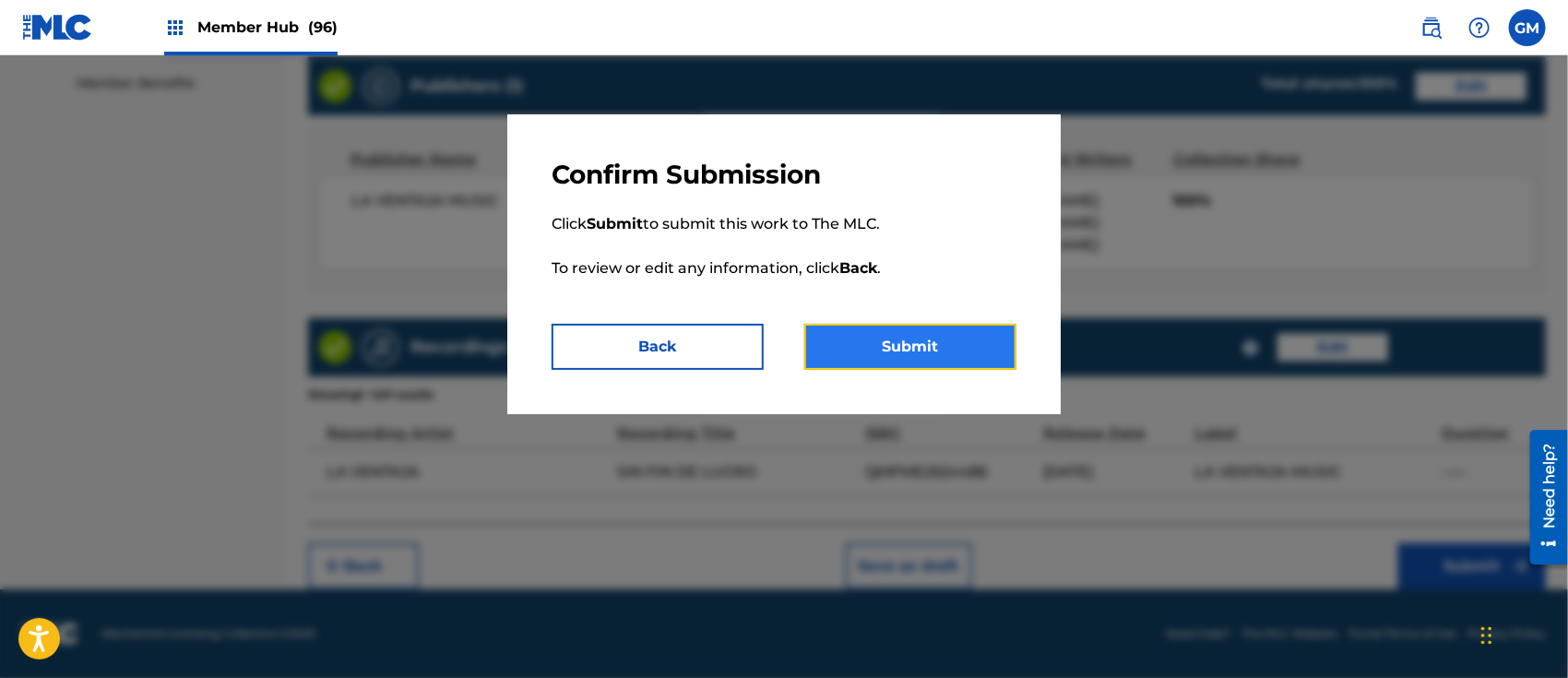
click at [946, 343] on button "Submit" at bounding box center [910, 347] width 212 height 47
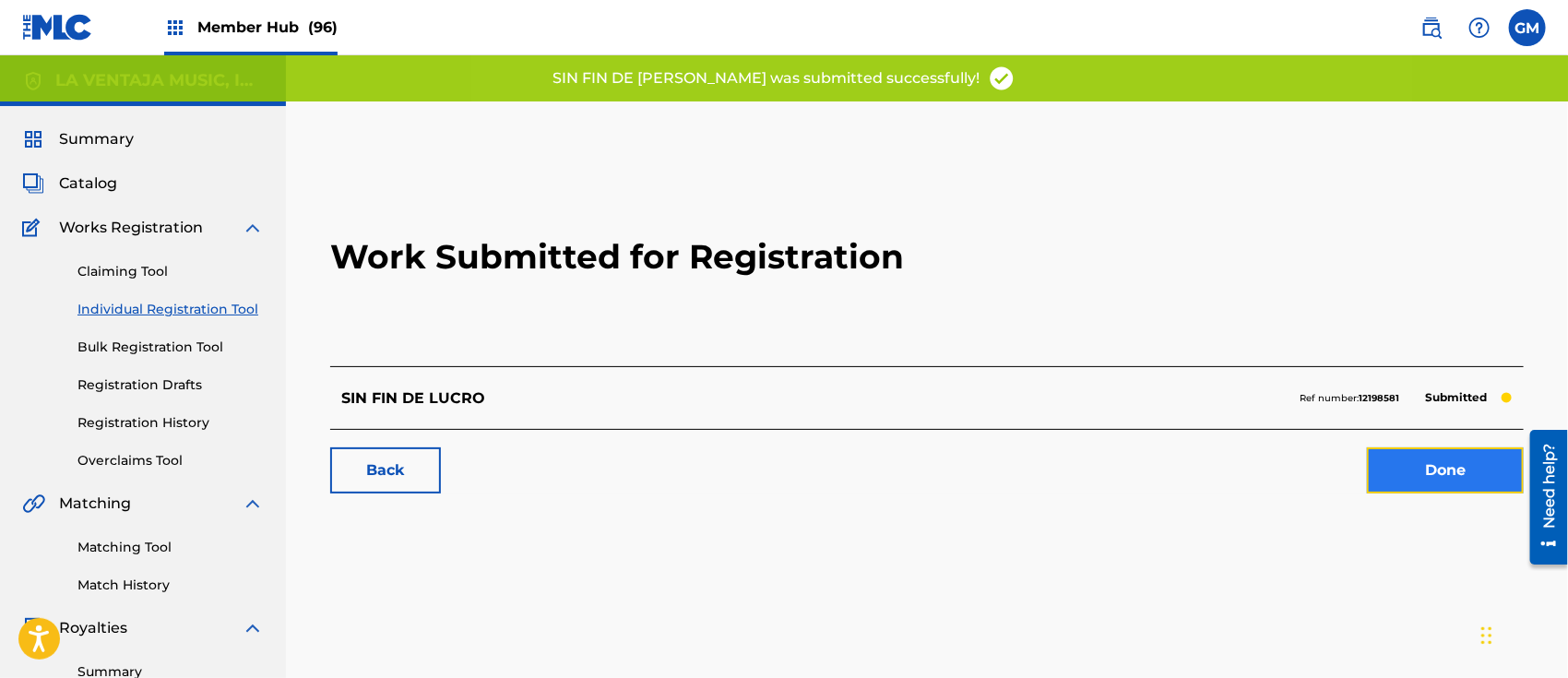
click at [1427, 459] on link "Done" at bounding box center [1445, 471] width 157 height 47
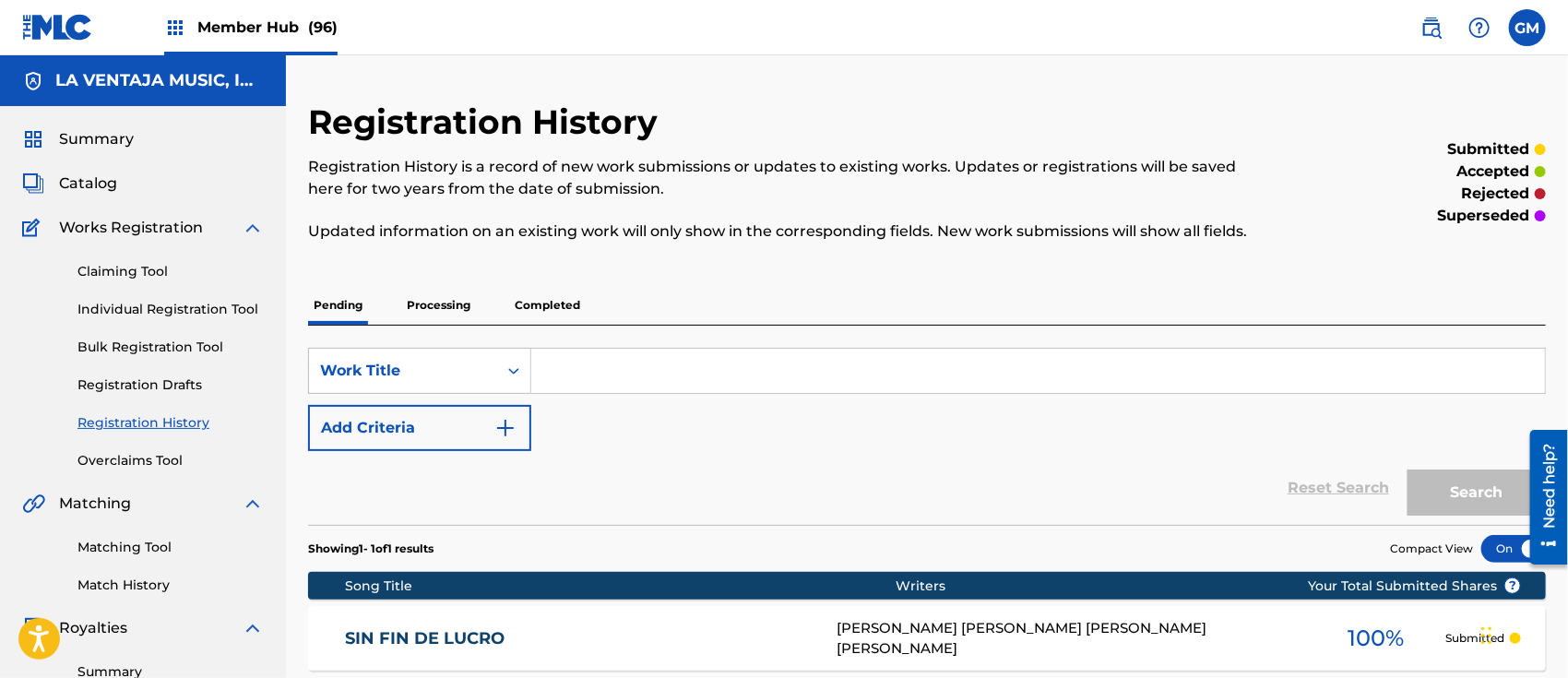
click at [269, 21] on span "Member Hub (96)" at bounding box center [267, 27] width 140 height 21
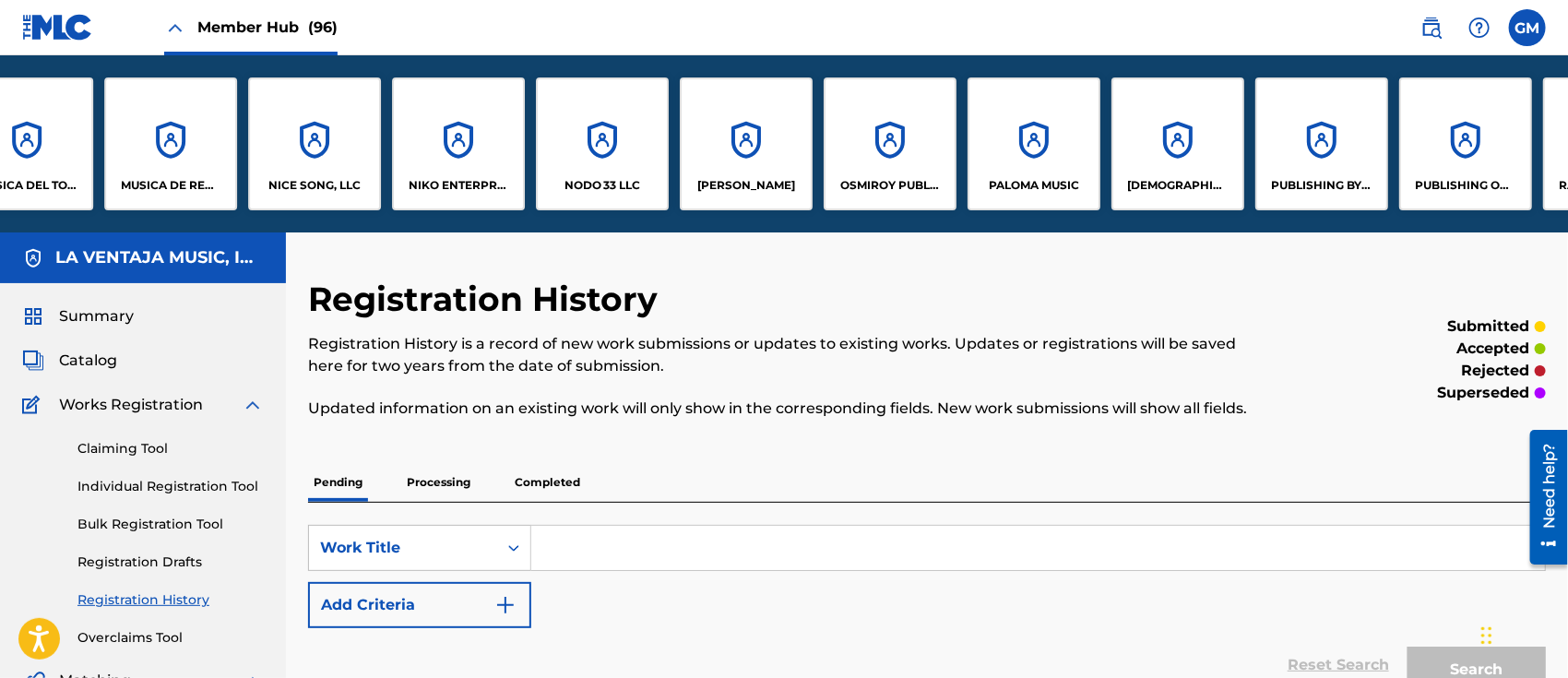
scroll to position [0, 10100]
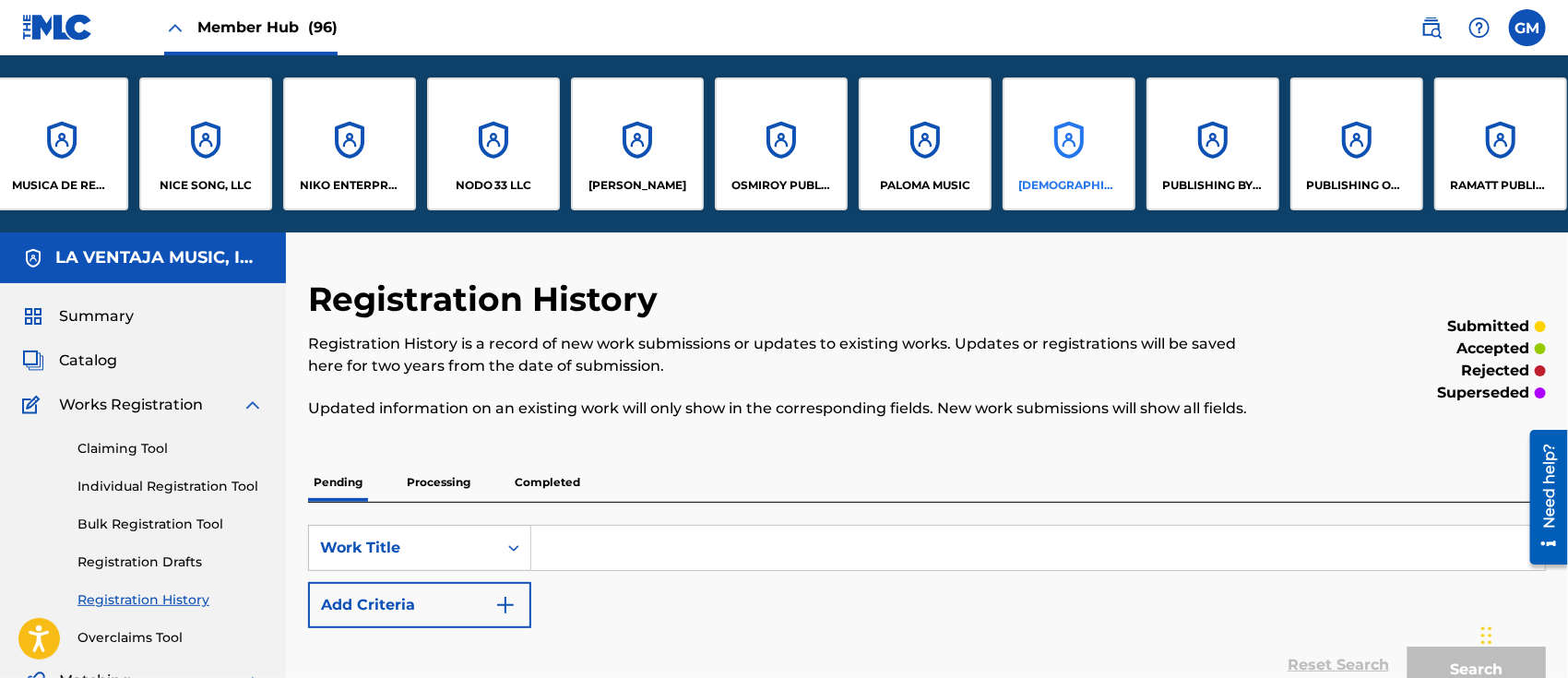
click at [1083, 166] on div "[DEMOGRAPHIC_DATA] MUSIC, LLC" at bounding box center [1069, 143] width 133 height 133
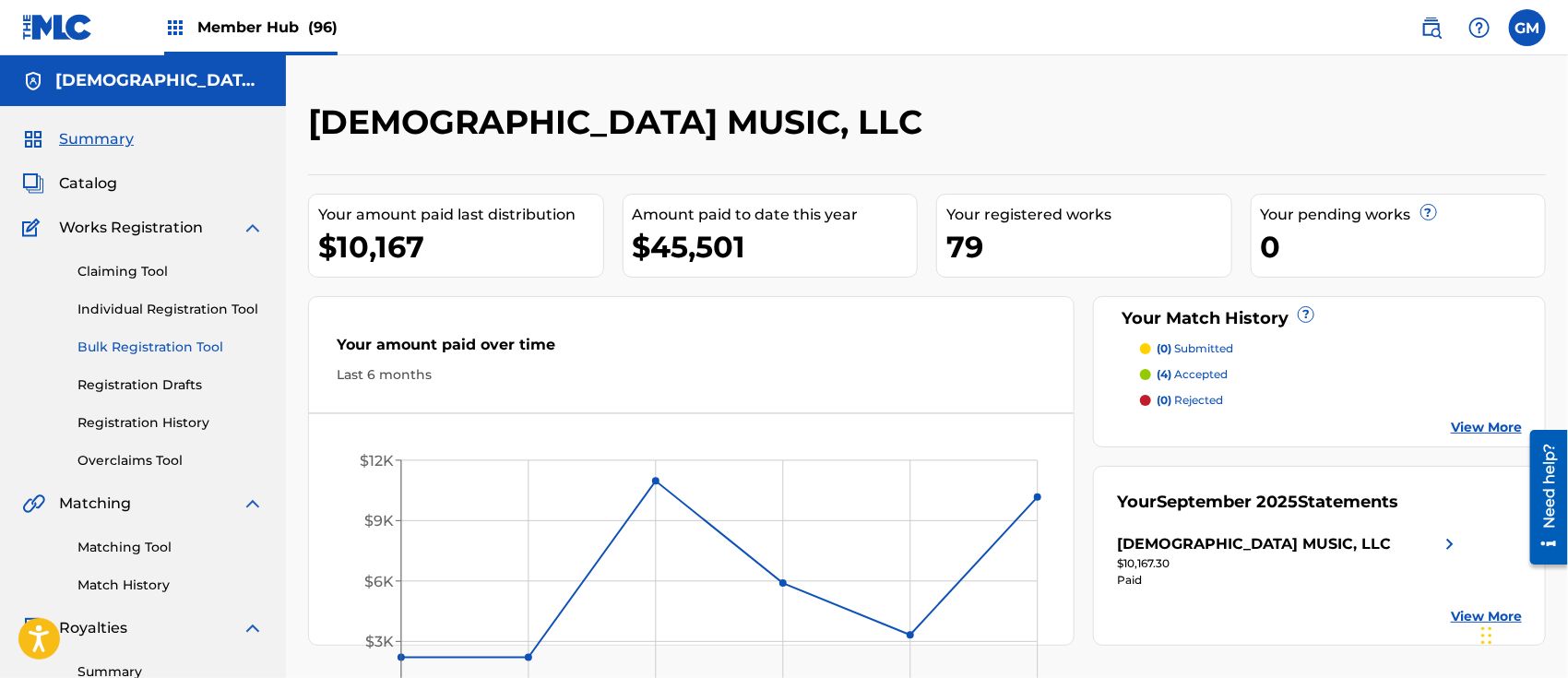
click at [160, 339] on link "Bulk Registration Tool" at bounding box center [170, 347] width 186 height 20
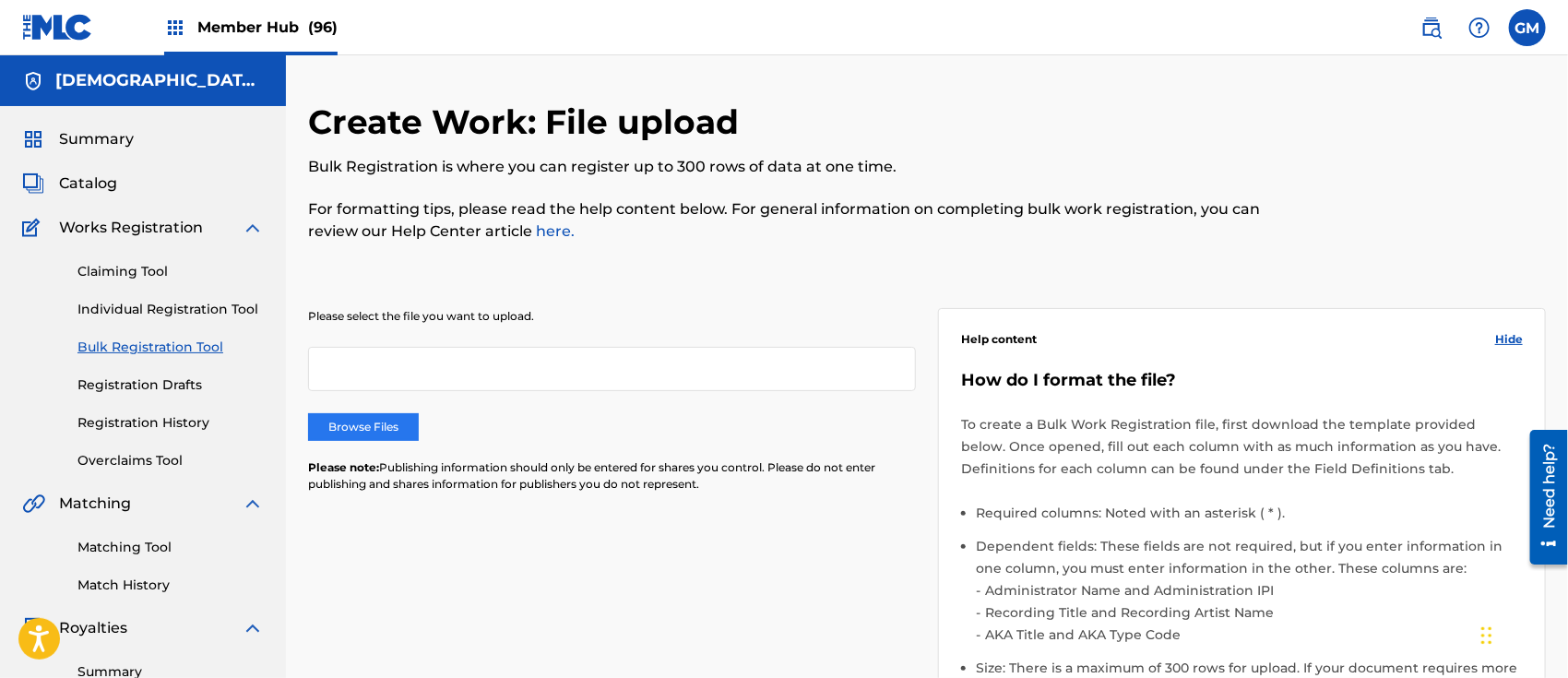
click at [357, 429] on label "Browse Files" at bounding box center [362, 428] width 111 height 28
click at [0, 0] on input "Browse Files" at bounding box center [0, 0] width 0 height 0
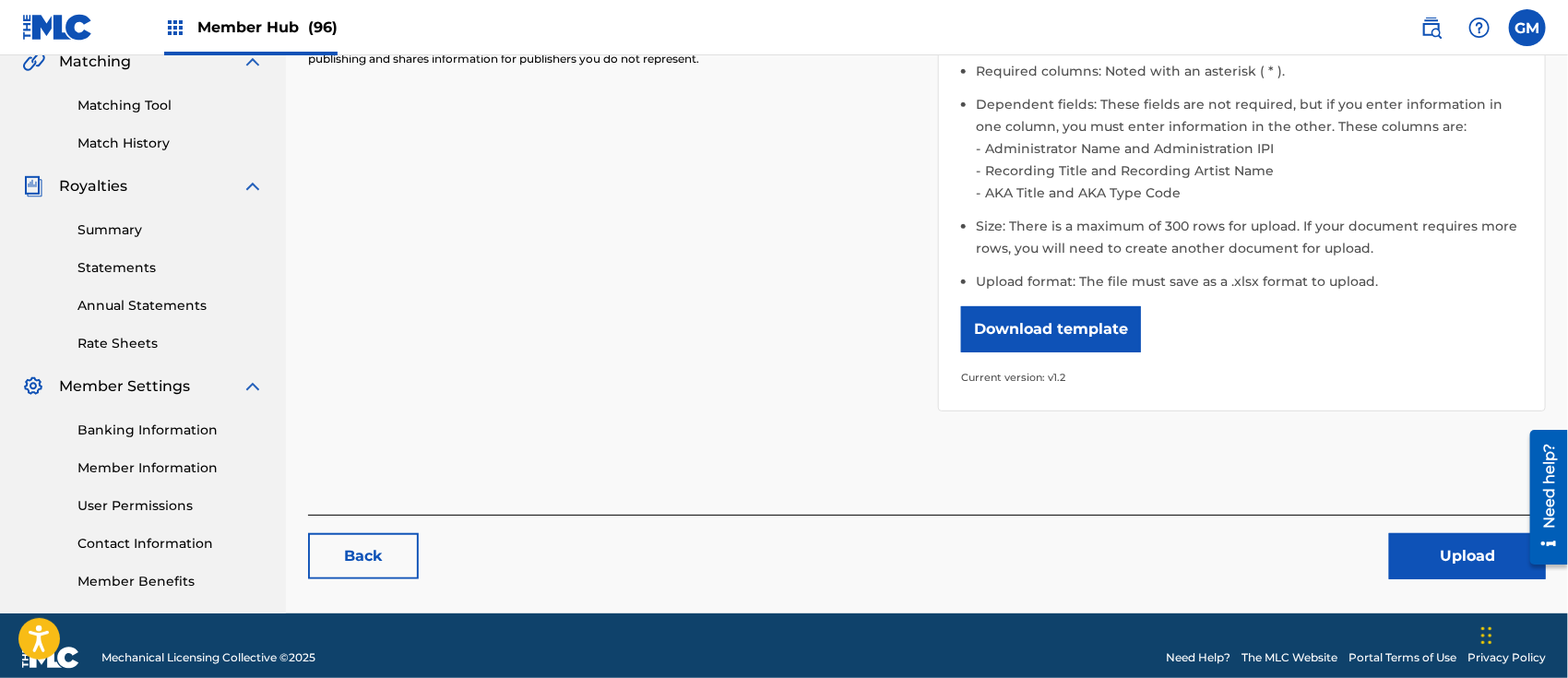
scroll to position [465, 0]
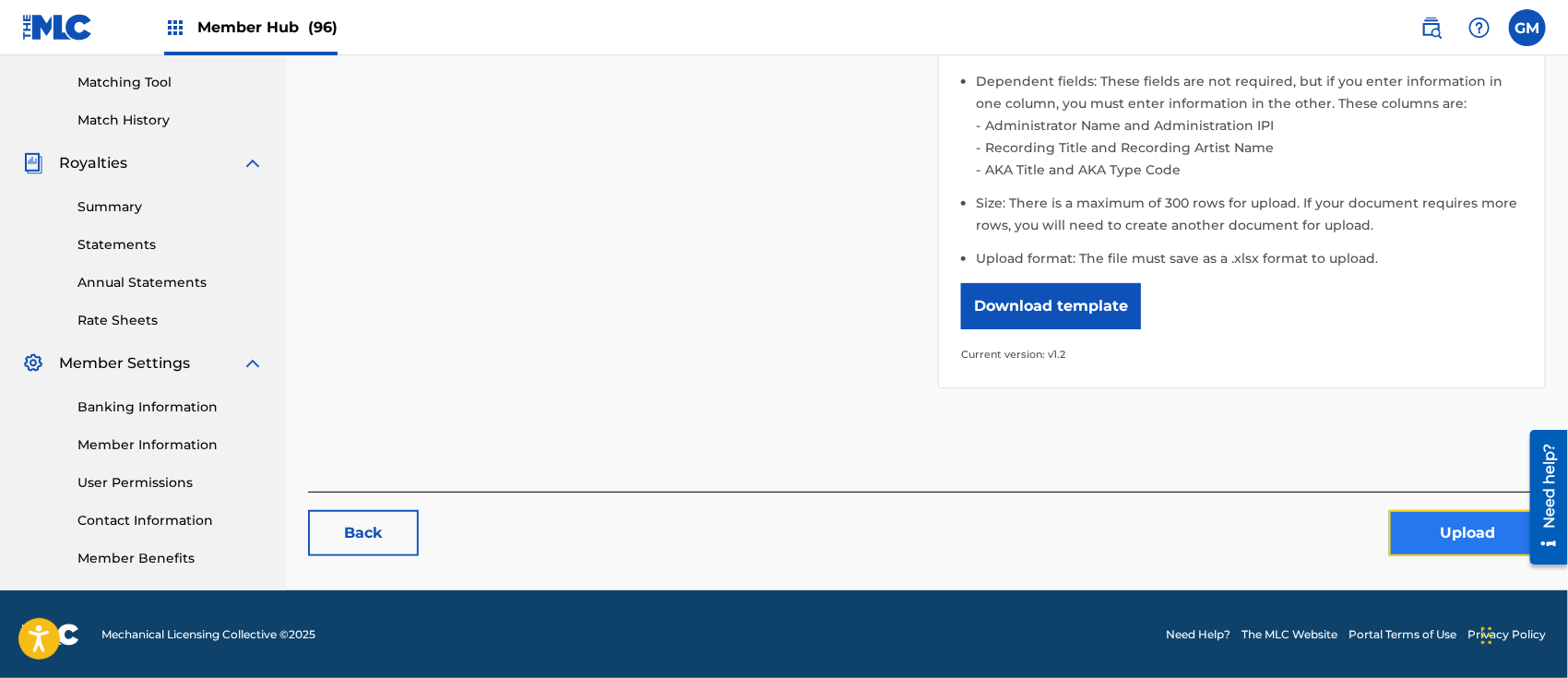
click at [1423, 524] on button "Upload" at bounding box center [1468, 534] width 157 height 47
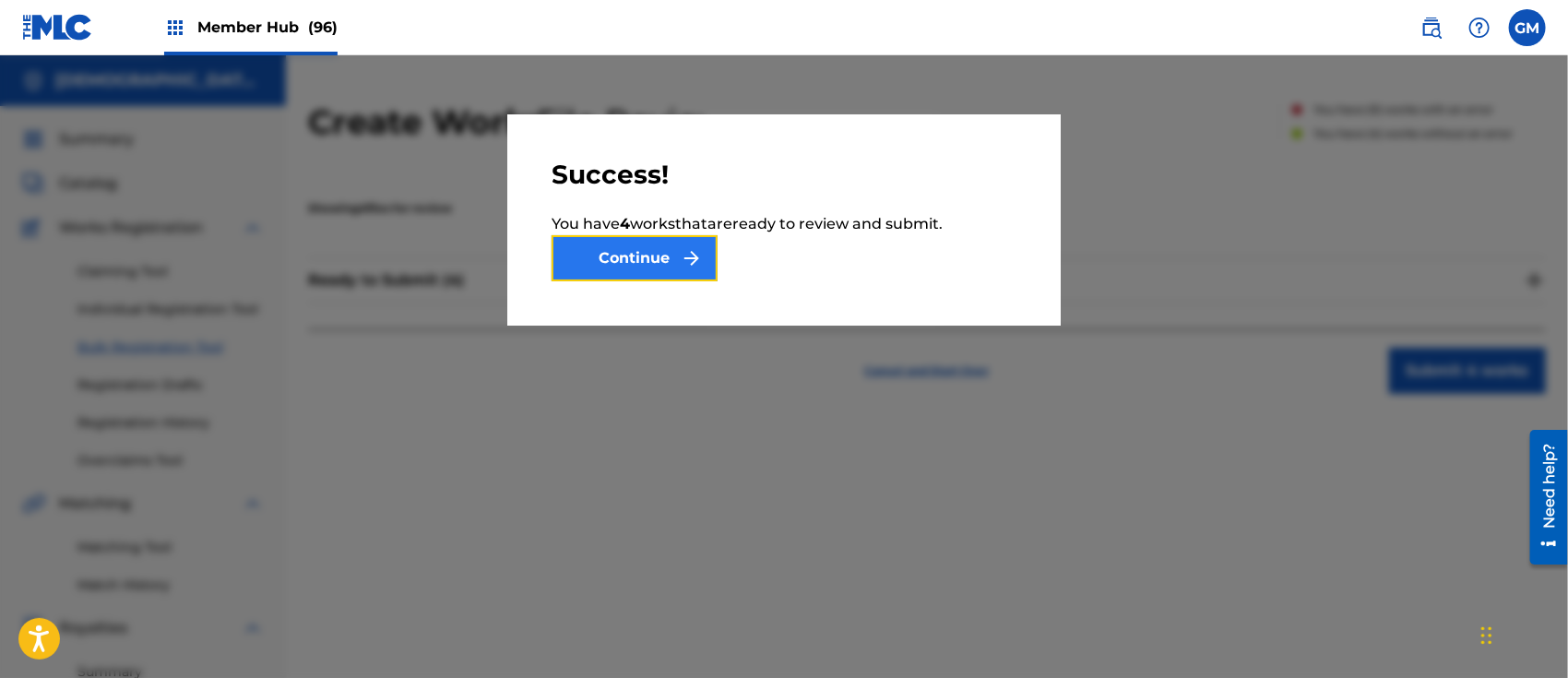
click at [677, 255] on button "Continue" at bounding box center [634, 259] width 166 height 47
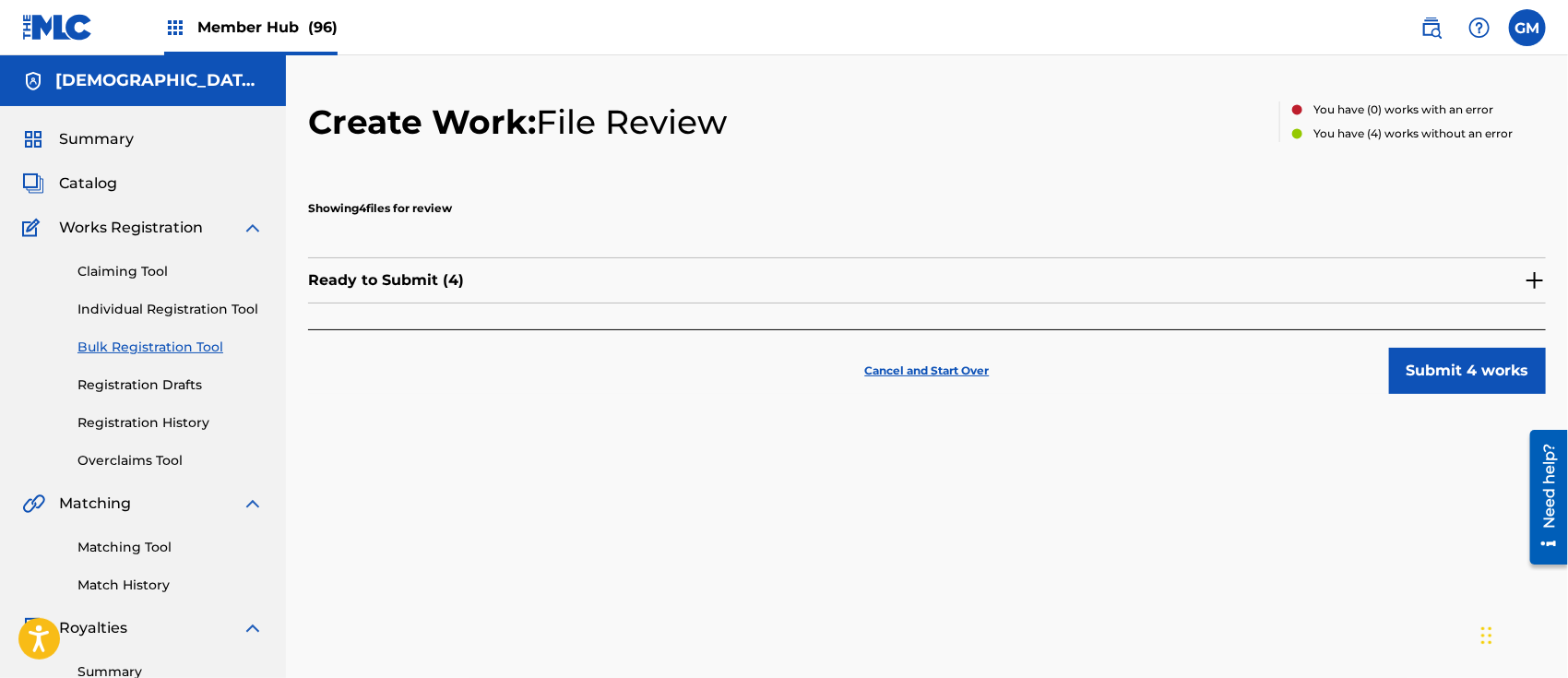
click at [1535, 281] on img at bounding box center [1535, 281] width 22 height 22
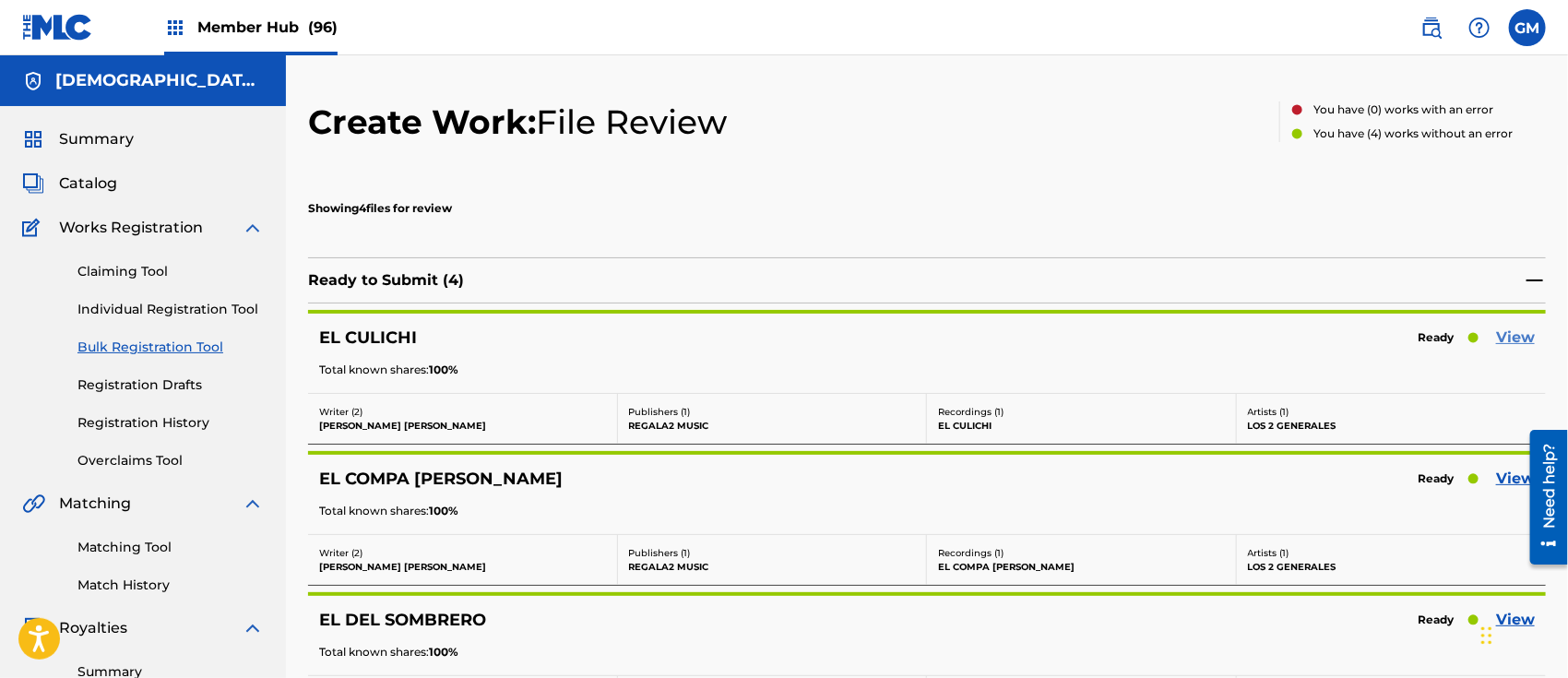
click at [1520, 334] on link "View" at bounding box center [1516, 338] width 39 height 22
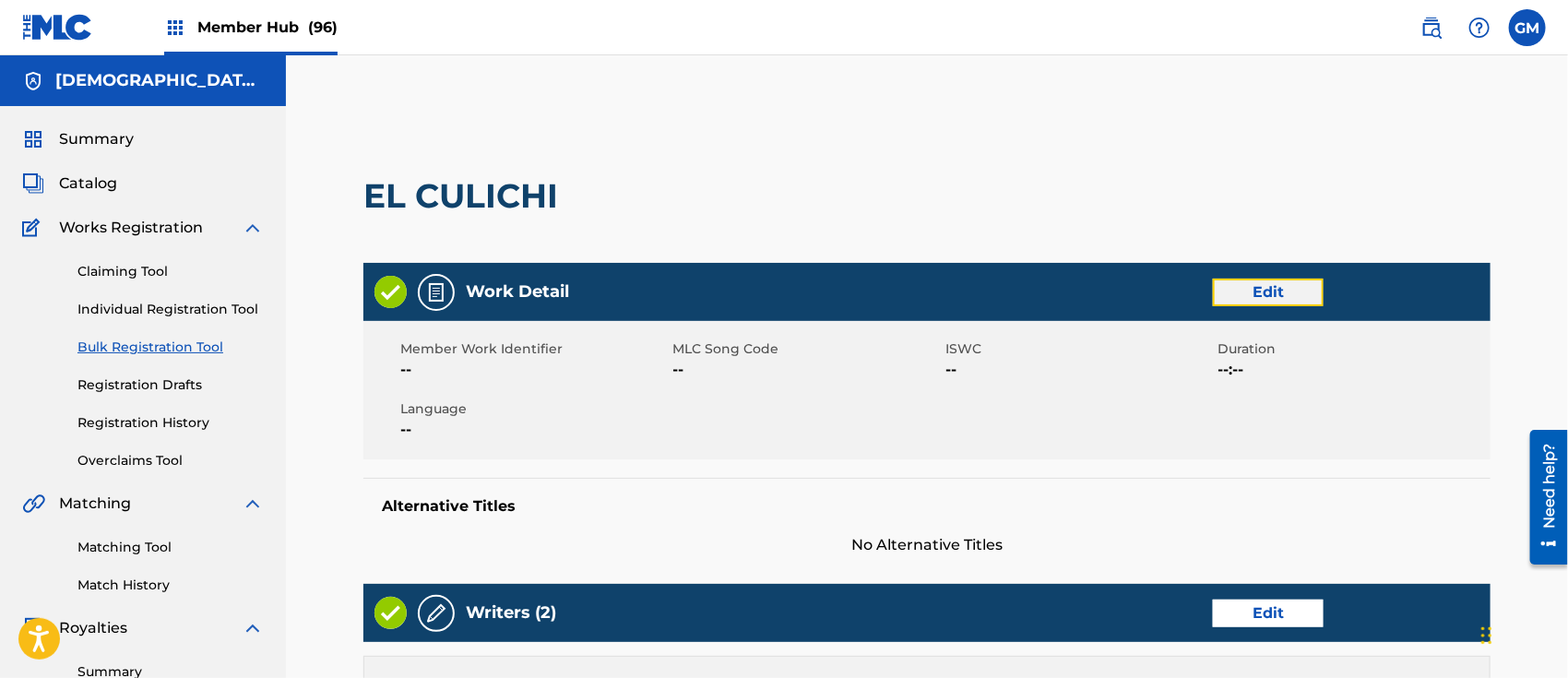
click at [1262, 294] on link "Edit" at bounding box center [1268, 293] width 111 height 28
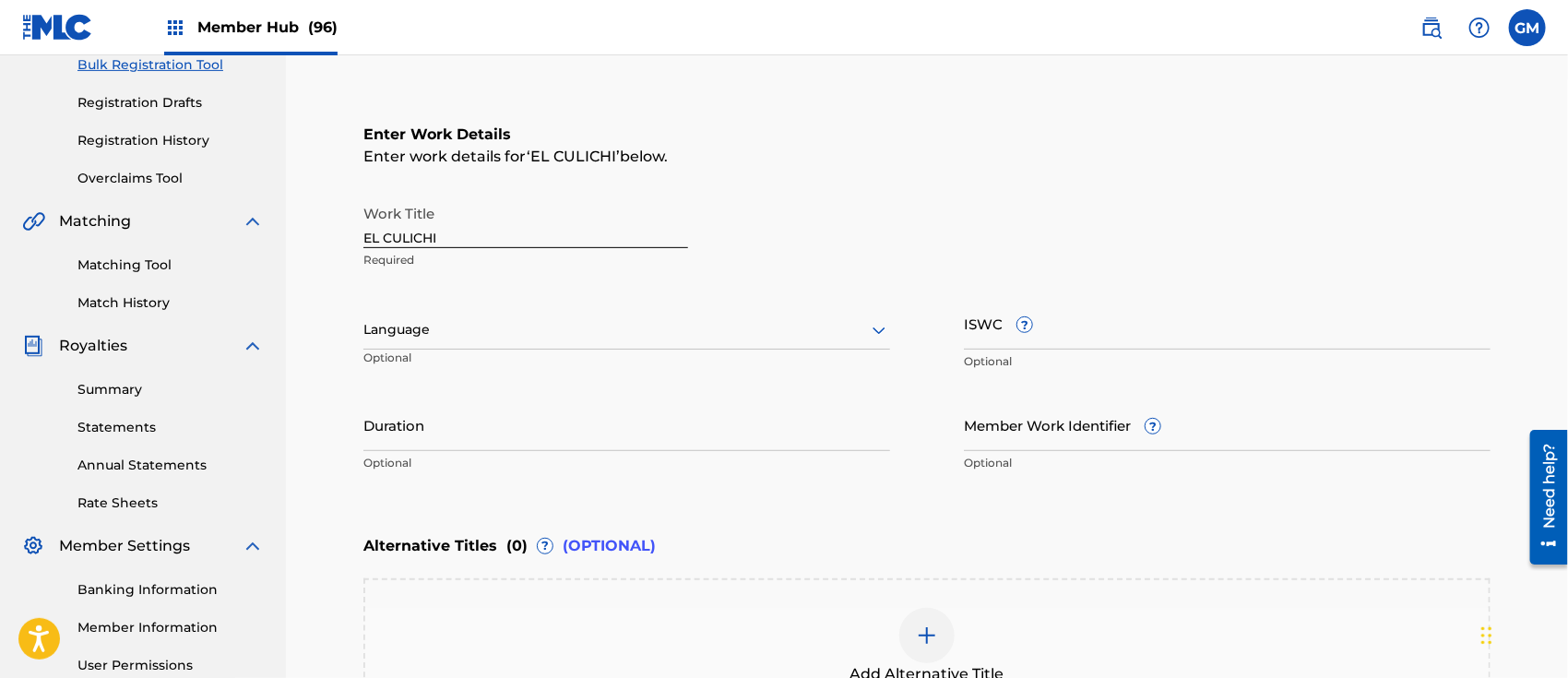
scroll to position [287, 0]
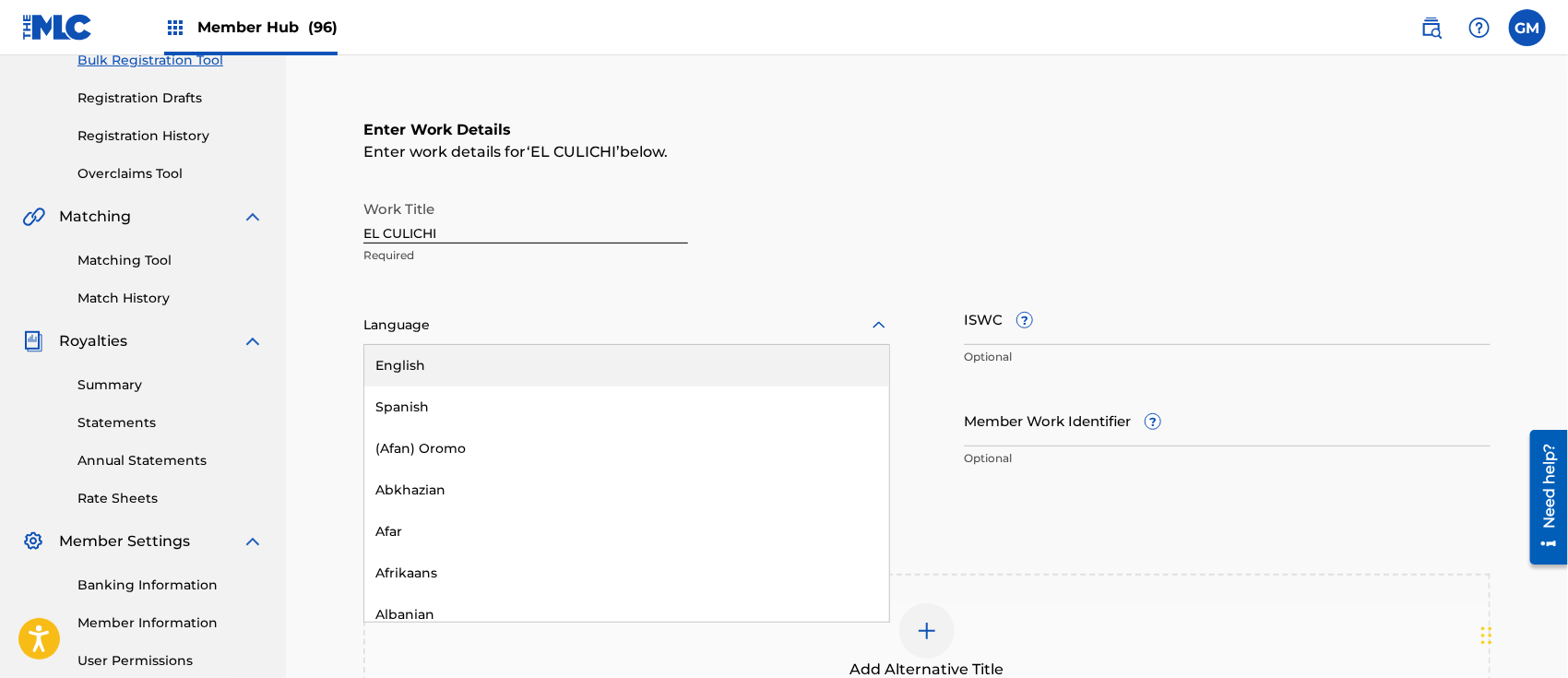
click at [413, 324] on div at bounding box center [626, 325] width 527 height 23
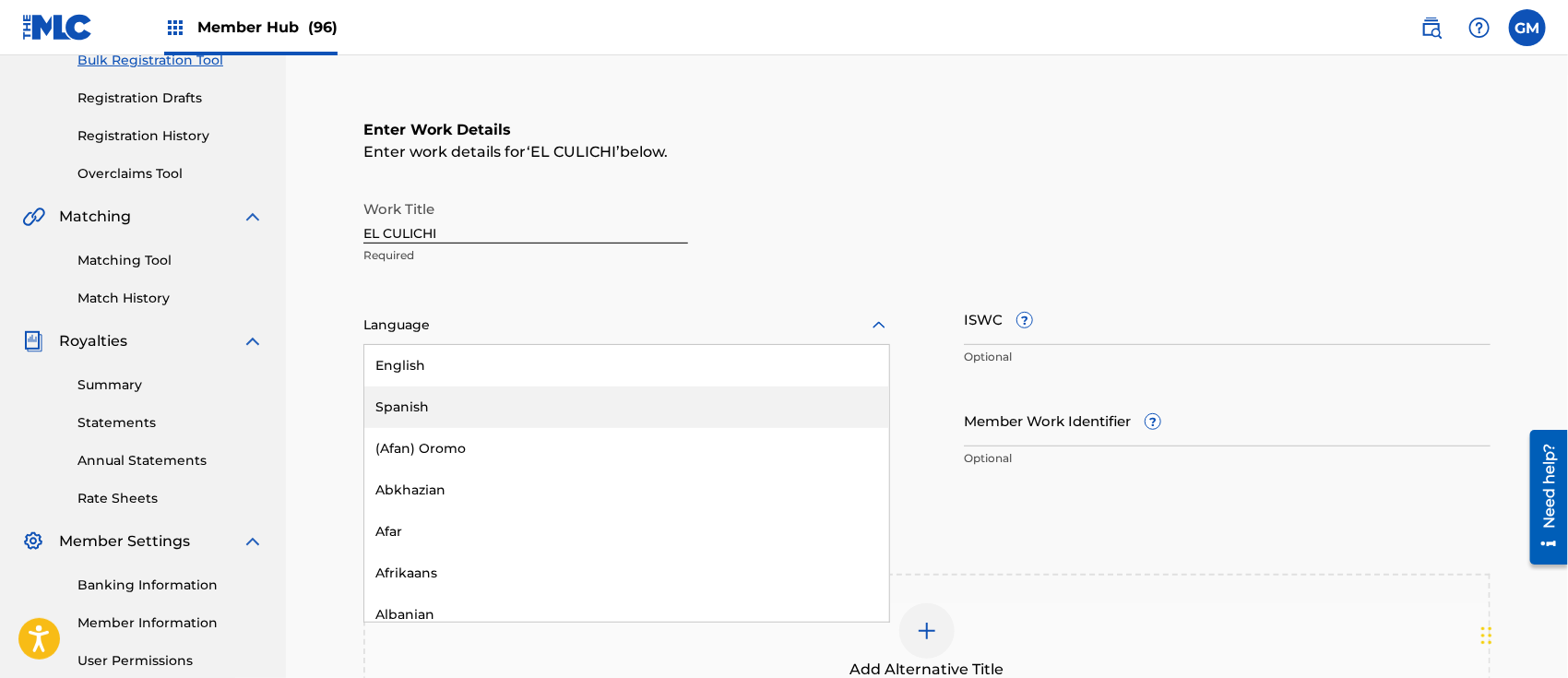
click at [435, 398] on div "Spanish" at bounding box center [626, 407] width 525 height 42
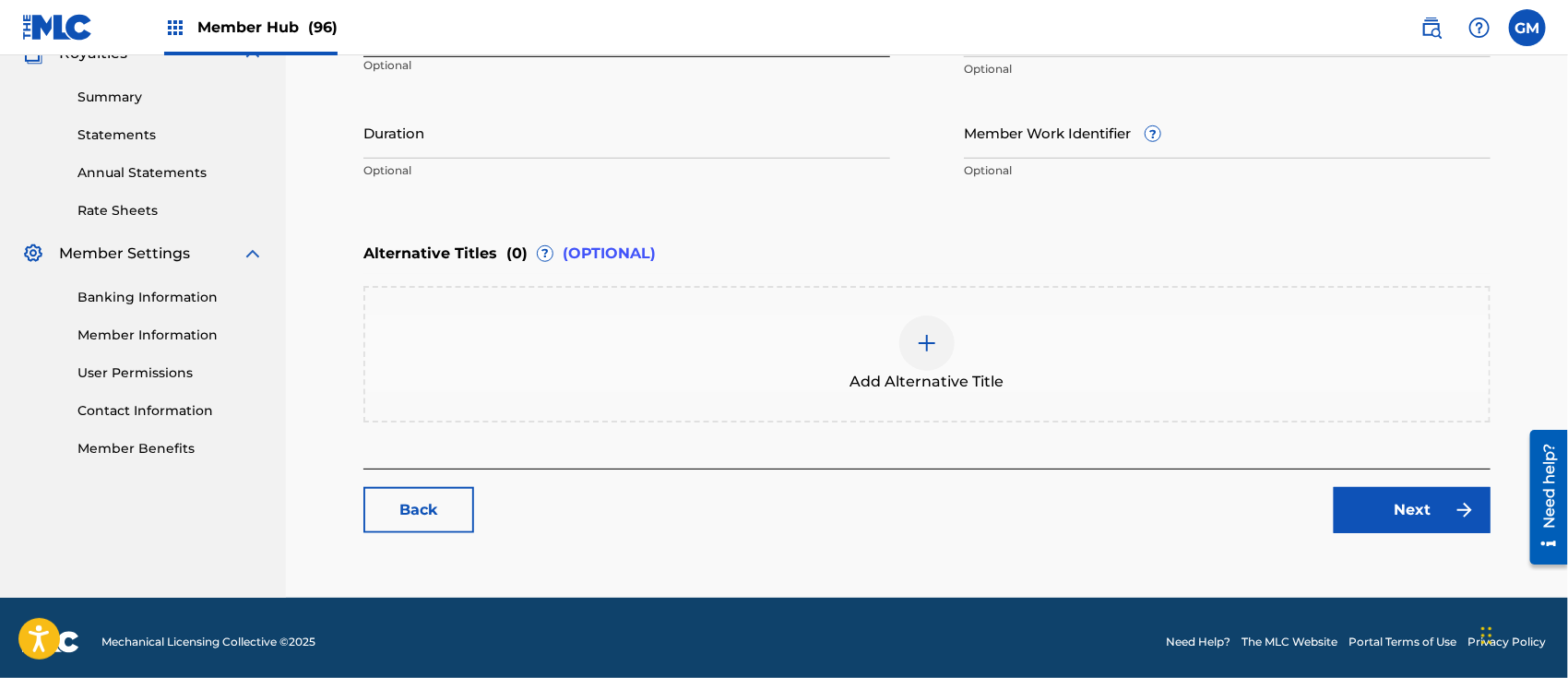
scroll to position [582, 0]
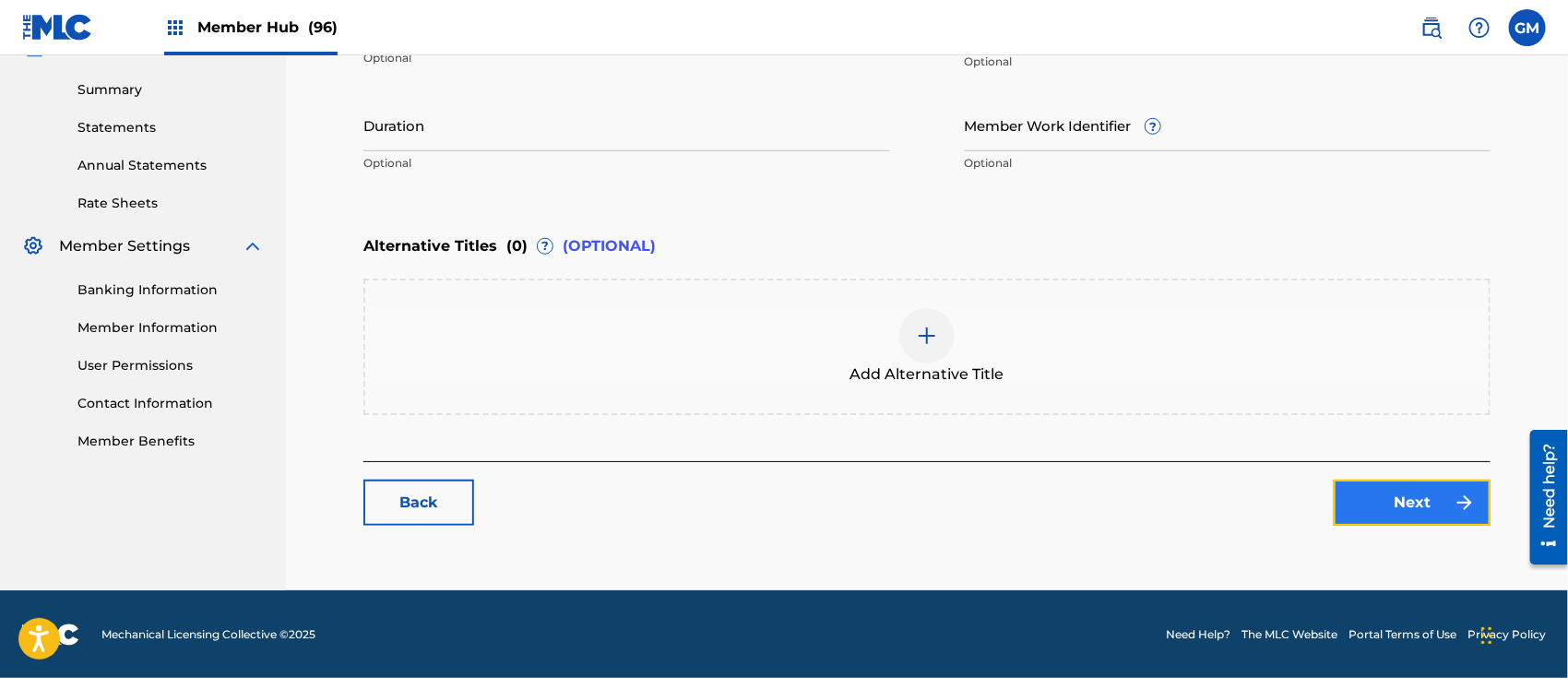
click at [1351, 499] on link "Next" at bounding box center [1412, 503] width 157 height 47
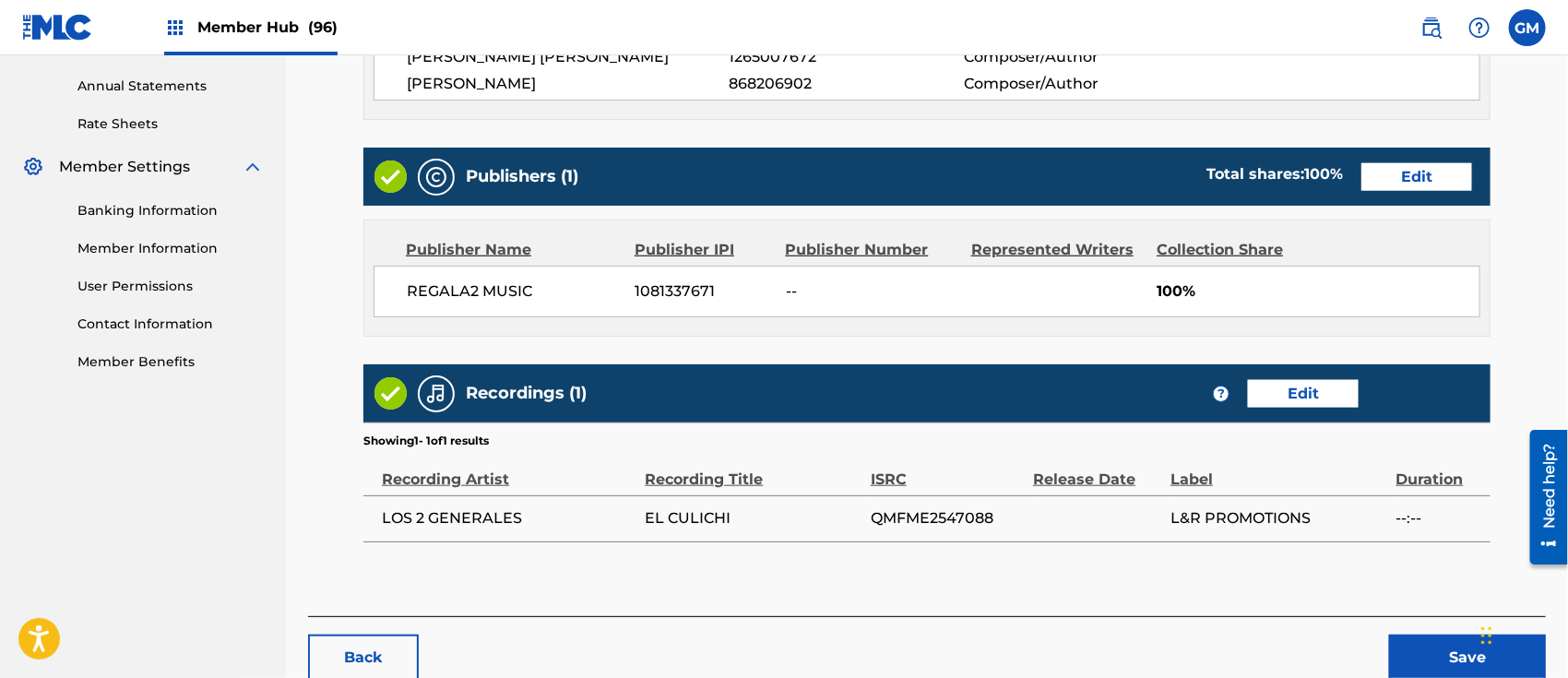
scroll to position [770, 0]
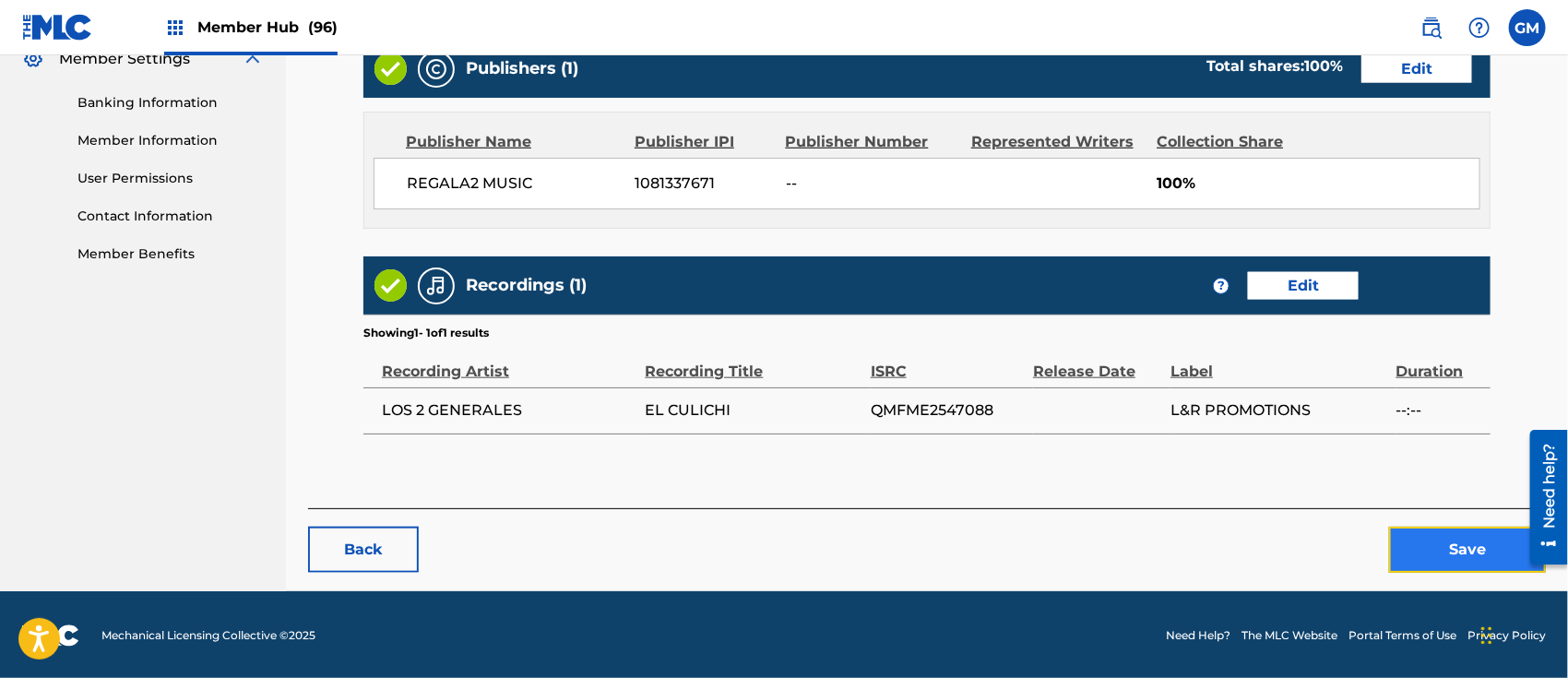
click at [1441, 554] on button "Save" at bounding box center [1468, 551] width 157 height 47
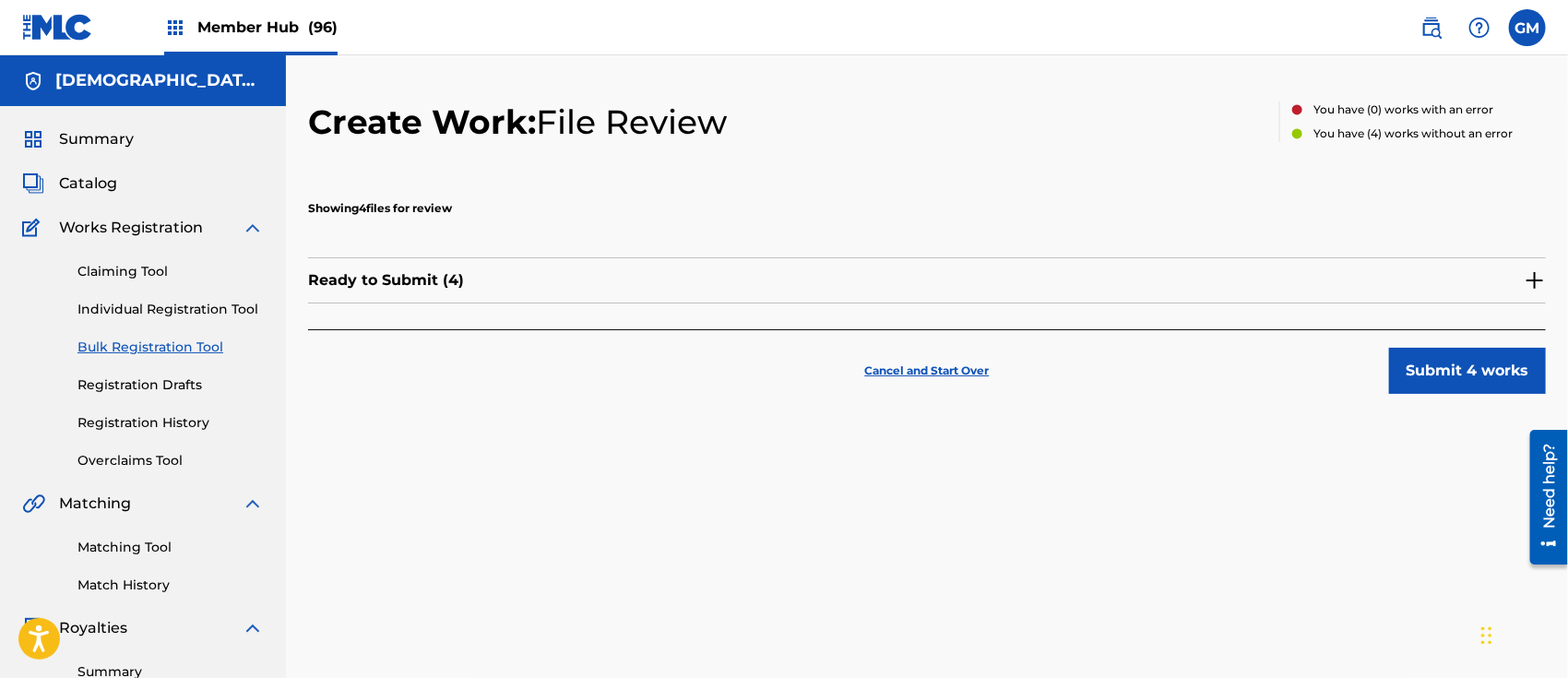
click at [1528, 276] on img at bounding box center [1535, 281] width 22 height 22
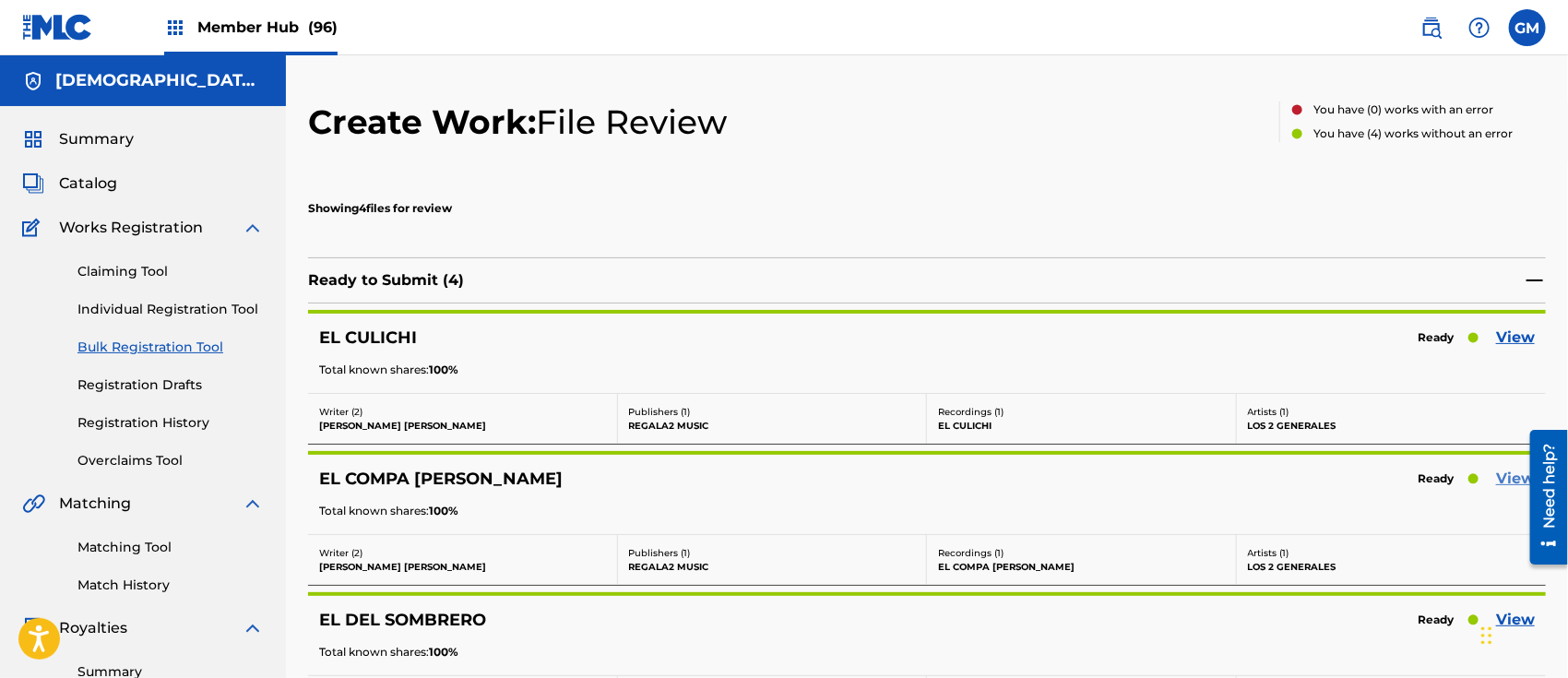
click at [1509, 479] on link "View" at bounding box center [1516, 479] width 39 height 22
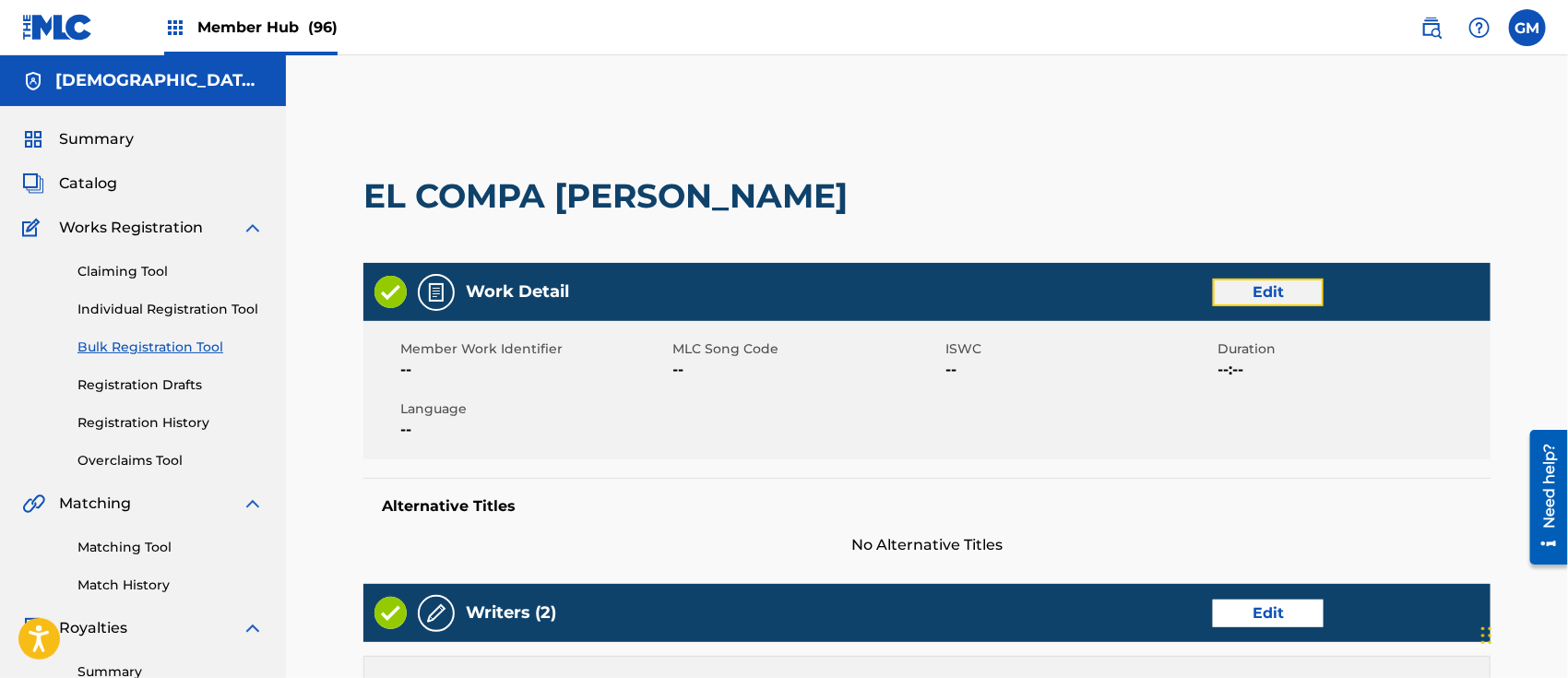
click at [1265, 284] on link "Edit" at bounding box center [1268, 293] width 111 height 28
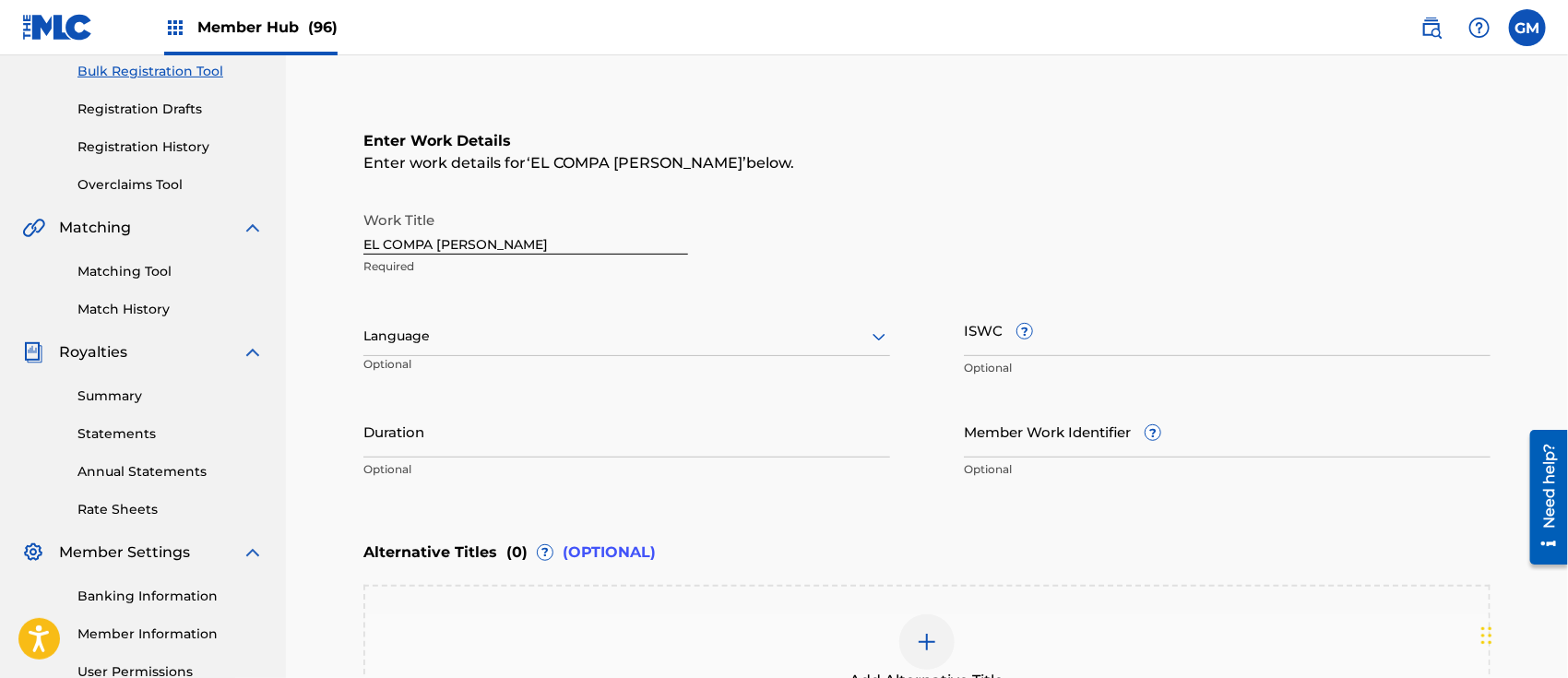
scroll to position [287, 0]
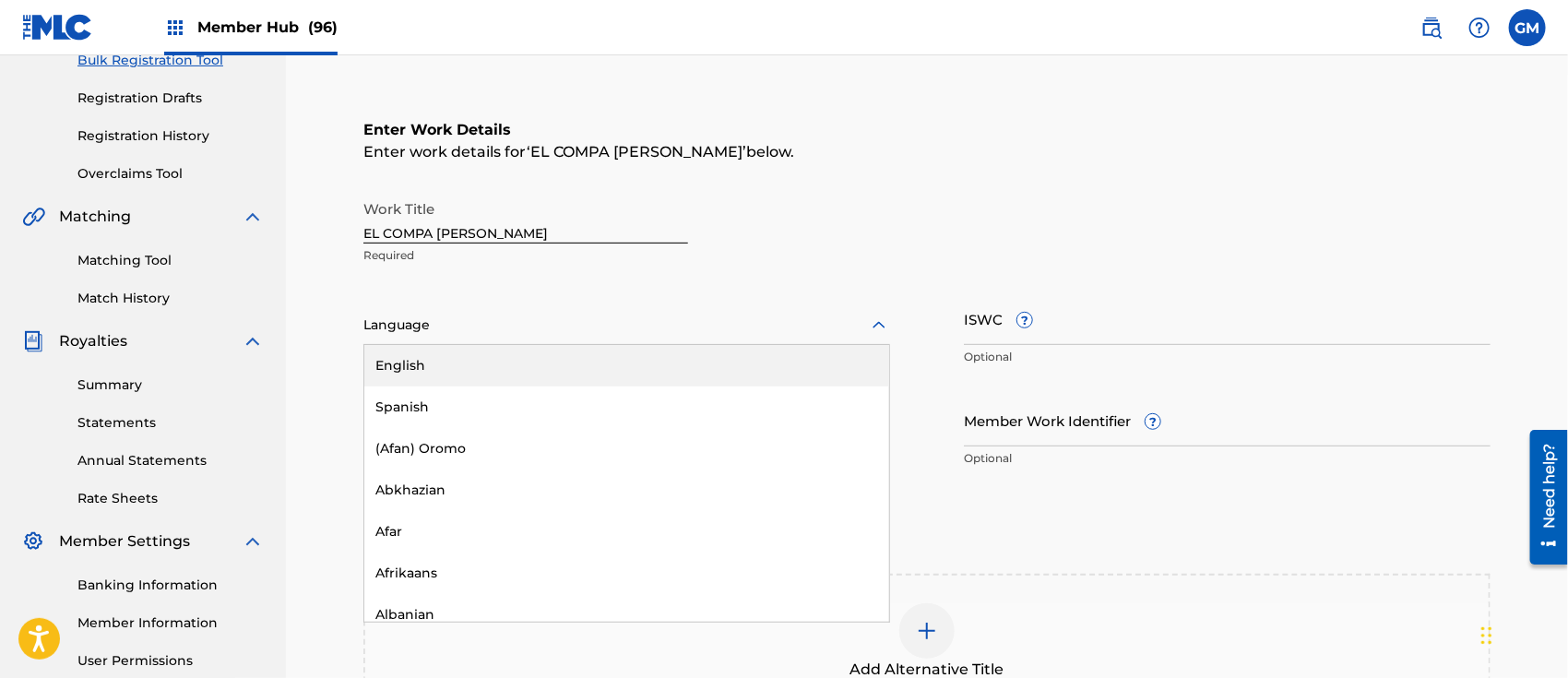
click at [434, 325] on div at bounding box center [626, 325] width 527 height 23
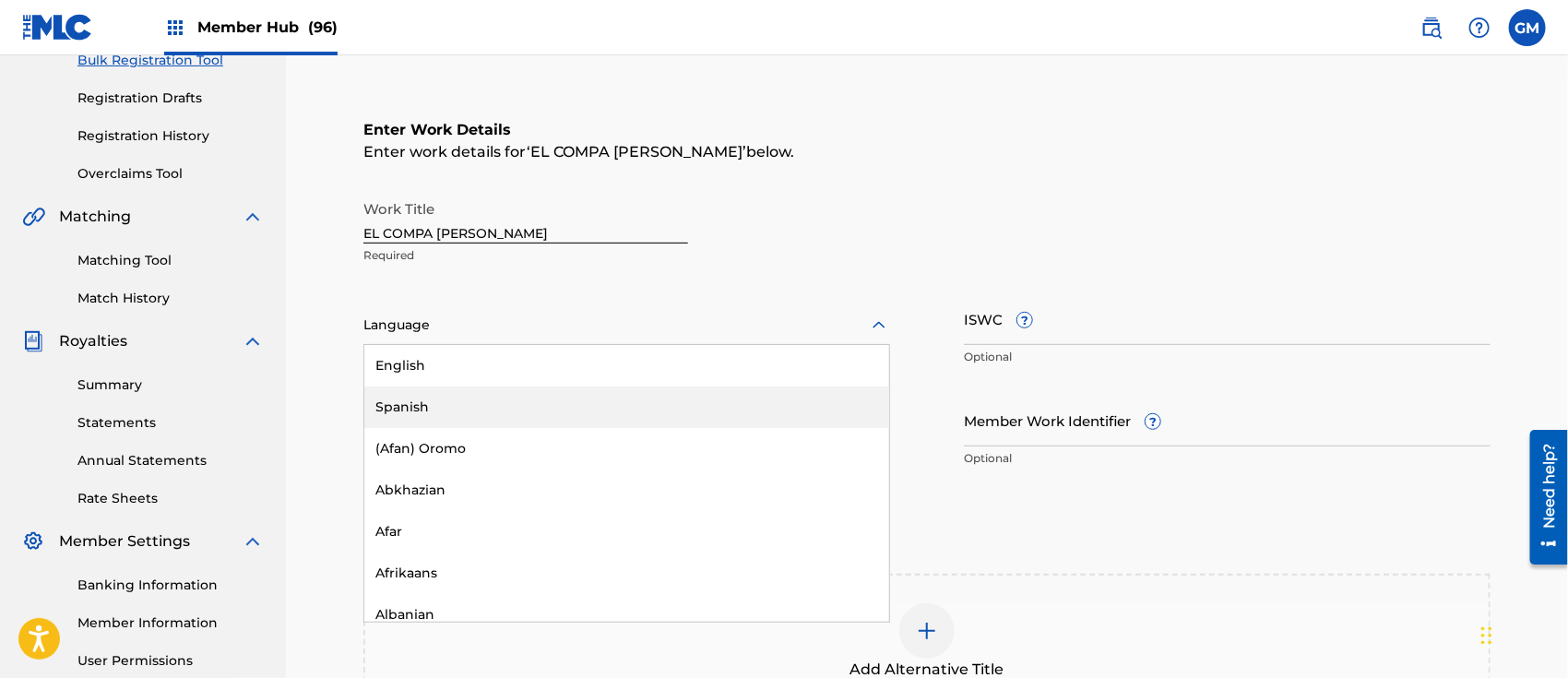
click at [424, 399] on div "Spanish" at bounding box center [626, 407] width 525 height 42
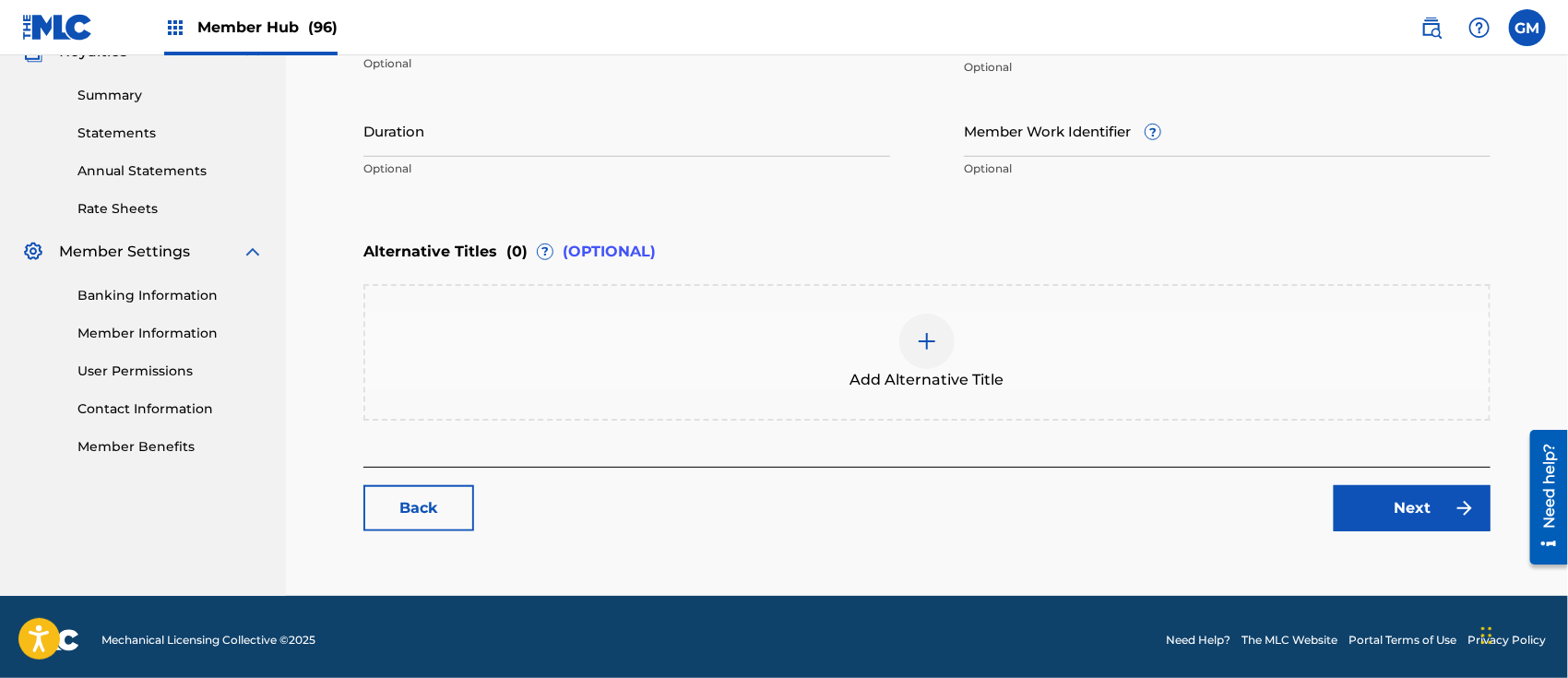
scroll to position [582, 0]
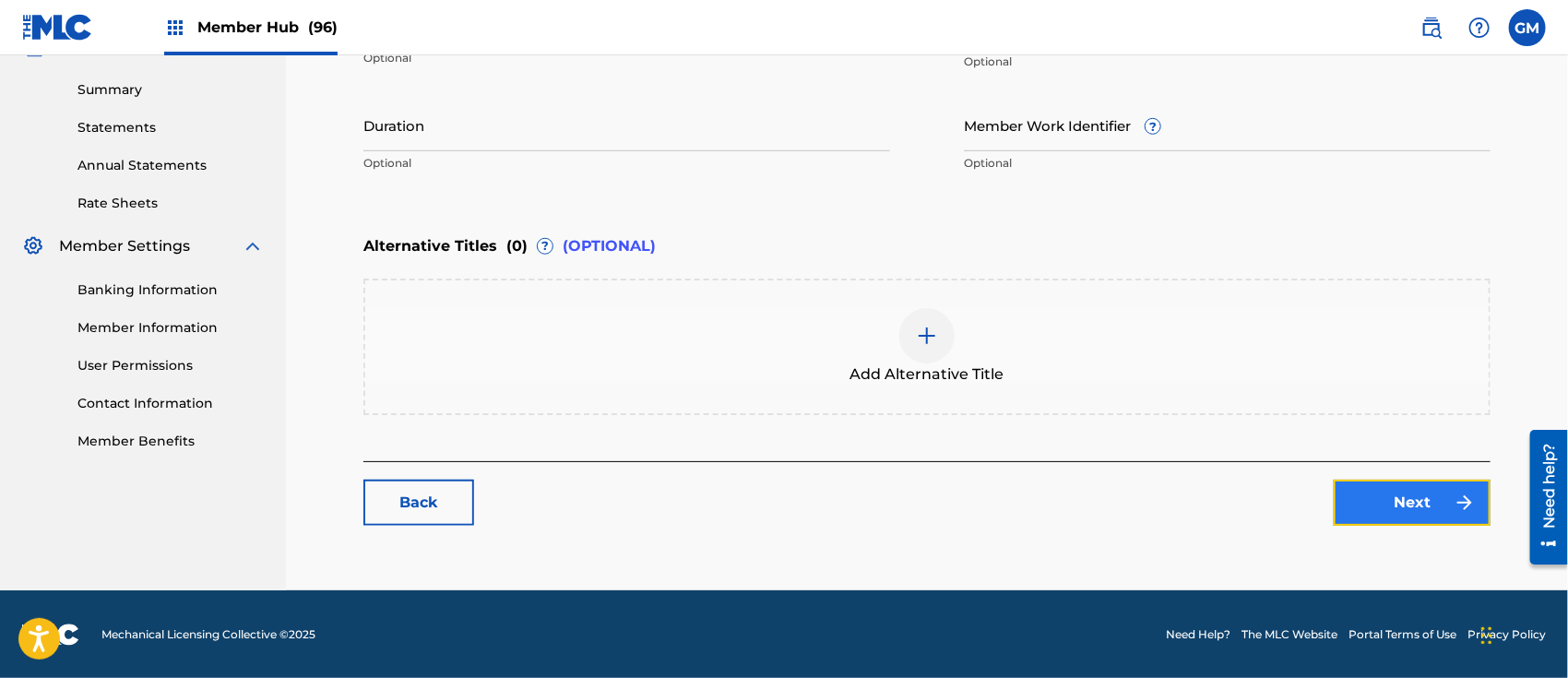
click at [1381, 506] on link "Next" at bounding box center [1412, 503] width 157 height 47
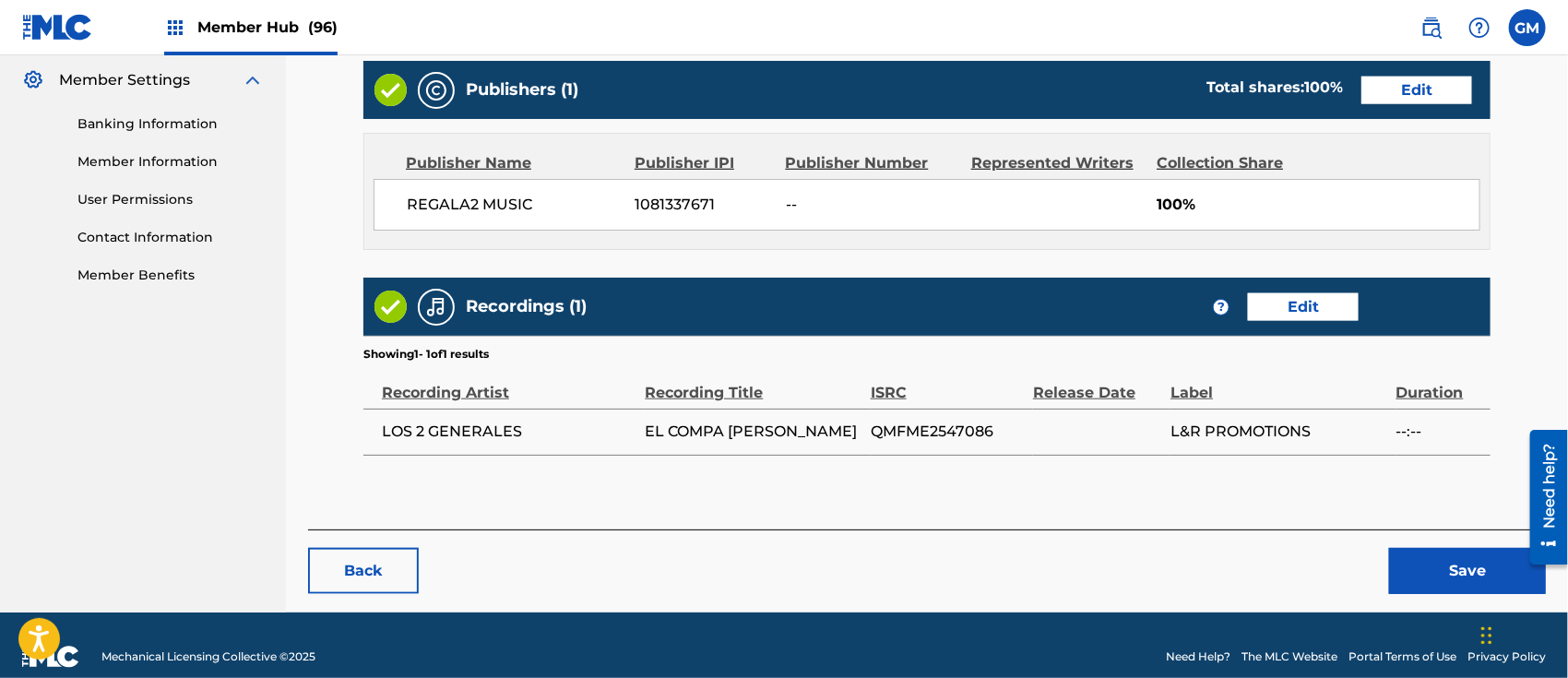
scroll to position [770, 0]
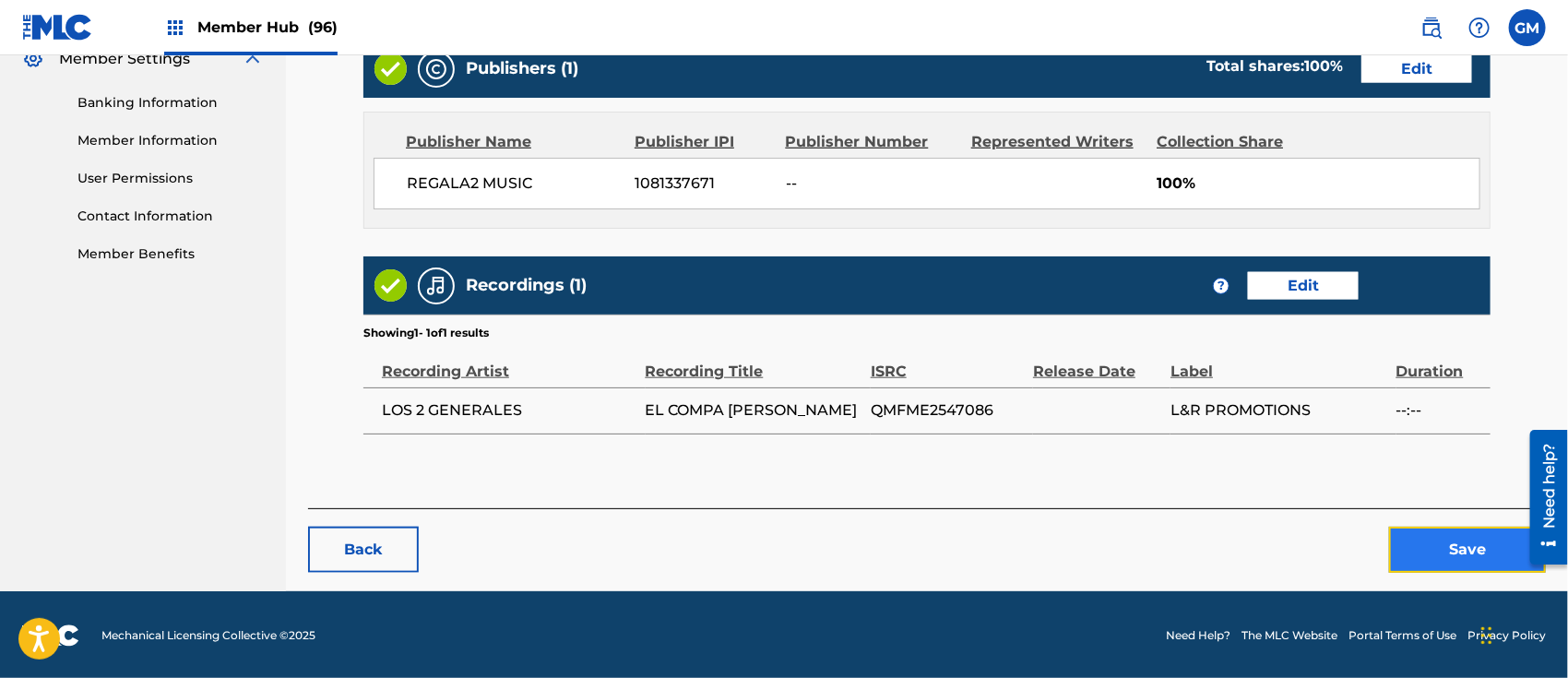
click at [1429, 555] on button "Save" at bounding box center [1468, 551] width 157 height 47
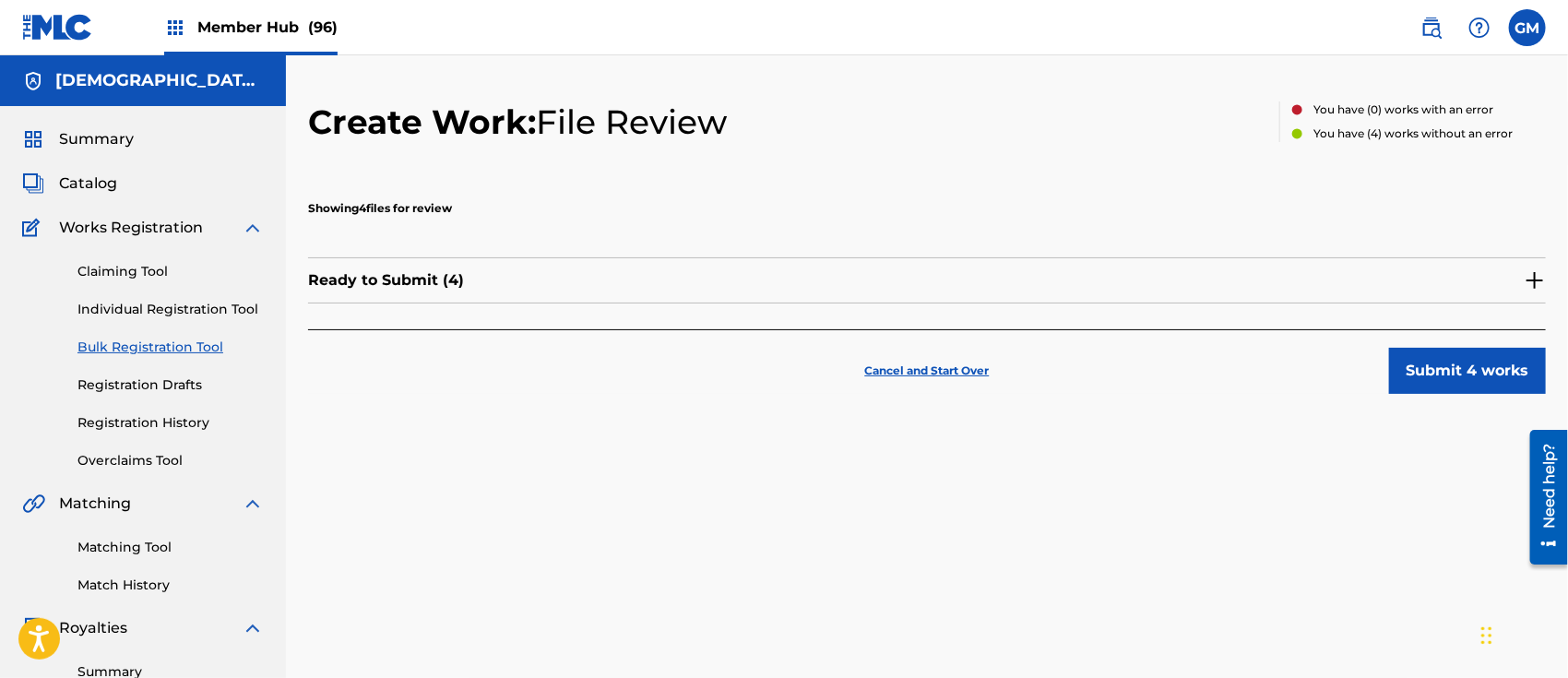
click at [1535, 280] on img at bounding box center [1535, 281] width 22 height 22
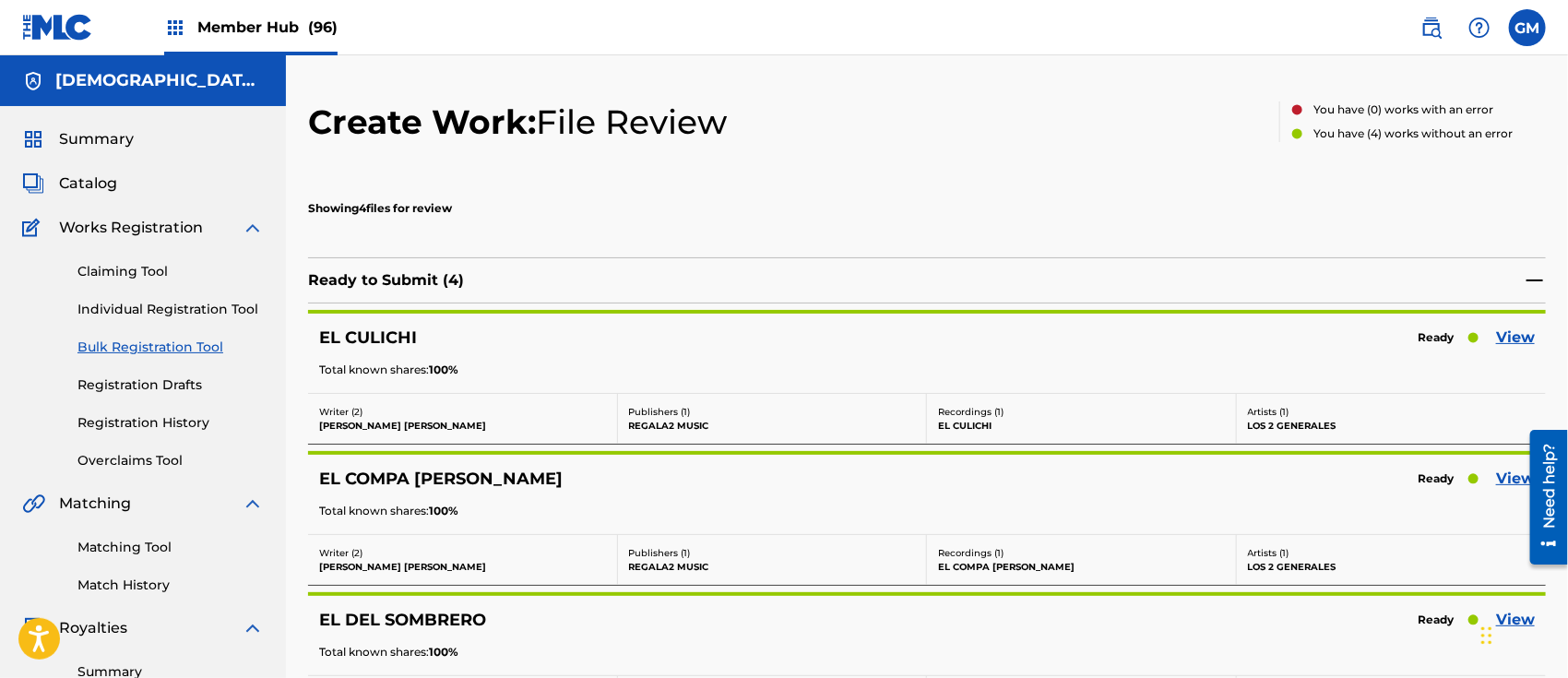
scroll to position [287, 0]
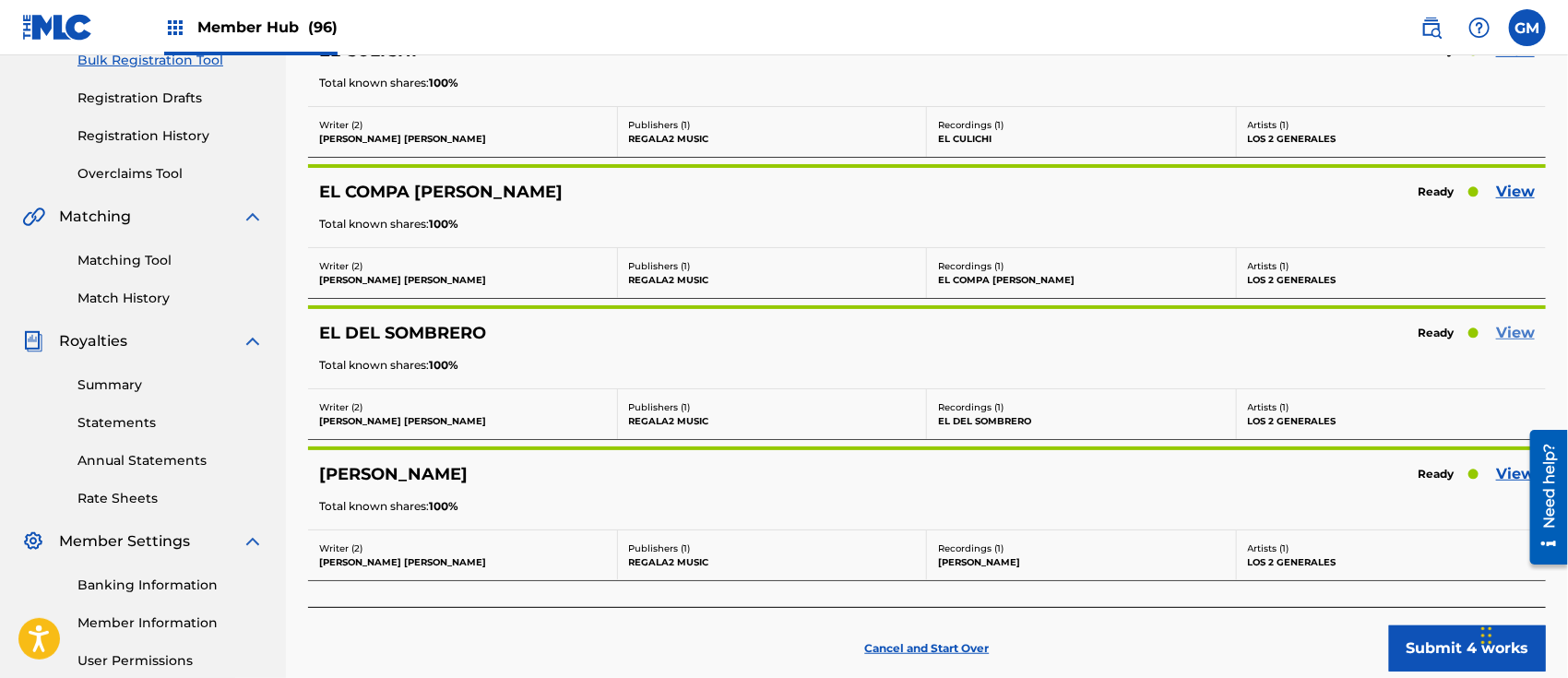
click at [1523, 337] on link "View" at bounding box center [1516, 333] width 39 height 22
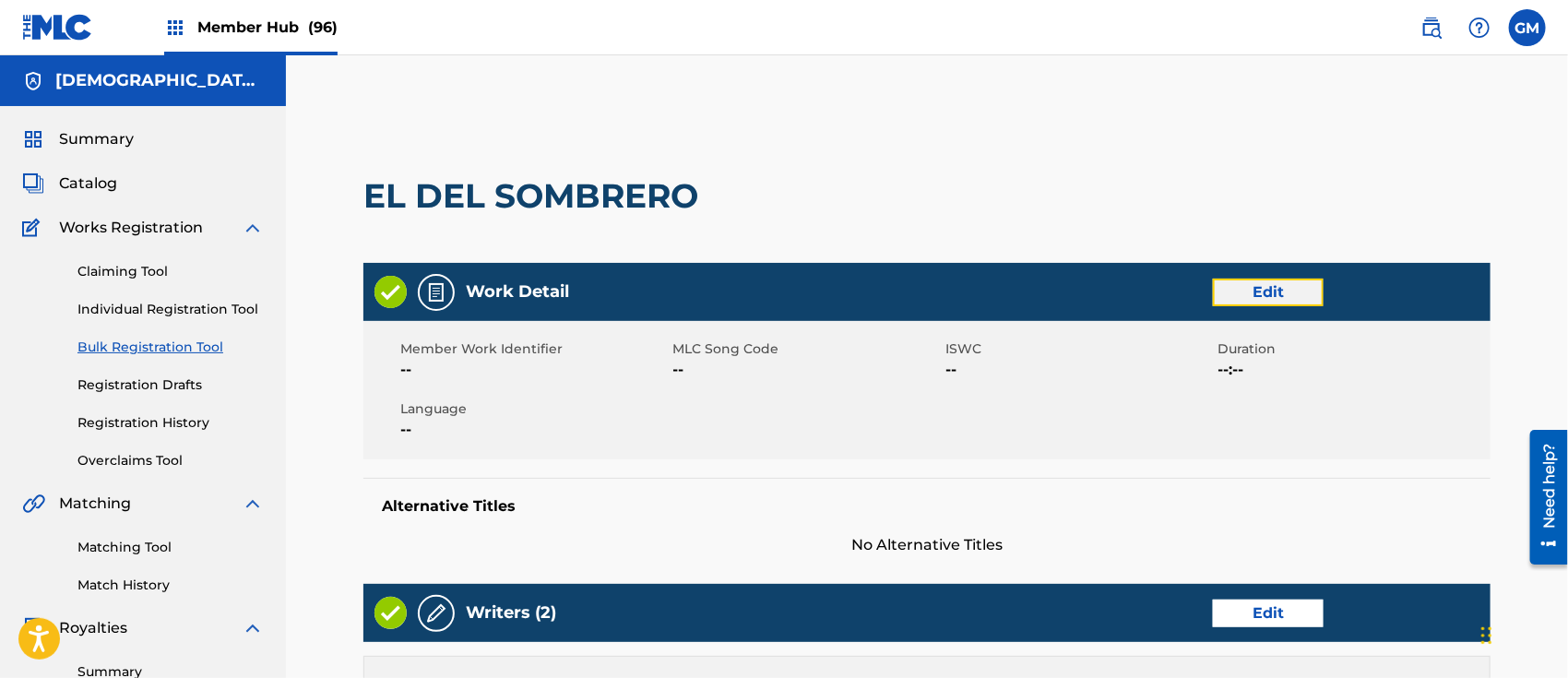
click at [1225, 288] on link "Edit" at bounding box center [1268, 293] width 111 height 28
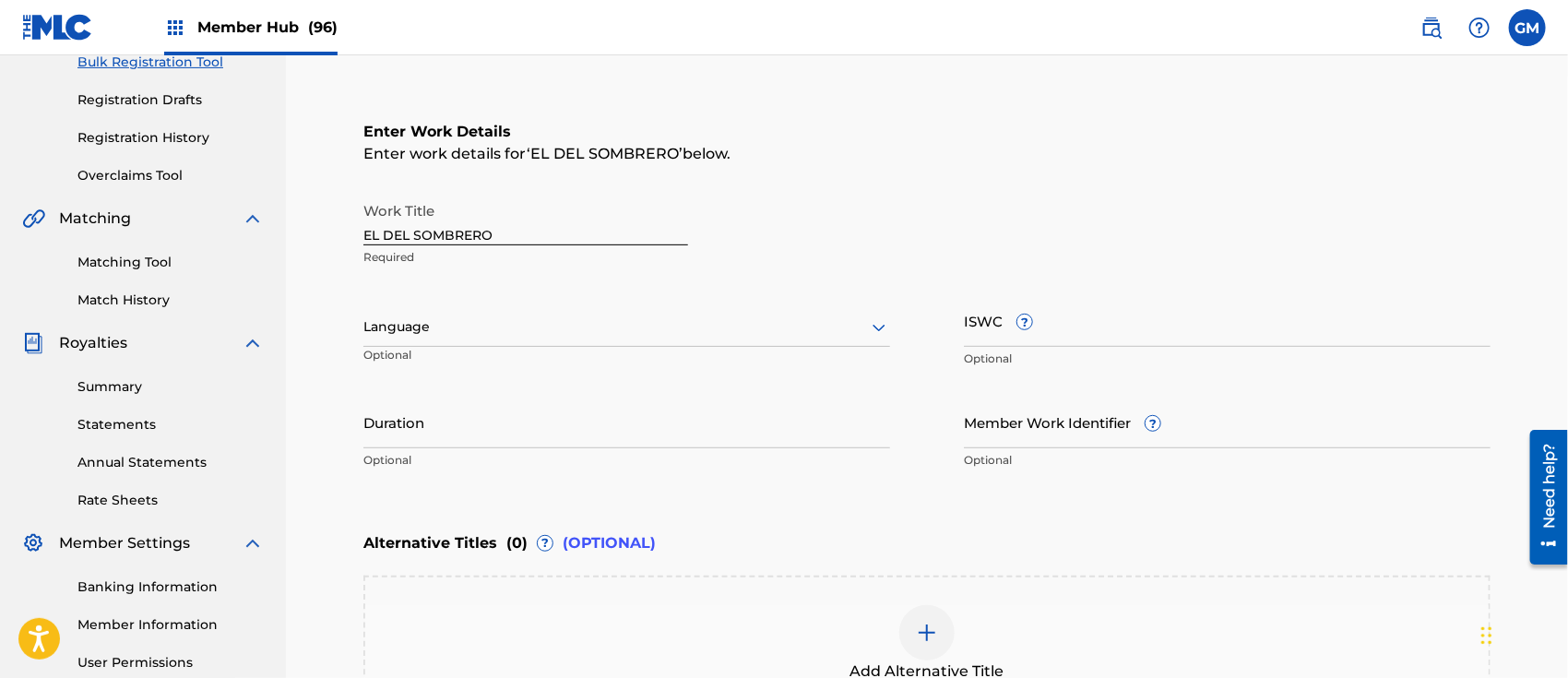
scroll to position [287, 0]
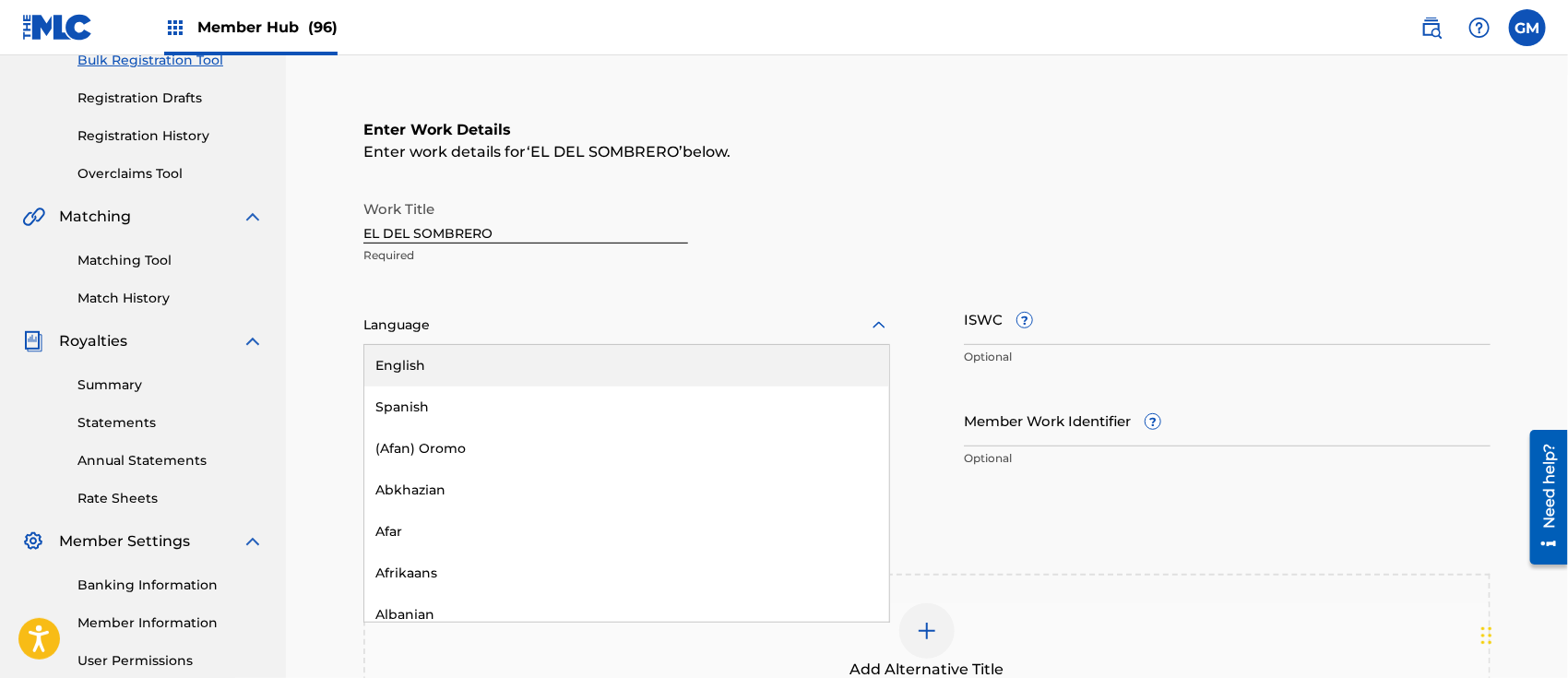
click at [411, 329] on div at bounding box center [626, 325] width 527 height 23
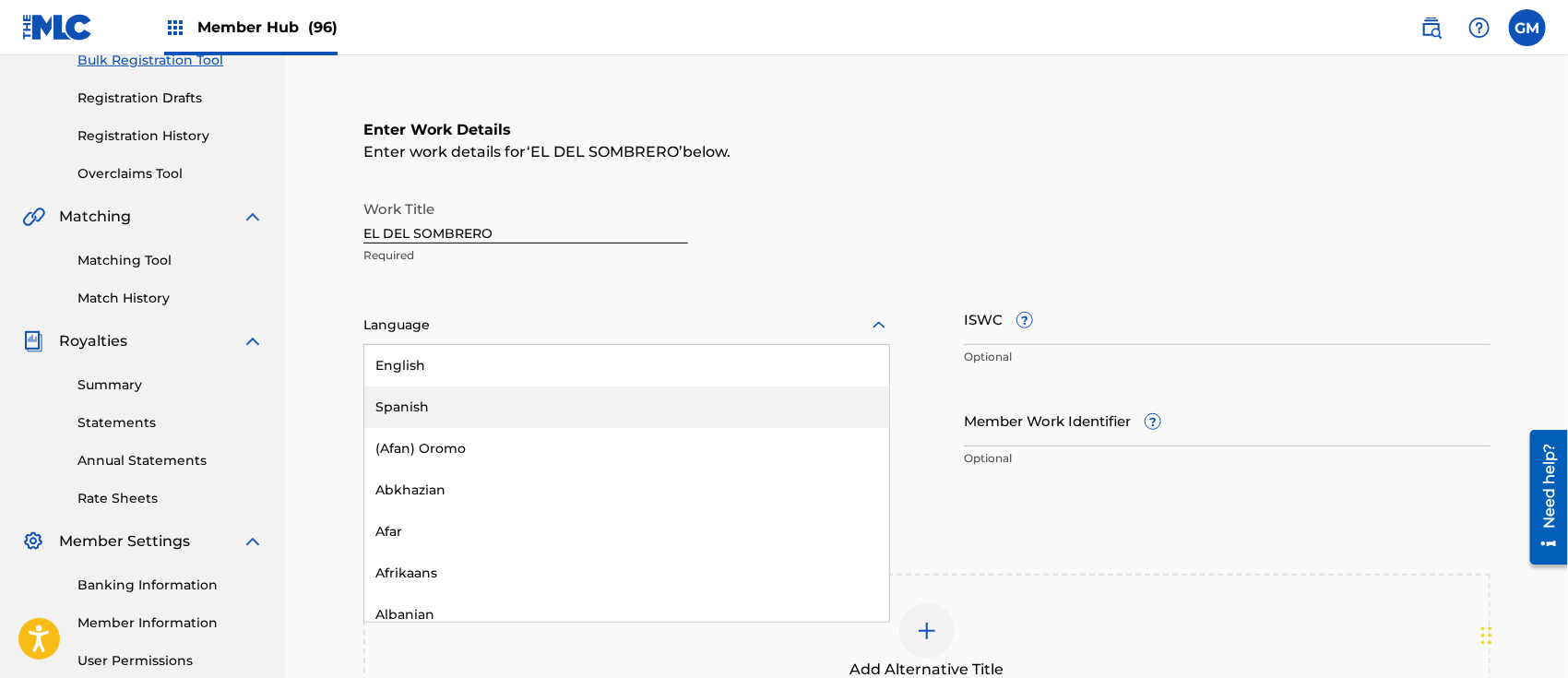
click at [436, 407] on div "Spanish" at bounding box center [626, 407] width 525 height 42
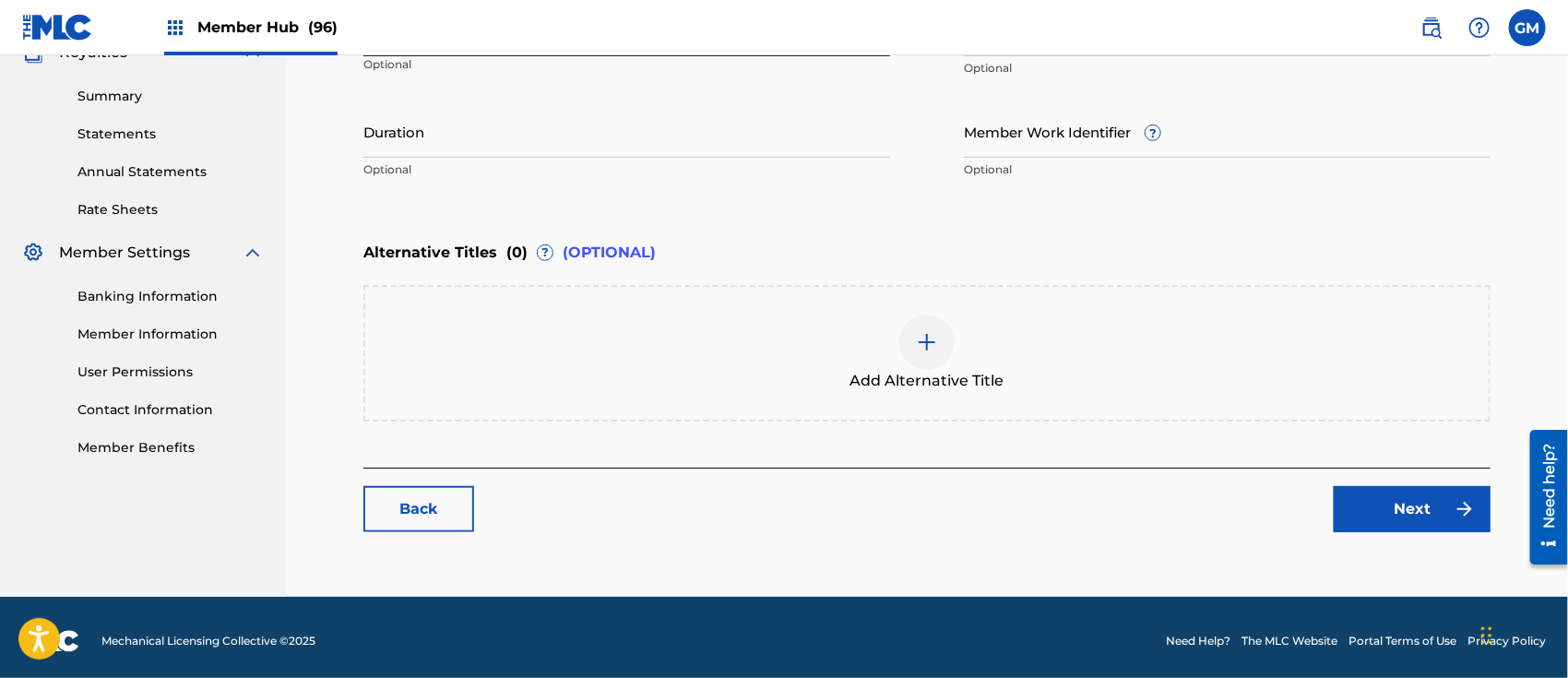
scroll to position [582, 0]
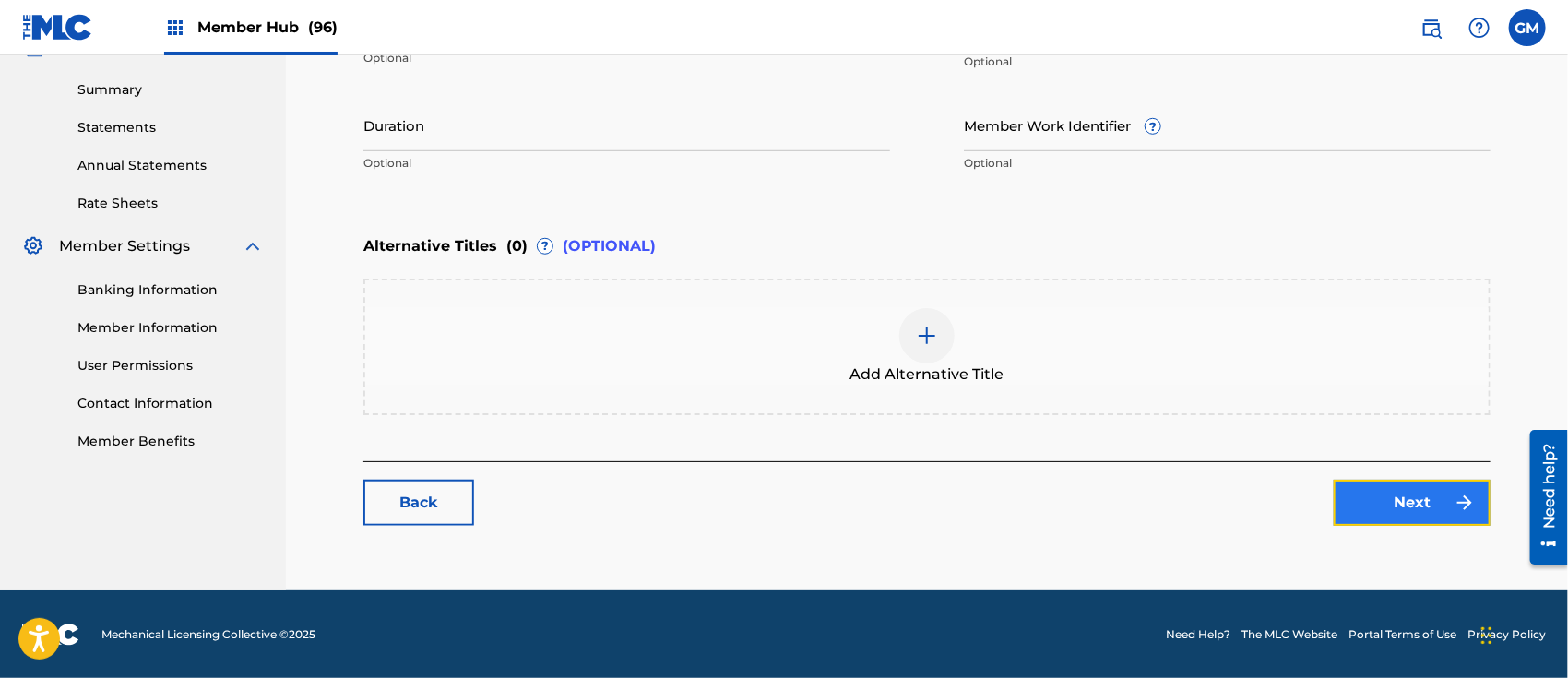
click at [1387, 499] on link "Next" at bounding box center [1412, 503] width 157 height 47
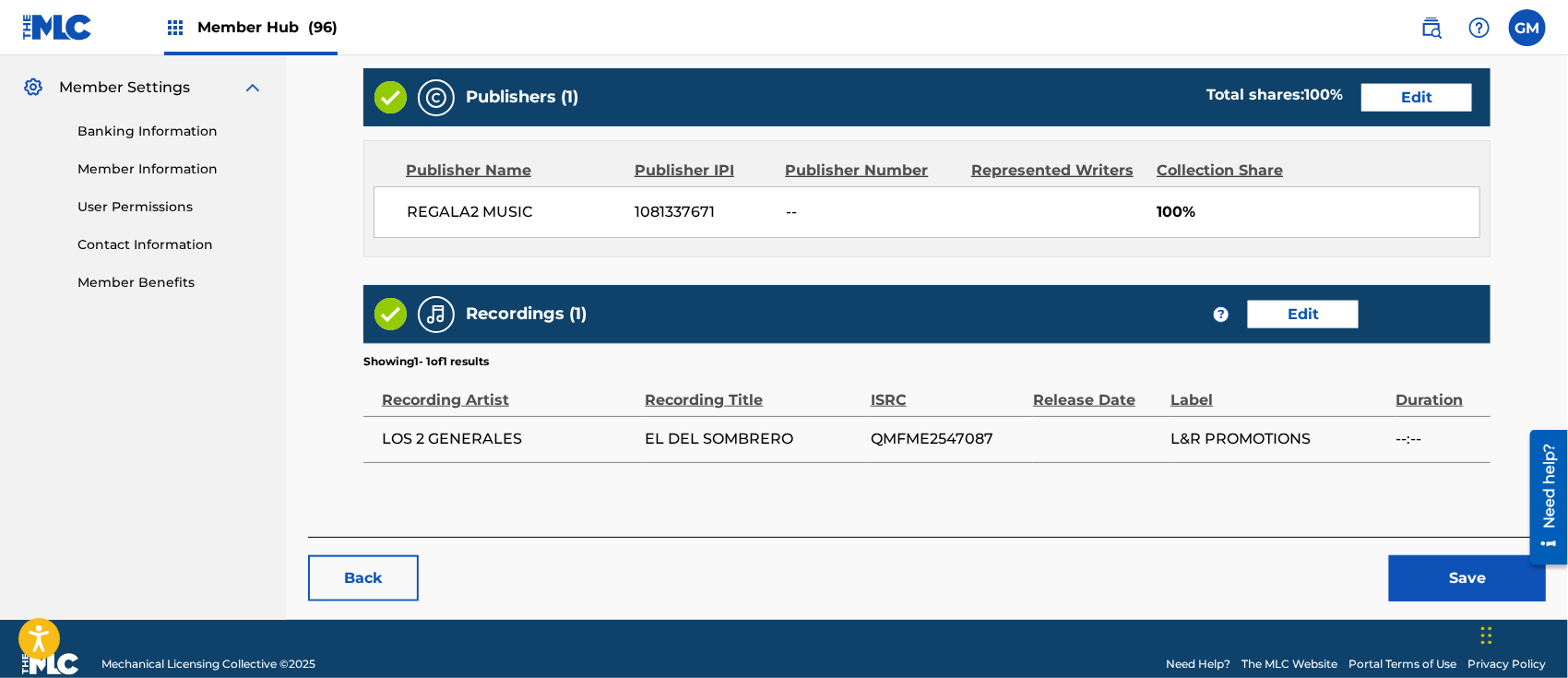
scroll to position [770, 0]
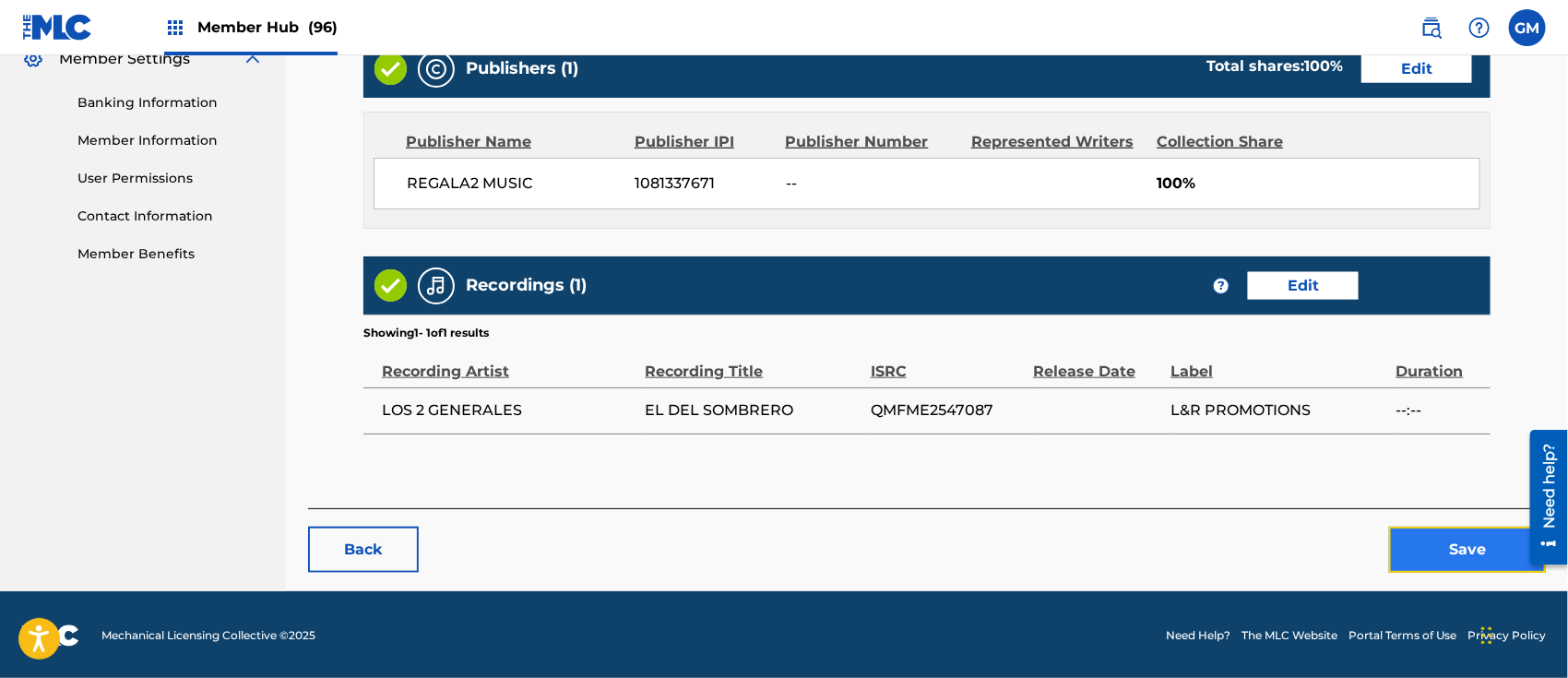
click at [1418, 543] on button "Save" at bounding box center [1468, 551] width 157 height 47
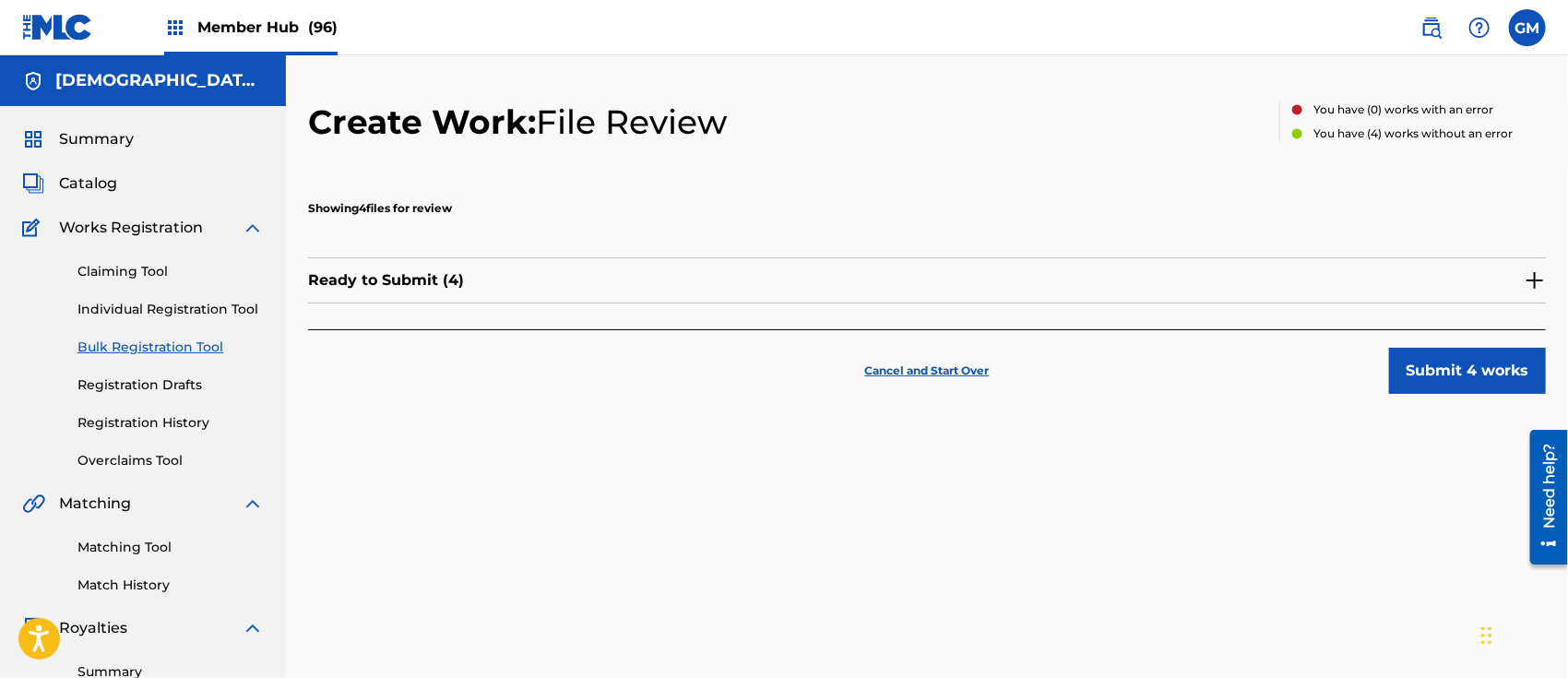
click at [1531, 279] on img at bounding box center [1535, 281] width 22 height 22
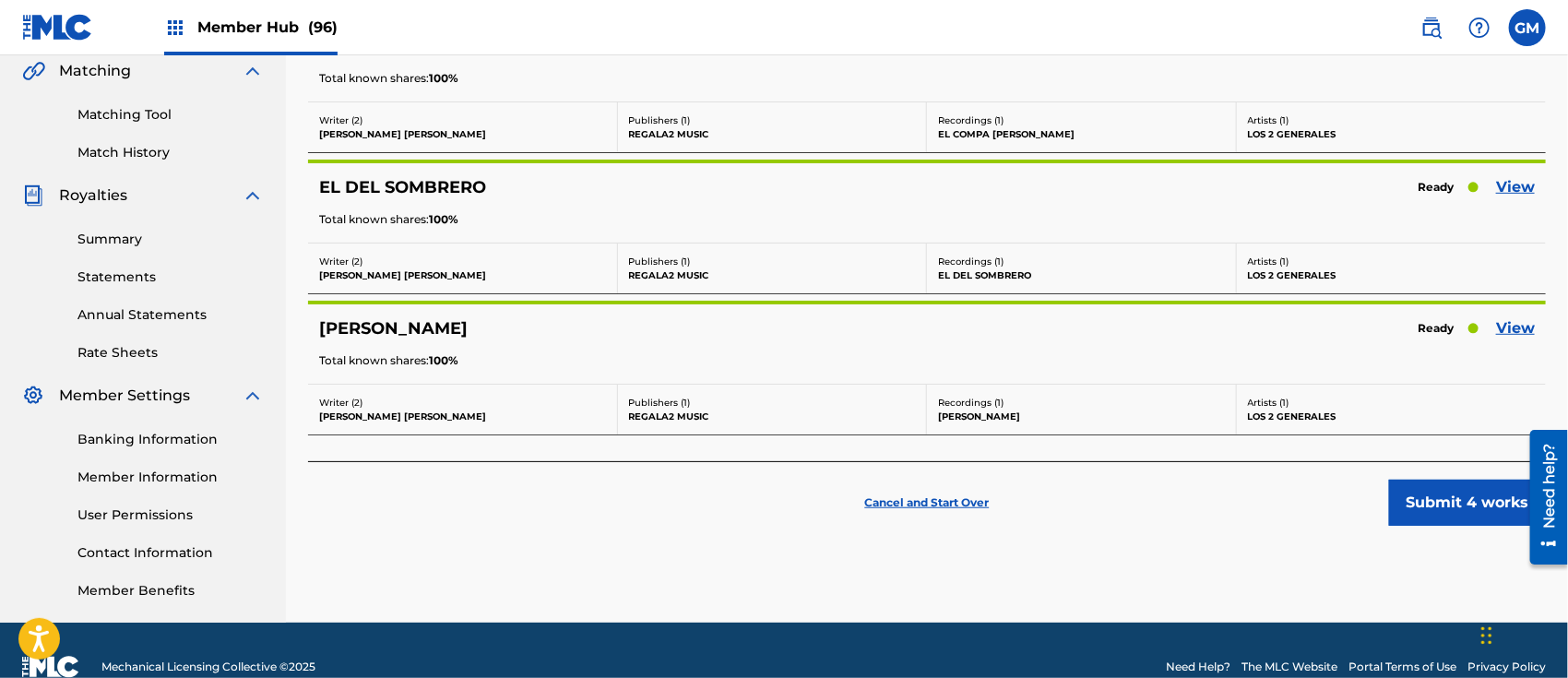
scroll to position [465, 0]
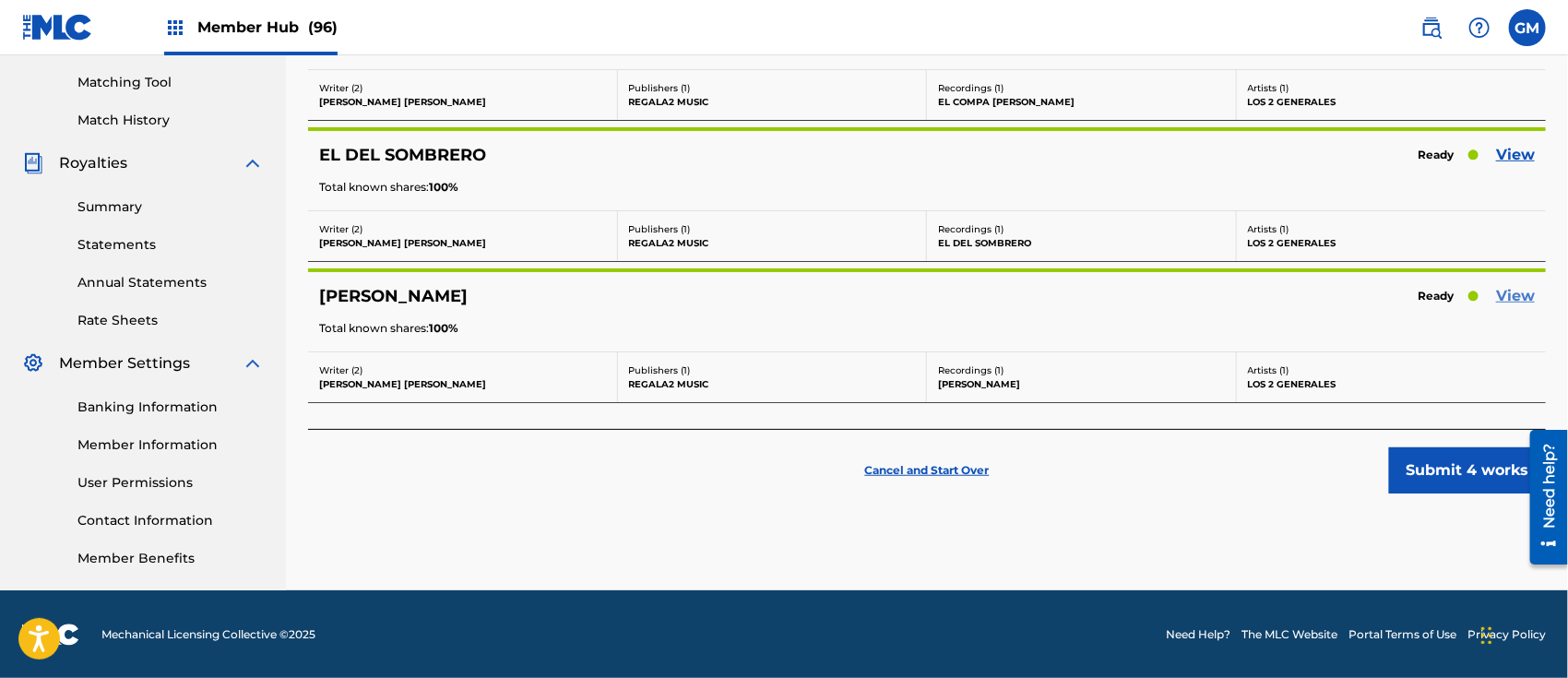
click at [1519, 287] on link "View" at bounding box center [1516, 297] width 39 height 22
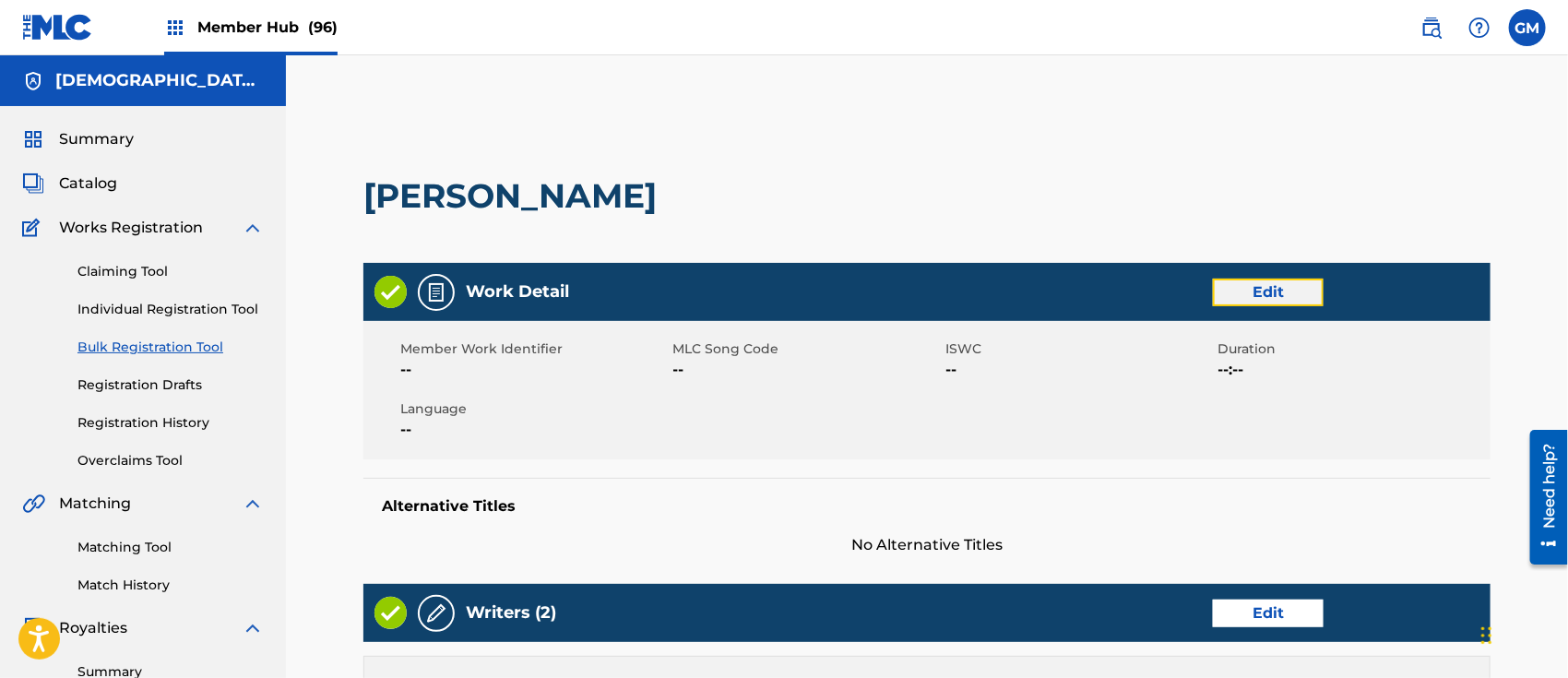
click at [1257, 290] on link "Edit" at bounding box center [1268, 293] width 111 height 28
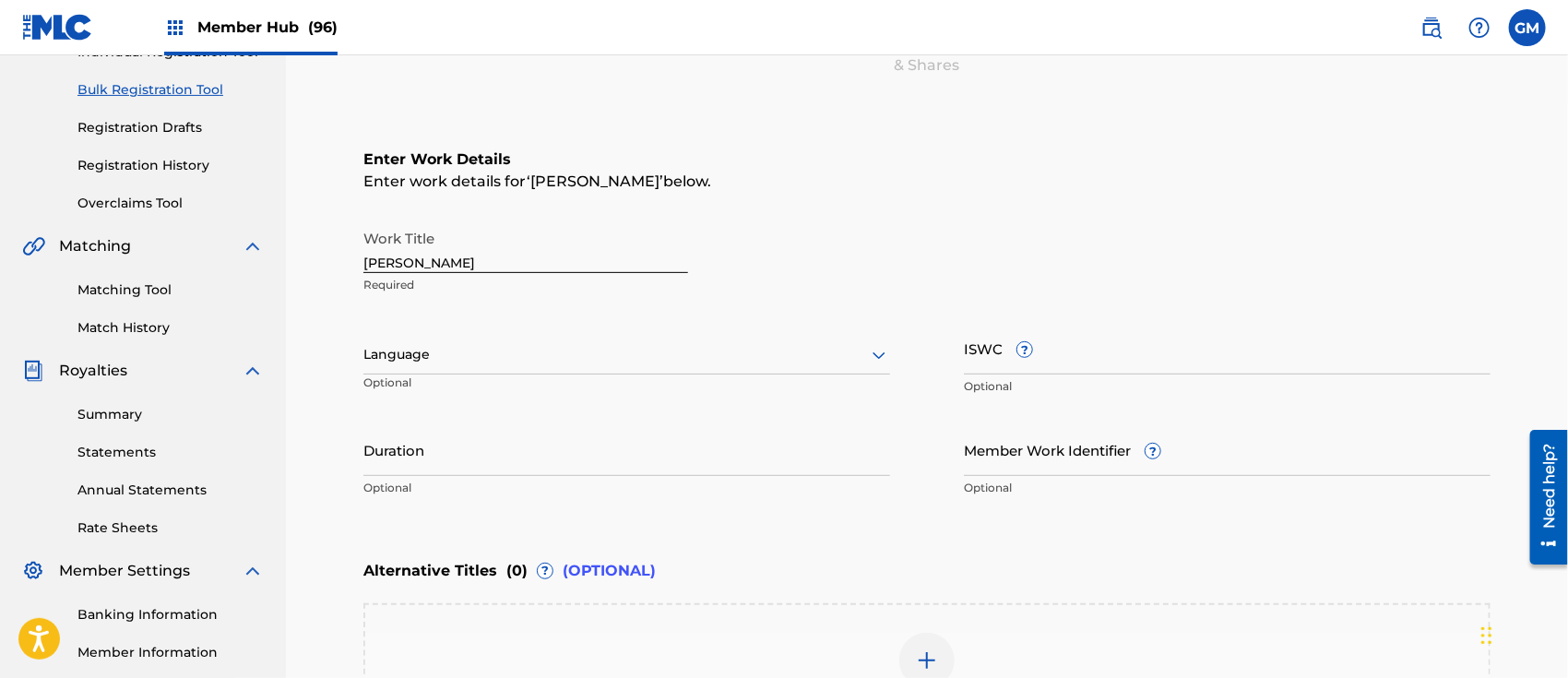
scroll to position [287, 0]
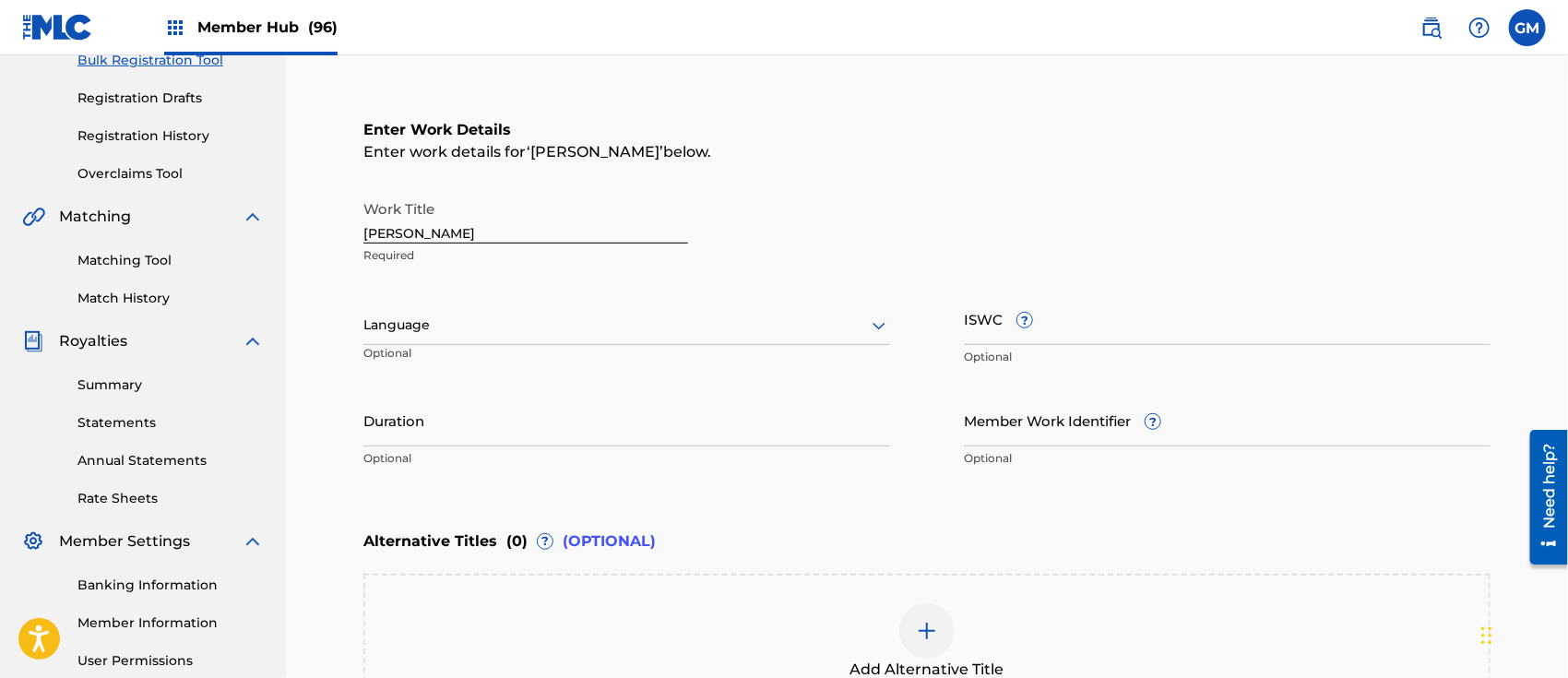
click at [448, 323] on div at bounding box center [626, 325] width 527 height 23
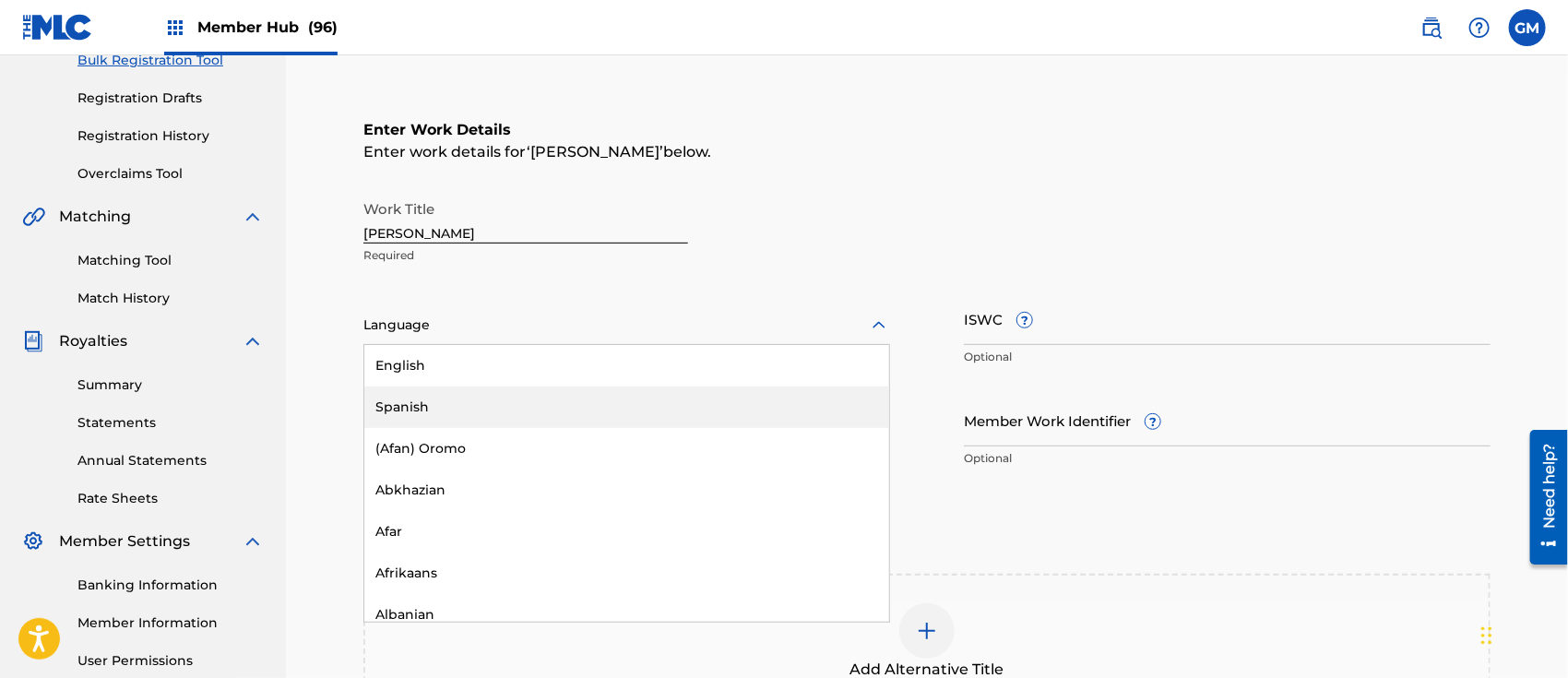
click at [445, 403] on div "Spanish" at bounding box center [626, 407] width 525 height 42
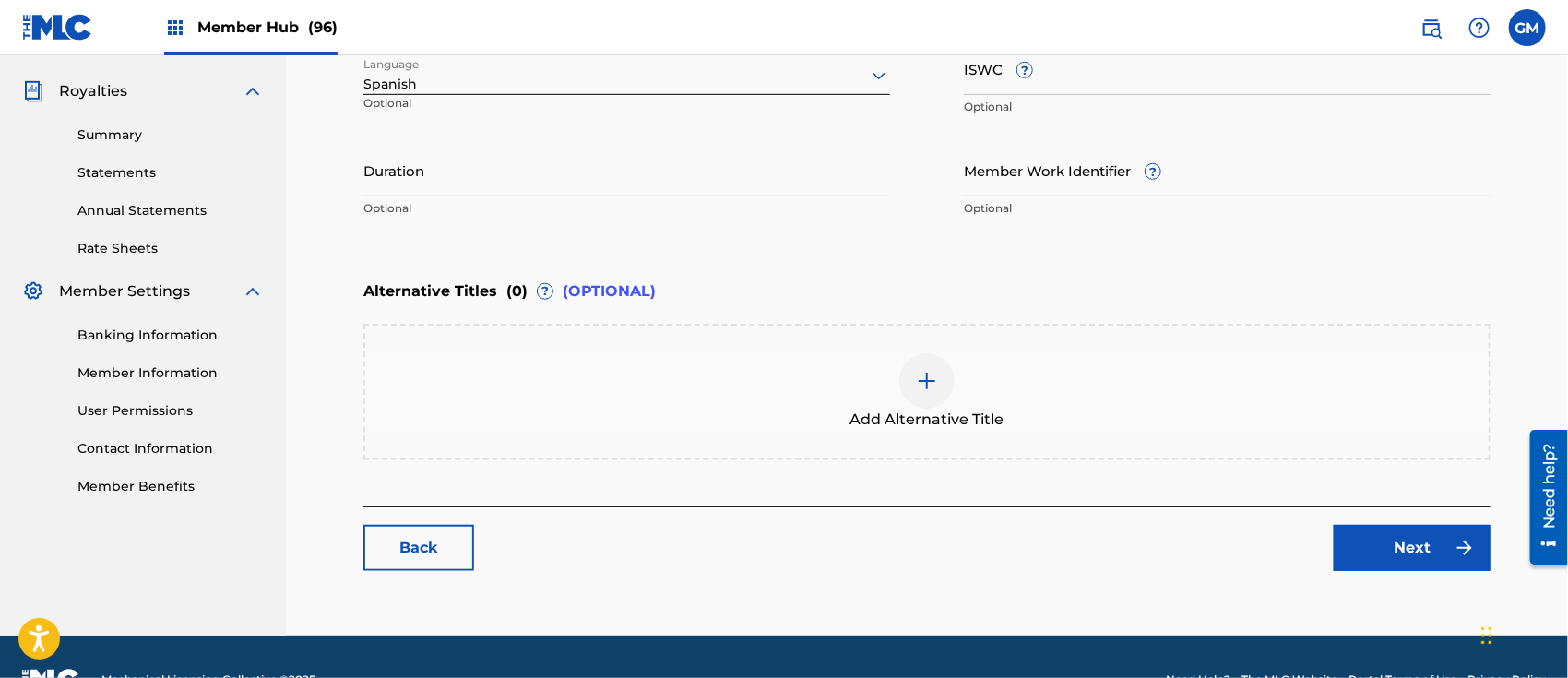
scroll to position [582, 0]
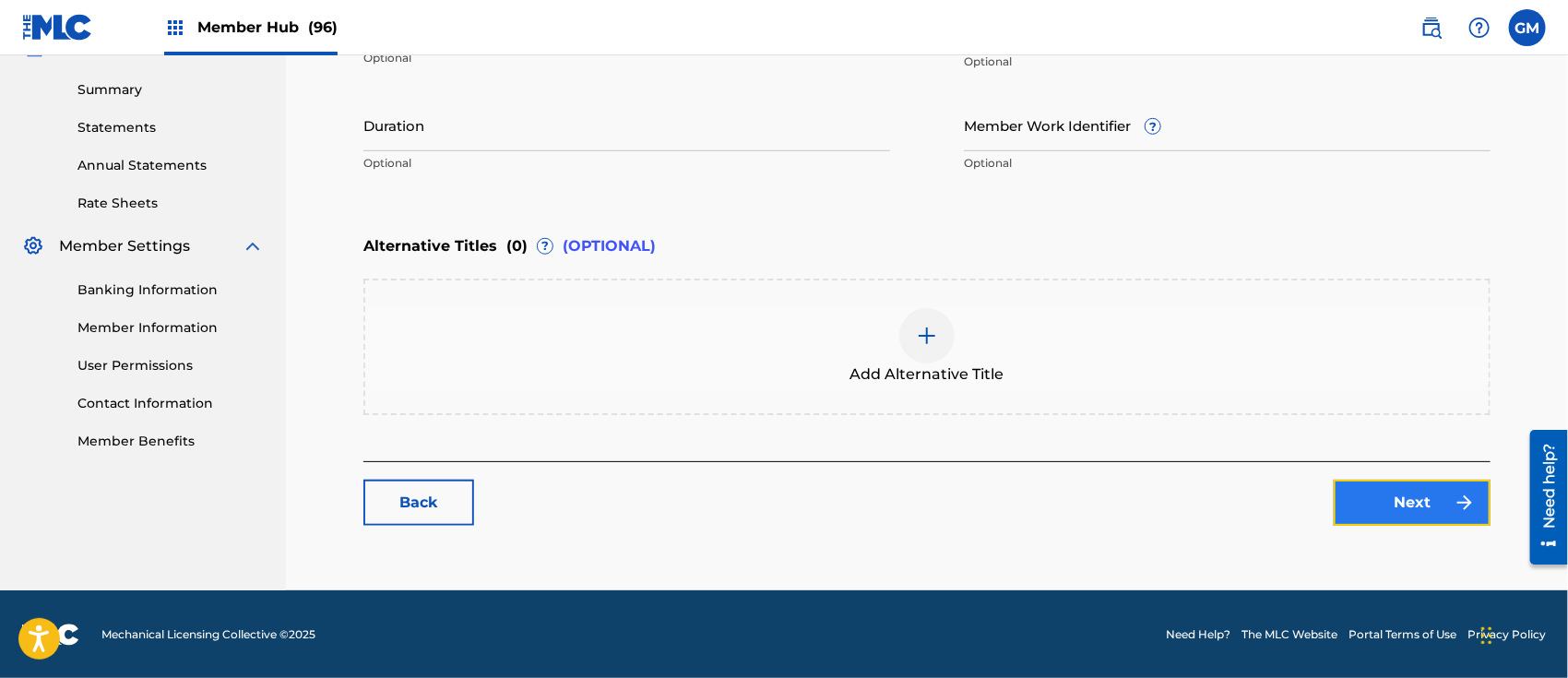
click at [1366, 498] on link "Next" at bounding box center [1412, 503] width 157 height 47
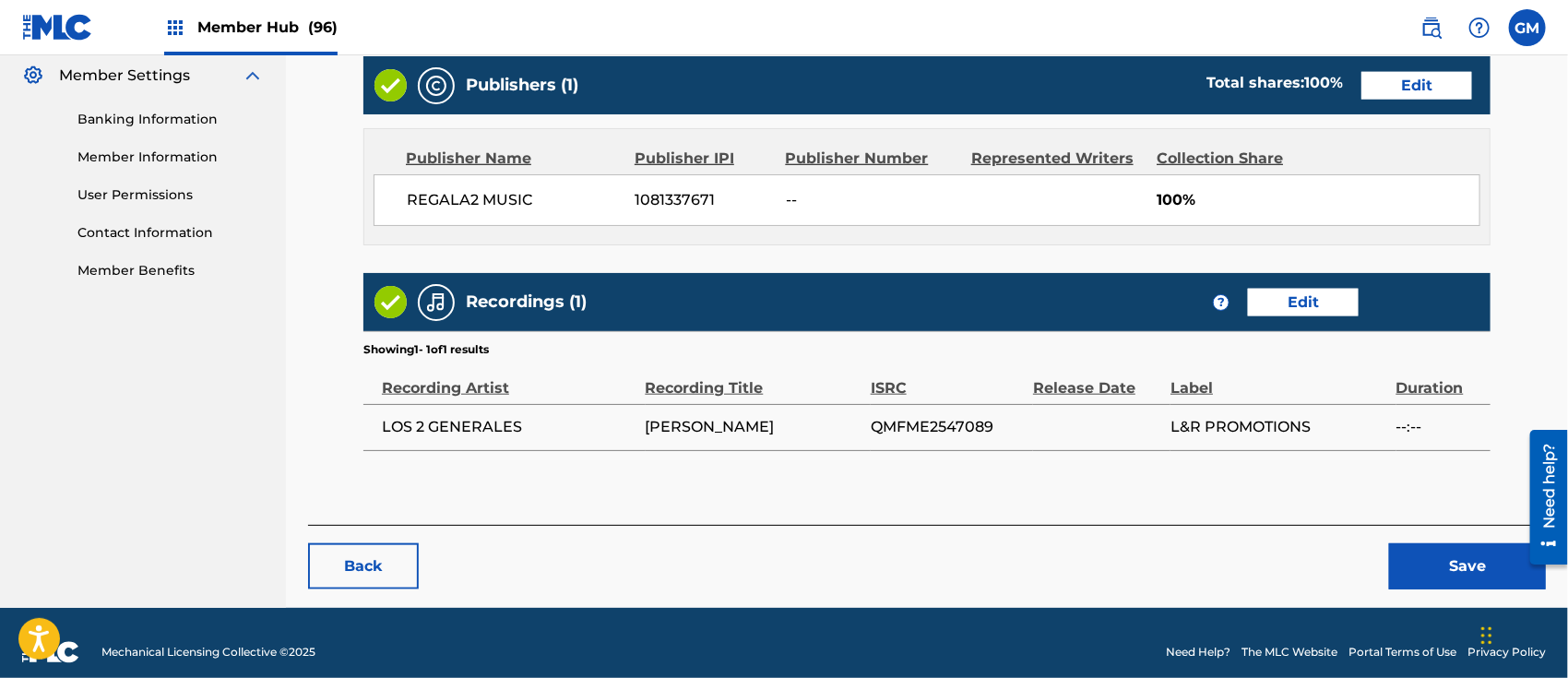
scroll to position [770, 0]
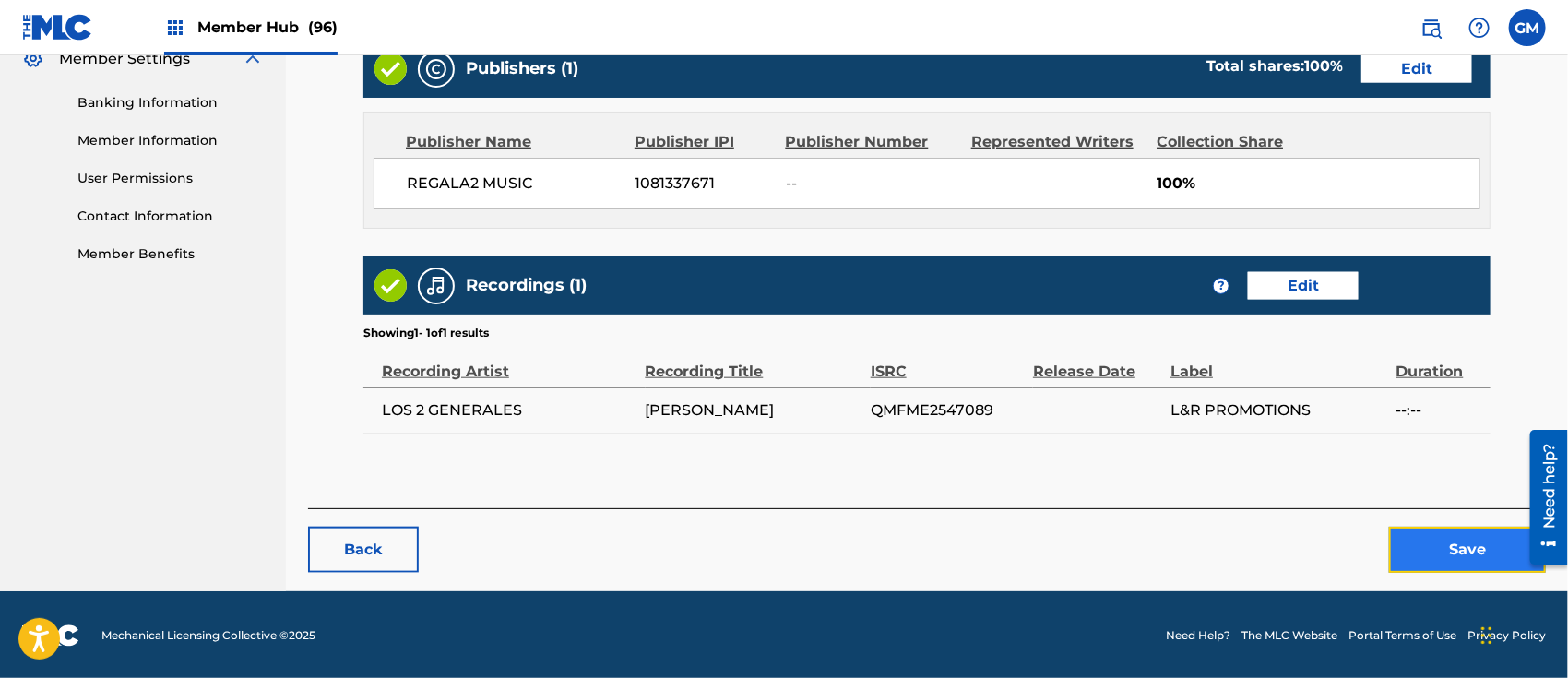
click at [1431, 543] on button "Save" at bounding box center [1468, 551] width 157 height 47
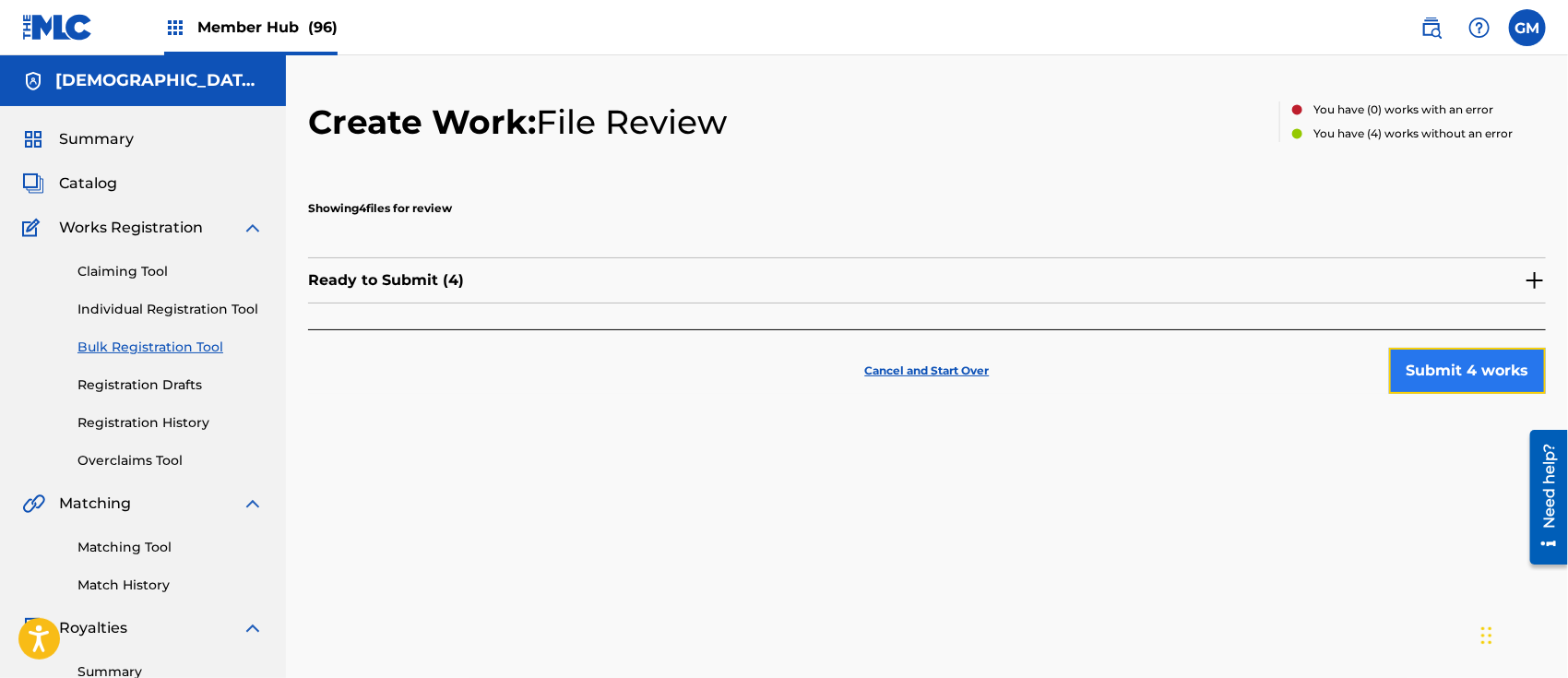
click at [1446, 364] on button "Submit 4 works" at bounding box center [1468, 371] width 157 height 47
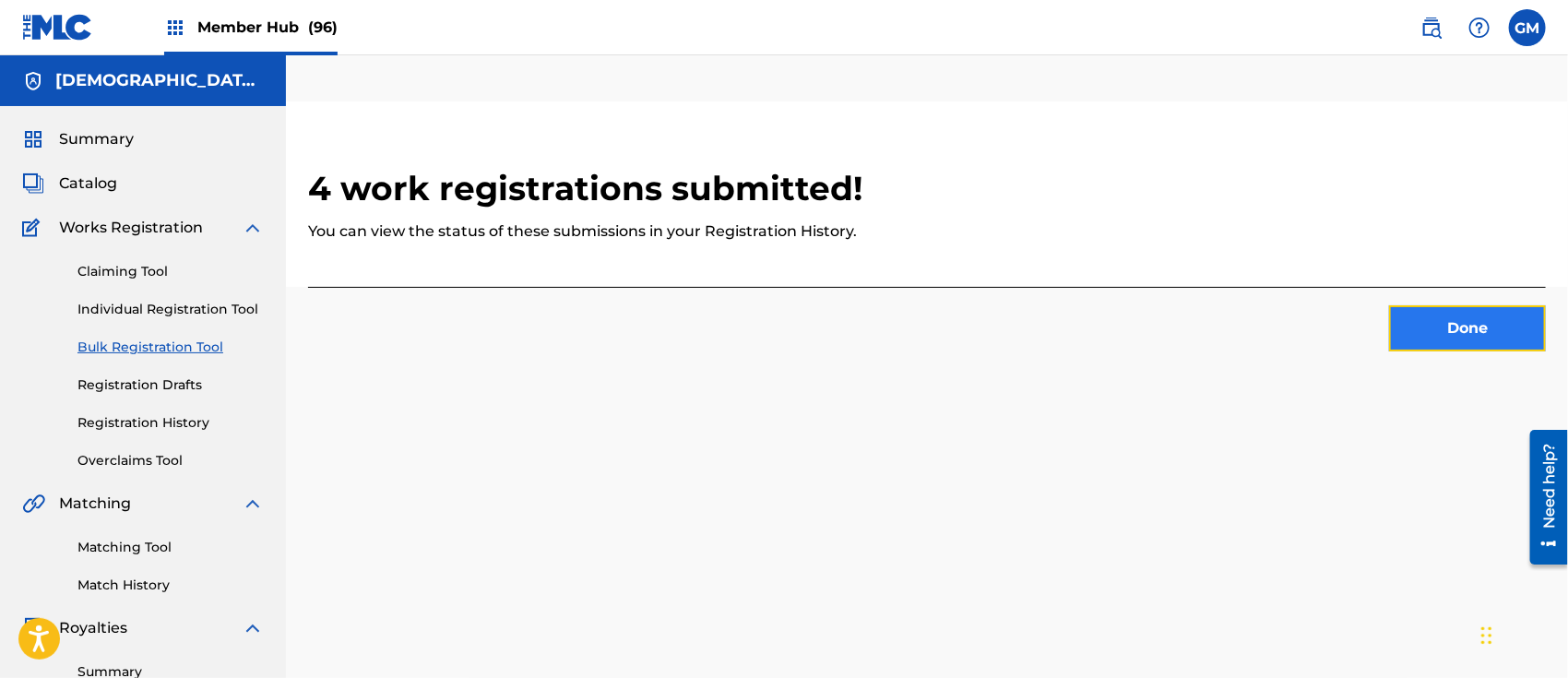
click at [1454, 326] on button "Done" at bounding box center [1468, 329] width 157 height 47
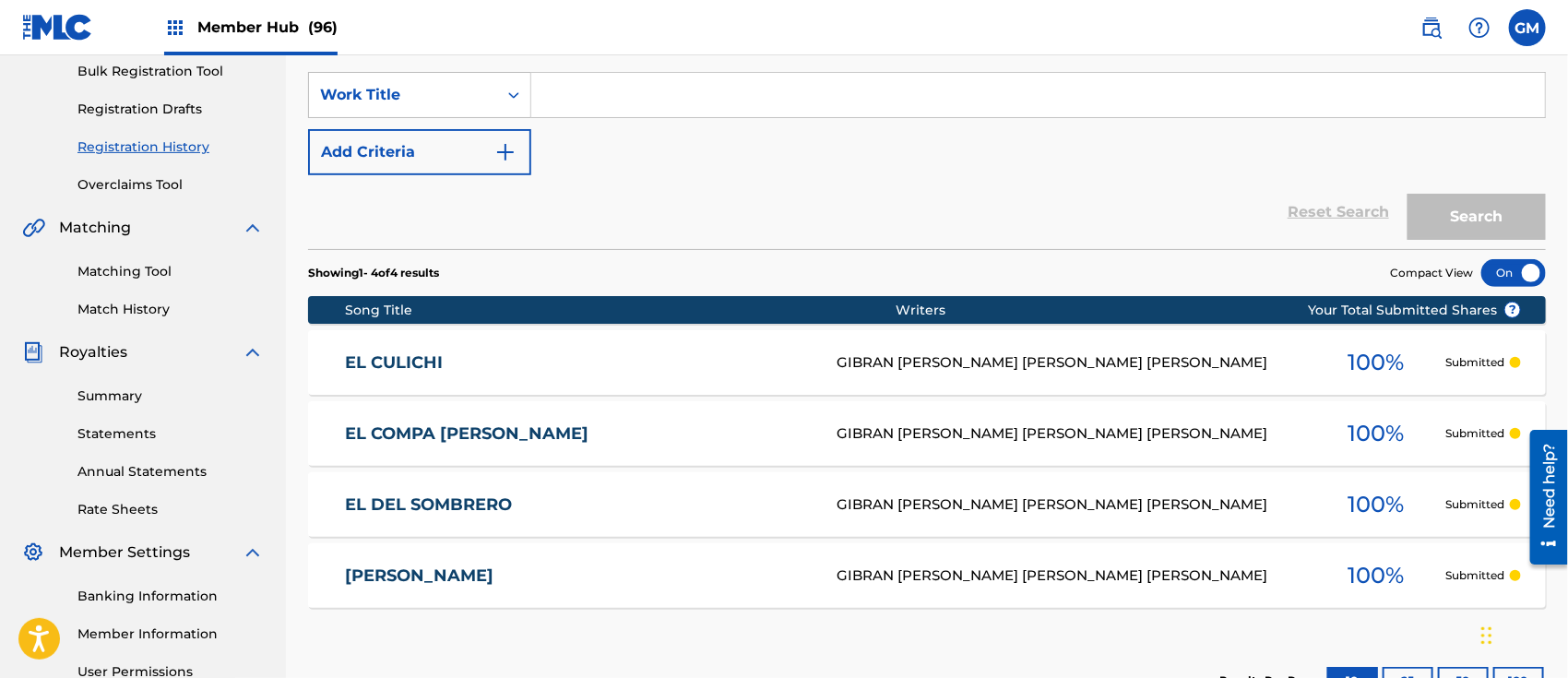
scroll to position [287, 0]
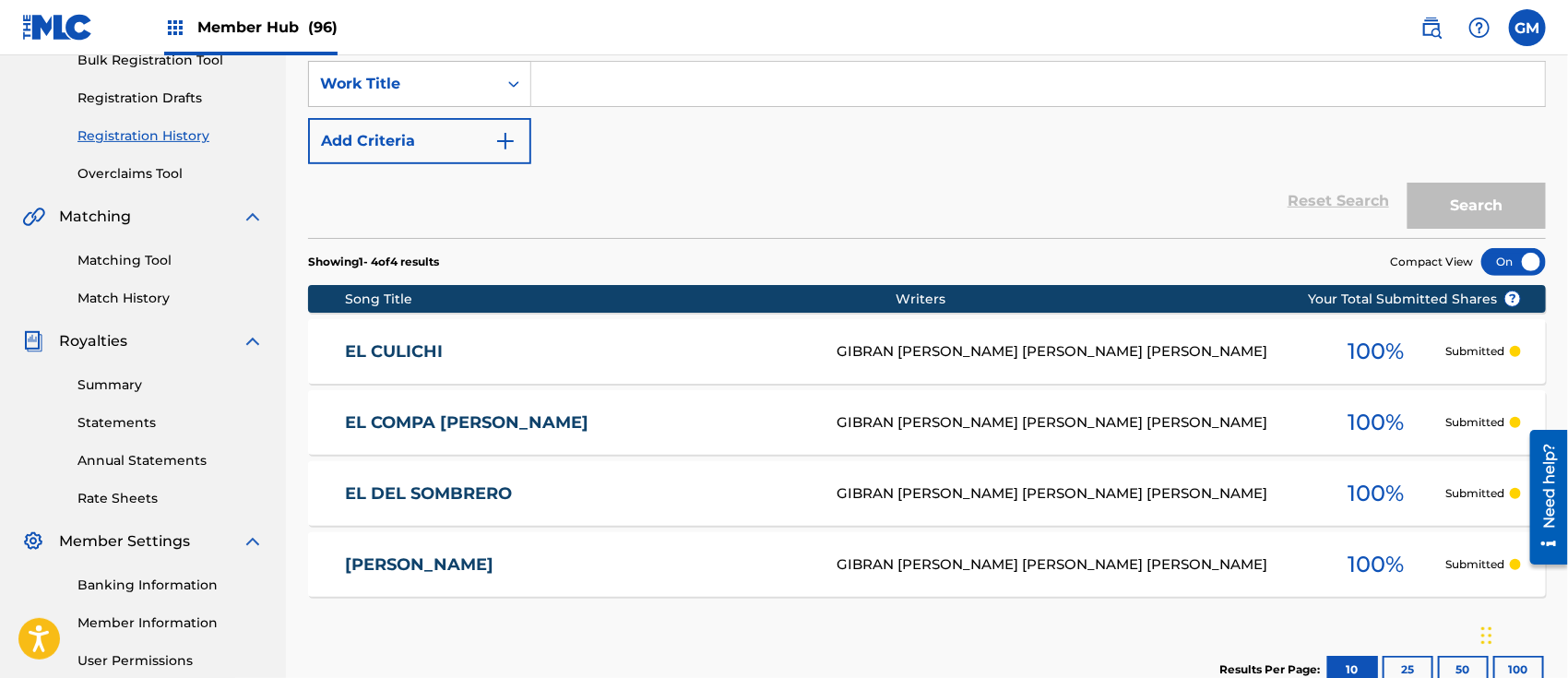
click at [615, 331] on div "EL CULICHI GIBRAN [PERSON_NAME] [PERSON_NAME] [PERSON_NAME] 100 % Submitted" at bounding box center [927, 351] width 1238 height 64
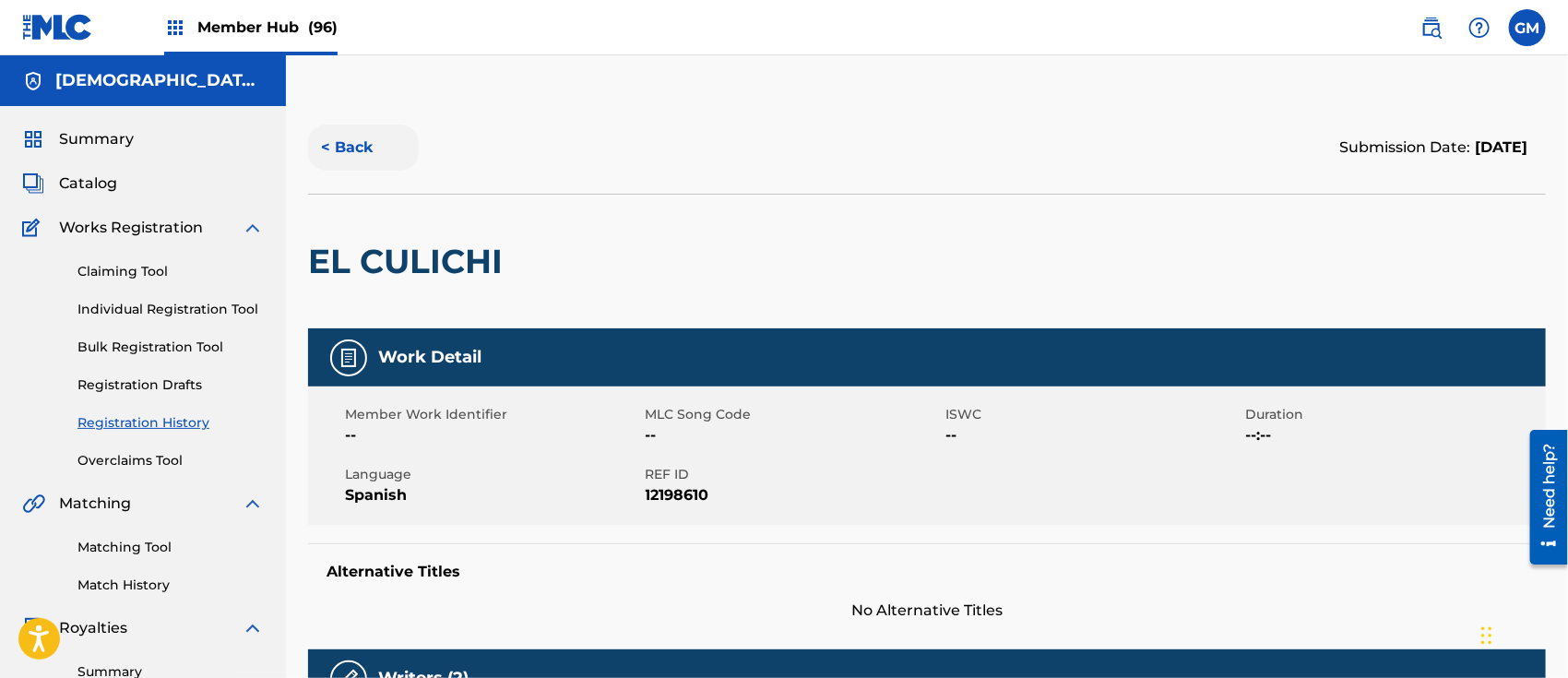
click at [351, 136] on button "< Back" at bounding box center [362, 148] width 111 height 47
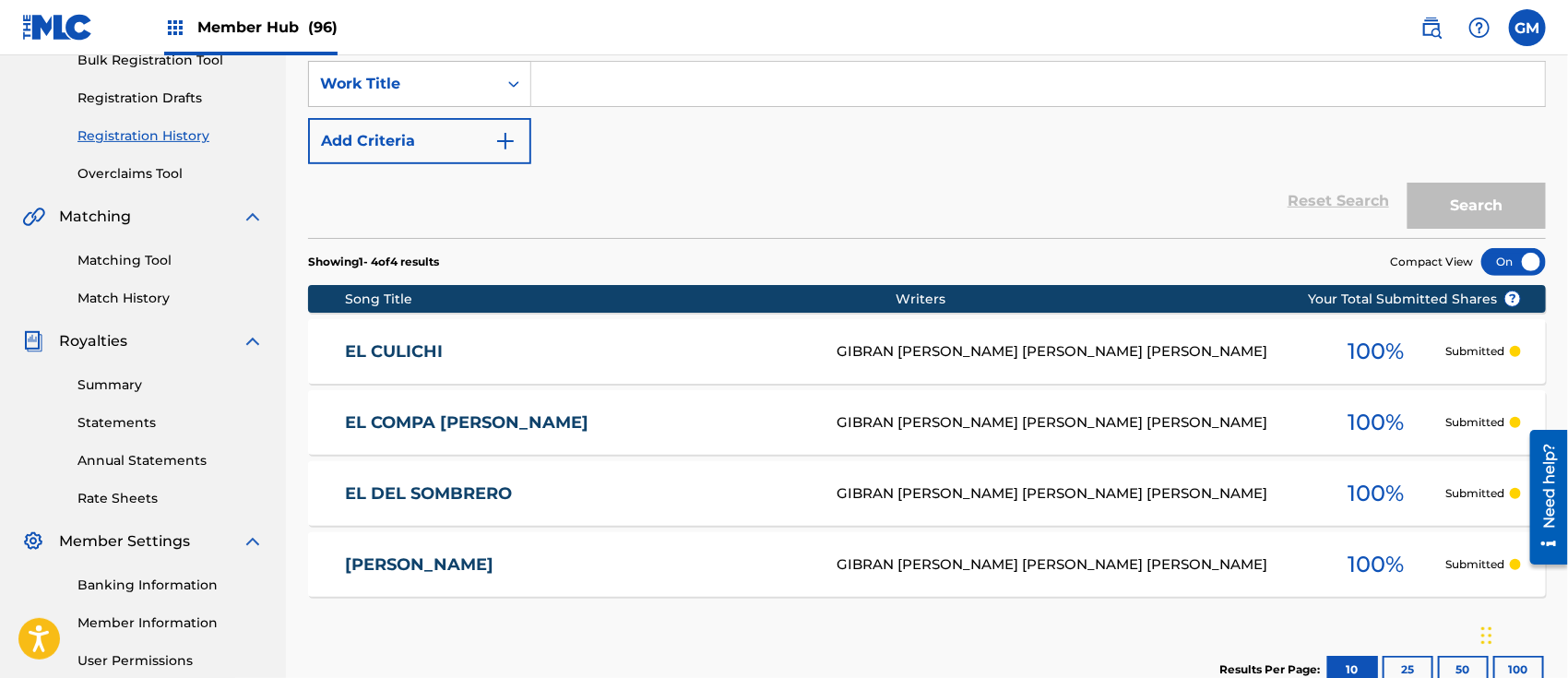
click at [251, 19] on span "Member Hub (96)" at bounding box center [267, 27] width 140 height 21
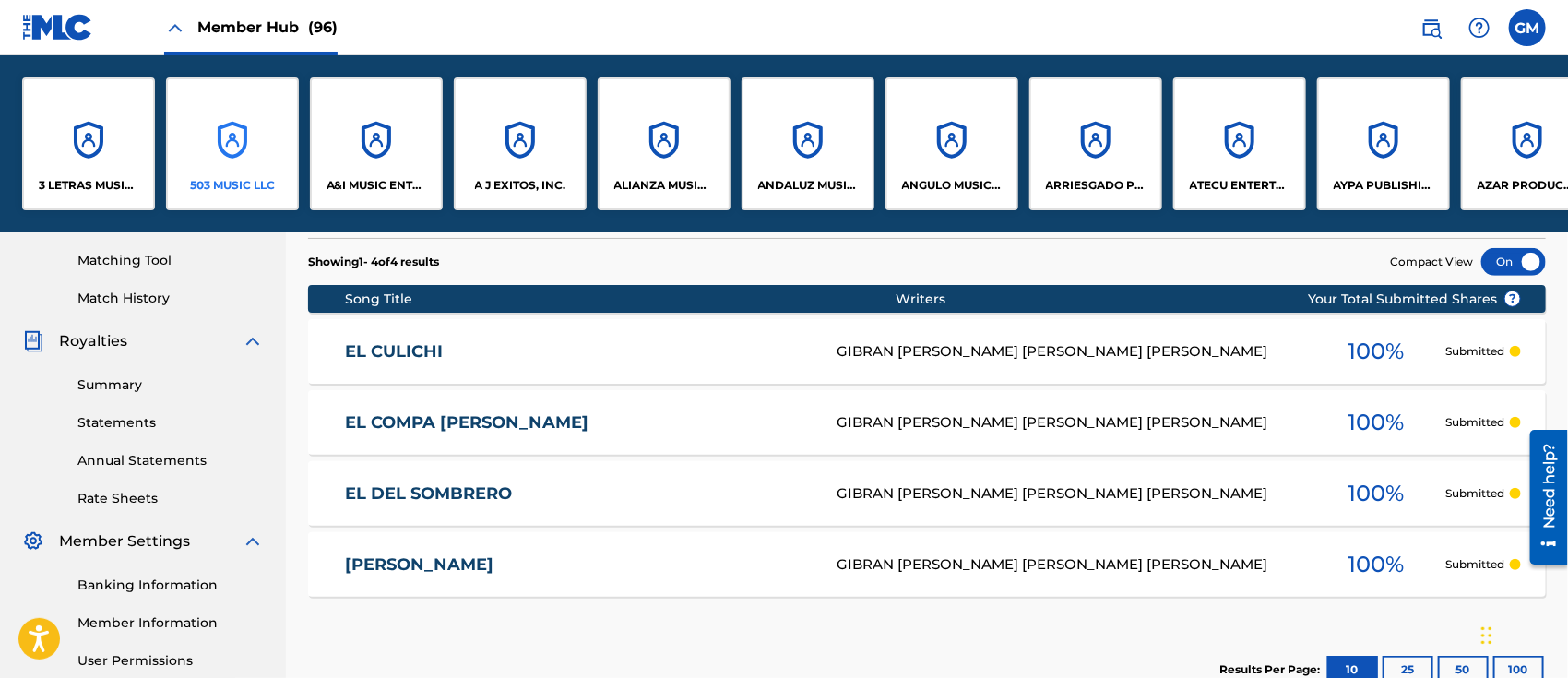
click at [231, 188] on p "503 MUSIC LLC" at bounding box center [231, 186] width 85 height 17
